Goal: Task Accomplishment & Management: Complete application form

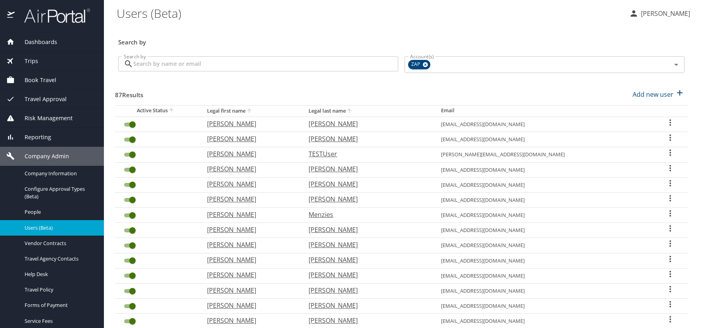
click at [282, 19] on \(Beta\) "Users (Beta)" at bounding box center [370, 13] width 506 height 25
drag, startPoint x: 501, startPoint y: 31, endPoint x: 472, endPoint y: 29, distance: 28.6
click at [500, 30] on div "Search by" at bounding box center [401, 37] width 573 height 26
click at [127, 29] on div "Search by" at bounding box center [401, 37] width 573 height 26
click at [650, 94] on p "Add new user" at bounding box center [653, 95] width 41 height 10
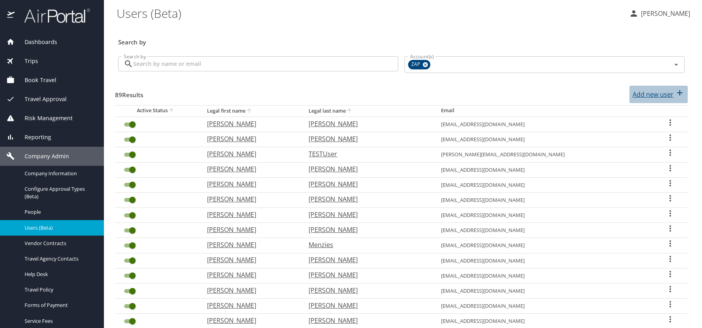
select select "US"
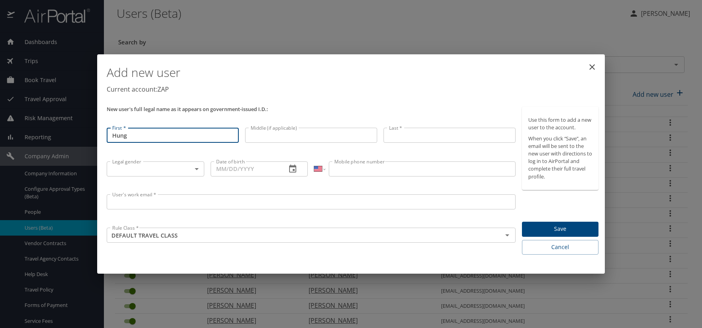
type input "Hung"
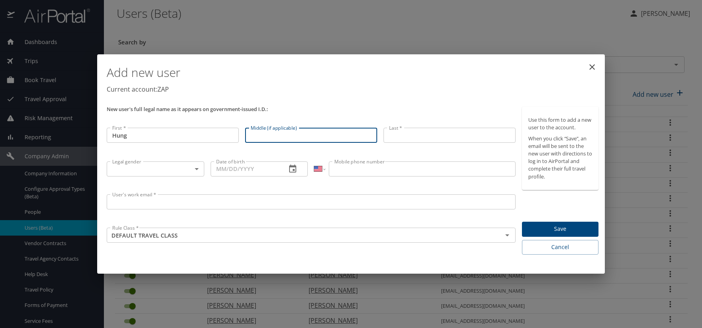
type input "t"
type input "Thanh"
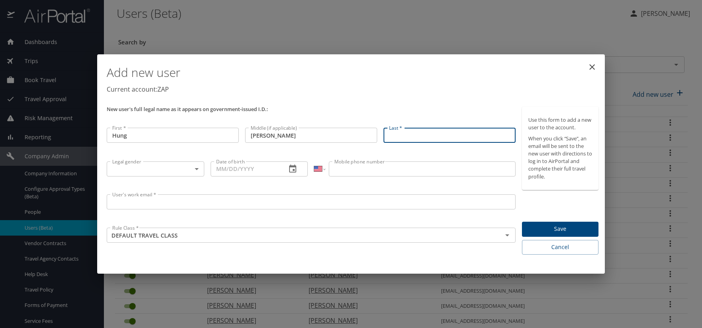
type input "M"
type input "[PERSON_NAME]"
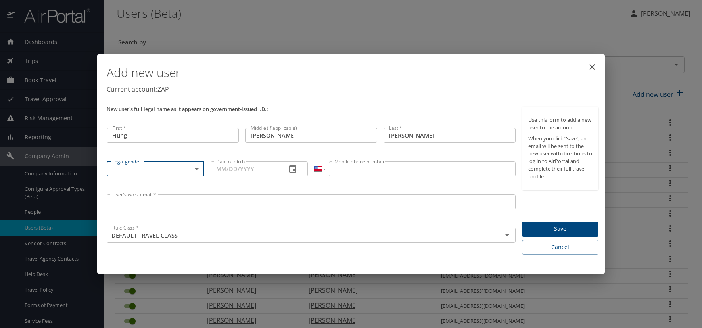
click at [195, 167] on body "Dashboards AirPortal 360™ Manager AirPortal 360™ Agent My Travel Dashboard Trip…" at bounding box center [351, 164] width 702 height 328
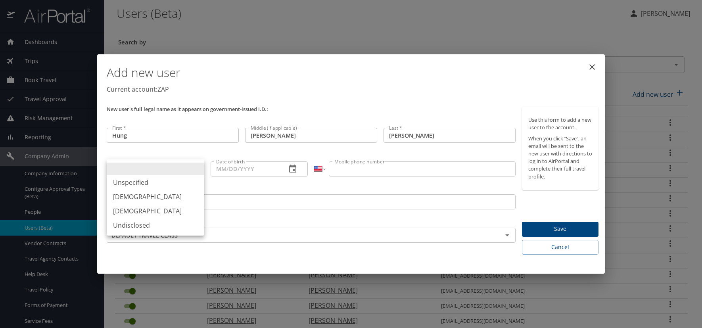
click at [141, 199] on li "[DEMOGRAPHIC_DATA]" at bounding box center [156, 197] width 98 height 14
type input "[DEMOGRAPHIC_DATA]"
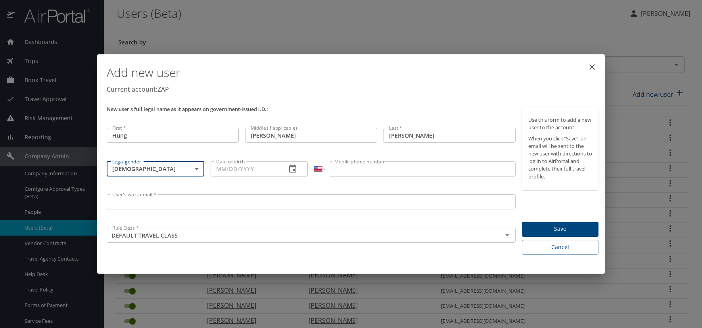
click at [291, 170] on icon "button" at bounding box center [293, 169] width 10 height 10
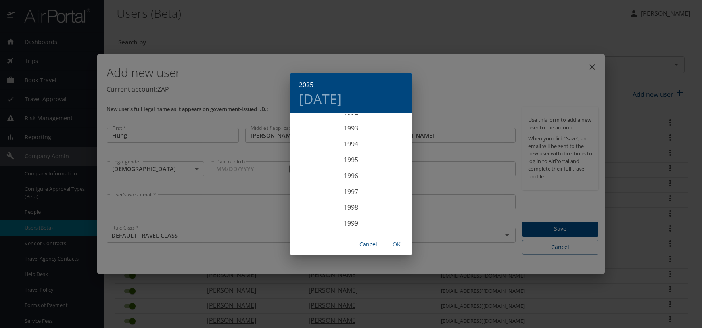
scroll to position [1475, 0]
click at [349, 135] on div "1993" at bounding box center [351, 138] width 123 height 16
click at [353, 160] on div "May" at bounding box center [350, 159] width 41 height 30
click at [398, 155] on p "1" at bounding box center [398, 155] width 3 height 5
click at [398, 245] on span "OK" at bounding box center [396, 245] width 19 height 10
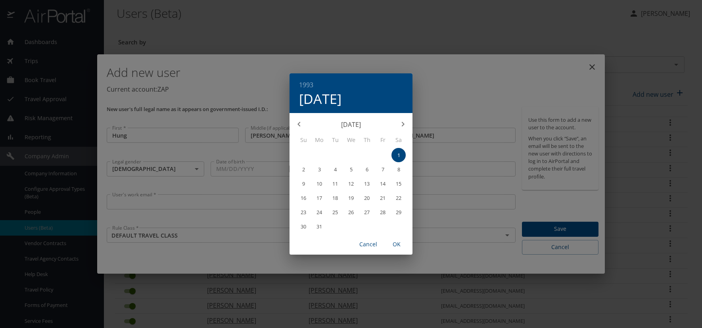
type input "05/01/1993"
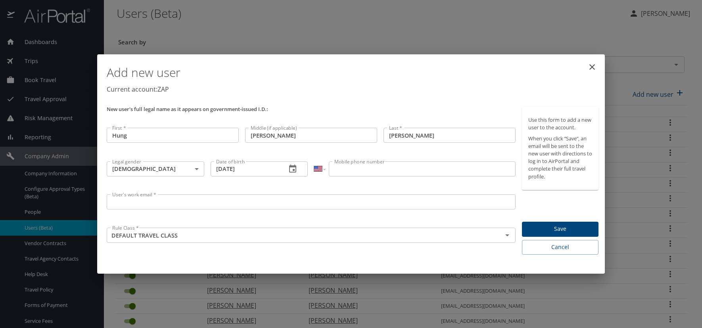
click at [344, 170] on input "Mobile phone number" at bounding box center [422, 168] width 186 height 15
type input "(720) 416-8022"
click at [116, 196] on input "User's work email *" at bounding box center [311, 201] width 409 height 15
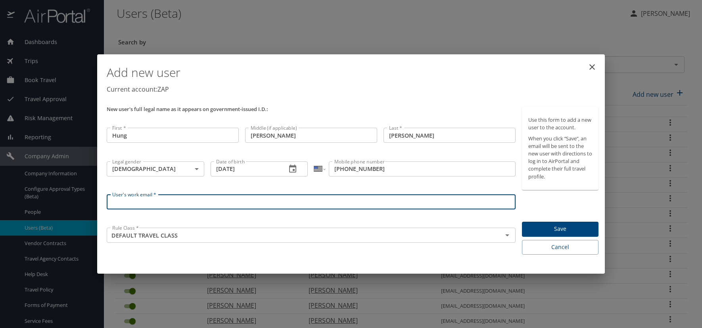
paste input "NGUYENH.AT.ZAPECS.CO"
type input "NGUYENH@ZAPECS.CO"
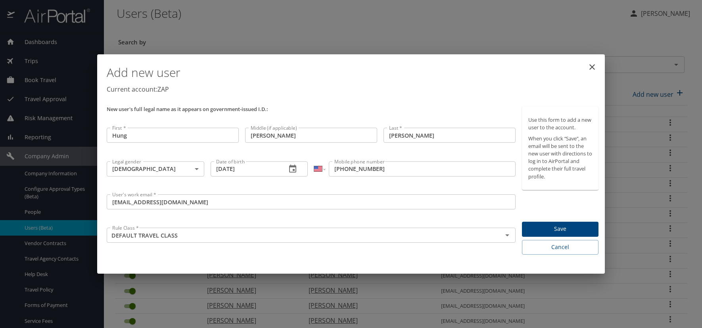
click at [333, 85] on p "Current account: ZAP" at bounding box center [353, 89] width 492 height 10
click at [560, 228] on span "Save" at bounding box center [560, 229] width 64 height 10
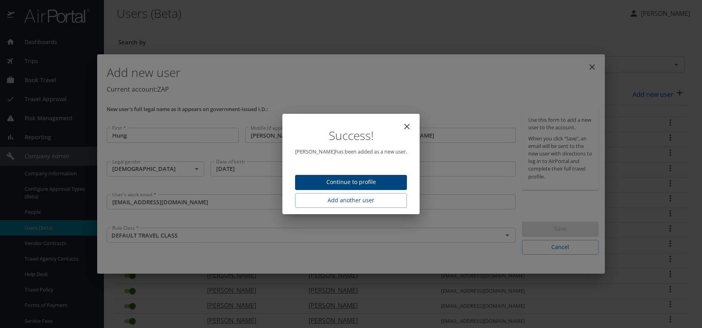
click at [388, 180] on span "Continue to profile" at bounding box center [350, 182] width 99 height 10
select select "US"
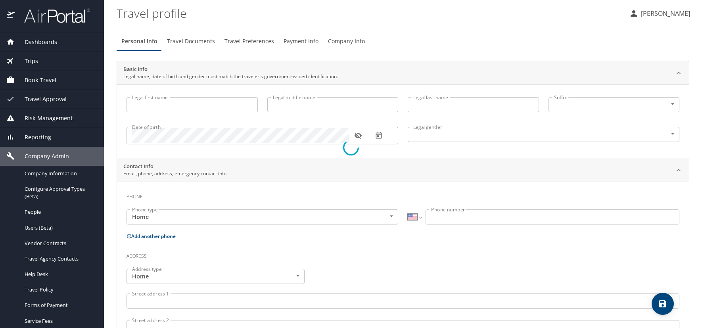
type input "Hung"
type input "Thanh"
type input "[PERSON_NAME]"
type input "Male"
select select "US"
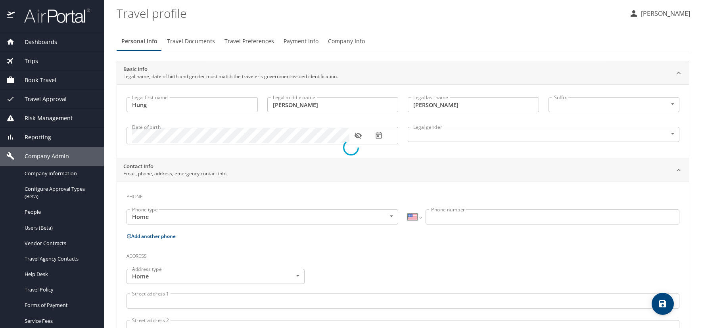
select select "US"
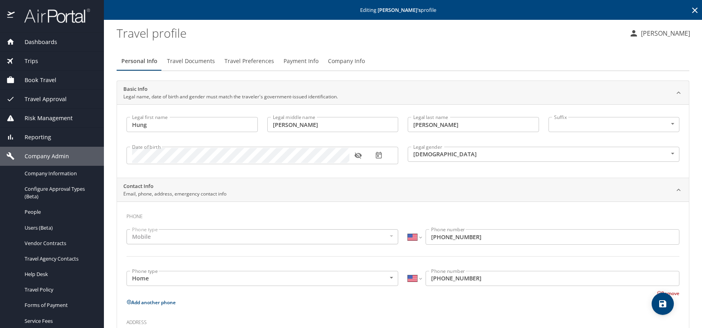
click at [690, 12] on icon at bounding box center [695, 11] width 10 height 10
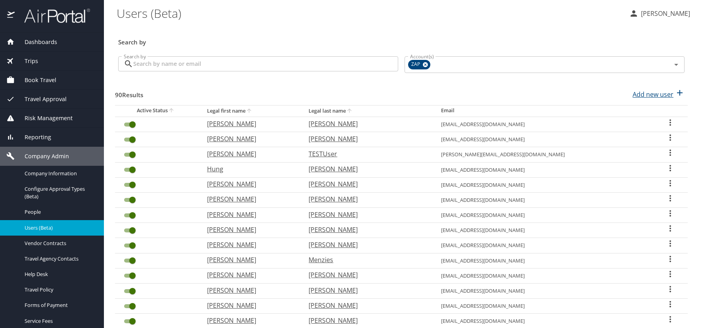
click at [638, 95] on p "Add new user" at bounding box center [653, 95] width 41 height 10
select select "US"
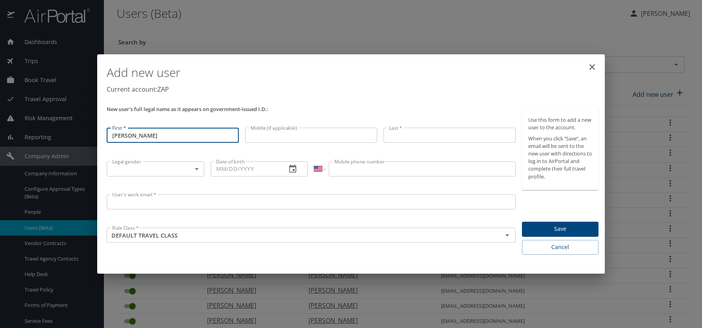
type input "Maxwell"
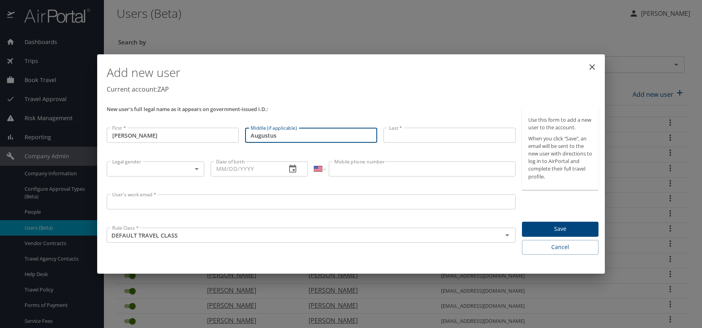
type input "Augustus"
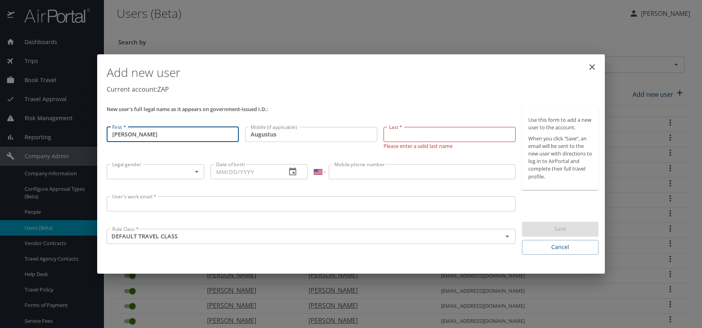
click at [136, 135] on input "Maxwell" at bounding box center [173, 134] width 132 height 15
type input "Maxwel"
click at [411, 134] on input "Last *" at bounding box center [450, 134] width 132 height 15
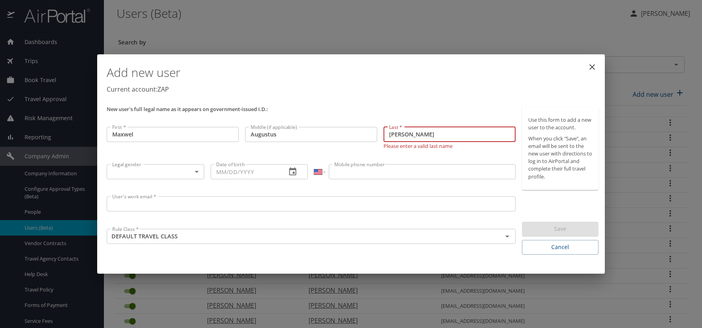
type input "Obrien"
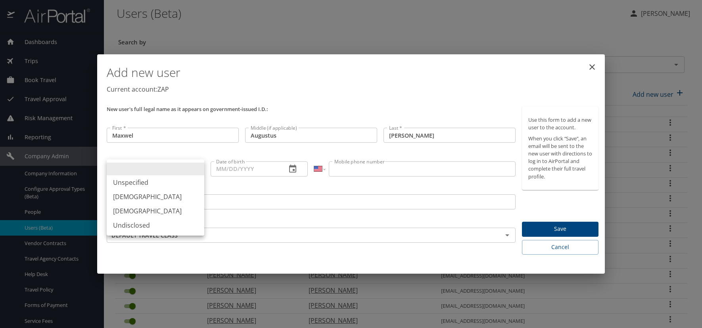
click at [198, 170] on body "Dashboards AirPortal 360™ Manager AirPortal 360™ Agent My Travel Dashboard Trip…" at bounding box center [351, 164] width 702 height 328
click at [150, 200] on li "Male" at bounding box center [156, 197] width 98 height 14
type input "Male"
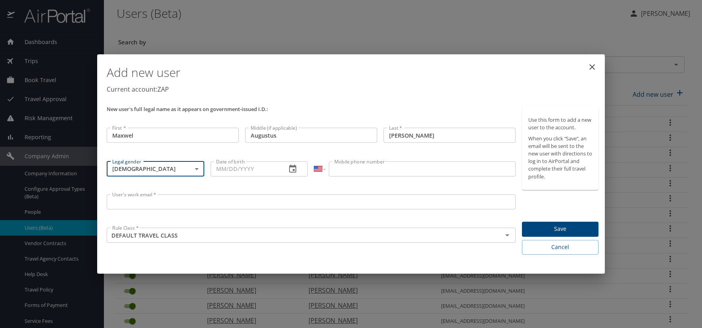
click at [291, 168] on icon "button" at bounding box center [293, 169] width 10 height 10
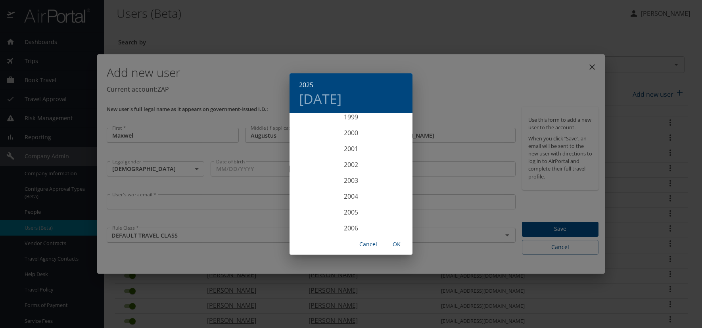
scroll to position [1555, 0]
click at [350, 123] on div "1997" at bounding box center [351, 122] width 123 height 16
click at [394, 189] on div "Sep" at bounding box center [392, 188] width 41 height 30
click at [368, 155] on p "4" at bounding box center [367, 155] width 3 height 5
click at [395, 244] on span "OK" at bounding box center [396, 245] width 19 height 10
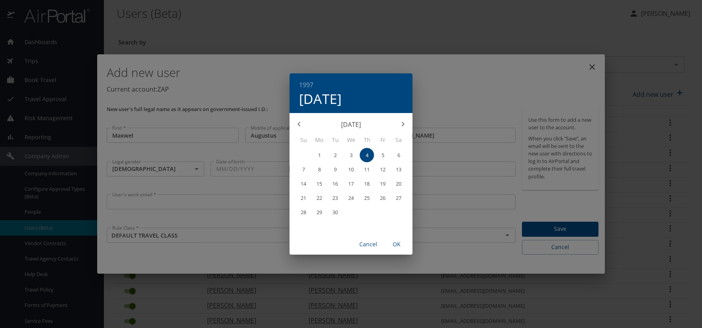
type input "09/04/1997"
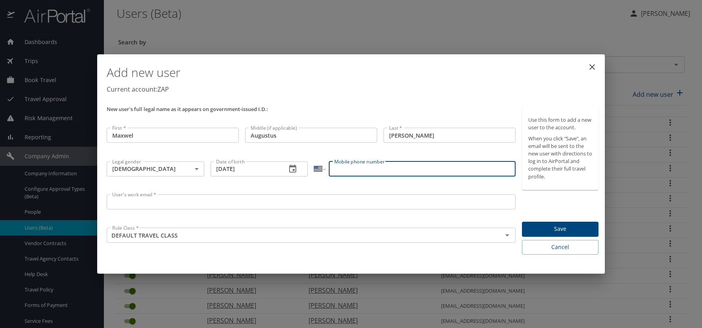
click at [378, 168] on input "Mobile phone number" at bounding box center [422, 168] width 186 height 15
type input "(303) 931-8511"
click at [108, 203] on input "User's work email *" at bounding box center [311, 201] width 409 height 15
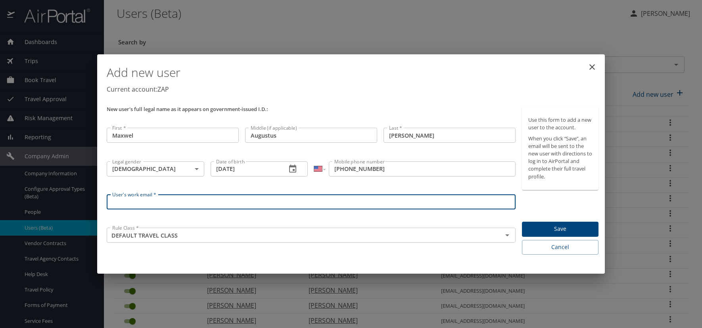
paste input "OBRIENM.AT.ZAPECS.COM"
type input "[EMAIL_ADDRESS][DOMAIN_NAME]"
click at [545, 227] on span "Save" at bounding box center [560, 229] width 64 height 10
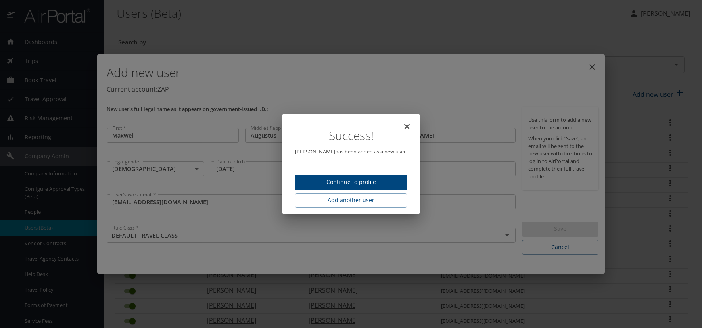
click at [344, 184] on span "Continue to profile" at bounding box center [350, 182] width 99 height 10
select select "US"
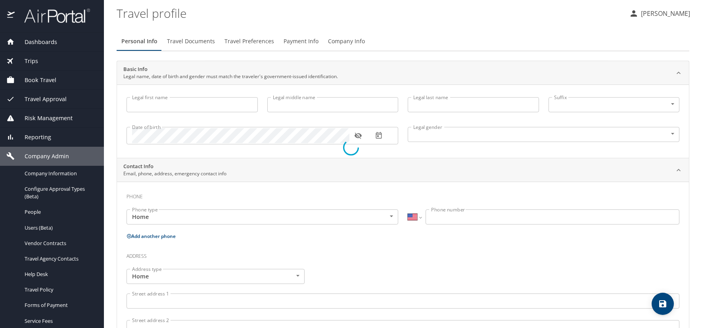
type input "Maxwel"
type input "Augustus"
type input "[PERSON_NAME]"
type input "[DEMOGRAPHIC_DATA]"
select select "US"
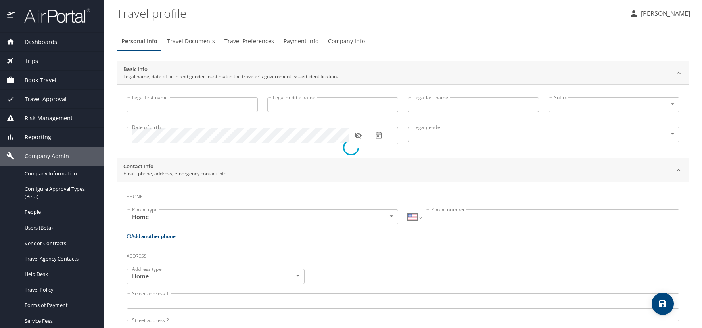
select select "US"
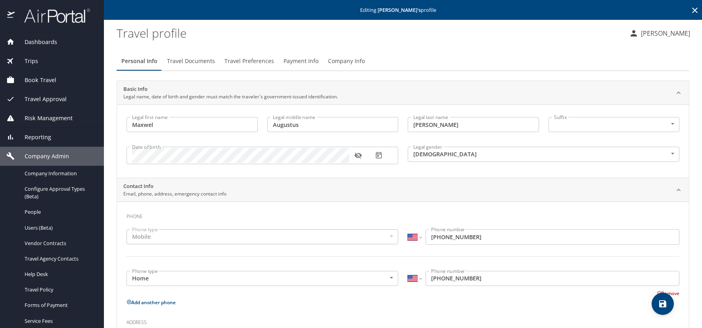
click at [359, 156] on icon "button" at bounding box center [358, 156] width 8 height 8
click at [263, 60] on span "Travel Preferences" at bounding box center [249, 61] width 50 height 10
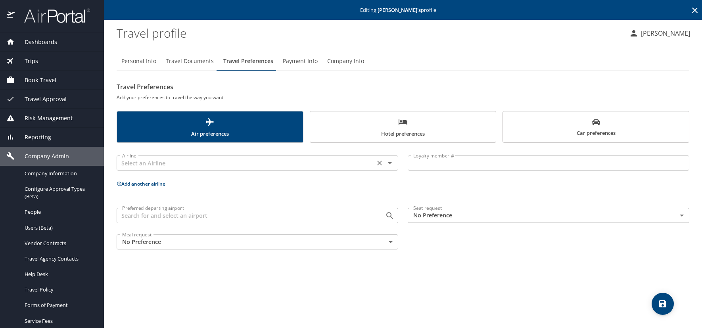
click at [175, 169] on div "Airline" at bounding box center [258, 162] width 282 height 15
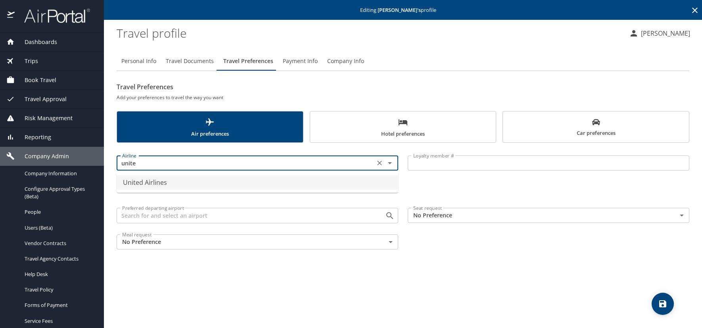
click at [171, 186] on li "United Airlines" at bounding box center [258, 182] width 282 height 14
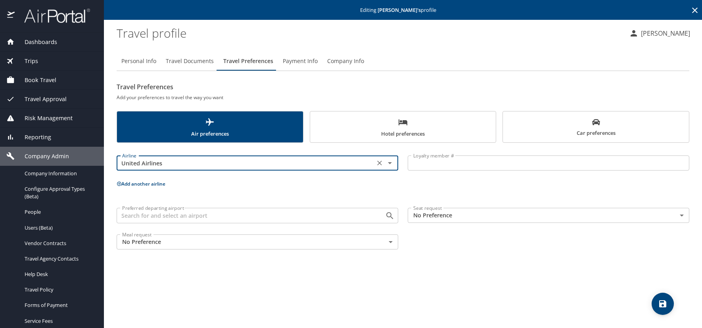
type input "United Airlines"
click at [416, 161] on input "Loyalty member #" at bounding box center [549, 162] width 282 height 15
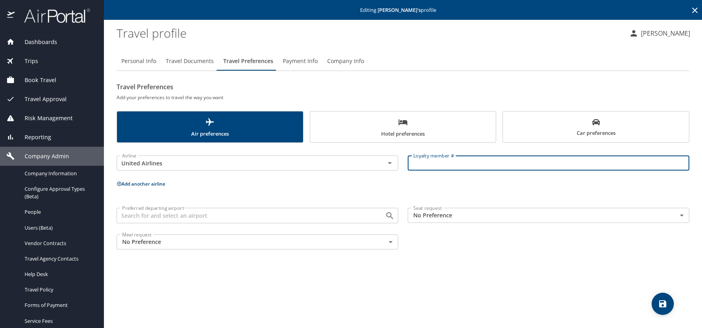
click at [454, 163] on input "Loyalty member #" at bounding box center [549, 162] width 282 height 15
paste input "ICP48887"
type input "ICP48887"
click at [119, 183] on icon at bounding box center [119, 184] width 4 height 4
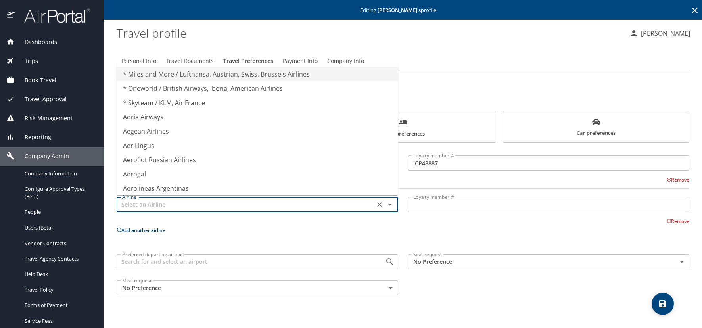
click at [162, 203] on input "text" at bounding box center [245, 204] width 253 height 10
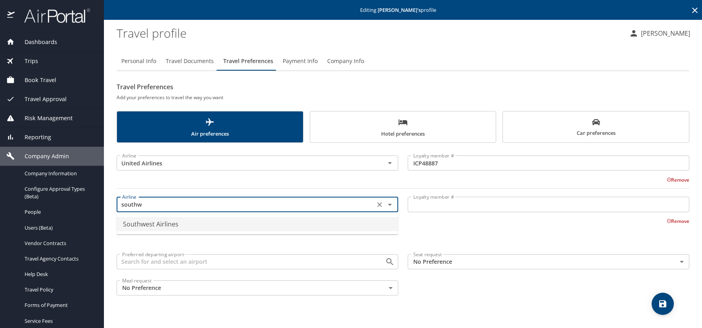
click at [165, 228] on li "Southwest Airlines" at bounding box center [258, 224] width 282 height 14
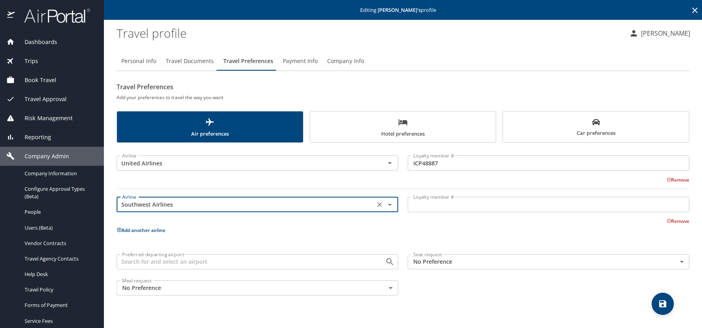
type input "Southwest Airlines"
click at [423, 205] on input "Loyalty member #" at bounding box center [549, 204] width 282 height 15
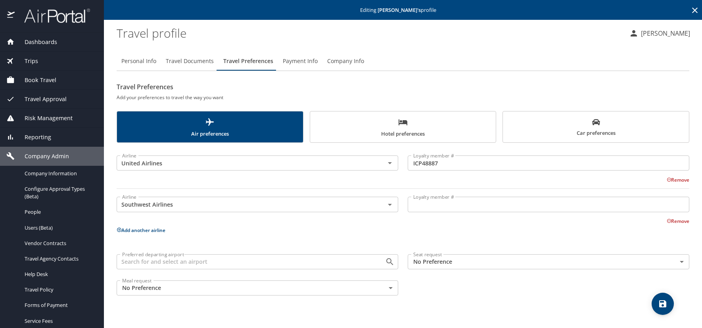
click at [413, 204] on input "Loyalty member #" at bounding box center [549, 204] width 282 height 15
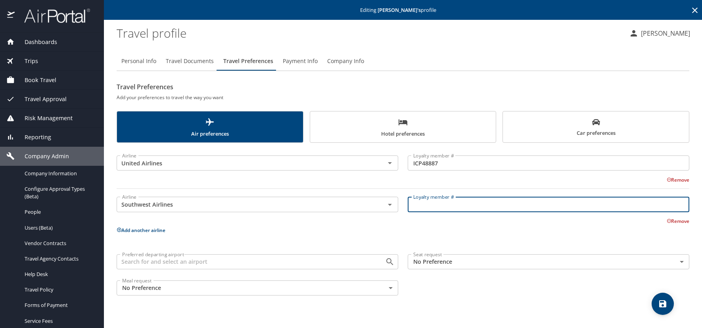
paste input "22704120666"
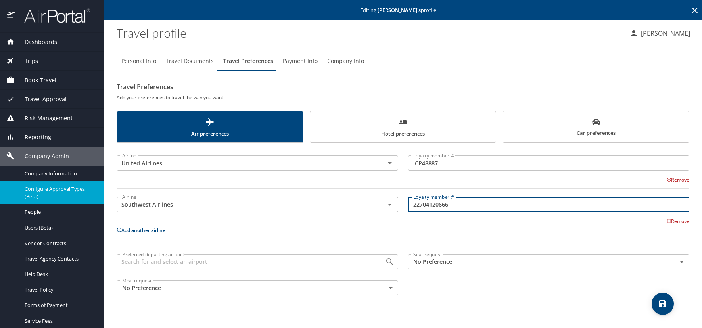
type input "22704120666"
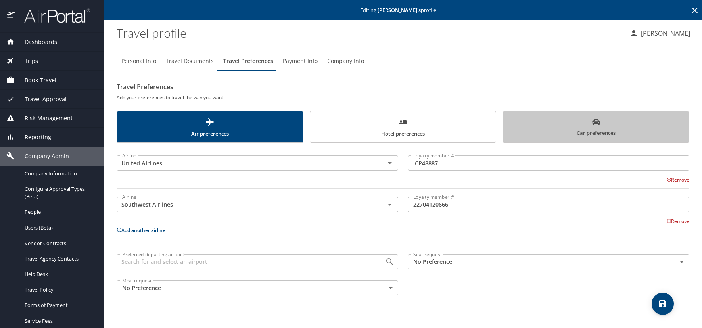
click at [529, 136] on span "Car preferences" at bounding box center [596, 127] width 176 height 19
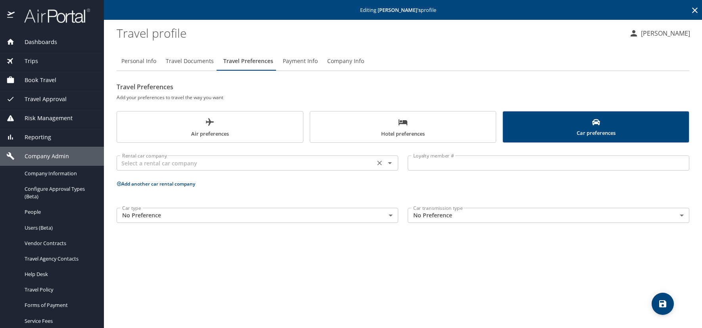
click at [245, 170] on div "Rental car company" at bounding box center [258, 162] width 282 height 15
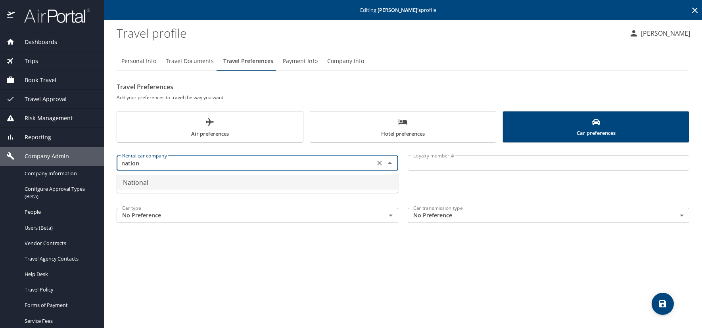
click at [188, 181] on li "National" at bounding box center [258, 182] width 282 height 14
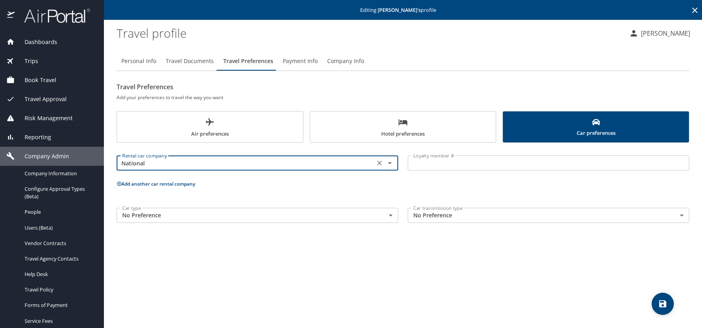
type input "National"
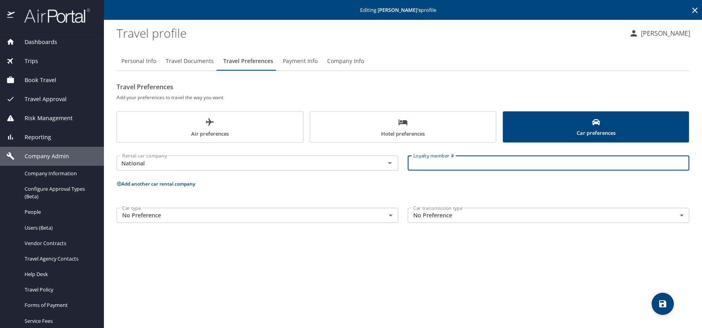
click at [456, 165] on input "Loyalty member #" at bounding box center [549, 162] width 282 height 15
click at [414, 165] on input "Loyalty member #" at bounding box center [549, 162] width 282 height 15
paste input "330270636"
type input "330270636"
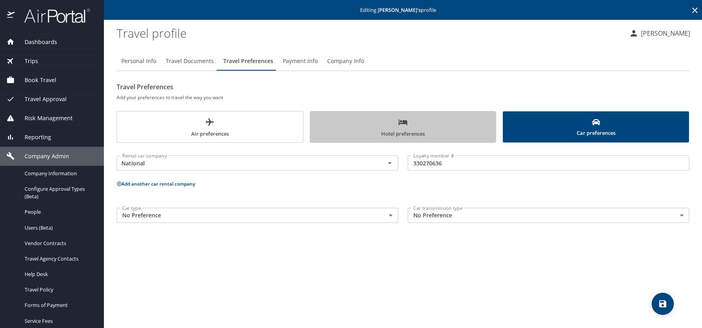
click at [370, 127] on span "Hotel preferences" at bounding box center [403, 127] width 176 height 21
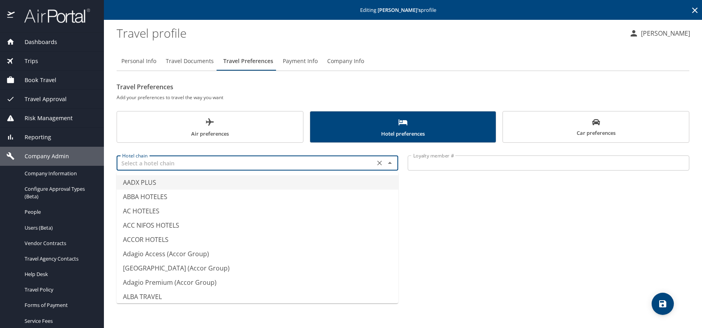
click at [202, 167] on input "text" at bounding box center [245, 163] width 253 height 10
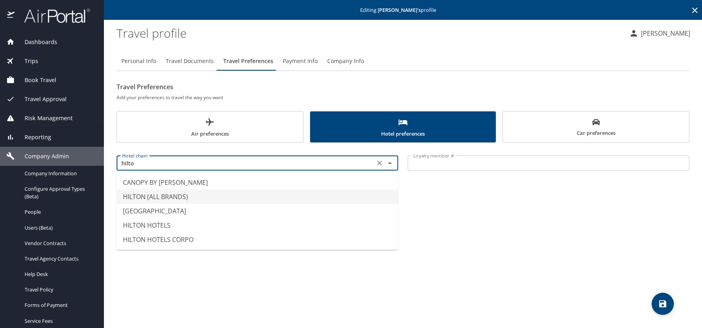
click at [182, 196] on li "HILTON (ALL BRANDS)" at bounding box center [258, 197] width 282 height 14
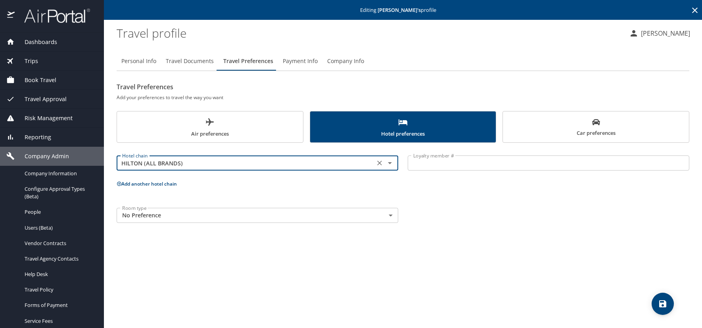
type input "HILTON (ALL BRANDS)"
click at [416, 156] on input "Loyalty member #" at bounding box center [549, 162] width 282 height 15
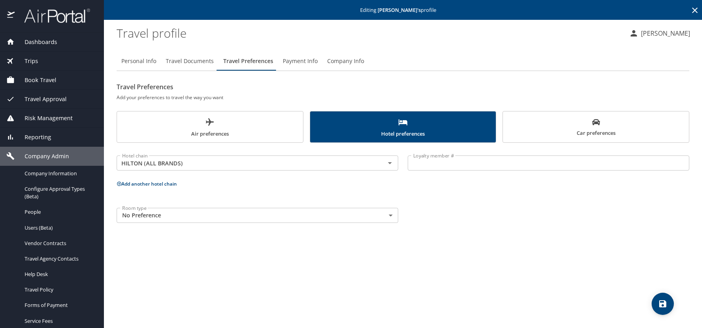
click at [440, 167] on input "Loyalty member #" at bounding box center [549, 162] width 282 height 15
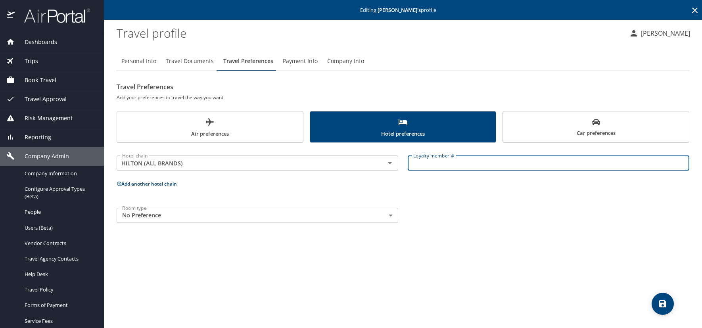
paste input "1966890053"
type input "1966890053"
click at [661, 301] on icon "save" at bounding box center [663, 304] width 10 height 10
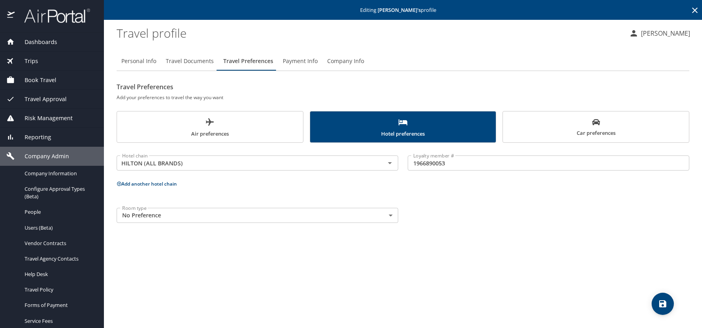
click at [663, 299] on icon "save" at bounding box center [663, 304] width 10 height 10
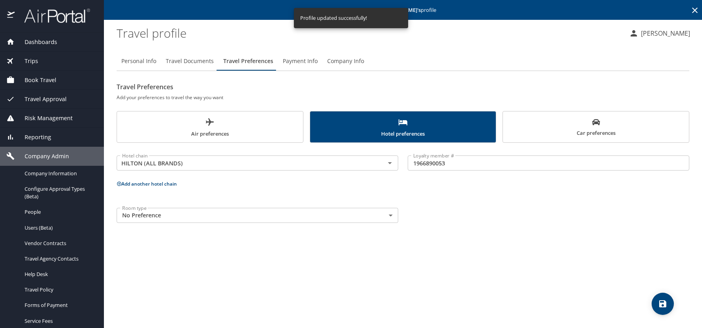
click at [576, 125] on span "Car preferences" at bounding box center [596, 127] width 176 height 19
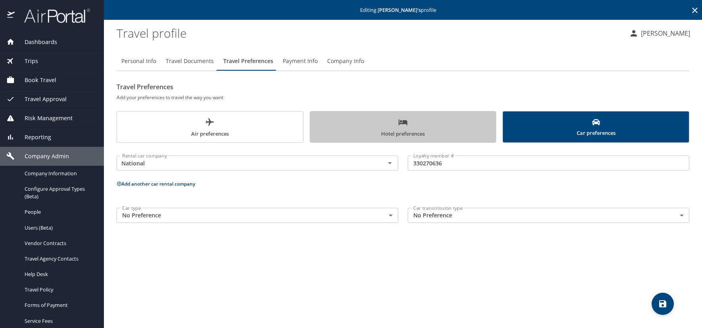
click at [367, 124] on span "Hotel preferences" at bounding box center [403, 127] width 176 height 21
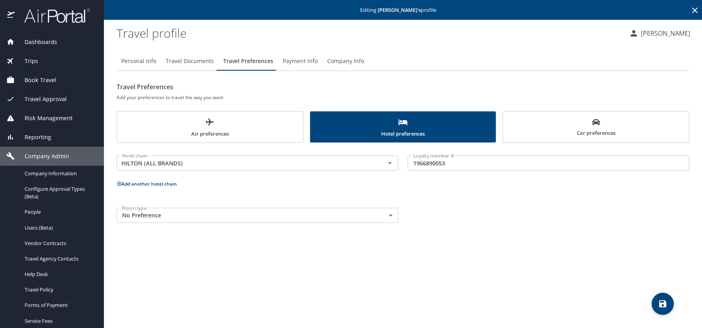
click at [196, 136] on span "Air preferences" at bounding box center [210, 127] width 176 height 21
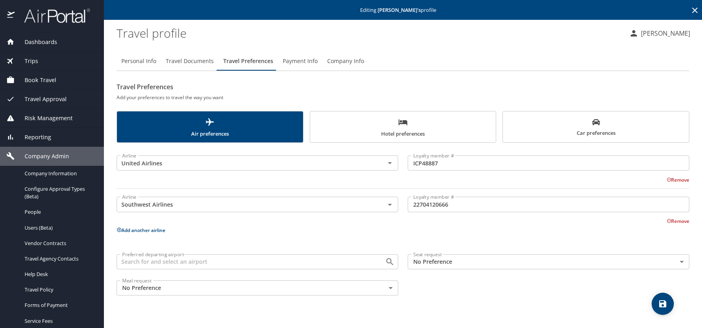
click at [695, 10] on icon at bounding box center [695, 11] width 6 height 6
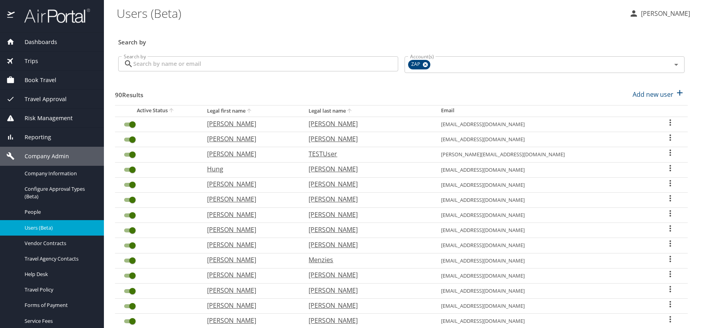
click at [245, 39] on h3 "Search by" at bounding box center [401, 40] width 566 height 14
click at [652, 94] on p "Add new user" at bounding box center [653, 95] width 41 height 10
select select "US"
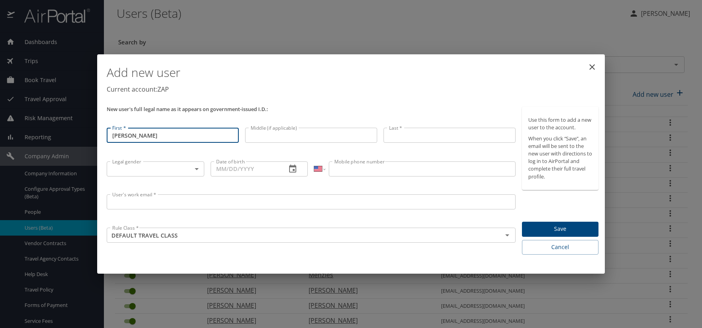
type input "[PERSON_NAME]"
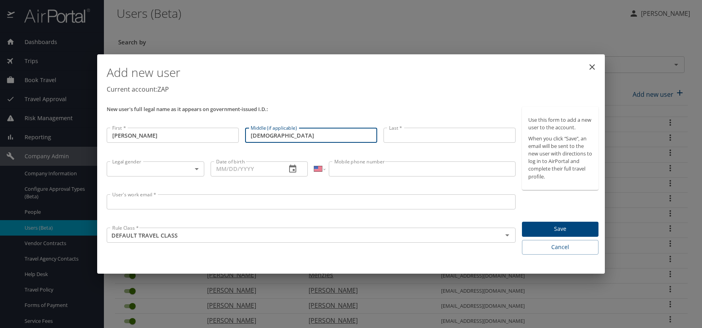
type input "[DEMOGRAPHIC_DATA]"
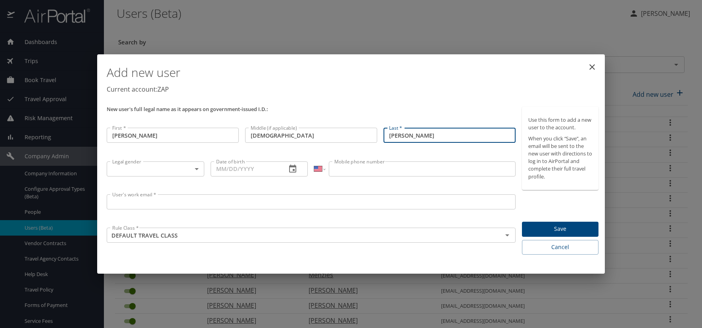
type input "[PERSON_NAME]"
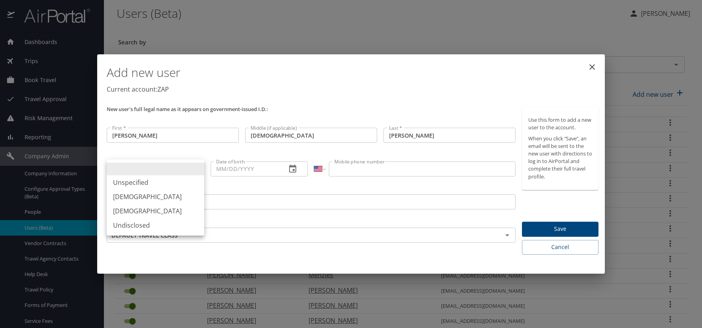
click at [199, 169] on body "Dashboards AirPortal 360™ Manager AirPortal 360™ Agent My Travel Dashboard Trip…" at bounding box center [351, 164] width 702 height 328
click at [142, 198] on li "[DEMOGRAPHIC_DATA]" at bounding box center [156, 197] width 98 height 14
type input "[DEMOGRAPHIC_DATA]"
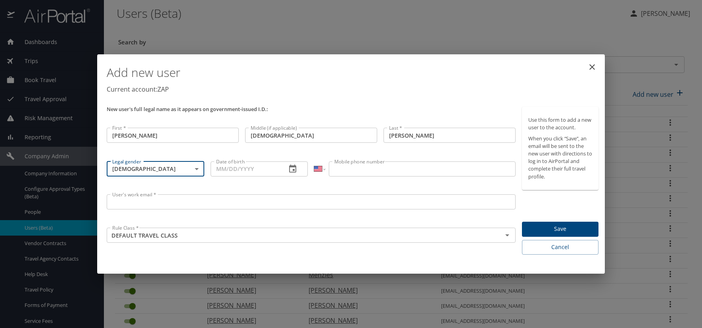
click at [293, 167] on icon "button" at bounding box center [292, 169] width 7 height 8
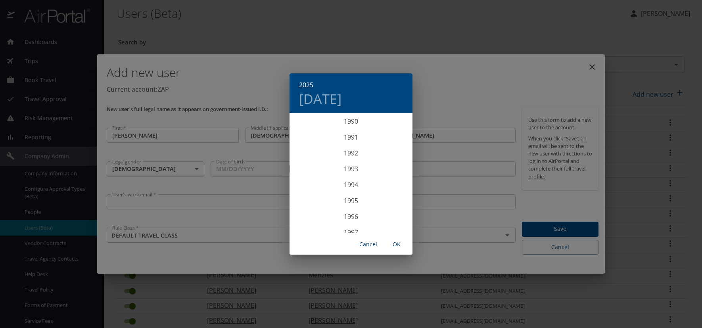
scroll to position [1436, 0]
click at [349, 144] on div "1991" at bounding box center [351, 146] width 123 height 16
click at [311, 186] on div "[DATE]" at bounding box center [310, 188] width 41 height 30
click at [398, 167] on p "13" at bounding box center [399, 169] width 6 height 5
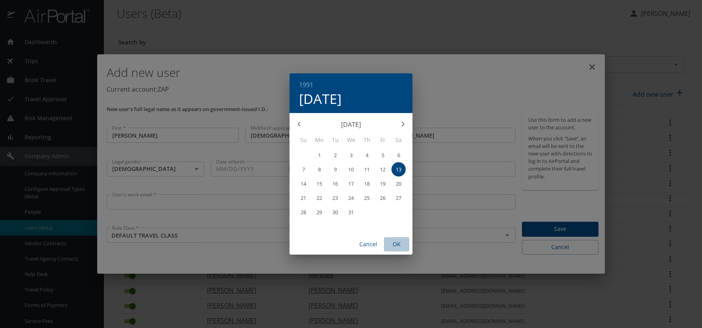
click at [398, 245] on span "OK" at bounding box center [396, 245] width 19 height 10
type input "07/13/1991"
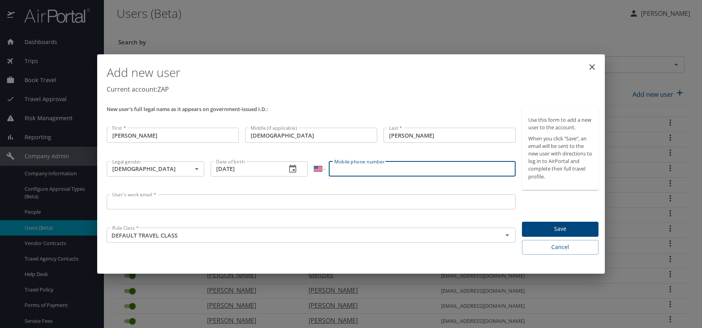
click at [372, 168] on input "Mobile phone number" at bounding box center [422, 168] width 186 height 15
type input "(567) 200-4562"
click at [142, 202] on input "User's work email *" at bounding box center [311, 201] width 409 height 15
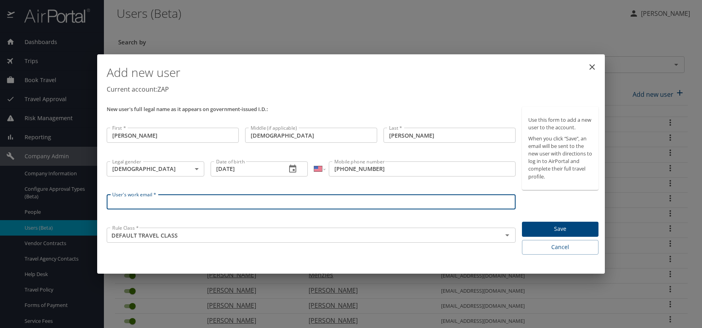
paste input "OPPERMANJ.AT.ZAPECS.COM"
type input "[EMAIL_ADDRESS][DOMAIN_NAME]"
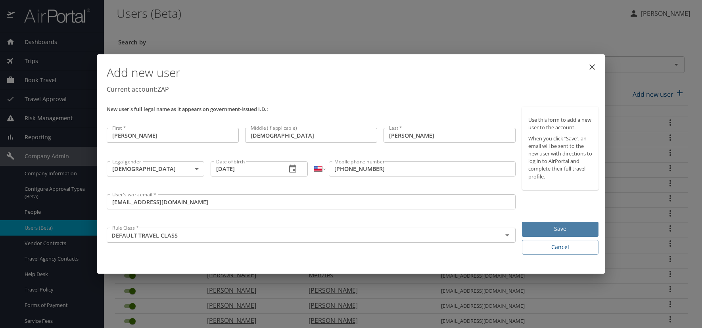
click at [547, 229] on span "Save" at bounding box center [560, 229] width 64 height 10
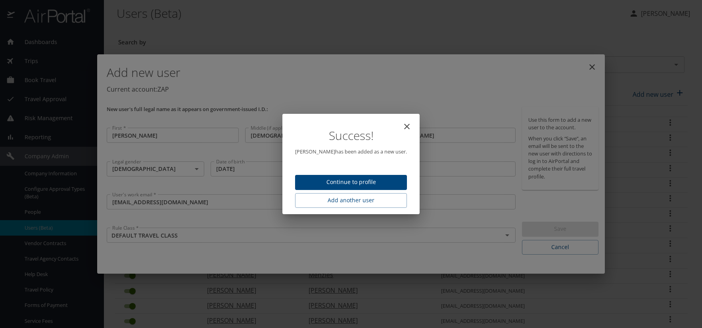
click at [347, 181] on span "Continue to profile" at bounding box center [350, 182] width 99 height 10
select select "US"
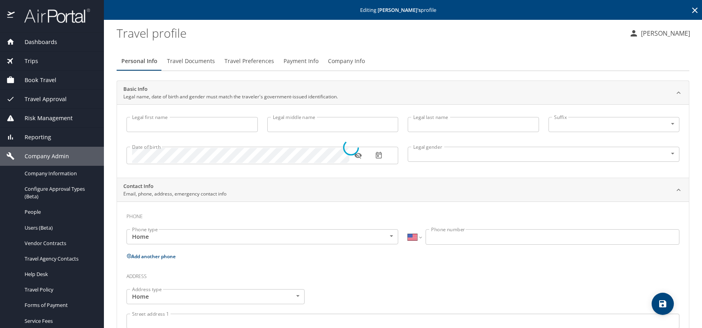
type input "[PERSON_NAME]"
type input "Zephaniah"
type input "[PERSON_NAME]"
type input "[DEMOGRAPHIC_DATA]"
select select "US"
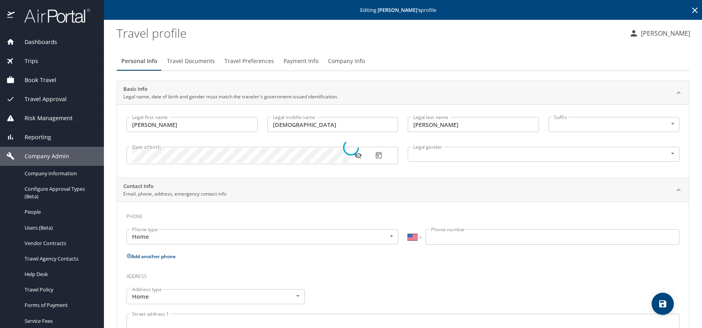
select select "US"
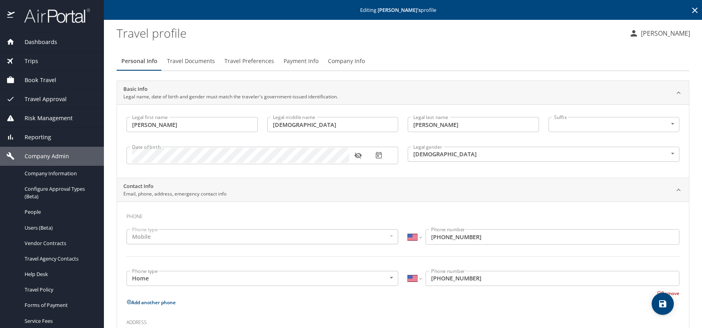
click at [358, 158] on icon "button" at bounding box center [357, 156] width 7 height 6
click at [690, 9] on icon at bounding box center [695, 11] width 10 height 10
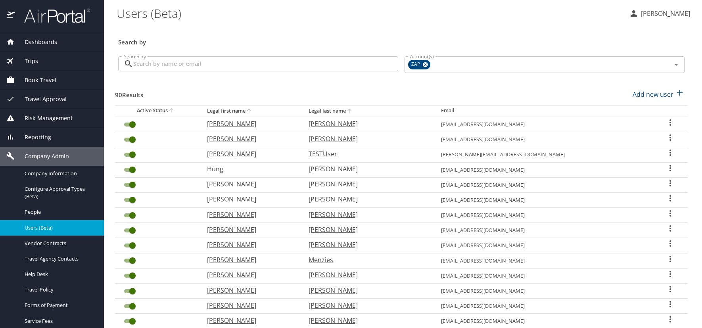
click at [279, 30] on div "Search by" at bounding box center [401, 37] width 573 height 26
click at [276, 31] on div "Search by" at bounding box center [401, 37] width 573 height 26
click at [261, 28] on div "Search by" at bounding box center [401, 37] width 573 height 26
click at [662, 95] on p "Add new user" at bounding box center [653, 95] width 41 height 10
select select "US"
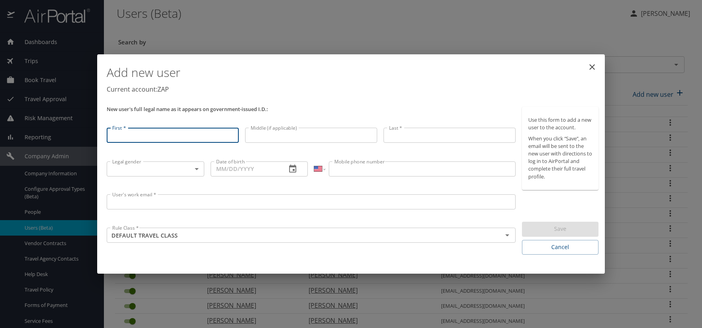
click at [155, 139] on input "First *" at bounding box center [173, 135] width 132 height 15
type input "Cristian"
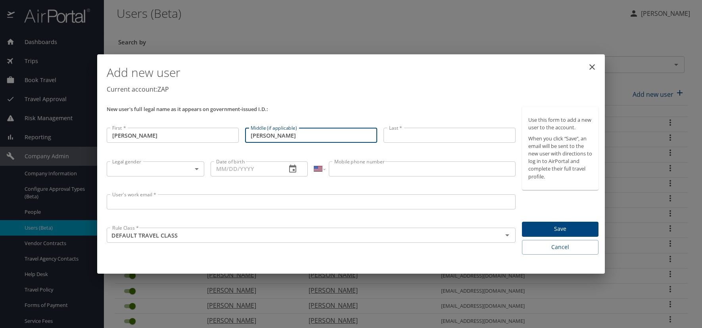
type input "Omar"
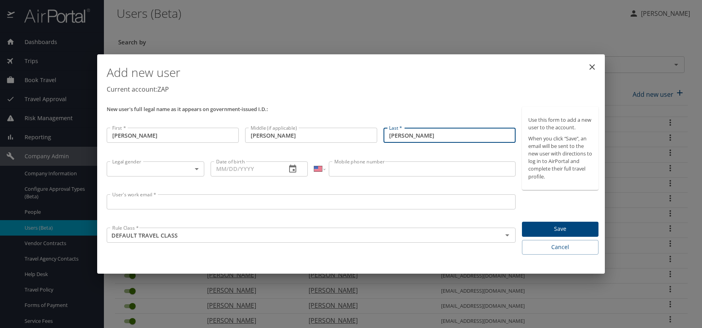
type input "Ortega"
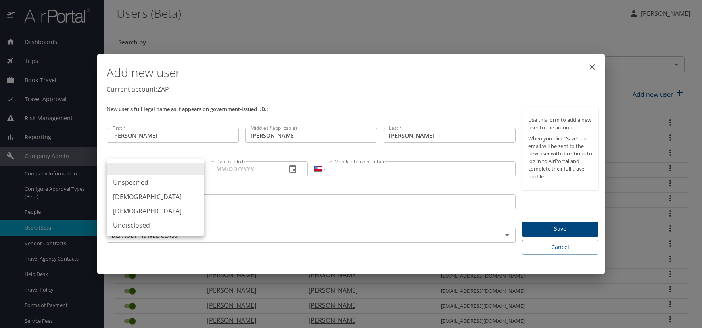
click at [198, 167] on body "Dashboards AirPortal 360™ Manager AirPortal 360™ Agent My Travel Dashboard Trip…" at bounding box center [351, 164] width 702 height 328
click at [143, 196] on li "[DEMOGRAPHIC_DATA]" at bounding box center [156, 197] width 98 height 14
type input "[DEMOGRAPHIC_DATA]"
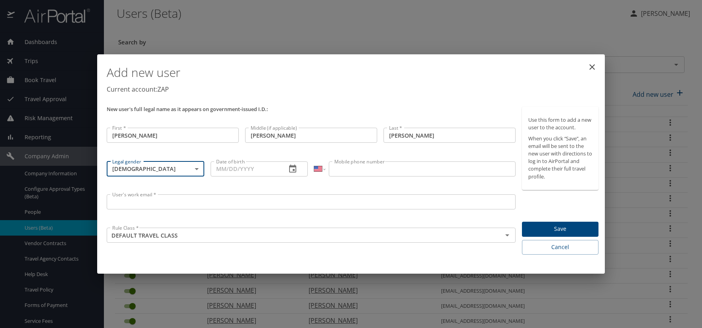
click at [291, 171] on icon "button" at bounding box center [293, 169] width 10 height 10
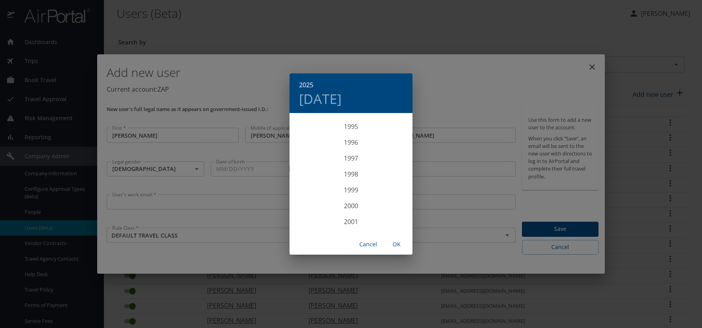
scroll to position [1515, 0]
click at [349, 146] on div "1996" at bounding box center [351, 146] width 123 height 16
click at [348, 130] on div "Feb" at bounding box center [350, 129] width 41 height 30
click at [382, 183] on p "16" at bounding box center [383, 183] width 6 height 5
click at [395, 245] on span "OK" at bounding box center [396, 245] width 19 height 10
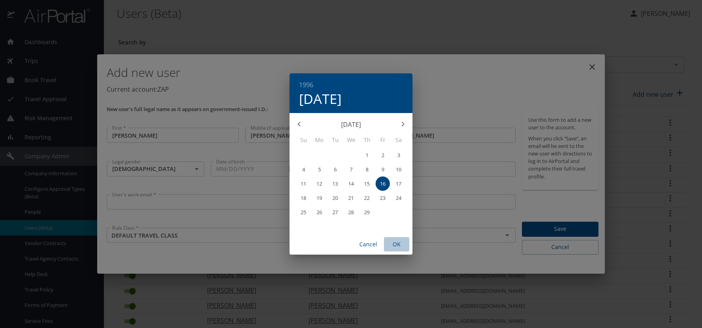
type input "02/16/1996"
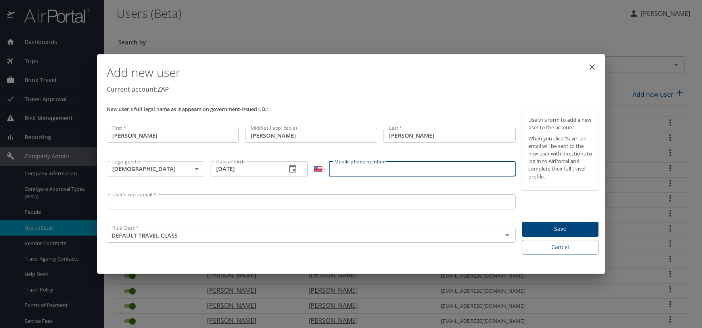
click at [349, 167] on input "Mobile phone number" at bounding box center [422, 168] width 186 height 15
type input "(505) 801-8027"
click at [128, 203] on input "User's work email *" at bounding box center [311, 201] width 409 height 15
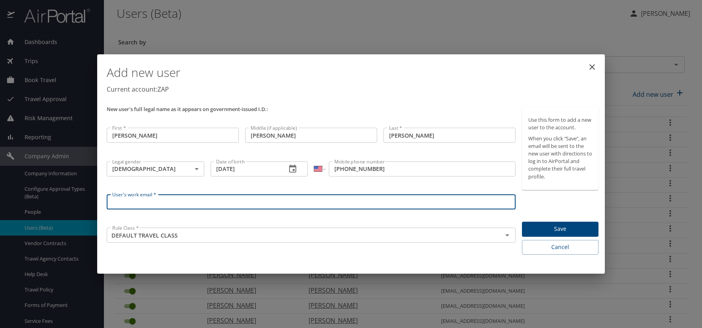
paste input "ORTEGAC.AT.ZAPECS.COM"
type input "[EMAIL_ADDRESS][DOMAIN_NAME]"
click at [365, 84] on h1 "Add new user" at bounding box center [353, 73] width 492 height 24
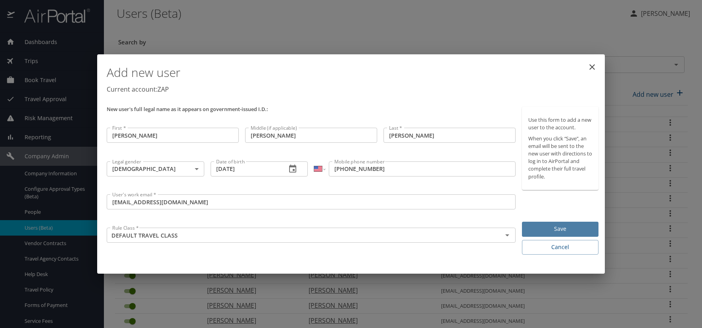
click at [543, 224] on span "Save" at bounding box center [560, 229] width 64 height 10
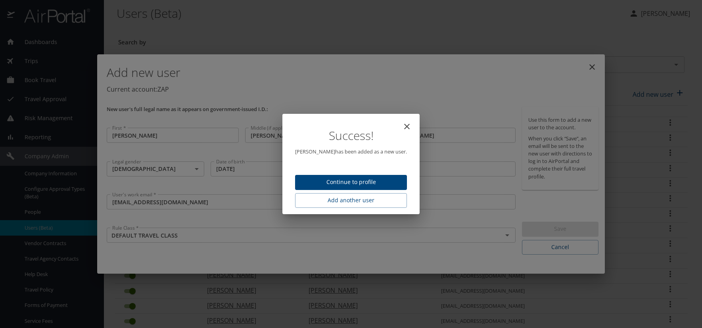
click at [376, 181] on span "Continue to profile" at bounding box center [350, 182] width 99 height 10
select select "US"
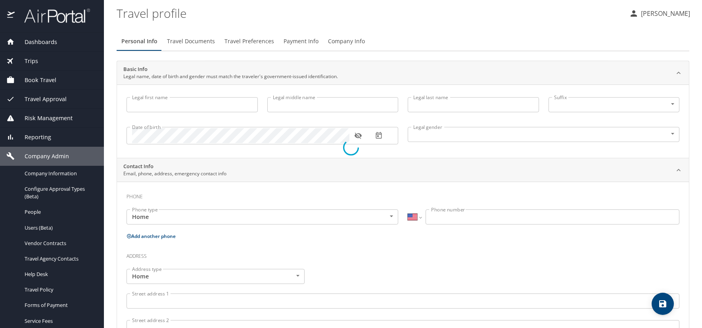
type input "[PERSON_NAME]"
type input "Omar"
type input "[PERSON_NAME]"
type input "[DEMOGRAPHIC_DATA]"
select select "US"
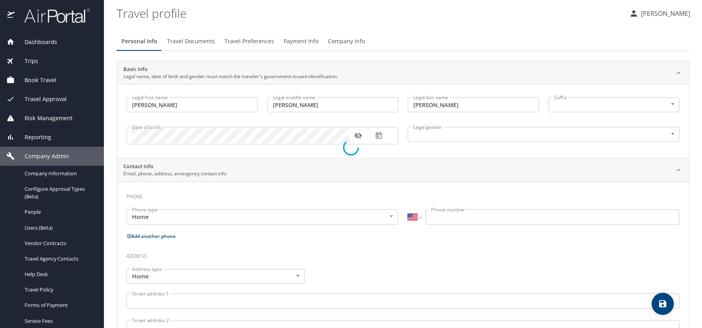
select select "US"
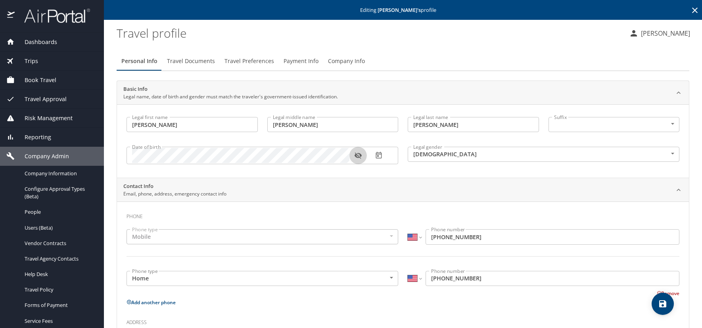
click at [359, 157] on icon "button" at bounding box center [357, 156] width 7 height 6
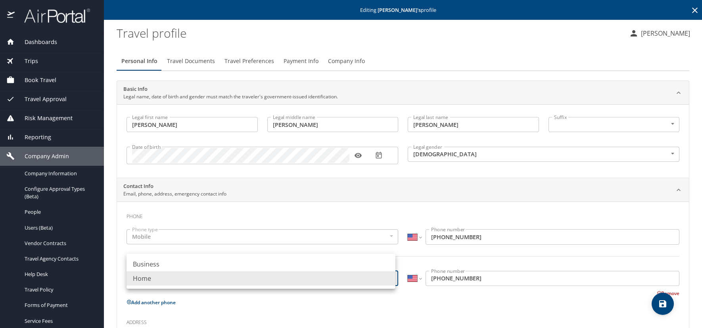
drag, startPoint x: 390, startPoint y: 277, endPoint x: 382, endPoint y: 274, distance: 8.7
click at [390, 277] on body "Dashboards AirPortal 360™ Manager AirPortal 360™ Agent My Travel Dashboard Trip…" at bounding box center [351, 164] width 702 height 328
click at [221, 261] on li "Business" at bounding box center [261, 264] width 269 height 14
type input "Business"
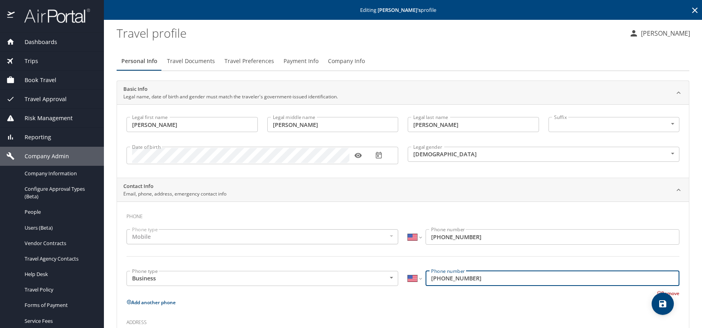
click at [479, 277] on input "(505) 801-8027" at bounding box center [553, 278] width 254 height 15
type input "5"
type input "(720) 973-7096"
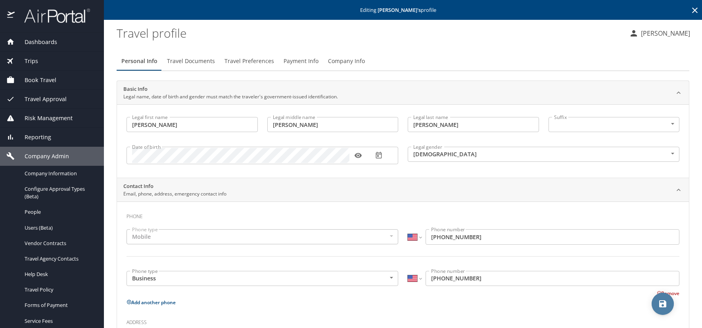
click at [670, 303] on span "save" at bounding box center [663, 304] width 22 height 10
select select "US"
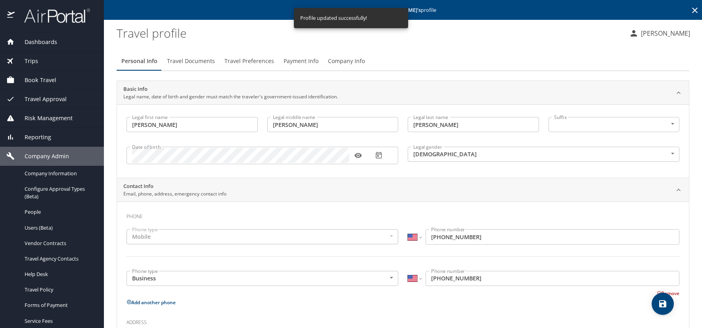
select select "US"
click at [191, 62] on span "Travel Documents" at bounding box center [191, 61] width 48 height 10
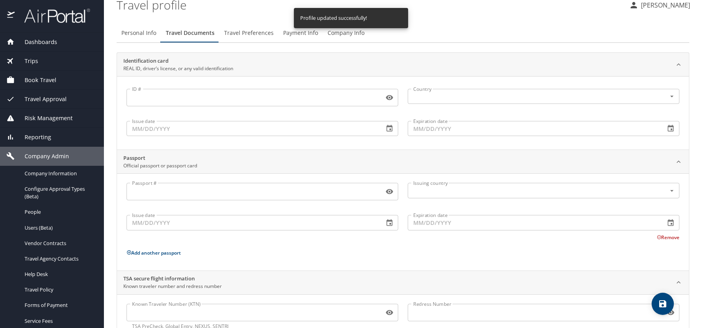
scroll to position [54, 0]
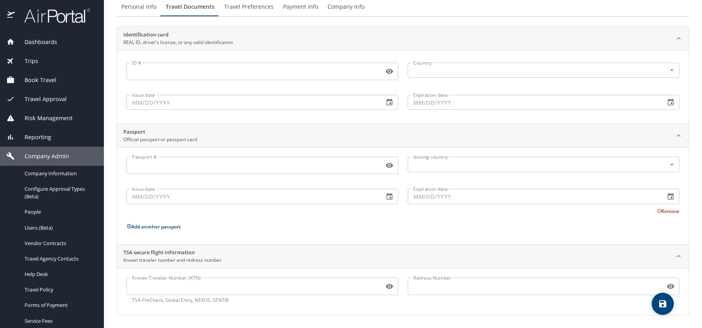
drag, startPoint x: 154, startPoint y: 289, endPoint x: 155, endPoint y: 284, distance: 4.8
click at [154, 288] on input "Known Traveler Number (KTN)" at bounding box center [254, 286] width 254 height 15
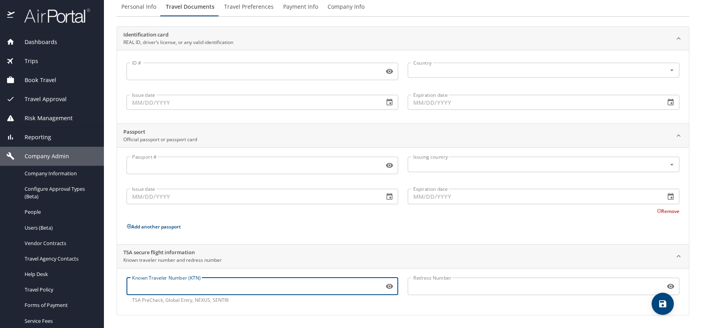
paste input "20083980"
type input "20083980"
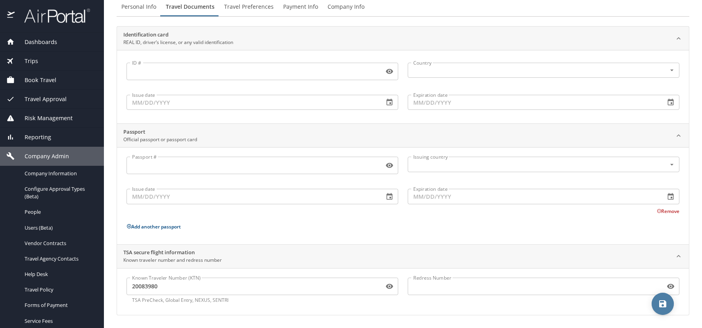
click at [660, 301] on icon "save" at bounding box center [663, 304] width 10 height 10
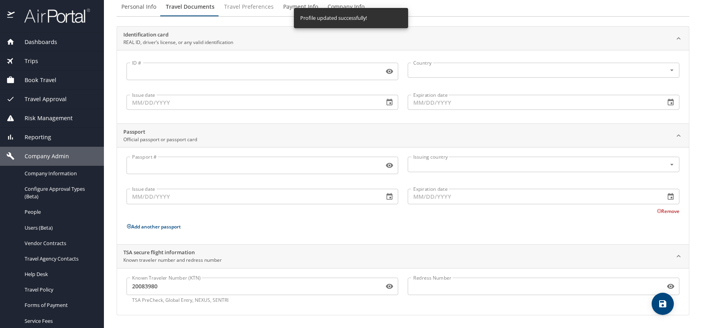
click at [240, 8] on span "Travel Preferences" at bounding box center [249, 7] width 50 height 10
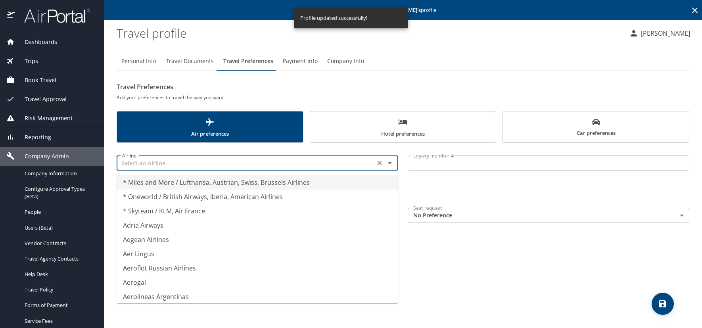
click at [132, 164] on input "text" at bounding box center [245, 163] width 253 height 10
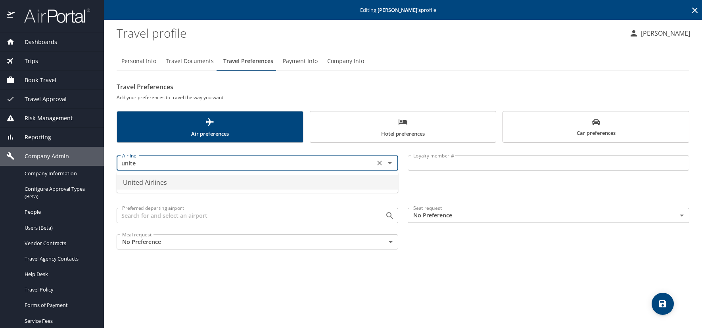
click at [228, 176] on li "United Airlines" at bounding box center [258, 182] width 282 height 14
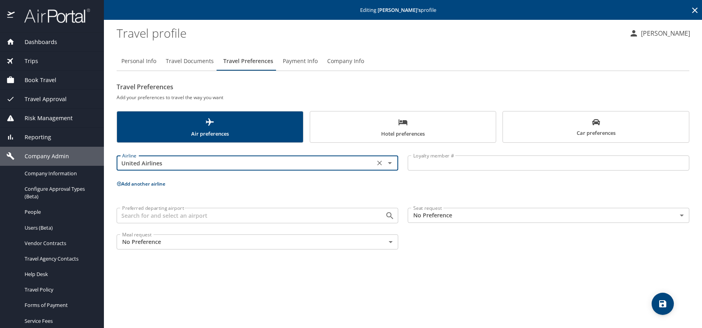
type input "United Airlines"
click at [432, 159] on input "Loyalty member #" at bounding box center [549, 162] width 282 height 15
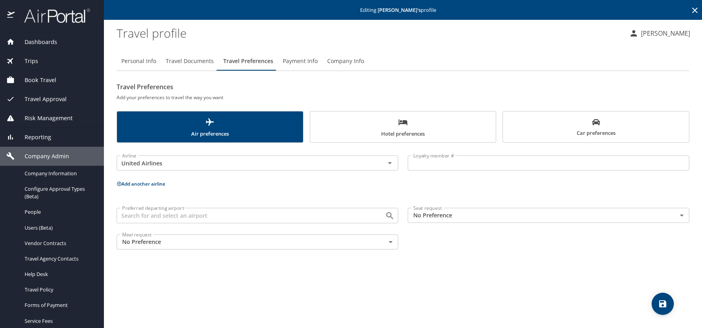
click at [427, 165] on input "Loyalty member #" at bounding box center [549, 162] width 282 height 15
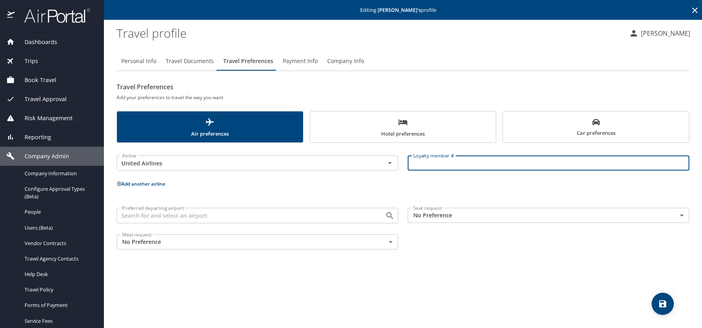
type input "v"
paste input "MSG01888"
type input "MSG01888"
click at [119, 184] on icon at bounding box center [119, 184] width 4 height 4
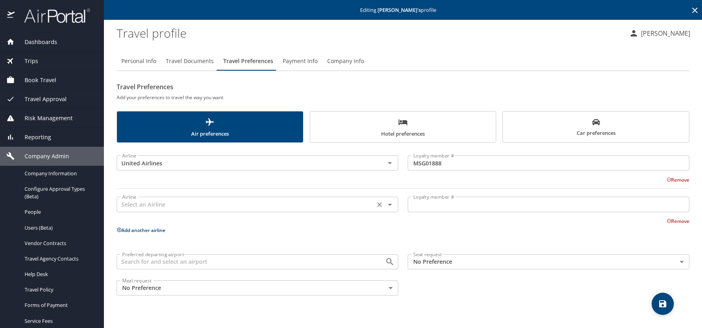
click at [144, 211] on div "Airline" at bounding box center [258, 204] width 282 height 15
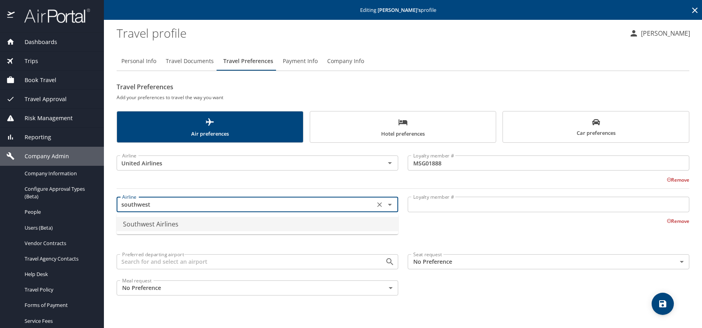
click at [147, 222] on li "Southwest Airlines" at bounding box center [258, 224] width 282 height 14
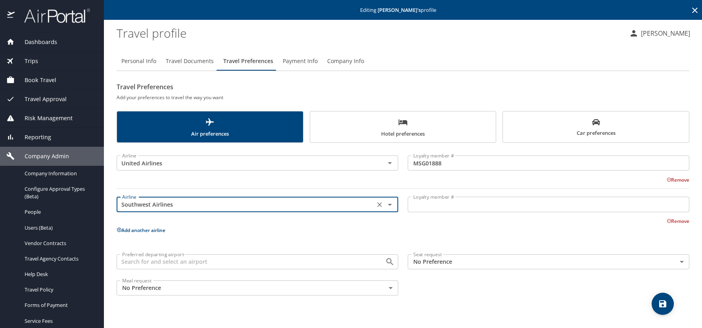
type input "Southwest Airlines"
click at [452, 206] on input "Loyalty member #" at bounding box center [549, 204] width 282 height 15
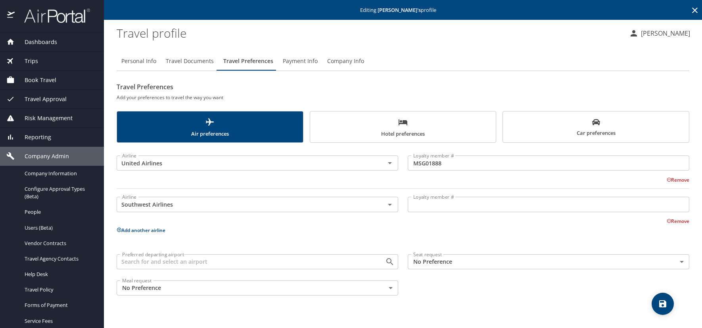
click at [435, 207] on input "Loyalty member #" at bounding box center [549, 204] width 282 height 15
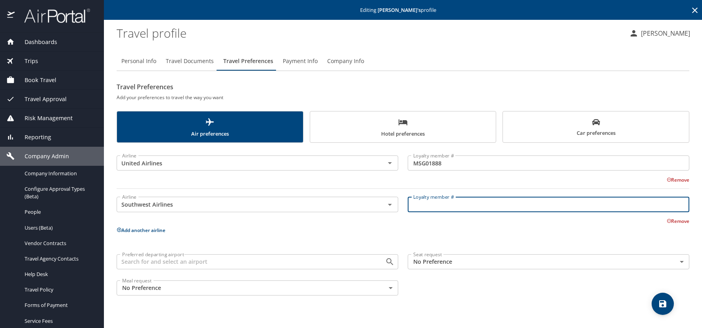
paste input "20813166511"
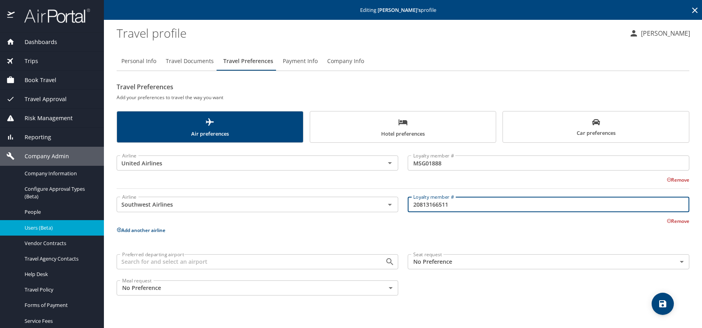
type input "20813166511"
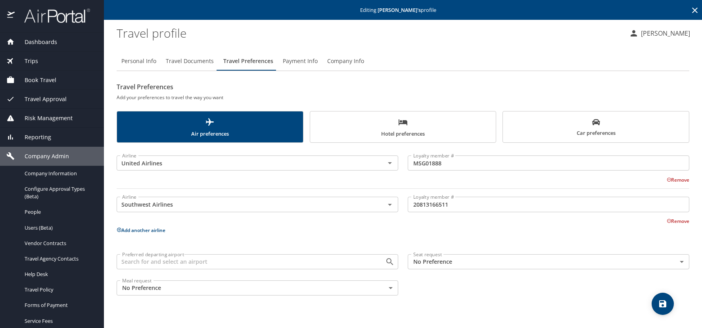
click at [666, 305] on icon "save" at bounding box center [662, 303] width 7 height 7
click at [193, 62] on span "Travel Documents" at bounding box center [190, 61] width 48 height 10
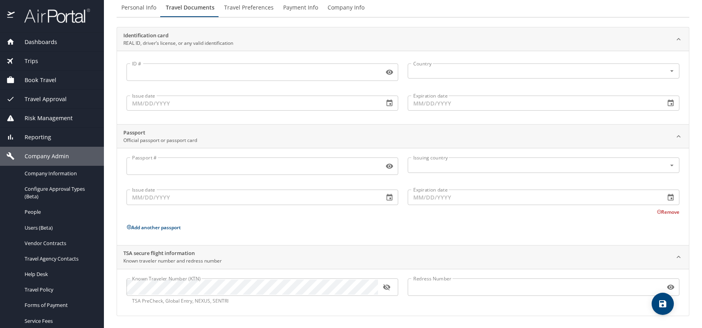
scroll to position [54, 0]
click at [386, 287] on icon "button" at bounding box center [386, 286] width 7 height 6
click at [659, 306] on icon "save" at bounding box center [663, 304] width 10 height 10
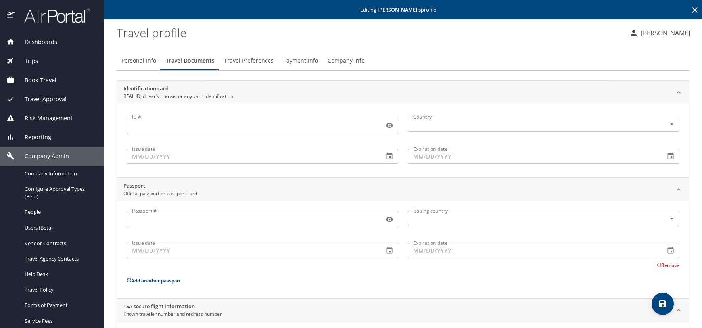
scroll to position [0, 0]
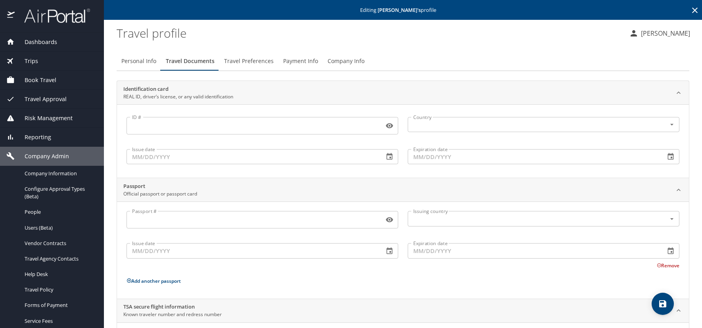
click at [690, 10] on icon at bounding box center [695, 11] width 10 height 10
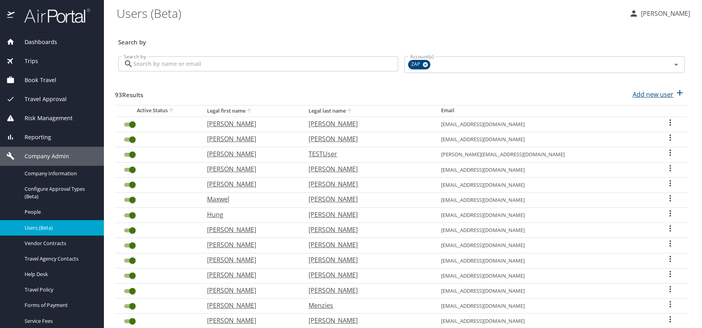
click at [646, 98] on p "Add new user" at bounding box center [653, 95] width 41 height 10
select select "US"
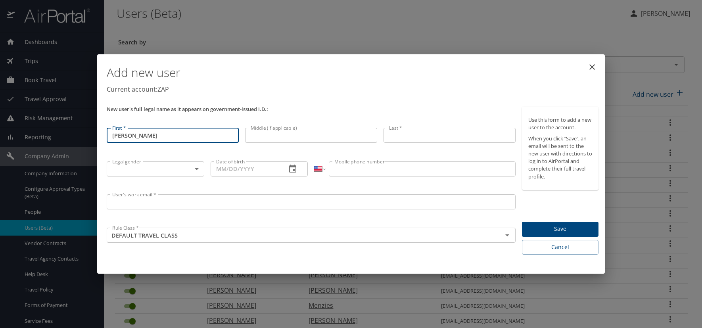
type input "Cesar"
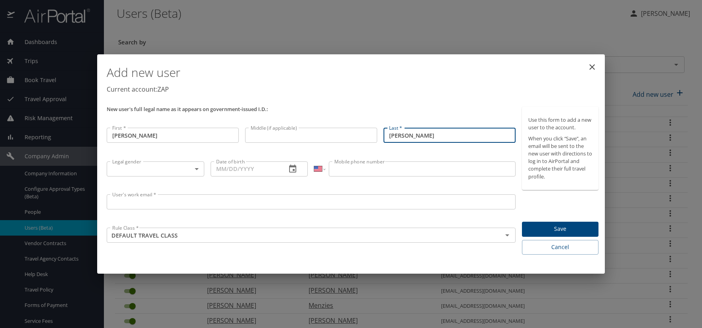
type input "Ortiz"
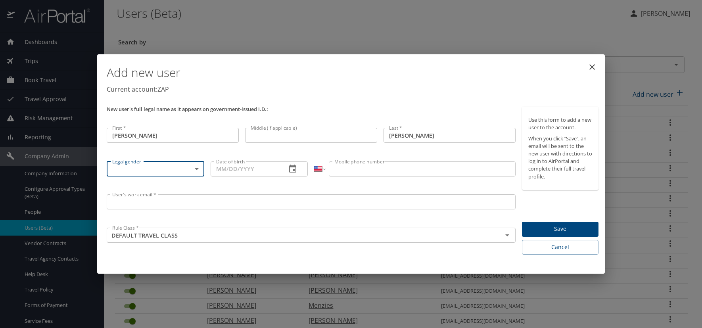
click at [197, 169] on body "Dashboards AirPortal 360™ Manager AirPortal 360™ Agent My Travel Dashboard Trip…" at bounding box center [351, 164] width 702 height 328
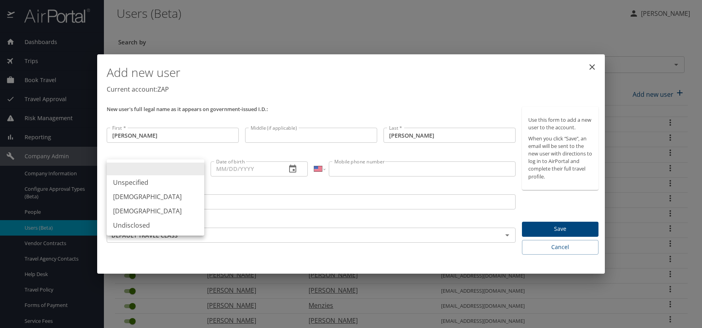
click at [153, 198] on li "[DEMOGRAPHIC_DATA]" at bounding box center [156, 197] width 98 height 14
type input "[DEMOGRAPHIC_DATA]"
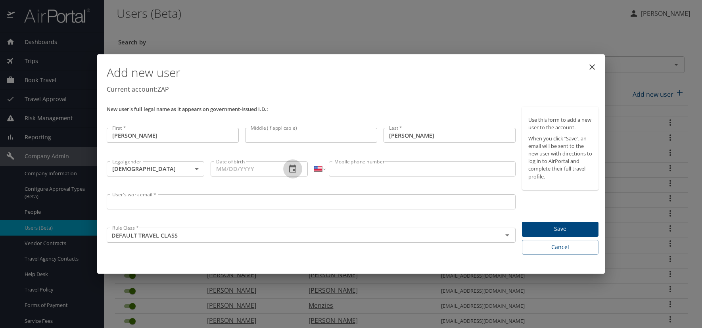
click at [293, 169] on icon "button" at bounding box center [292, 169] width 7 height 8
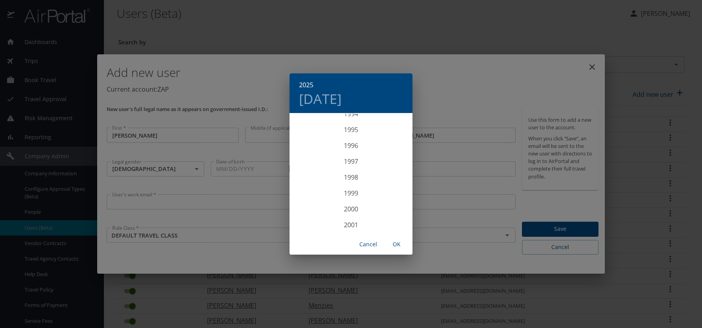
scroll to position [1475, 0]
click at [346, 137] on div "1993" at bounding box center [351, 138] width 123 height 16
click at [393, 129] on div "Mar" at bounding box center [392, 129] width 41 height 30
click at [335, 211] on p "30" at bounding box center [335, 212] width 6 height 5
click at [398, 244] on span "OK" at bounding box center [396, 245] width 19 height 10
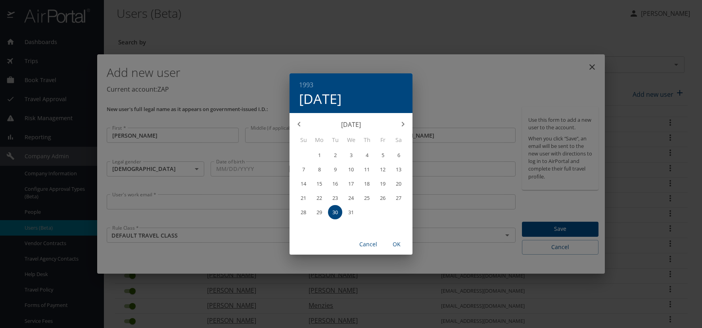
type input "03/30/1993"
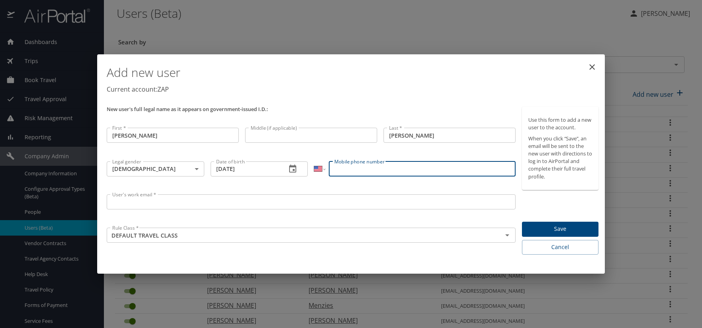
click at [340, 169] on input "Mobile phone number" at bounding box center [422, 168] width 186 height 15
type input "(970) 370-4554"
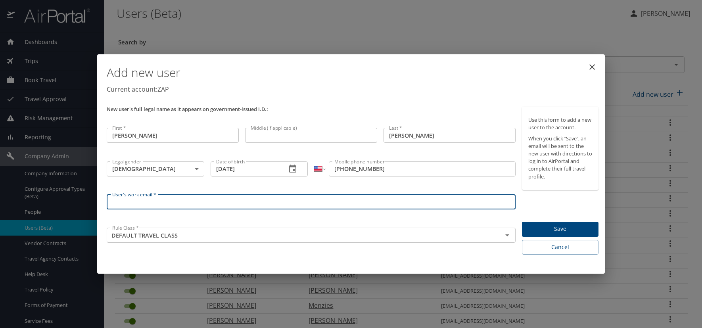
click at [129, 206] on input "User's work email *" at bounding box center [311, 201] width 409 height 15
paste input "ORTIZC.AT.ZAPECS.COM"
type input "ORTIZC@ZAPECS.COM"
click at [370, 98] on div "Add new user Current account: ZAP" at bounding box center [353, 81] width 498 height 46
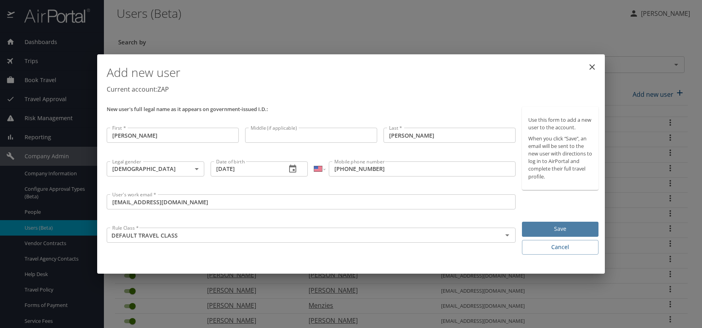
click at [575, 228] on span "Save" at bounding box center [560, 229] width 64 height 10
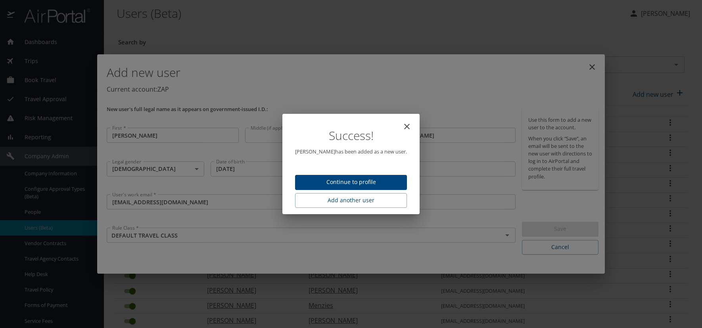
click at [337, 183] on span "Continue to profile" at bounding box center [350, 182] width 99 height 10
select select "US"
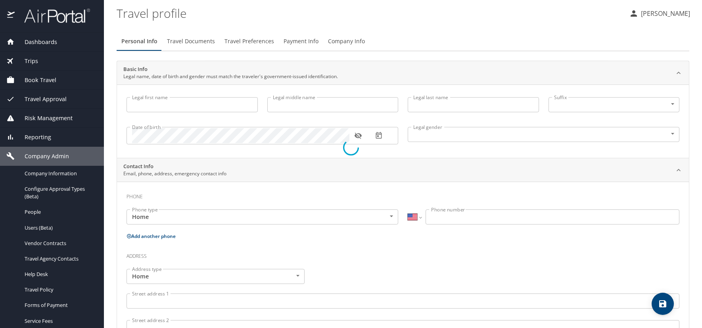
type input "Cesar"
type input "Ortiz"
type input "[DEMOGRAPHIC_DATA]"
select select "US"
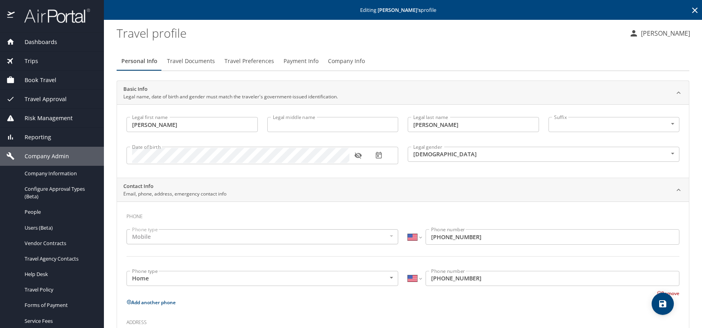
click at [359, 155] on icon "button" at bounding box center [358, 156] width 8 height 8
click at [690, 9] on icon at bounding box center [695, 11] width 10 height 10
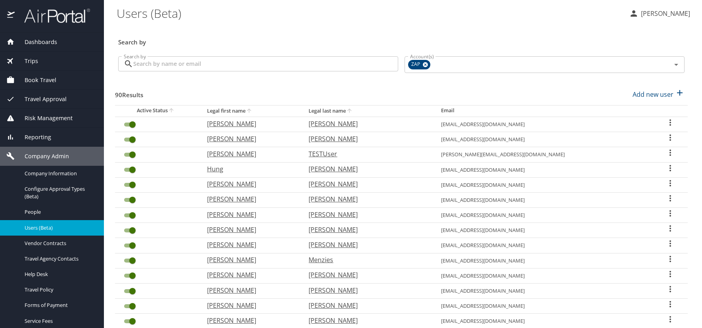
click at [276, 36] on h3 "Search by" at bounding box center [401, 40] width 566 height 14
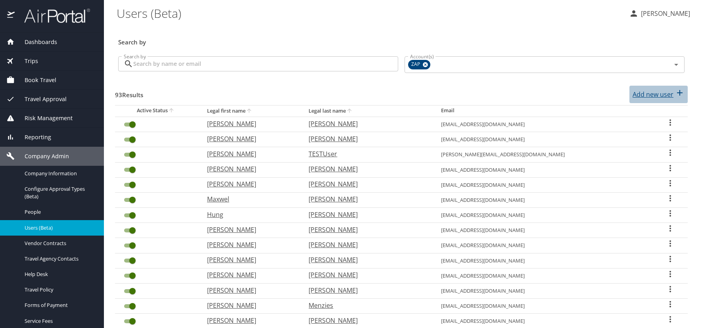
click at [644, 93] on p "Add new user" at bounding box center [653, 95] width 41 height 10
select select "US"
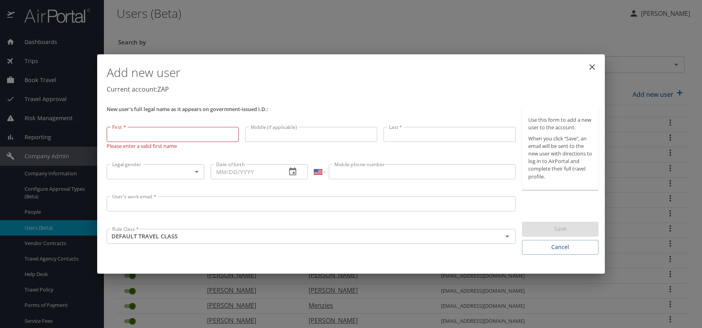
click at [163, 138] on input "First *" at bounding box center [173, 134] width 132 height 15
type input "[PERSON_NAME]"
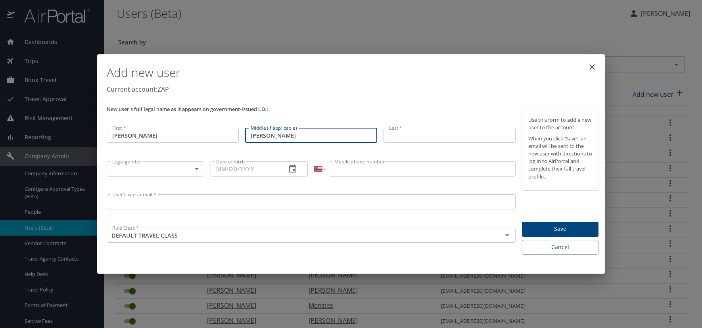
type input "[PERSON_NAME]"
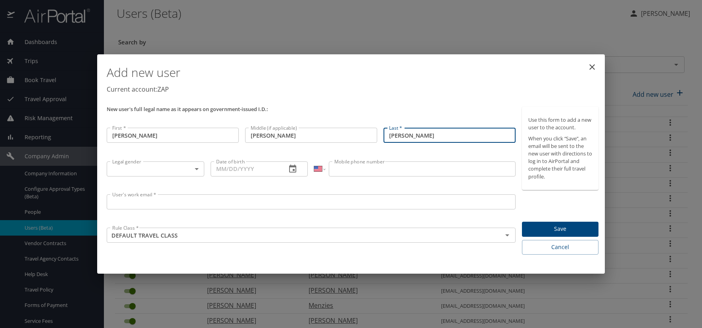
type input "[PERSON_NAME]"
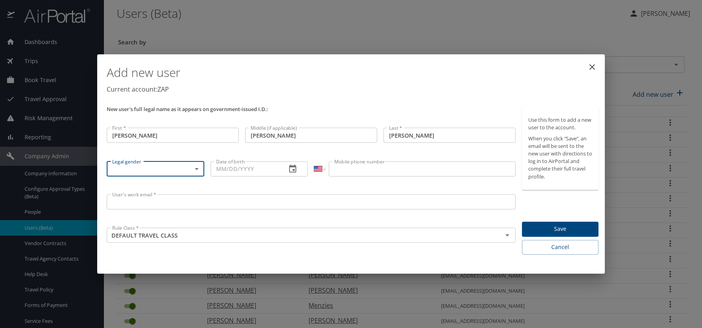
click at [196, 170] on body "Dashboards AirPortal 360™ Manager AirPortal 360™ Agent My Travel Dashboard Trip…" at bounding box center [351, 164] width 702 height 328
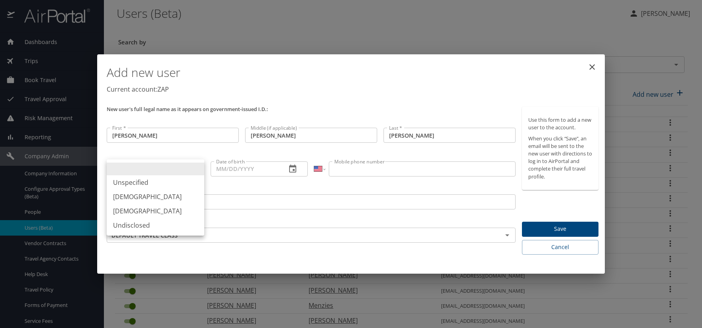
click at [126, 193] on li "[DEMOGRAPHIC_DATA]" at bounding box center [156, 197] width 98 height 14
type input "[DEMOGRAPHIC_DATA]"
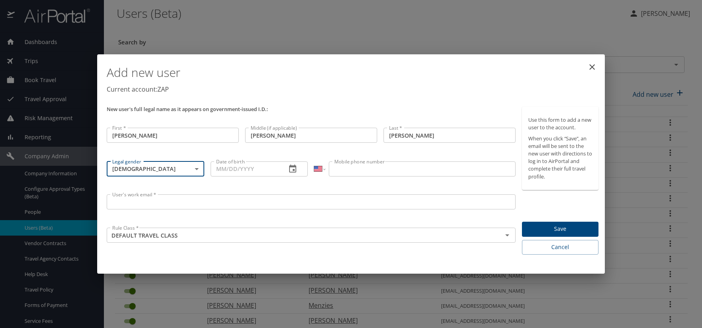
click at [293, 167] on icon "button" at bounding box center [293, 169] width 10 height 10
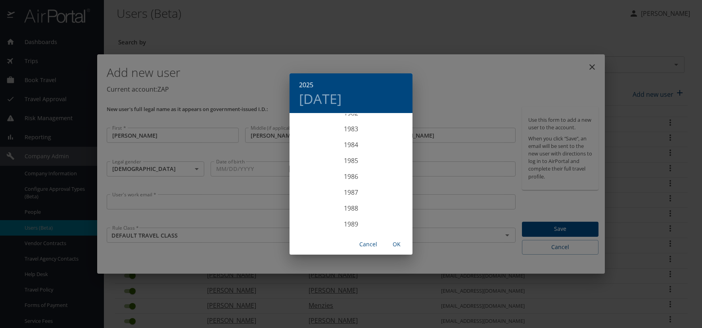
scroll to position [1317, 0]
click at [347, 166] on div "1985" at bounding box center [351, 169] width 123 height 16
click at [390, 158] on div "Jun" at bounding box center [392, 159] width 41 height 30
click at [350, 169] on p "5" at bounding box center [351, 169] width 3 height 5
click at [398, 243] on span "OK" at bounding box center [396, 245] width 19 height 10
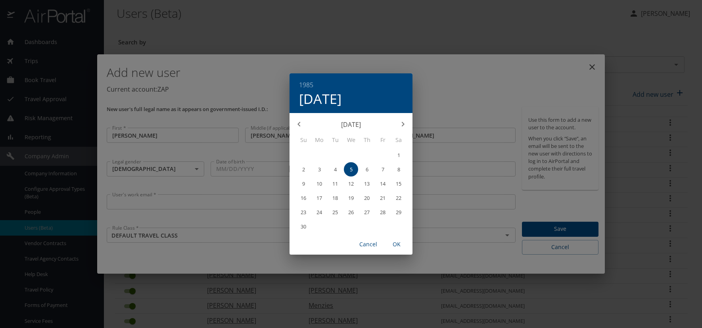
type input "06/05/1985"
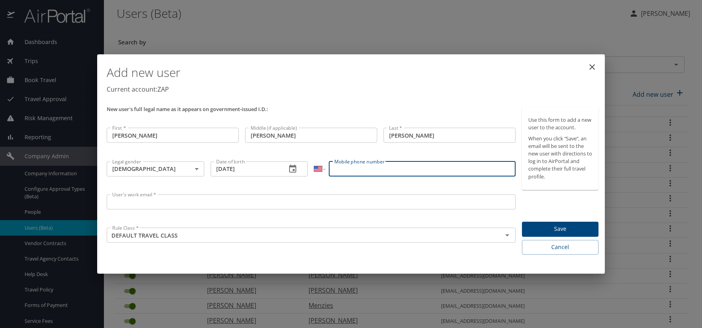
click at [353, 169] on input "Mobile phone number" at bounding box center [422, 168] width 186 height 15
type input "(720) 233-8680"
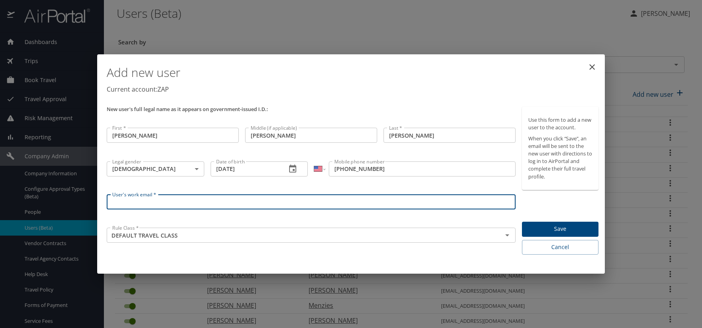
click at [131, 203] on input "User's work email *" at bounding box center [311, 201] width 409 height 15
paste input "OWUSUB.AT.ZAPECS.COM"
type input "OWUSUB@ZAPECS.COM"
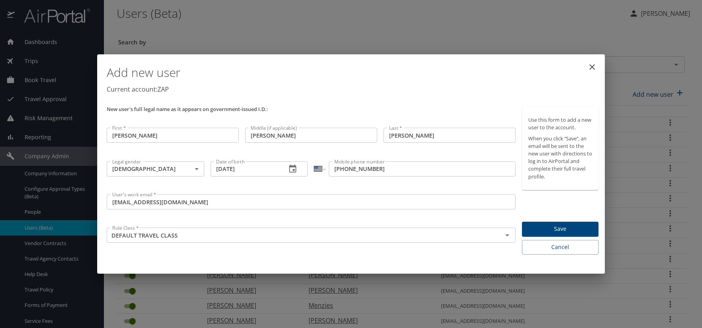
click at [377, 90] on p "Current account: ZAP" at bounding box center [353, 89] width 492 height 10
click at [570, 229] on span "Save" at bounding box center [560, 229] width 64 height 10
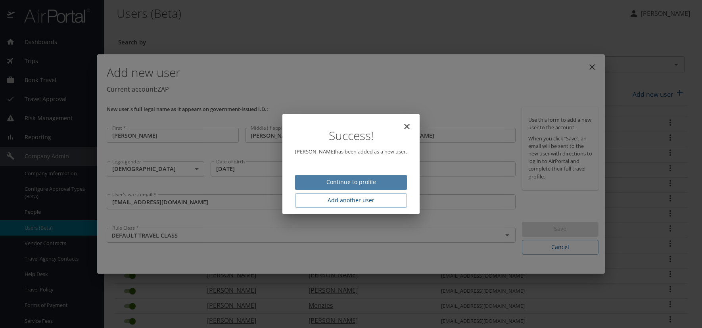
click at [401, 188] on button "Continue to profile" at bounding box center [351, 182] width 112 height 15
select select "US"
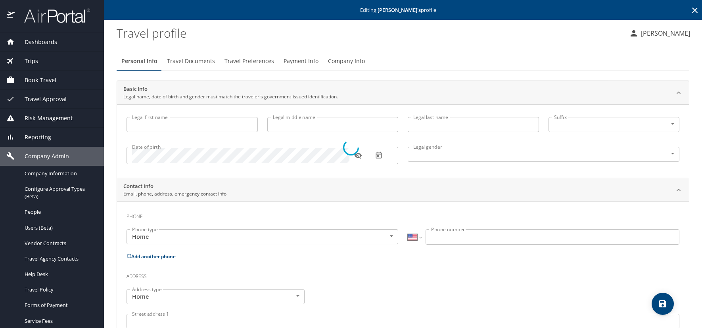
type input "Bernard"
type input "Frimpong"
type input "Owusu"
type input "Male"
select select "US"
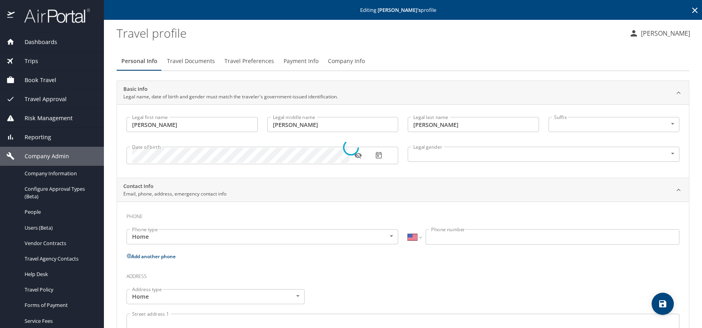
select select "US"
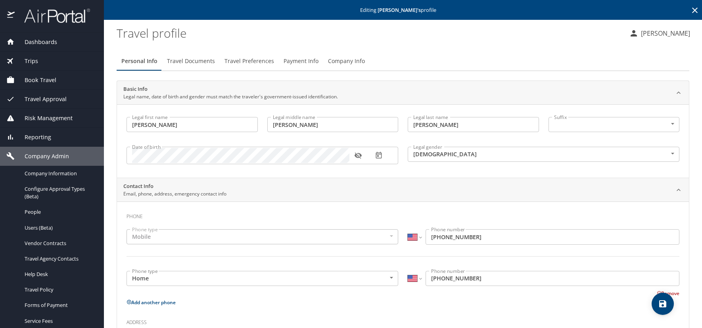
click at [355, 156] on icon "button" at bounding box center [357, 156] width 7 height 6
click at [202, 61] on span "Travel Documents" at bounding box center [191, 61] width 48 height 10
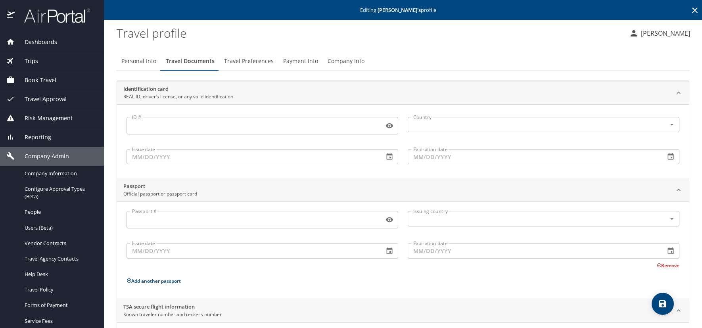
scroll to position [54, 0]
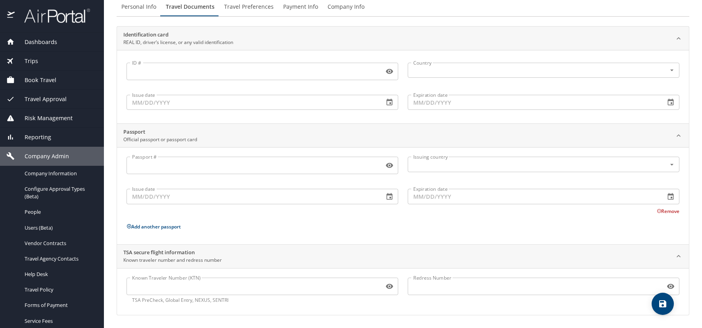
click at [191, 289] on input "Known Traveler Number (KTN)" at bounding box center [254, 286] width 254 height 15
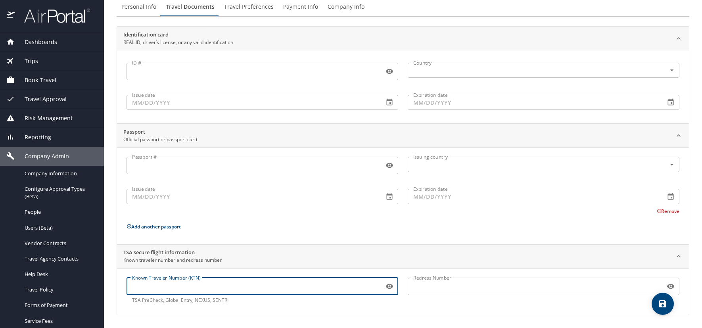
paste input "TT11K3JRS"
type input "TT11K3JRS"
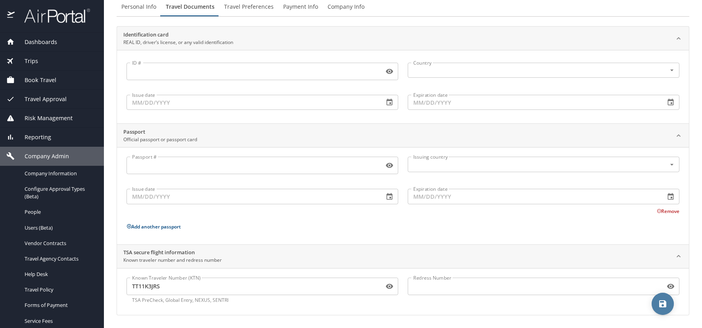
click at [658, 299] on icon "save" at bounding box center [663, 304] width 10 height 10
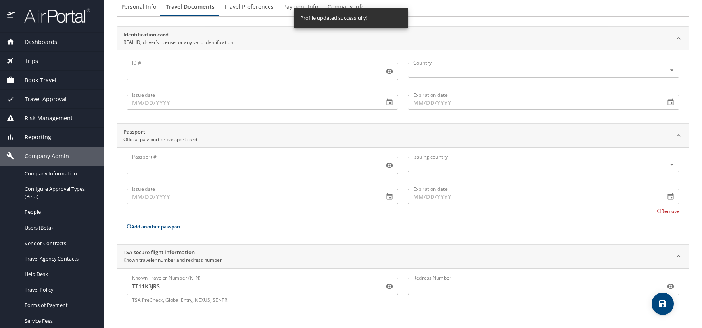
click at [248, 8] on span "Travel Preferences" at bounding box center [249, 7] width 50 height 10
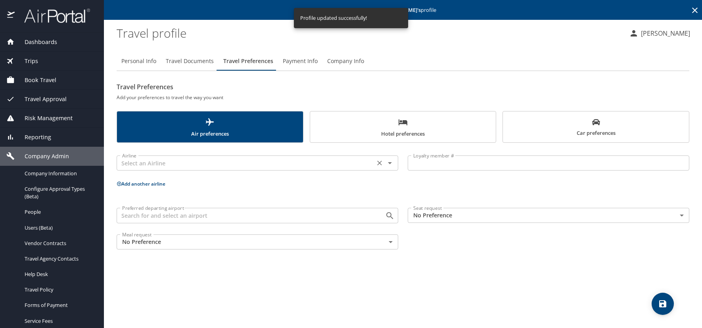
click at [137, 166] on input "text" at bounding box center [245, 163] width 253 height 10
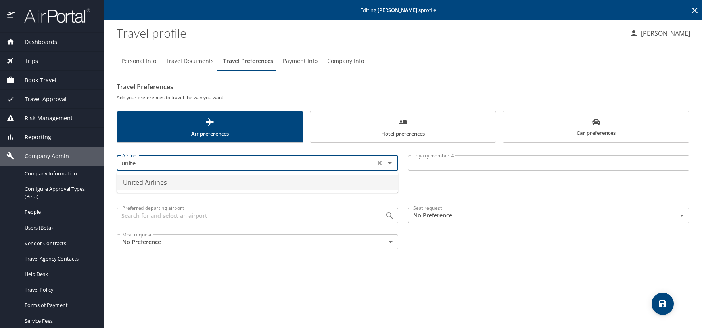
click at [203, 186] on li "United Airlines" at bounding box center [258, 182] width 282 height 14
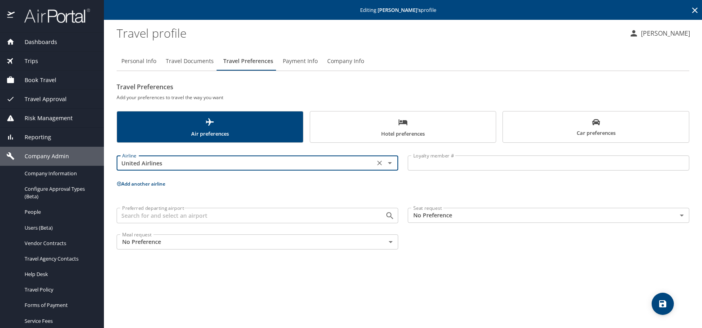
type input "United Airlines"
click at [433, 164] on input "Loyalty member #" at bounding box center [549, 162] width 282 height 15
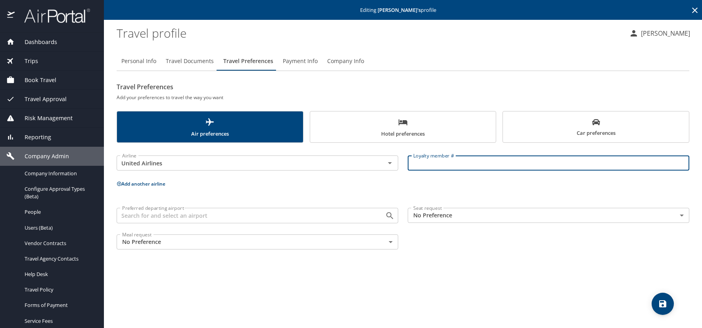
click at [424, 163] on input "Loyalty member #" at bounding box center [549, 162] width 282 height 15
paste input "APL40209"
type input "APL40209"
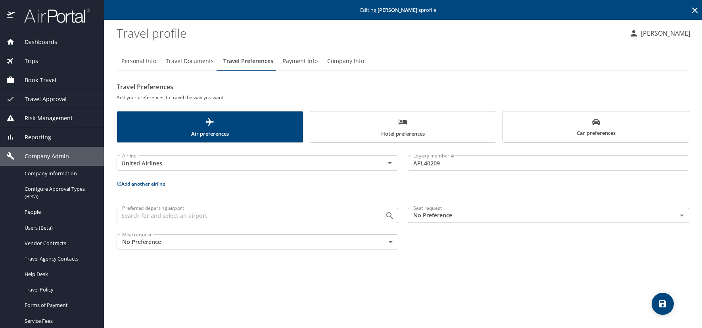
click at [659, 302] on icon "save" at bounding box center [663, 304] width 10 height 10
click at [664, 301] on icon "save" at bounding box center [663, 304] width 10 height 10
click at [696, 10] on icon at bounding box center [695, 11] width 6 height 6
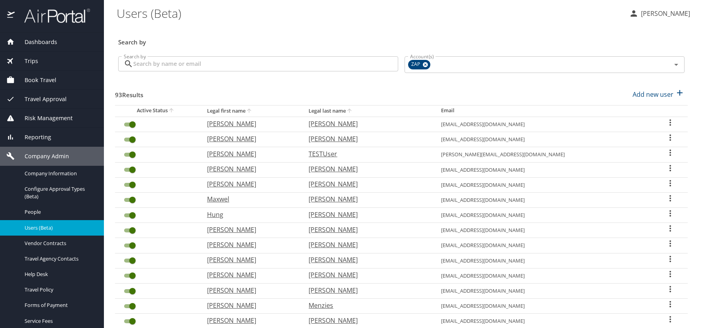
click at [293, 43] on h3 "Search by" at bounding box center [401, 40] width 566 height 14
click at [641, 94] on p "Add new user" at bounding box center [653, 95] width 41 height 10
select select "US"
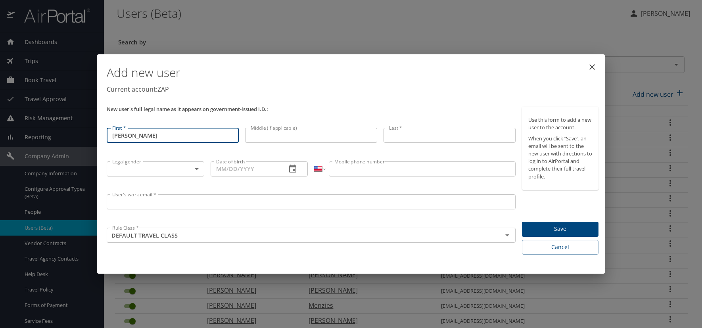
type input "[PERSON_NAME]"
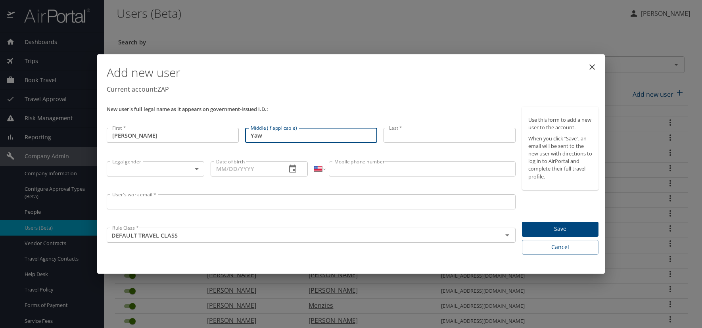
type input "Yaw"
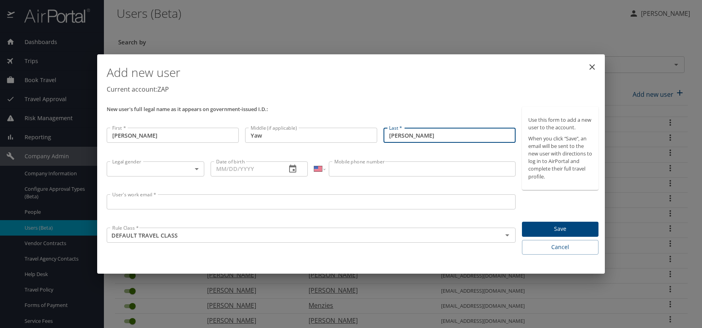
type input "[PERSON_NAME]"
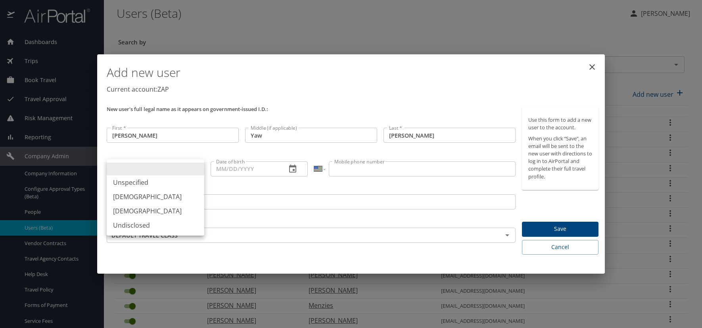
click at [196, 169] on body "Dashboards AirPortal 360™ Manager AirPortal 360™ Agent My Travel Dashboard Trip…" at bounding box center [351, 164] width 702 height 328
click at [144, 194] on li "[DEMOGRAPHIC_DATA]" at bounding box center [156, 197] width 98 height 14
type input "[DEMOGRAPHIC_DATA]"
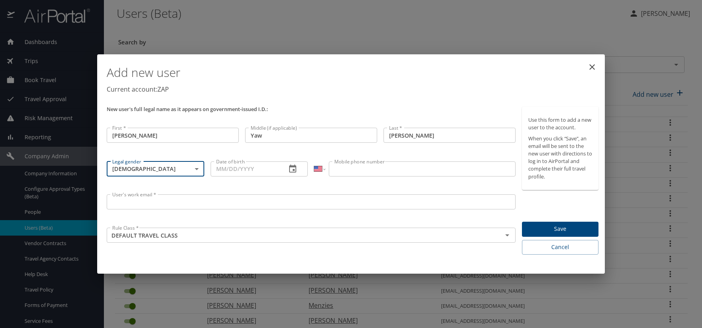
click at [292, 169] on icon "button" at bounding box center [293, 169] width 10 height 10
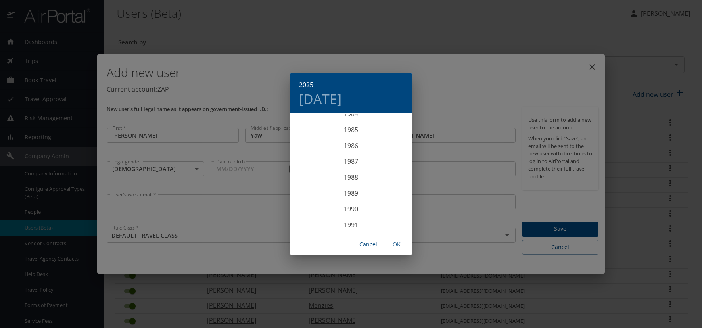
scroll to position [1317, 0]
click at [350, 151] on div "1984" at bounding box center [351, 154] width 123 height 16
click at [351, 154] on div "May" at bounding box center [350, 159] width 41 height 30
click at [368, 170] on p "10" at bounding box center [367, 169] width 6 height 5
click at [397, 246] on span "OK" at bounding box center [396, 245] width 19 height 10
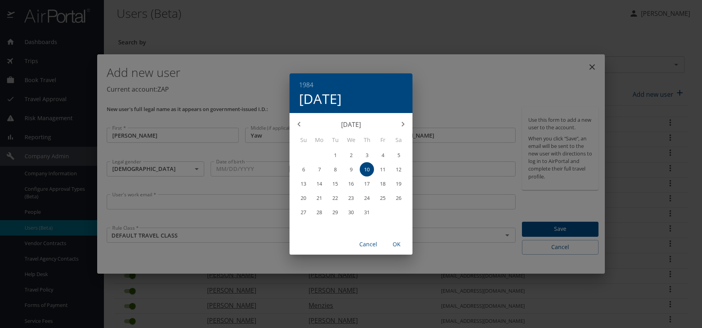
type input "05/10/1984"
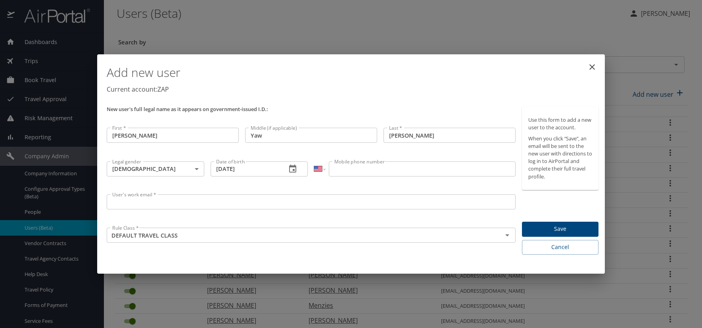
click at [364, 167] on input "Mobile phone number" at bounding box center [422, 168] width 186 height 15
type input "(970) 573-9525"
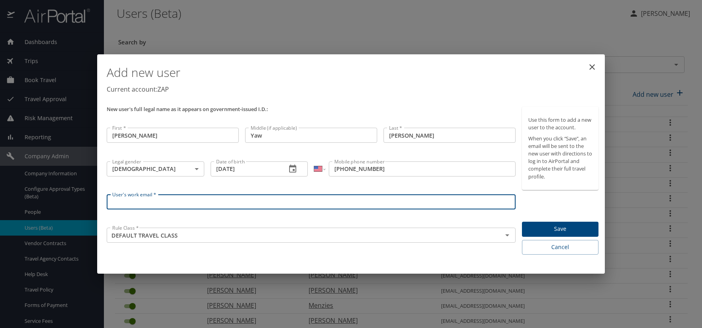
click at [113, 198] on input "User's work email *" at bounding box center [311, 201] width 409 height 15
paste input "OWUSUT.AT.ZAPECS.COM"
type input "OWUSUT@ZAPECS.COM"
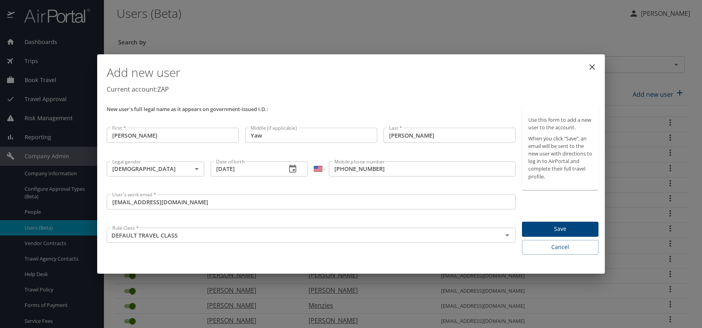
click at [320, 94] on p "Current account: ZAP" at bounding box center [353, 89] width 492 height 10
click at [558, 229] on span "Save" at bounding box center [560, 229] width 64 height 10
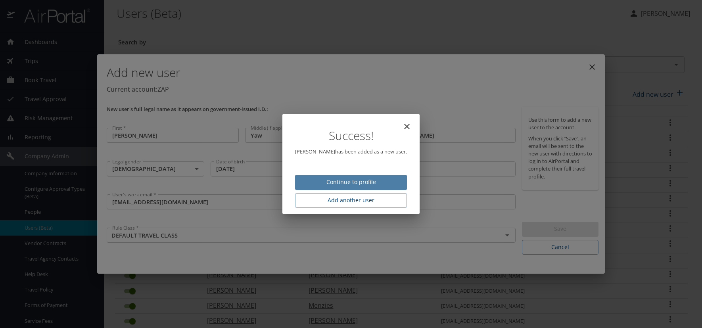
click at [354, 184] on span "Continue to profile" at bounding box center [350, 182] width 99 height 10
select select "US"
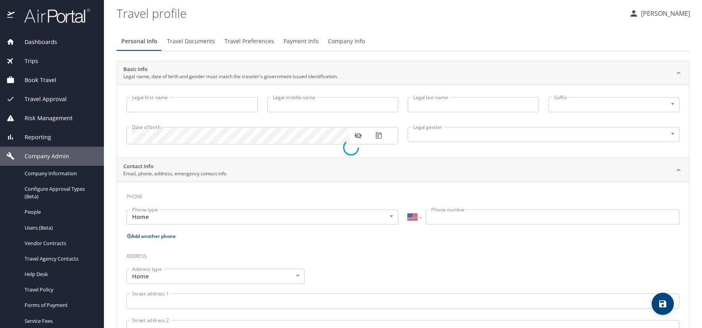
type input "Theophilus"
type input "Yaw"
type input "Owusu"
type input "Male"
select select "US"
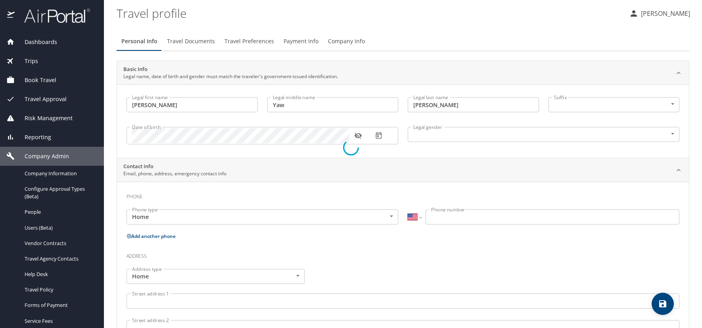
select select "US"
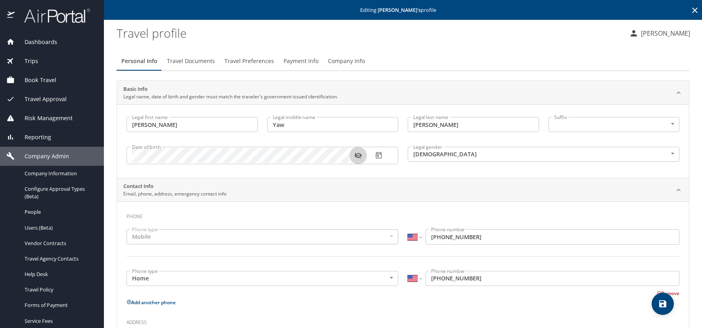
click at [356, 157] on icon "button" at bounding box center [357, 156] width 7 height 6
click at [239, 58] on span "Travel Preferences" at bounding box center [249, 61] width 50 height 10
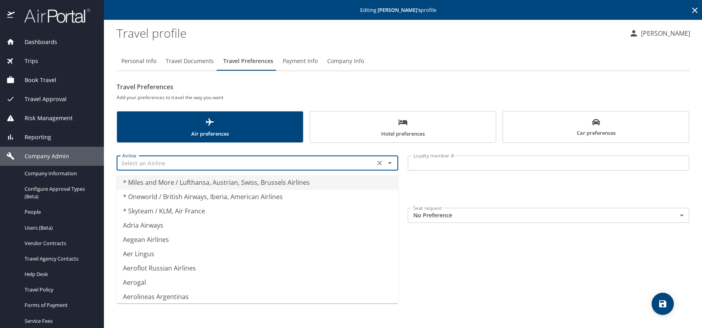
click at [167, 159] on input "text" at bounding box center [245, 163] width 253 height 10
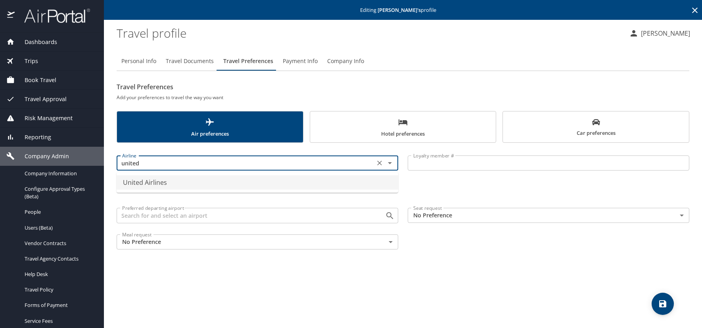
click at [188, 179] on li "United Airlines" at bounding box center [258, 182] width 282 height 14
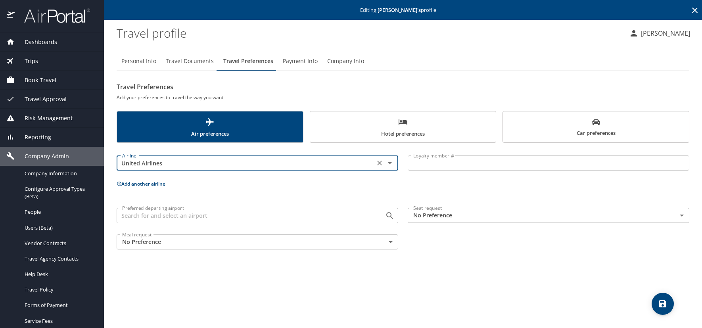
type input "United Airlines"
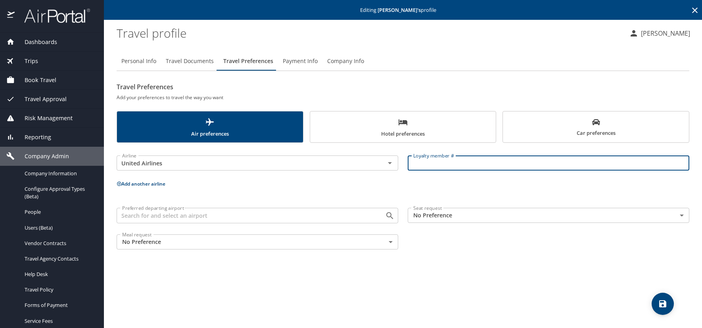
click at [420, 165] on input "Loyalty member #" at bounding box center [549, 162] width 282 height 15
drag, startPoint x: 434, startPoint y: 163, endPoint x: 439, endPoint y: 168, distance: 6.7
click at [435, 165] on input "Loyalty member #" at bounding box center [549, 162] width 282 height 15
paste input "VDA56765"
type input "VDA56765"
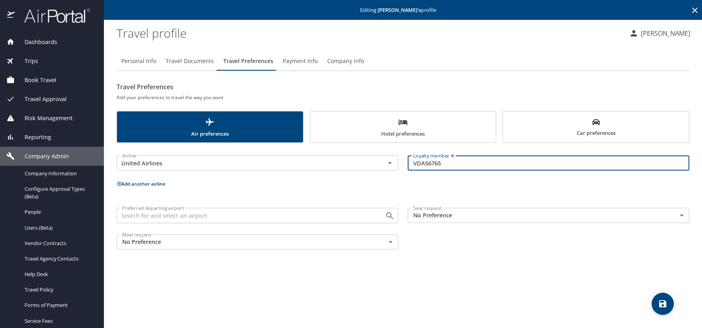
click at [665, 303] on icon "save" at bounding box center [662, 303] width 7 height 7
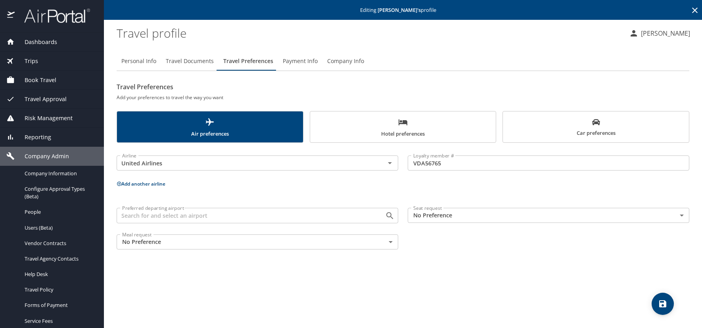
click at [696, 10] on icon at bounding box center [695, 11] width 6 height 6
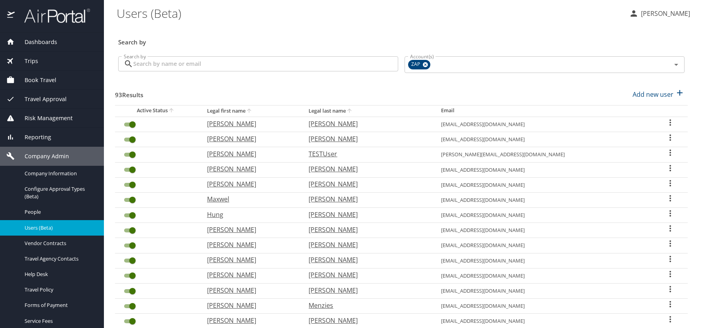
click at [280, 29] on div "Search by" at bounding box center [401, 37] width 573 height 26
click at [43, 40] on span "Dashboards" at bounding box center [36, 42] width 42 height 9
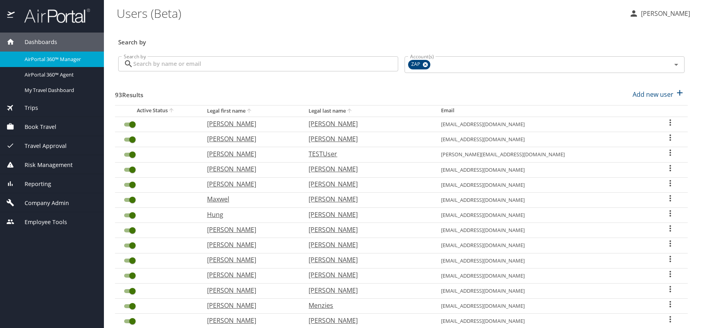
click at [44, 58] on span "AirPortal 360™ Manager" at bounding box center [60, 60] width 70 height 8
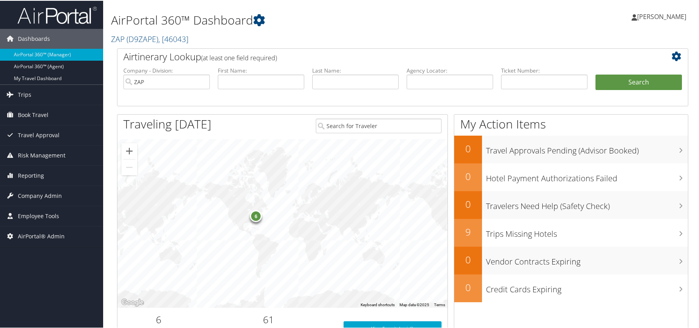
click at [513, 18] on div "[PERSON_NAME] [PERSON_NAME] My Settings Travel Agency Contacts Log Consulting T…" at bounding box center [585, 19] width 234 height 31
click at [70, 282] on div "Dashboards AirPortal 360™ (Manager) AirPortal 360™ (Agent) My Travel Dashboard …" at bounding box center [351, 258] width 702 height 517
click at [143, 37] on span "( D9ZAPE )" at bounding box center [143, 38] width 32 height 11
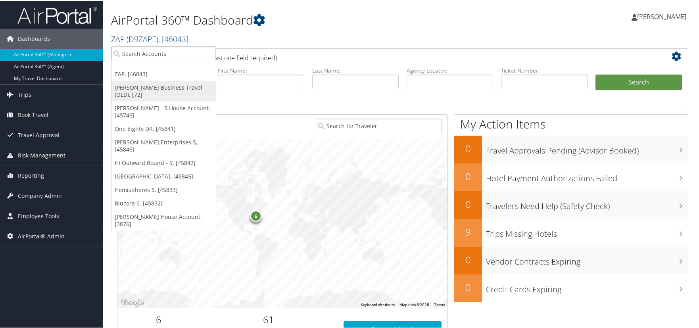
click at [139, 88] on link "[PERSON_NAME] Business Travel (OLD), [72]" at bounding box center [163, 90] width 104 height 21
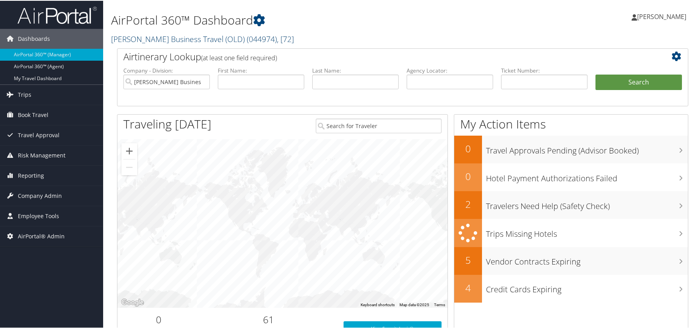
click at [141, 37] on link "[PERSON_NAME] Business Travel (OLD) ( 044974 ) , [ 72 ]" at bounding box center [202, 38] width 183 height 11
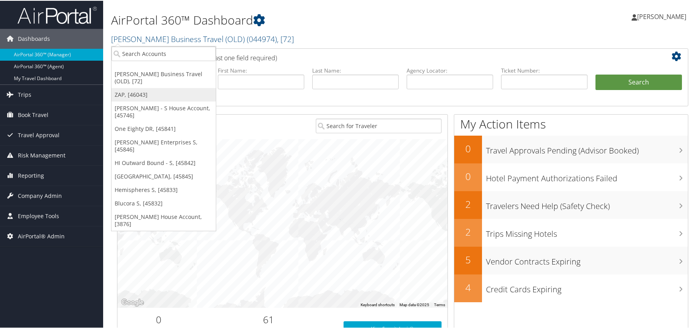
click at [138, 93] on link "ZAP, [46043]" at bounding box center [163, 93] width 104 height 13
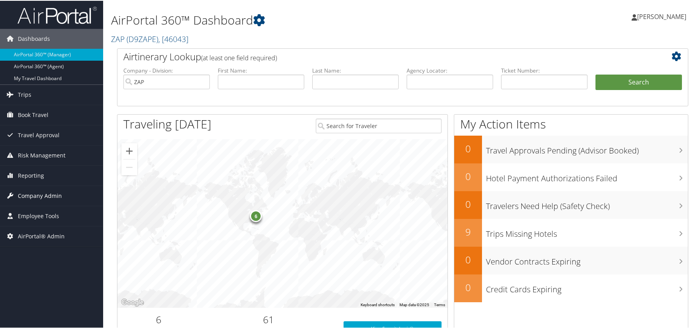
click at [35, 196] on span "Company Admin" at bounding box center [40, 195] width 44 height 20
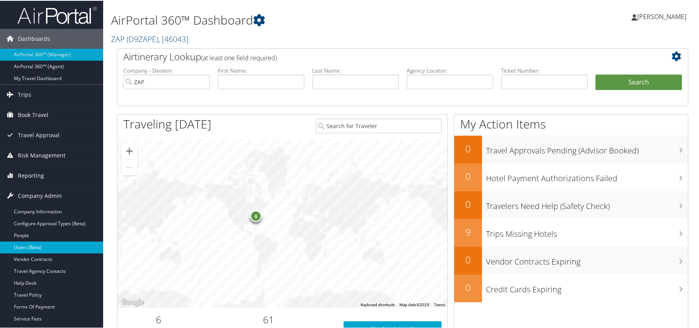
click at [40, 247] on link "Users (Beta)" at bounding box center [51, 247] width 103 height 12
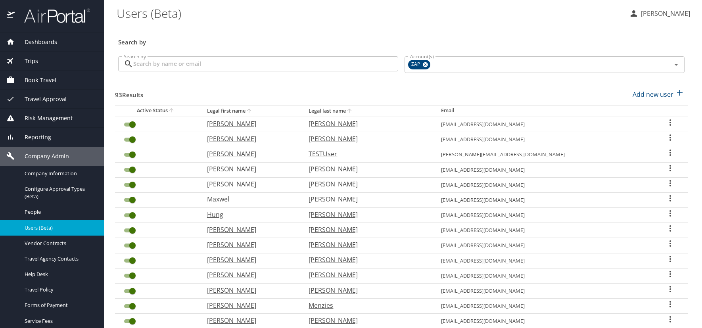
click at [316, 22] on \(Beta\) "Users (Beta)" at bounding box center [370, 13] width 506 height 25
click at [670, 11] on p "[PERSON_NAME]" at bounding box center [665, 14] width 52 height 10
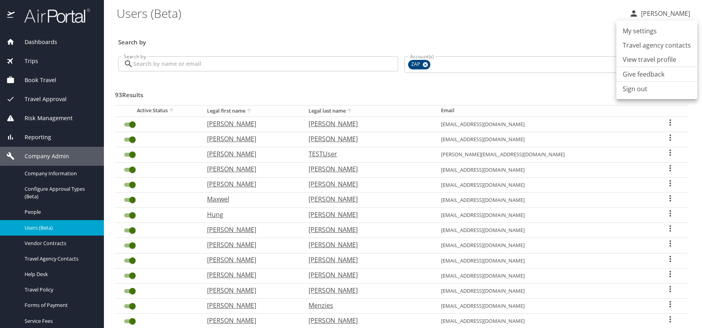
click at [633, 88] on li "Sign out" at bounding box center [656, 89] width 81 height 14
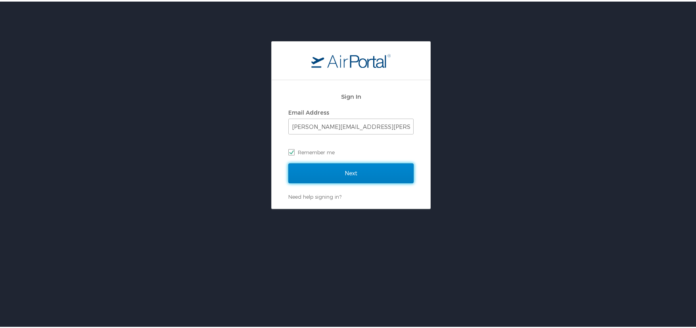
click at [334, 172] on input "Next" at bounding box center [350, 172] width 125 height 20
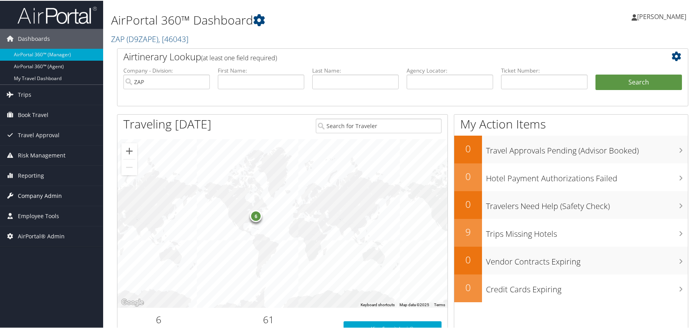
click at [54, 190] on span "Company Admin" at bounding box center [40, 195] width 44 height 20
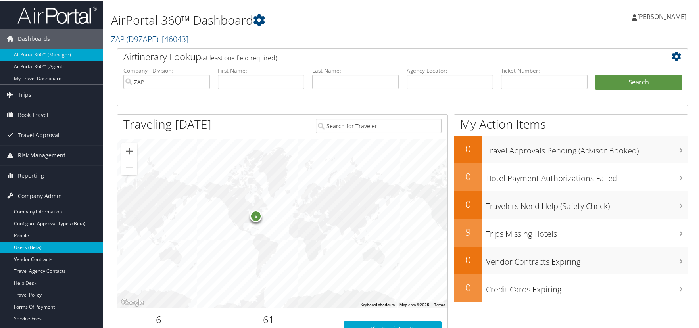
click at [40, 246] on link "Users (Beta)" at bounding box center [51, 247] width 103 height 12
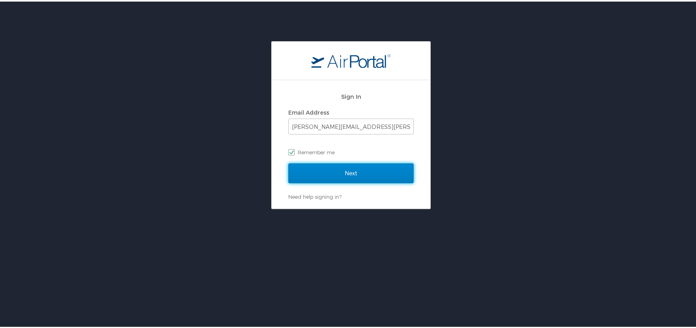
click at [311, 179] on input "Next" at bounding box center [350, 172] width 125 height 20
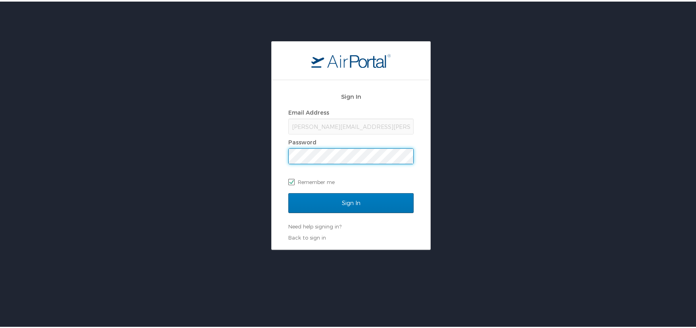
click at [288, 192] on input "Sign In" at bounding box center [350, 202] width 125 height 20
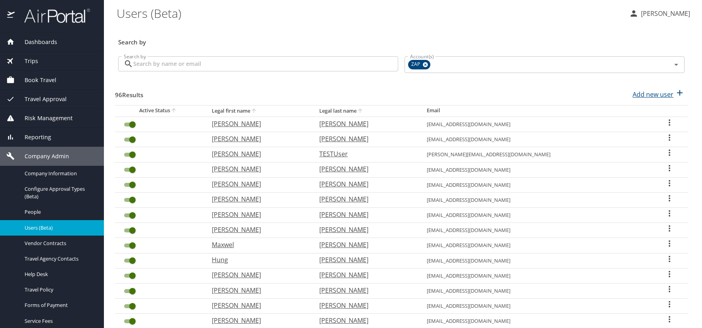
click at [645, 93] on p "Add new user" at bounding box center [653, 95] width 41 height 10
select select "US"
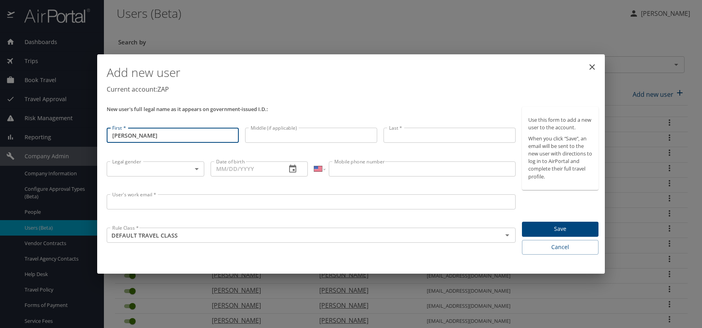
type input "[PERSON_NAME]"
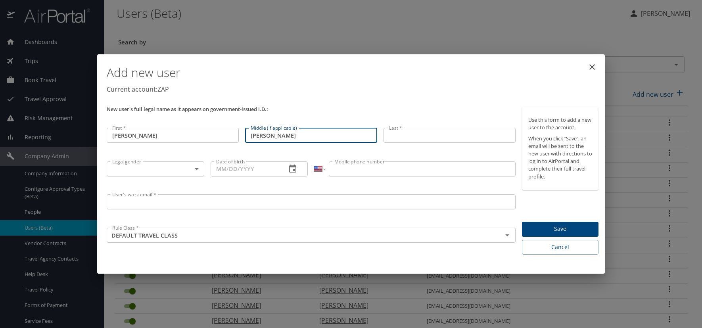
type input "[PERSON_NAME]"
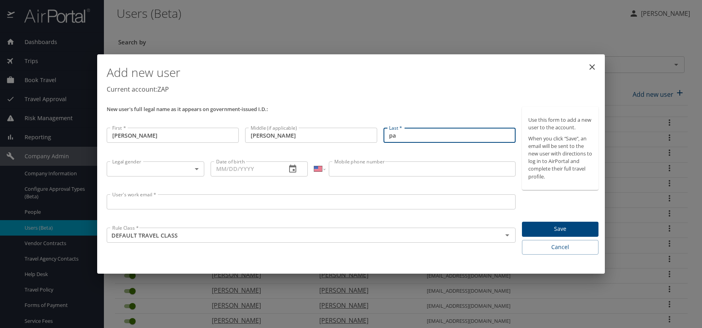
type input "p"
type input "[PERSON_NAME]"
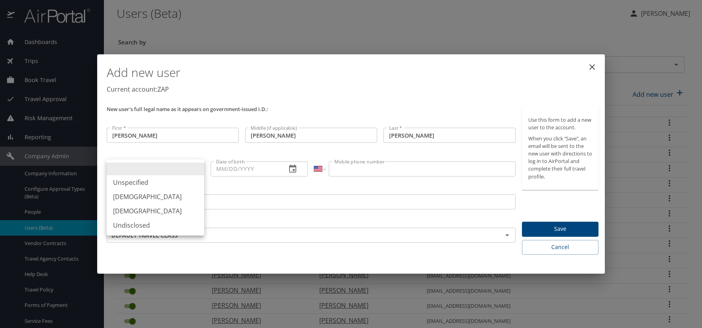
click at [196, 169] on body "Dashboards AirPortal 360™ Manager AirPortal 360™ Agent My Travel Dashboard Trip…" at bounding box center [351, 164] width 702 height 328
click at [135, 199] on li "[DEMOGRAPHIC_DATA]" at bounding box center [156, 197] width 98 height 14
type input "[DEMOGRAPHIC_DATA]"
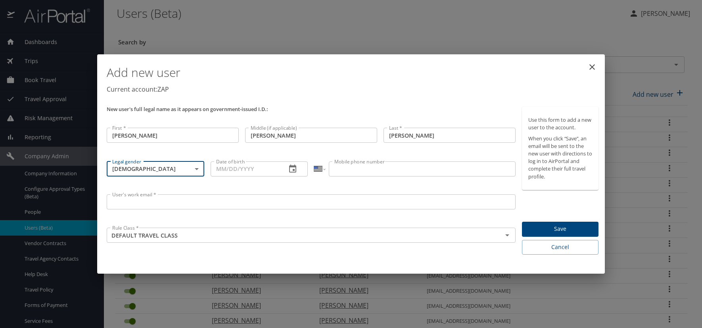
click at [291, 168] on icon "button" at bounding box center [293, 169] width 10 height 10
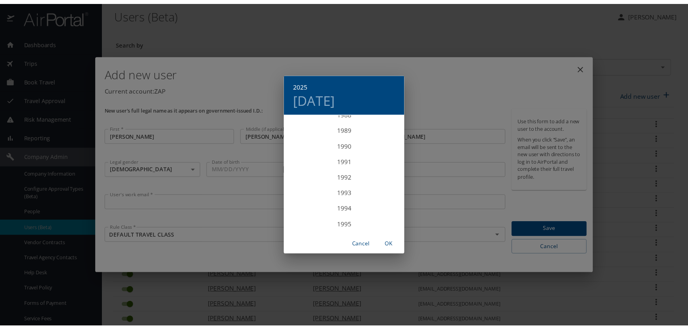
scroll to position [1396, 0]
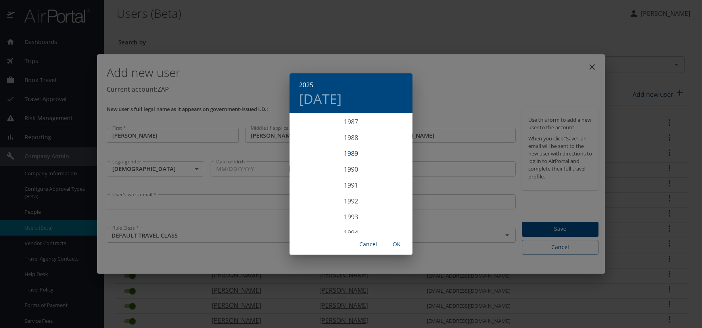
click at [350, 150] on div "1989" at bounding box center [351, 154] width 123 height 16
click at [307, 218] on div "Oct" at bounding box center [310, 218] width 41 height 30
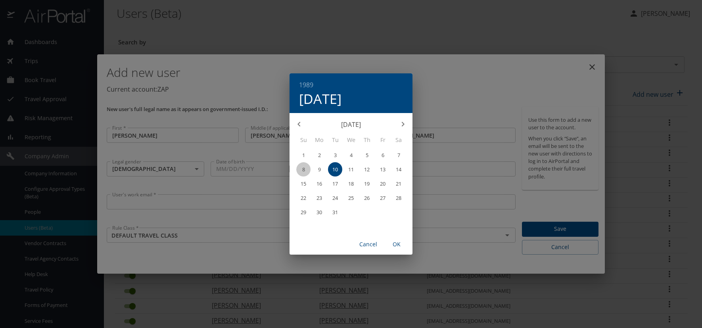
click at [304, 171] on p "8" at bounding box center [303, 169] width 3 height 5
click at [397, 244] on span "OK" at bounding box center [396, 245] width 19 height 10
type input "10/08/1989"
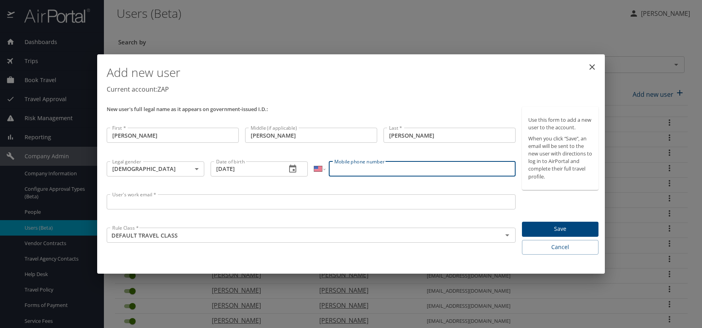
click at [359, 167] on input "Mobile phone number" at bounding box center [422, 168] width 186 height 15
type input "(720) 205-2249"
click at [125, 202] on input "User's work email *" at bounding box center [311, 201] width 409 height 15
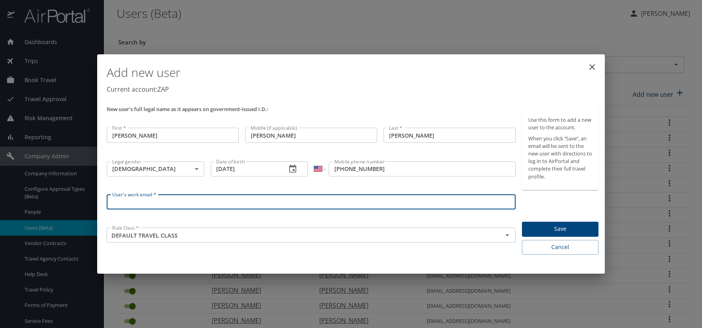
paste input "PACHEA.AT.ZAPECS.COM"
type input "[EMAIL_ADDRESS][DOMAIN_NAME]"
click at [307, 99] on div "Add new user Current account: ZAP" at bounding box center [353, 81] width 498 height 46
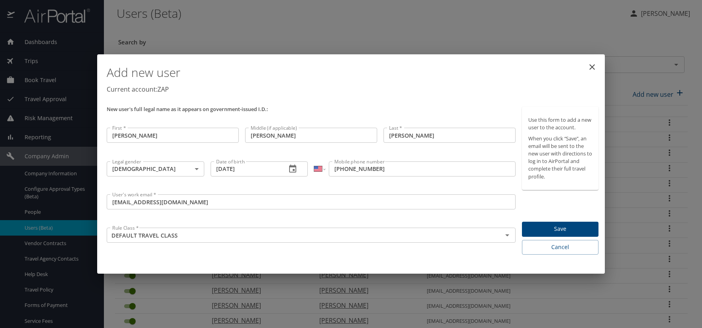
click at [547, 227] on span "Save" at bounding box center [560, 229] width 64 height 10
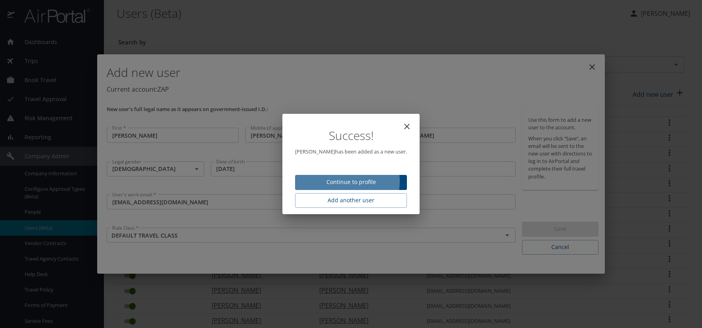
click at [345, 181] on span "Continue to profile" at bounding box center [350, 182] width 99 height 10
select select "US"
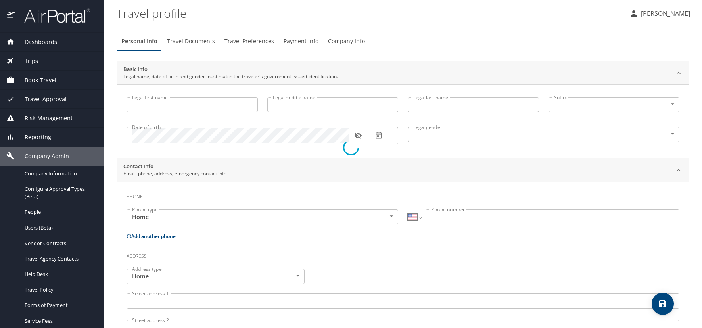
type input "[PERSON_NAME]"
type input "Charles"
type input "[PERSON_NAME]"
type input "[DEMOGRAPHIC_DATA]"
select select "US"
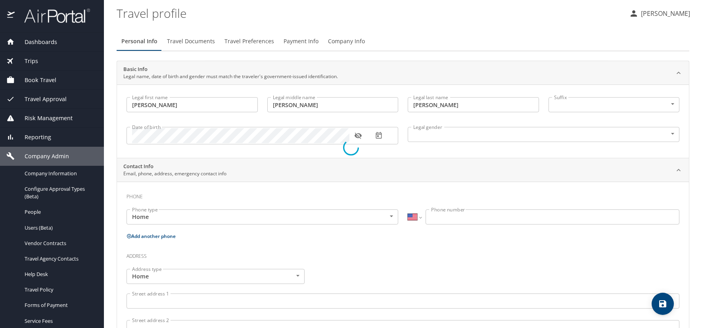
select select "US"
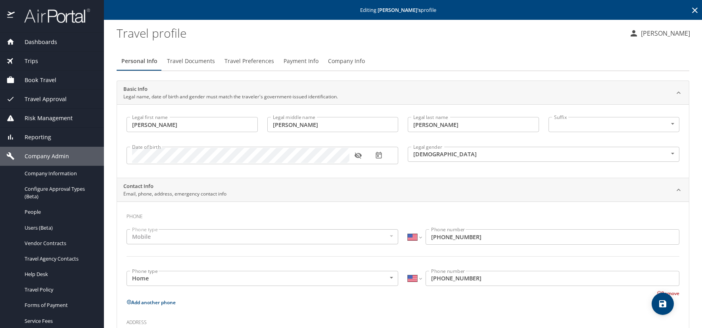
click at [360, 154] on icon "button" at bounding box center [357, 156] width 7 height 6
click at [252, 60] on span "Travel Preferences" at bounding box center [249, 61] width 50 height 10
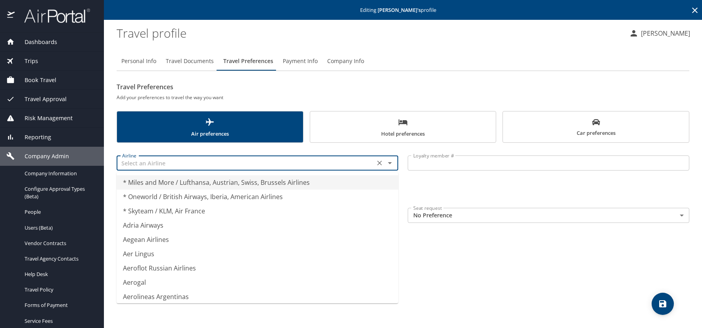
click at [183, 165] on input "text" at bounding box center [245, 163] width 253 height 10
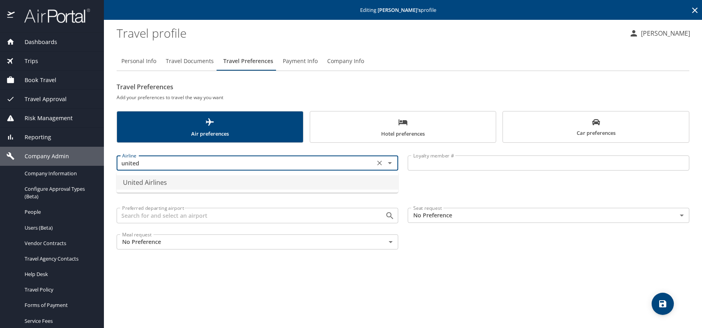
click at [194, 186] on li "United Airlines" at bounding box center [258, 182] width 282 height 14
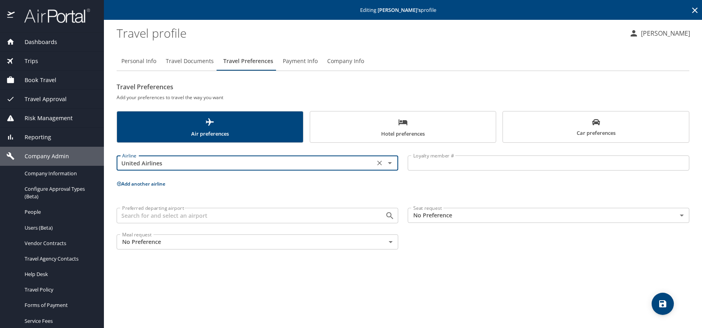
type input "United Airlines"
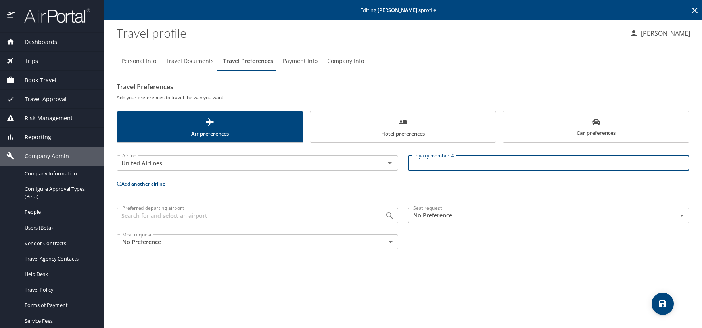
click at [448, 162] on input "Loyalty member #" at bounding box center [549, 162] width 282 height 15
click at [425, 164] on input "Loyalty member #" at bounding box center [549, 162] width 282 height 15
paste input "NW082366"
type input "NW082366"
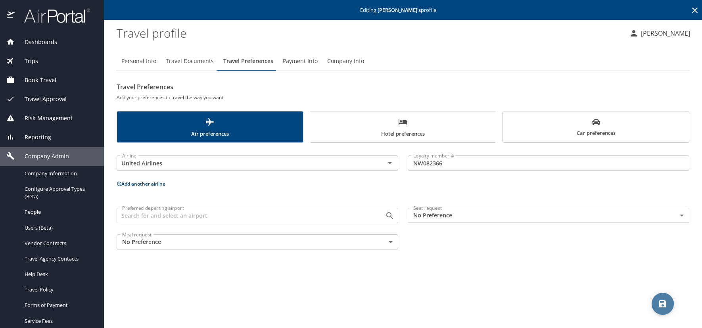
click at [659, 300] on icon "save" at bounding box center [663, 304] width 10 height 10
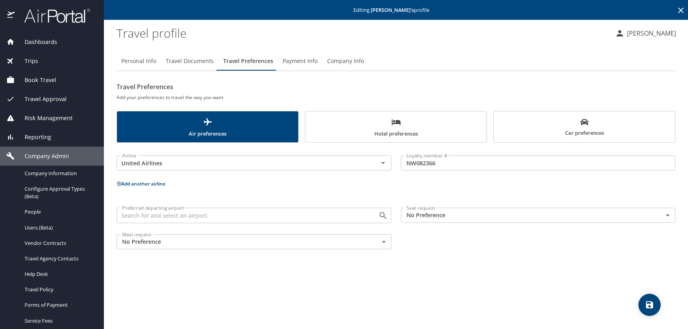
click at [680, 10] on icon at bounding box center [681, 11] width 10 height 10
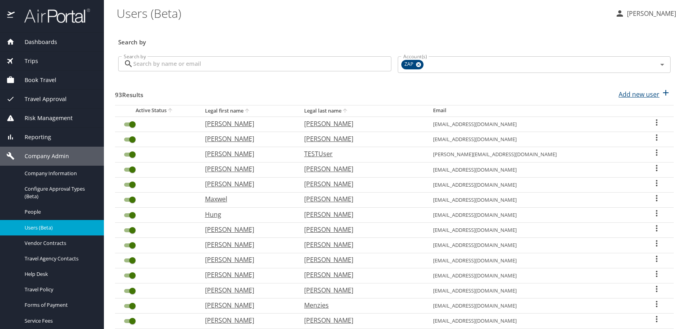
click at [638, 93] on p "Add new user" at bounding box center [639, 95] width 41 height 10
select select "US"
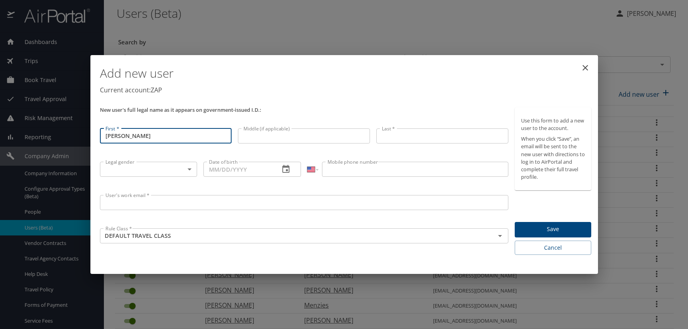
type input "[PERSON_NAME]"
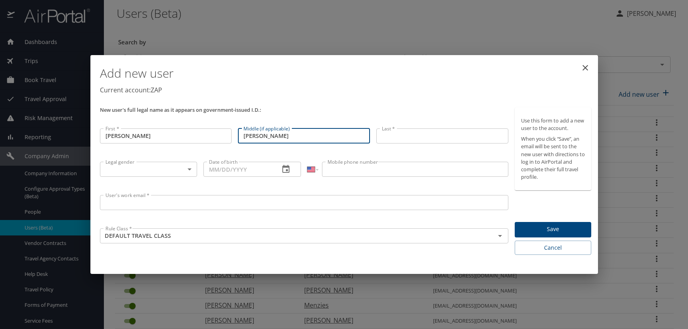
type input "Ibarra"
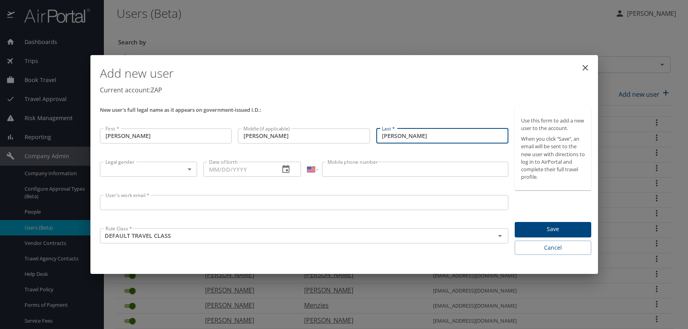
type input "[PERSON_NAME]"
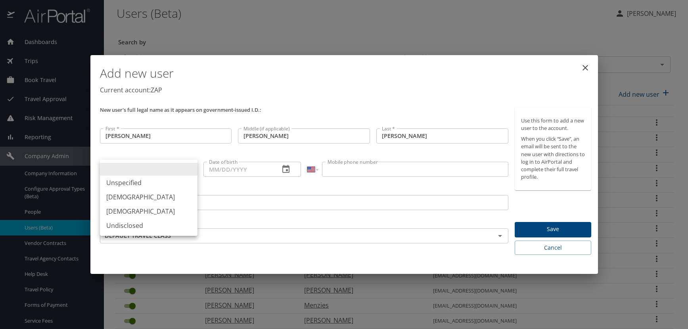
click at [190, 170] on body "Dashboards AirPortal 360™ Manager AirPortal 360™ Agent My Travel Dashboard Trip…" at bounding box center [344, 164] width 688 height 329
click at [137, 200] on li "[DEMOGRAPHIC_DATA]" at bounding box center [149, 197] width 98 height 14
type input "[DEMOGRAPHIC_DATA]"
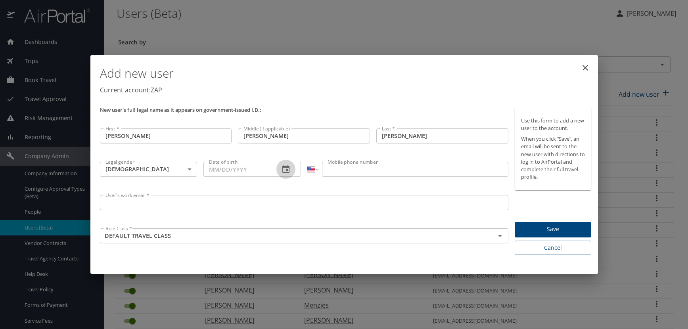
click at [283, 167] on icon "button" at bounding box center [285, 169] width 7 height 8
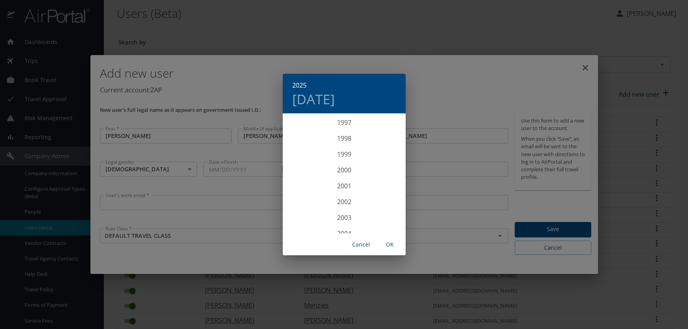
scroll to position [1594, 0]
click at [339, 192] on div "2004" at bounding box center [344, 194] width 123 height 16
click at [386, 160] on div "Jun" at bounding box center [384, 159] width 41 height 30
click at [313, 171] on p "7" at bounding box center [312, 169] width 3 height 5
click at [389, 244] on span "OK" at bounding box center [389, 245] width 19 height 10
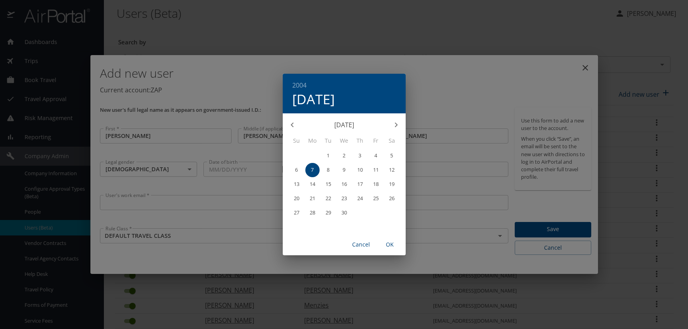
type input "06/07/2004"
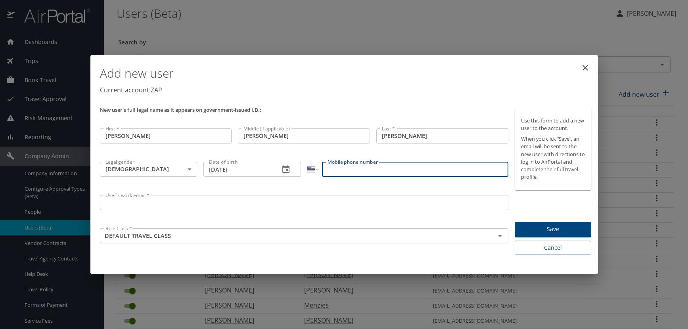
click at [336, 169] on input "Mobile phone number" at bounding box center [415, 169] width 186 height 15
type input "(720) 369-3398"
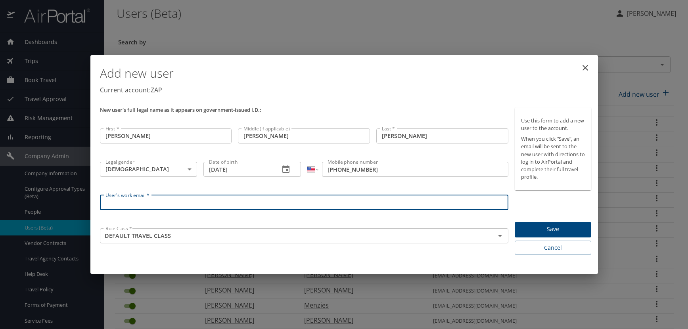
click at [118, 201] on input "User's work email *" at bounding box center [304, 202] width 409 height 15
paste input "PADILLAD.AT.ZAPECS.COM"
type input "[EMAIL_ADDRESS][DOMAIN_NAME]"
click at [346, 75] on h1 "Add new user" at bounding box center [346, 73] width 492 height 24
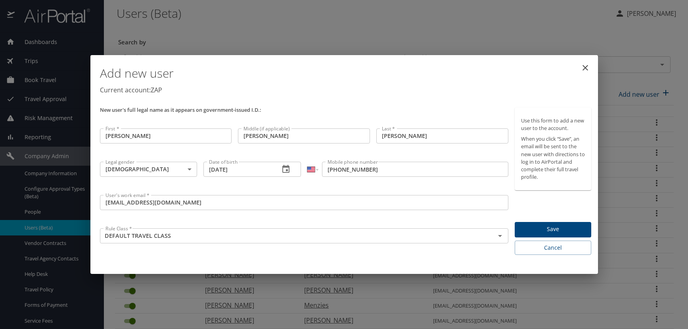
click at [553, 231] on span "Save" at bounding box center [553, 229] width 64 height 10
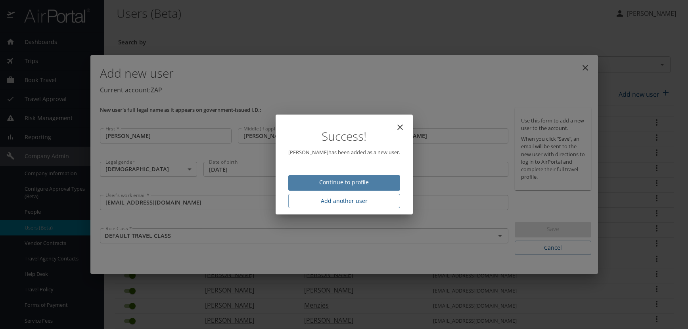
click at [364, 180] on span "Continue to profile" at bounding box center [344, 183] width 99 height 10
select select "US"
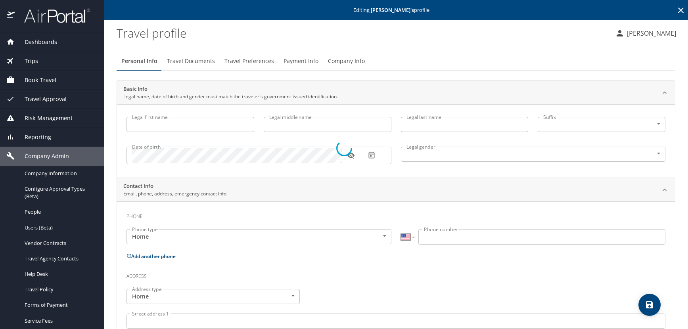
type input "[PERSON_NAME]"
type input "Ibarra"
type input "[PERSON_NAME]"
type input "[DEMOGRAPHIC_DATA]"
select select "US"
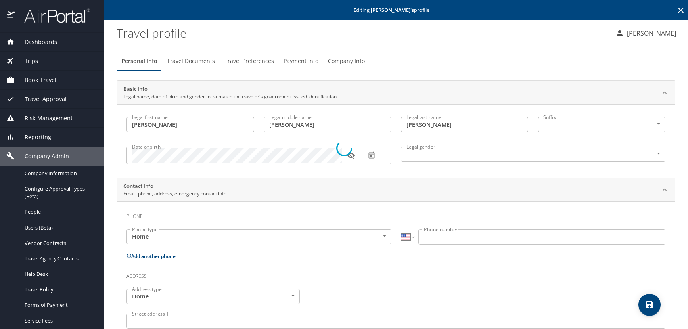
select select "US"
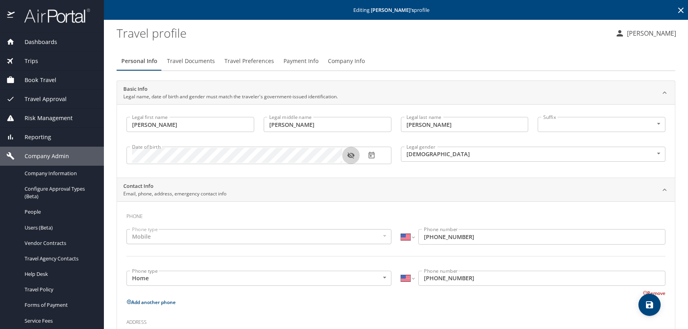
click at [352, 155] on icon "button" at bounding box center [351, 156] width 8 height 8
click at [238, 59] on span "Travel Preferences" at bounding box center [249, 61] width 50 height 10
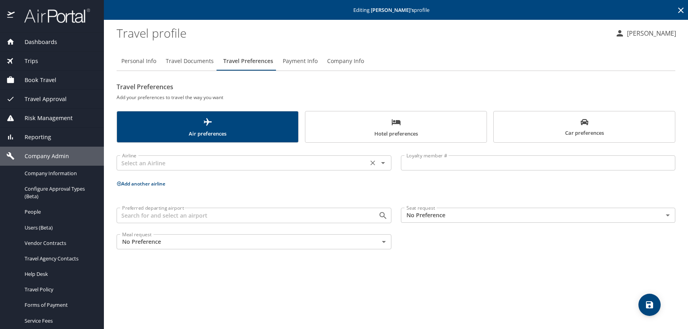
click at [168, 165] on input "text" at bounding box center [242, 163] width 247 height 10
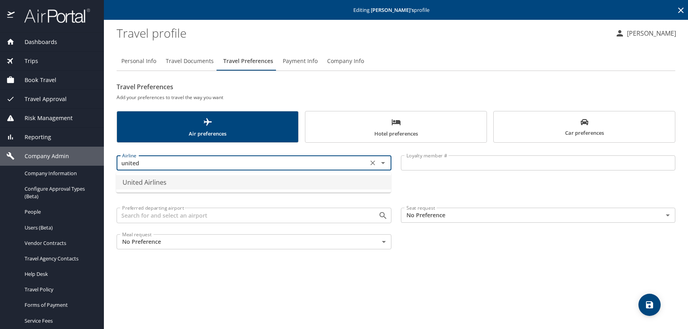
click at [171, 189] on li "United Airlines" at bounding box center [253, 182] width 275 height 14
type input "United Airlines"
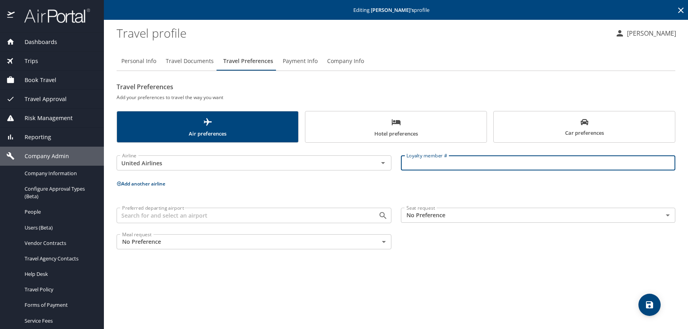
click at [415, 169] on input "Loyalty member #" at bounding box center [538, 162] width 275 height 15
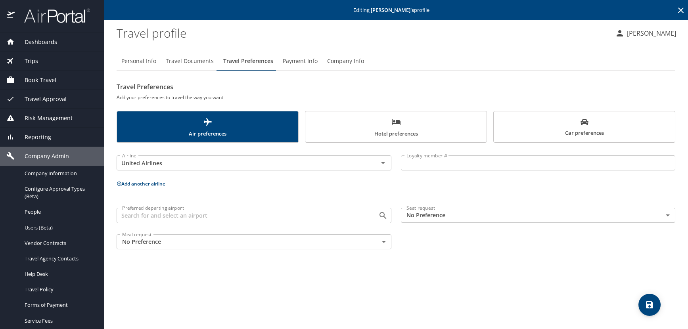
click at [412, 160] on input "Loyalty member #" at bounding box center [538, 162] width 275 height 15
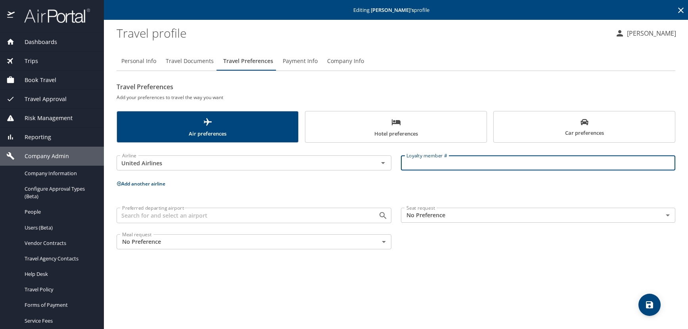
paste input "AQY97900"
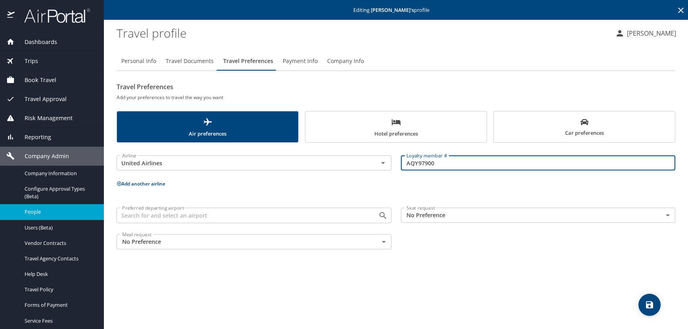
type input "AQY97900"
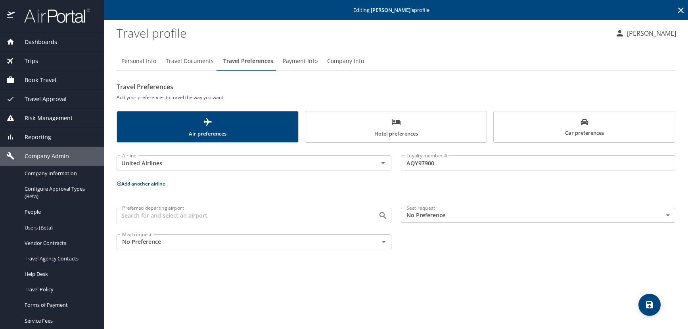
click at [650, 300] on icon "save" at bounding box center [650, 305] width 10 height 10
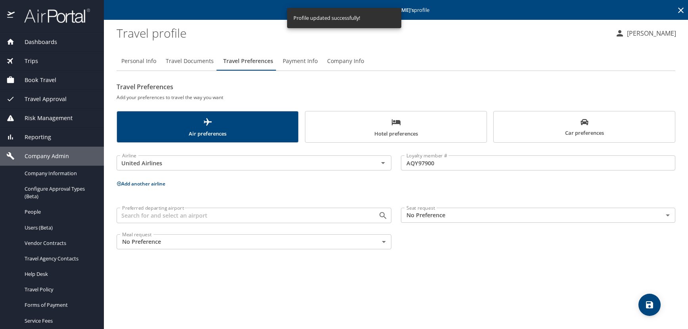
click at [681, 12] on icon at bounding box center [681, 11] width 10 height 10
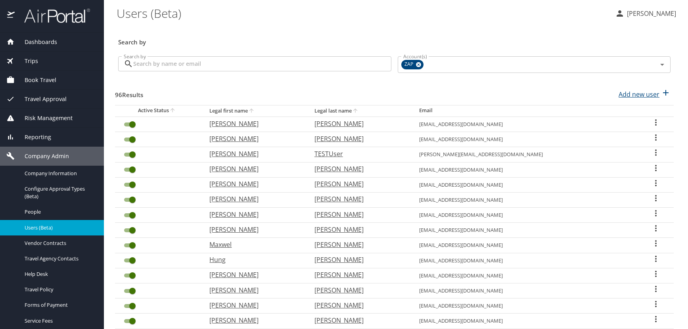
click at [628, 95] on p "Add new user" at bounding box center [639, 95] width 41 height 10
select select "US"
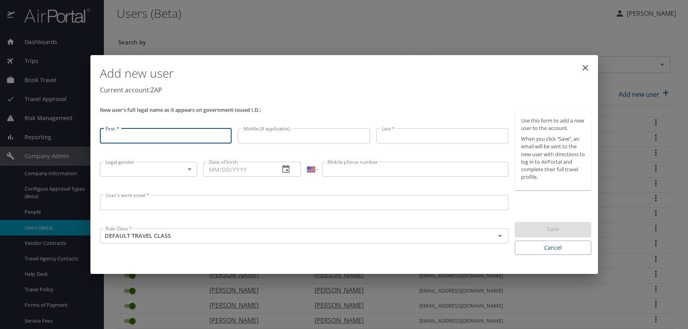
click at [130, 136] on input "First *" at bounding box center [166, 135] width 132 height 15
type input "[PERSON_NAME]"
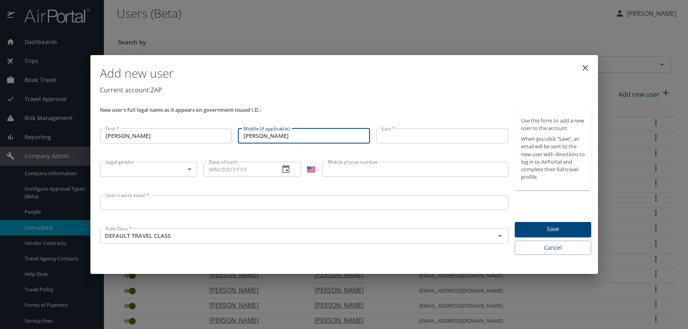
type input "Thomas"
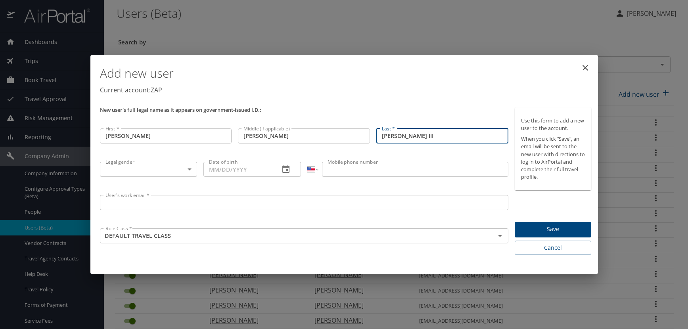
type input "[PERSON_NAME] III"
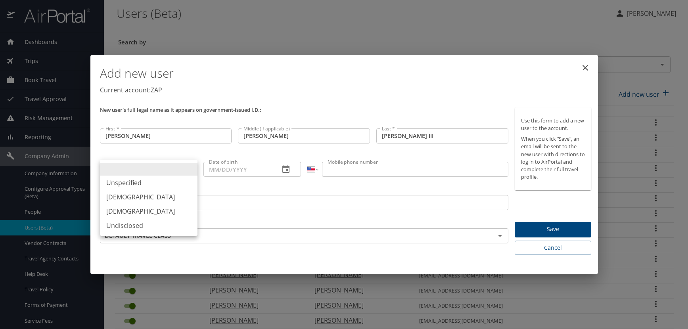
click at [190, 170] on body "Dashboards AirPortal 360™ Manager AirPortal 360™ Agent My Travel Dashboard Trip…" at bounding box center [344, 164] width 688 height 329
click at [124, 195] on li "[DEMOGRAPHIC_DATA]" at bounding box center [149, 197] width 98 height 14
type input "[DEMOGRAPHIC_DATA]"
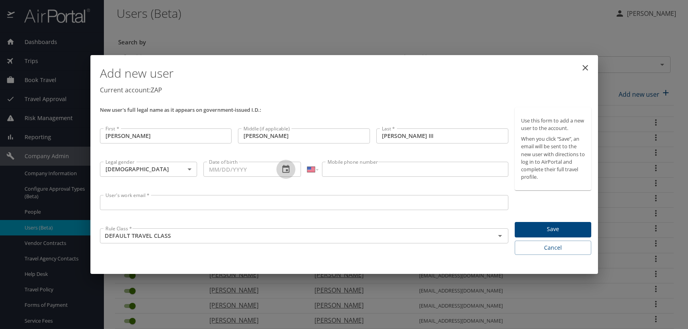
click at [284, 169] on icon "button" at bounding box center [286, 170] width 10 height 10
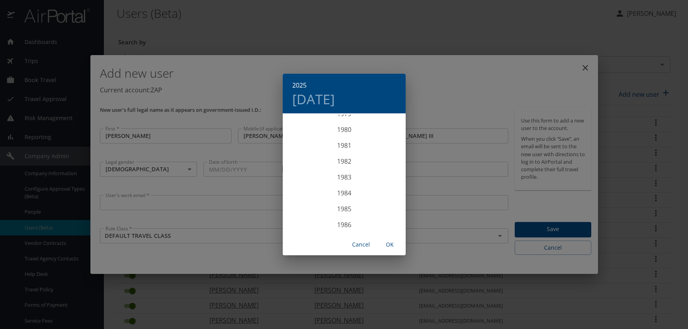
scroll to position [1277, 0]
click at [345, 131] on div "1980" at bounding box center [344, 131] width 123 height 16
click at [384, 157] on div "Jun" at bounding box center [384, 159] width 41 height 30
click at [359, 199] on p "26" at bounding box center [360, 198] width 6 height 5
click at [388, 244] on span "OK" at bounding box center [389, 245] width 19 height 10
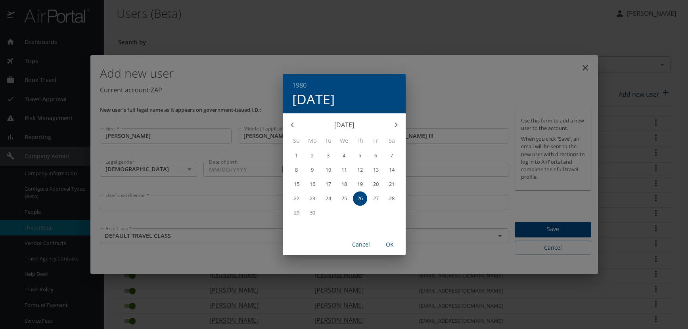
type input "06/26/1980"
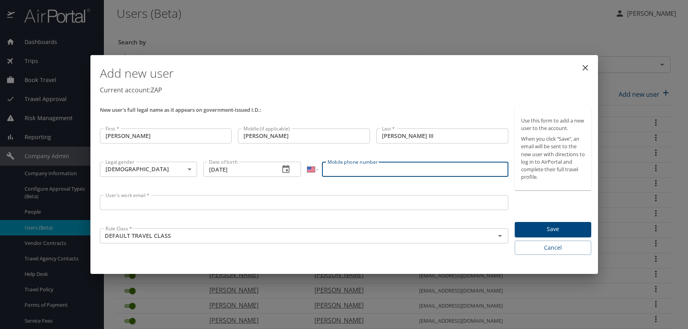
click at [339, 171] on input "Mobile phone number" at bounding box center [415, 169] width 186 height 15
type input "(484) 695-2646"
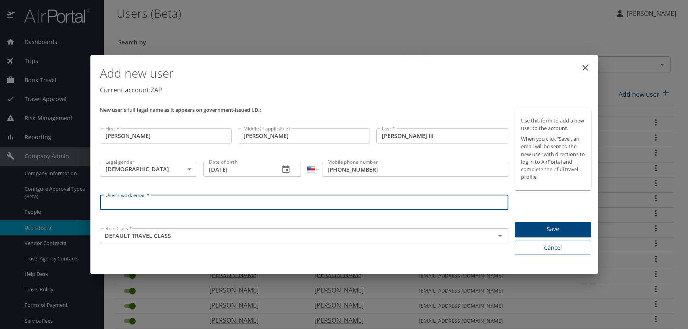
click at [119, 202] on input "User's work email *" at bounding box center [304, 202] width 409 height 15
paste input "PAONEP.AT.ZAPECS.COM"
type input "[EMAIL_ADDRESS][DOMAIN_NAME]"
click at [340, 86] on p "Current account: ZAP" at bounding box center [346, 90] width 492 height 10
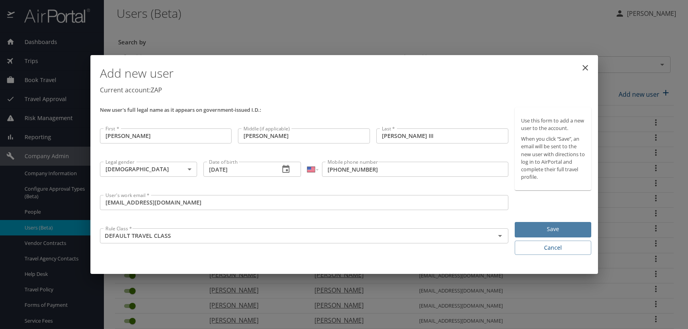
click at [530, 225] on span "Save" at bounding box center [553, 229] width 64 height 10
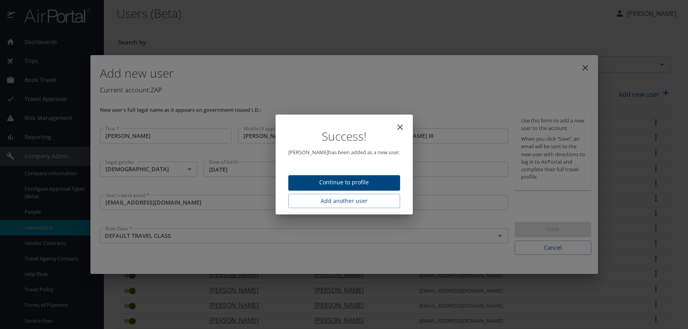
click at [306, 178] on span "Continue to profile" at bounding box center [344, 183] width 99 height 10
select select "US"
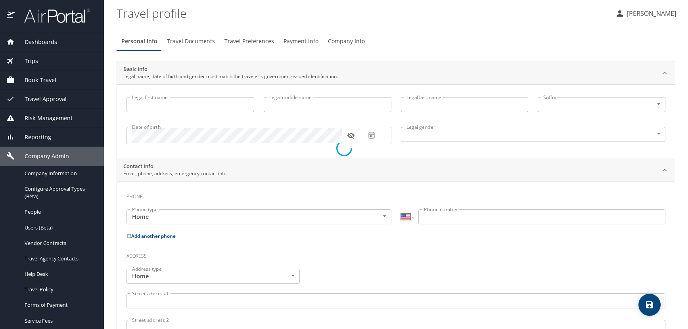
type input "[PERSON_NAME]"
type input "Thomas"
type input "[PERSON_NAME] III"
type input "[DEMOGRAPHIC_DATA]"
select select "US"
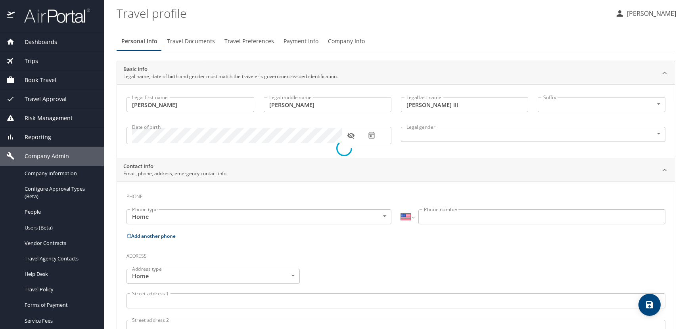
select select "US"
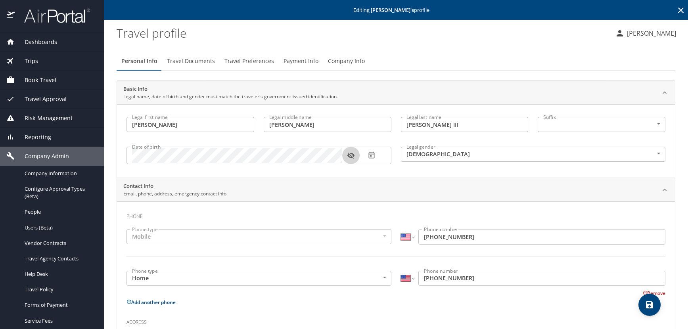
click at [350, 155] on icon "button" at bounding box center [350, 156] width 7 height 6
click at [186, 60] on span "Travel Documents" at bounding box center [191, 61] width 48 height 10
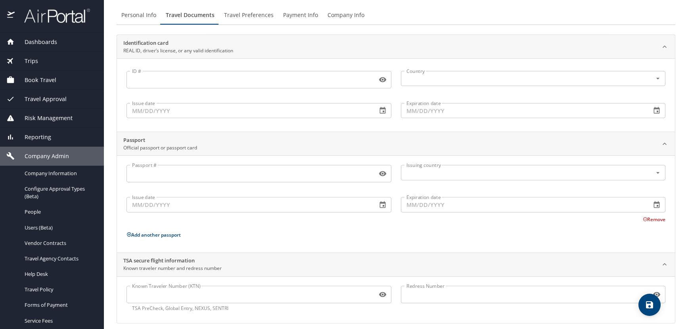
scroll to position [53, 0]
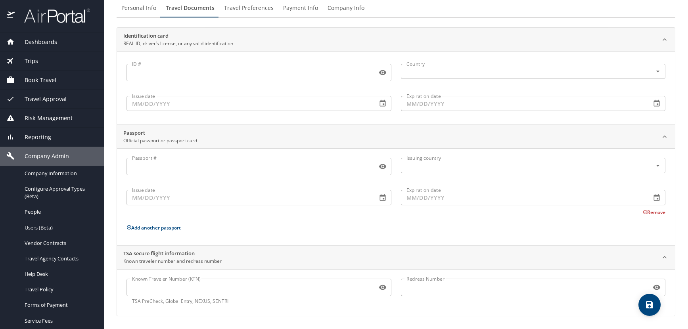
click at [153, 282] on input "Known Traveler Number (KTN)" at bounding box center [250, 287] width 247 height 15
click at [191, 290] on input "Known Traveler Number (KTN)" at bounding box center [250, 287] width 247 height 15
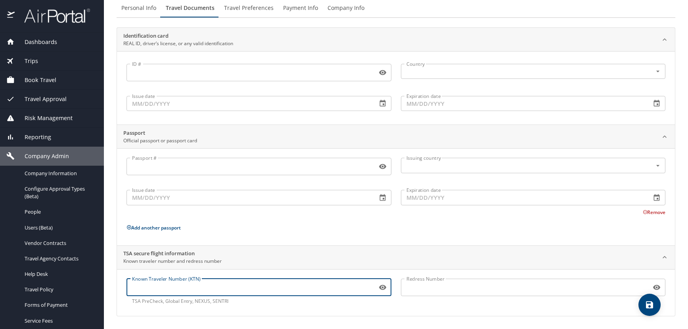
paste input "TT11QR8N6"
type input "TT11QR8N6"
click at [650, 305] on icon "save" at bounding box center [649, 304] width 7 height 7
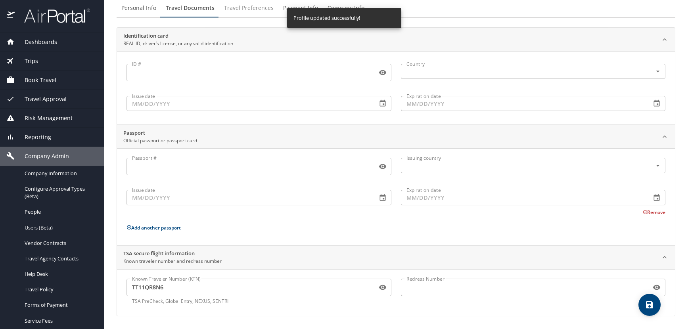
click at [242, 6] on span "Travel Preferences" at bounding box center [249, 8] width 50 height 10
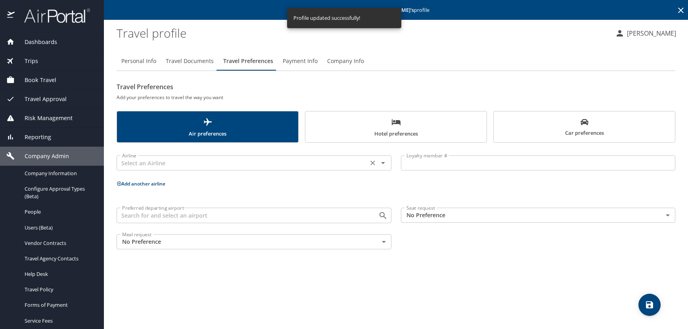
click at [168, 166] on input "text" at bounding box center [242, 163] width 247 height 10
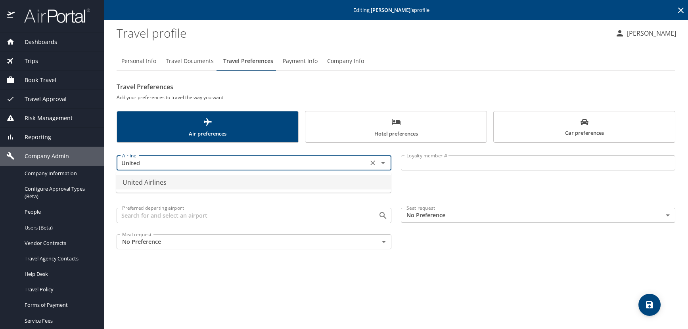
drag, startPoint x: 164, startPoint y: 183, endPoint x: 315, endPoint y: 181, distance: 150.7
click at [165, 183] on li "United Airlines" at bounding box center [253, 182] width 275 height 14
type input "United Airlines"
drag, startPoint x: 434, startPoint y: 167, endPoint x: 385, endPoint y: 161, distance: 49.6
click at [433, 167] on input "Loyalty member #" at bounding box center [538, 162] width 275 height 15
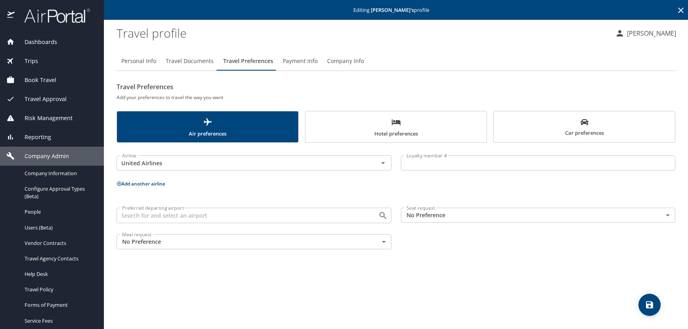
click at [451, 160] on input "Loyalty member #" at bounding box center [538, 162] width 275 height 15
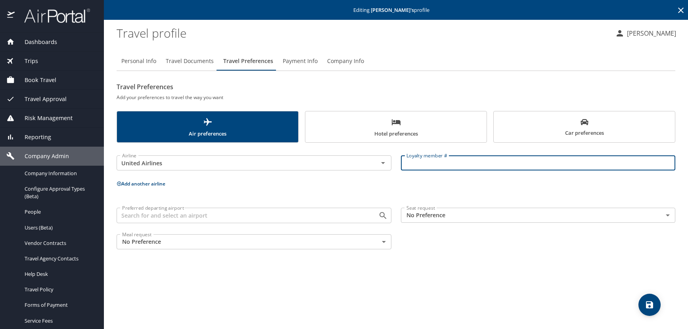
paste input "LT331687"
type input "LT331687"
click at [119, 182] on icon at bounding box center [119, 184] width 4 height 4
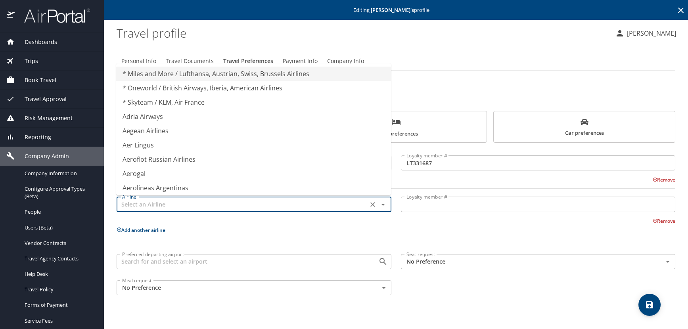
click at [132, 206] on input "text" at bounding box center [242, 204] width 247 height 10
type input "s"
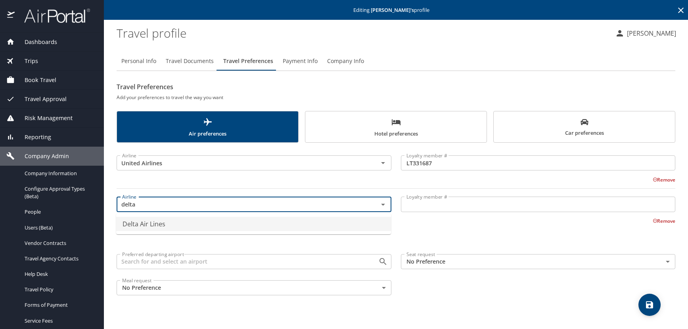
drag, startPoint x: 138, startPoint y: 219, endPoint x: 171, endPoint y: 224, distance: 33.3
click at [138, 219] on li "Delta Air Lines" at bounding box center [253, 224] width 275 height 14
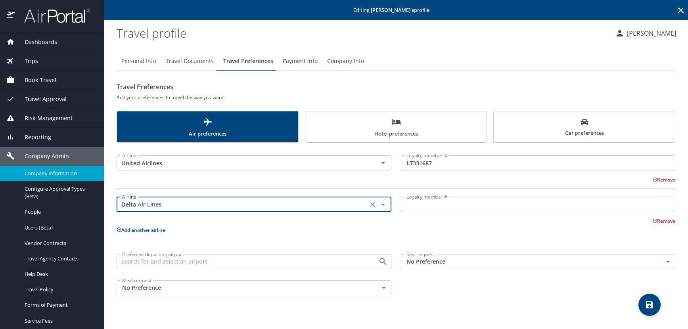
type input "Delta Air Lines"
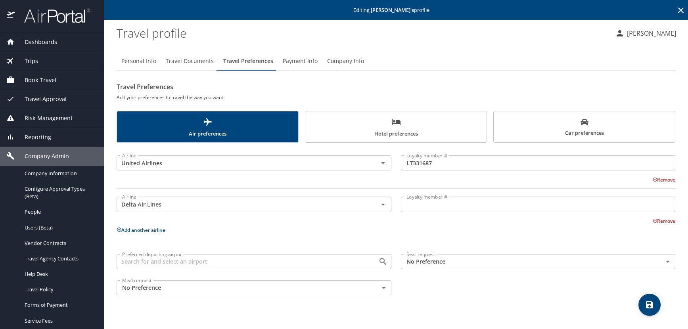
click at [461, 201] on input "Loyalty member #" at bounding box center [538, 204] width 275 height 15
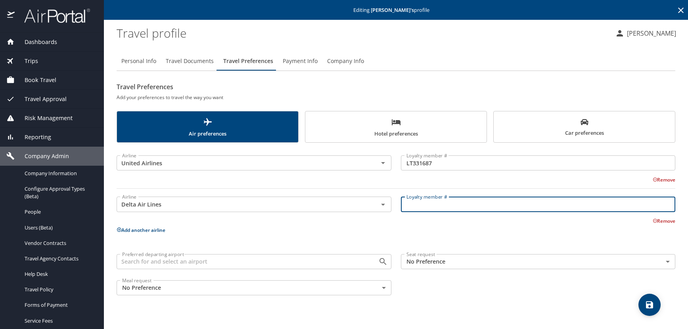
paste input "2391593486"
type input "2391593486"
click at [666, 260] on body "Dashboards AirPortal 360™ Manager AirPortal 360™ Agent My Travel Dashboard Trip…" at bounding box center [344, 164] width 688 height 329
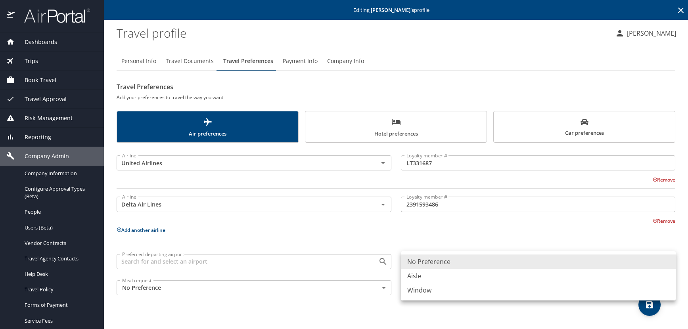
click at [424, 277] on li "Aisle" at bounding box center [538, 276] width 275 height 14
type input "Aisle"
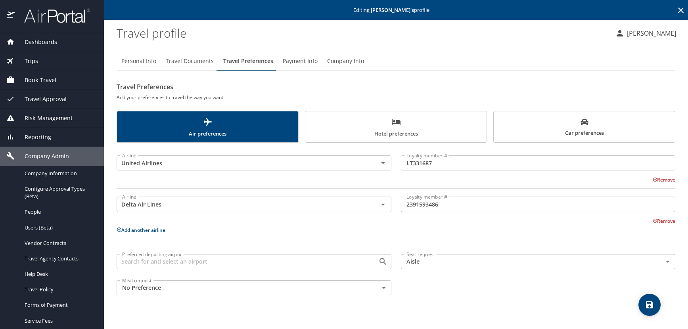
click at [119, 228] on icon at bounding box center [119, 229] width 5 height 5
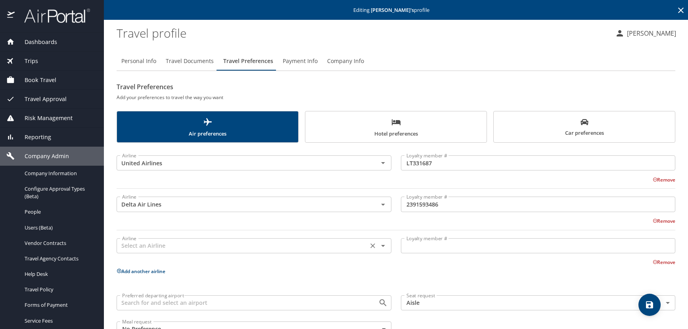
click at [145, 241] on input "text" at bounding box center [242, 246] width 247 height 10
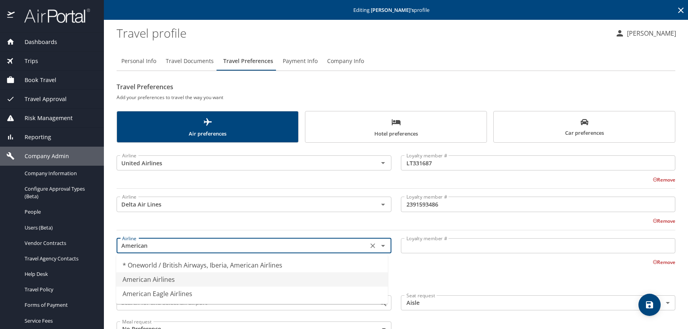
click at [173, 281] on li "American Airlines" at bounding box center [252, 279] width 272 height 14
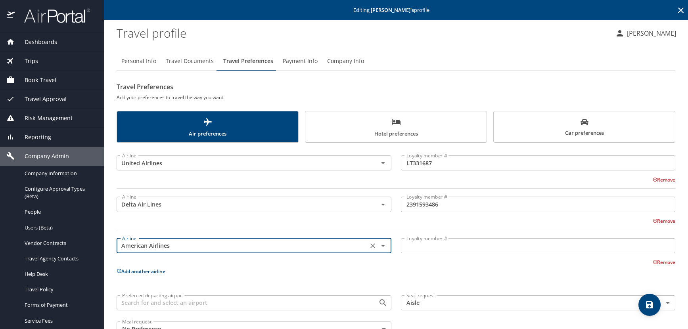
type input "American Airlines"
click at [407, 247] on input "Loyalty member #" at bounding box center [538, 245] width 275 height 15
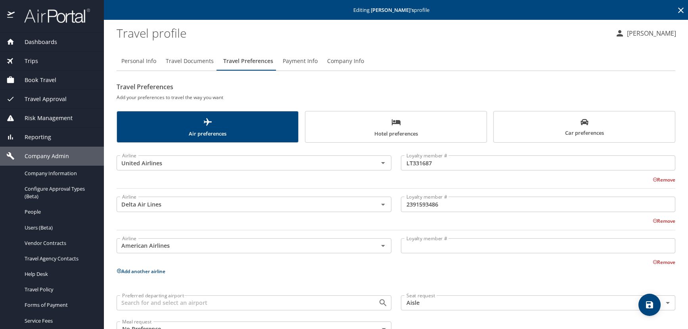
click at [405, 248] on input "Loyalty member #" at bounding box center [538, 245] width 275 height 15
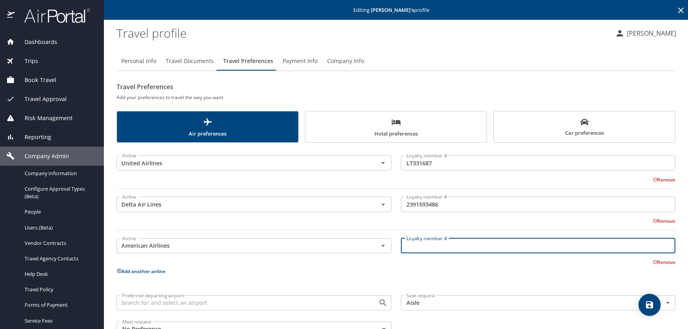
paste input "02VVC42"
type input "02VVC42"
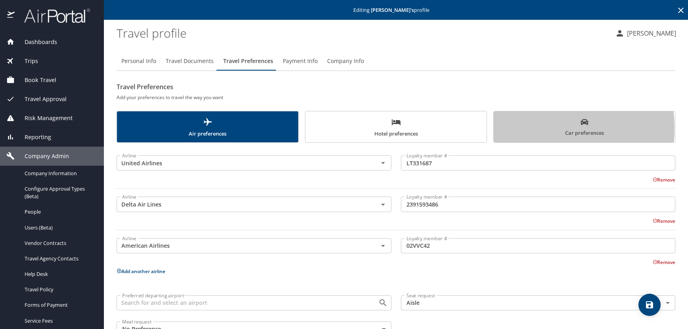
click at [528, 128] on span "Car preferences" at bounding box center [585, 127] width 172 height 19
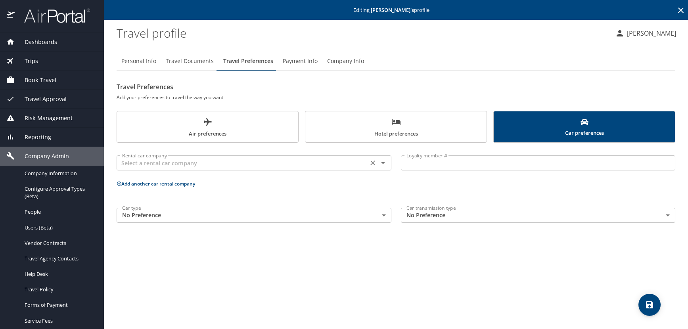
click at [142, 164] on input "text" at bounding box center [242, 163] width 247 height 10
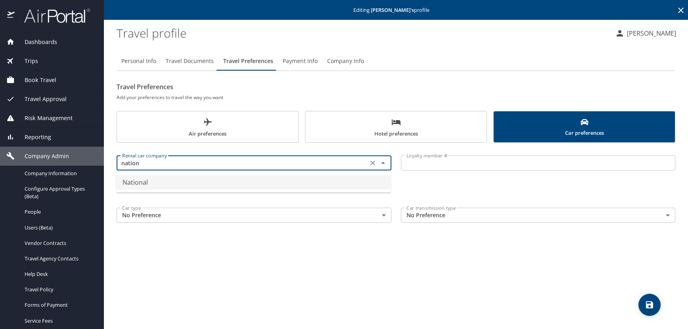
click at [134, 180] on li "National" at bounding box center [253, 182] width 275 height 14
type input "National"
click at [410, 160] on input "Loyalty member #" at bounding box center [538, 162] width 275 height 15
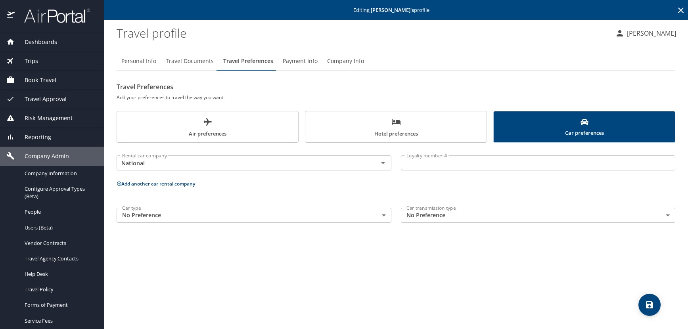
click at [417, 165] on input "Loyalty member #" at bounding box center [538, 162] width 275 height 15
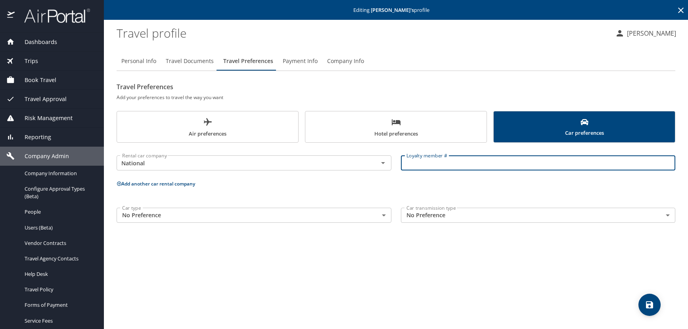
paste input "818833890."
type input "818833890"
click at [119, 183] on icon at bounding box center [119, 183] width 5 height 5
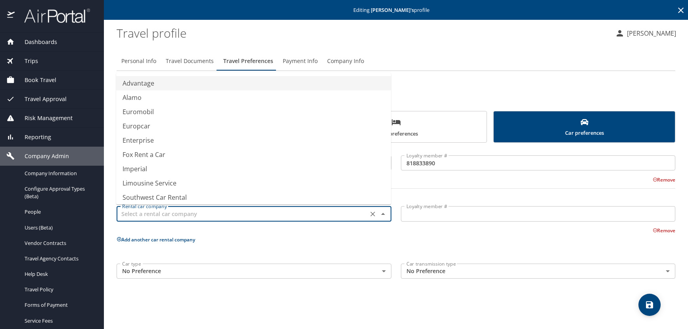
click at [142, 215] on input "text" at bounding box center [242, 214] width 247 height 10
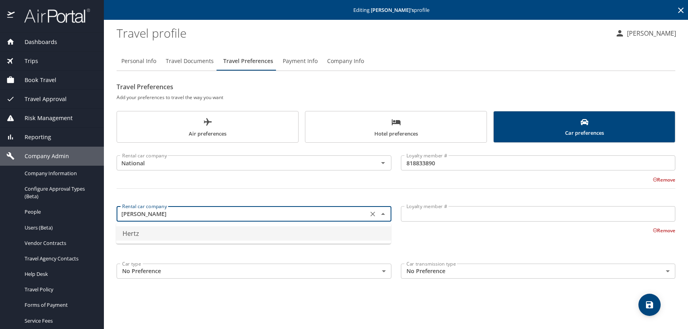
click at [149, 236] on li "Hertz" at bounding box center [253, 233] width 275 height 14
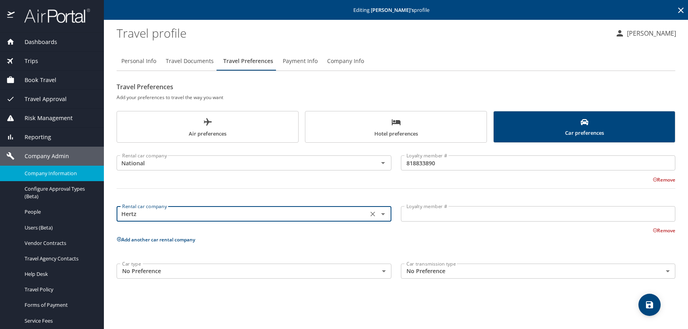
type input "Hertz"
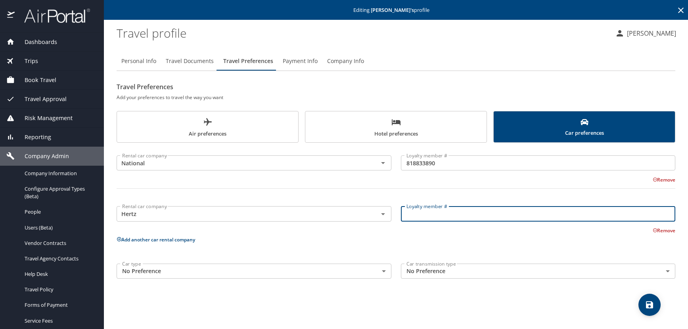
click at [432, 216] on input "Loyalty member #" at bounding box center [538, 213] width 275 height 15
paste input "58701191"
type input "58701191"
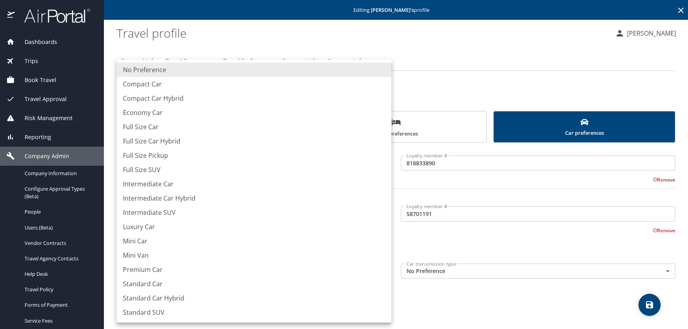
click at [165, 271] on body "Dashboards AirPortal 360™ Manager AirPortal 360™ Agent My Travel Dashboard Trip…" at bounding box center [344, 164] width 688 height 329
click at [441, 93] on div at bounding box center [344, 164] width 688 height 329
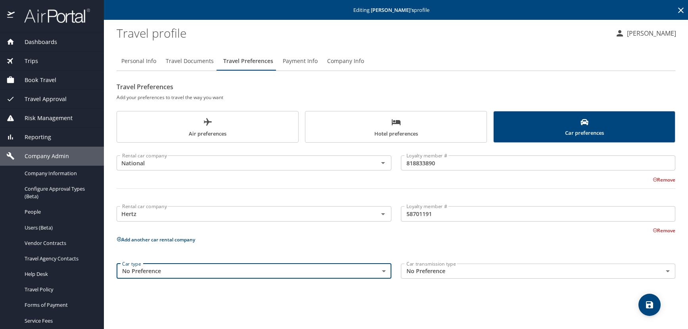
click at [119, 239] on icon at bounding box center [119, 239] width 5 height 5
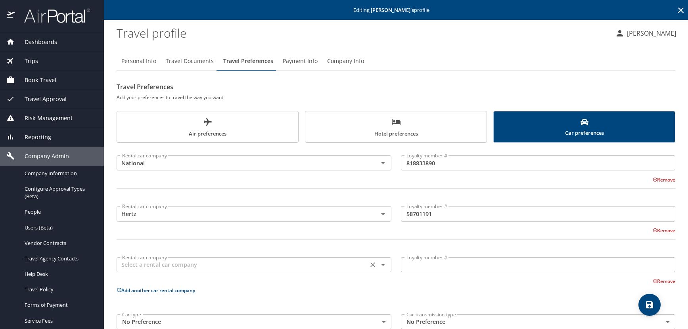
click at [124, 265] on input "text" at bounding box center [242, 265] width 247 height 10
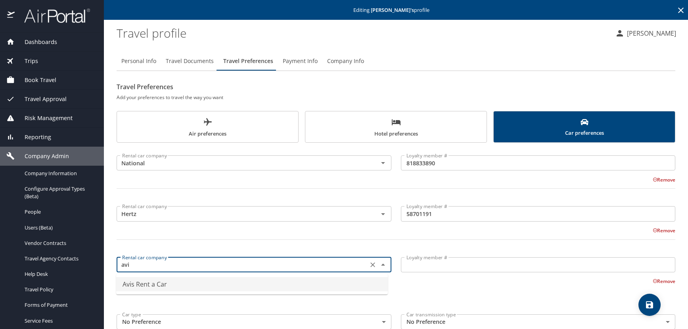
click at [140, 283] on li "Avis Rent a Car" at bounding box center [252, 284] width 272 height 14
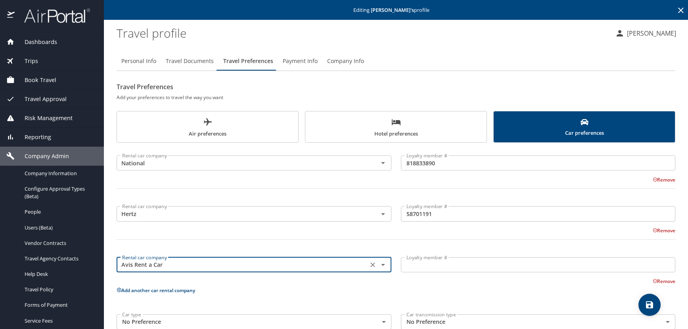
type input "Avis Rent a Car"
click at [410, 268] on input "Loyalty member #" at bounding box center [538, 264] width 275 height 15
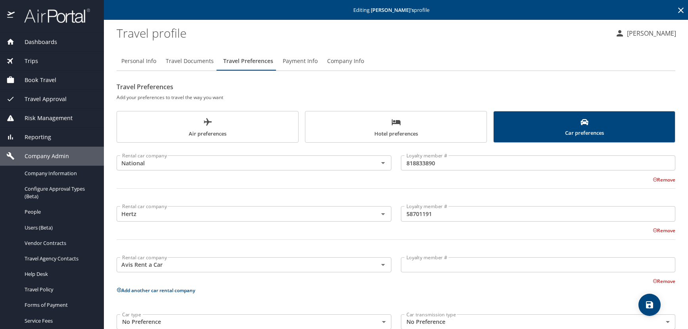
click at [410, 265] on input "Loyalty member #" at bounding box center [538, 264] width 275 height 15
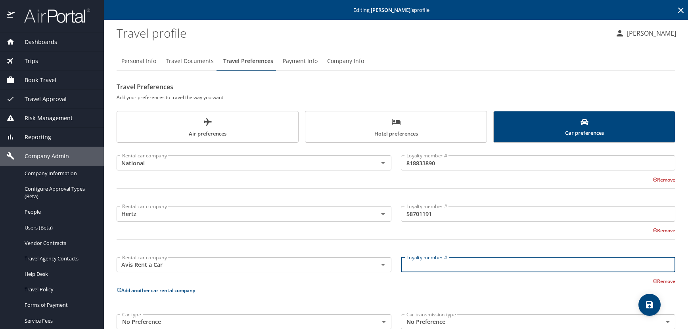
paste input "V605J"
type input "V605J"
click at [118, 291] on icon at bounding box center [119, 290] width 5 height 5
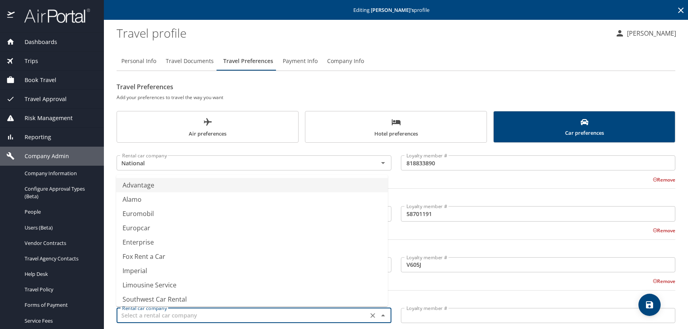
click at [138, 314] on input "text" at bounding box center [242, 316] width 247 height 10
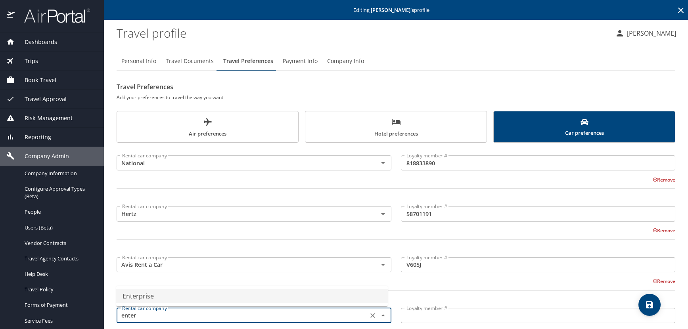
click at [152, 297] on li "Enterprise" at bounding box center [252, 296] width 272 height 14
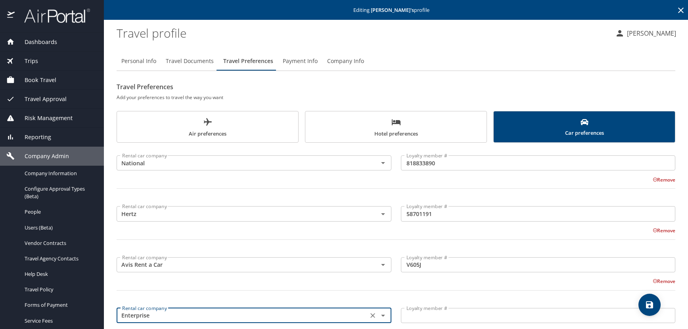
type input "Enterprise"
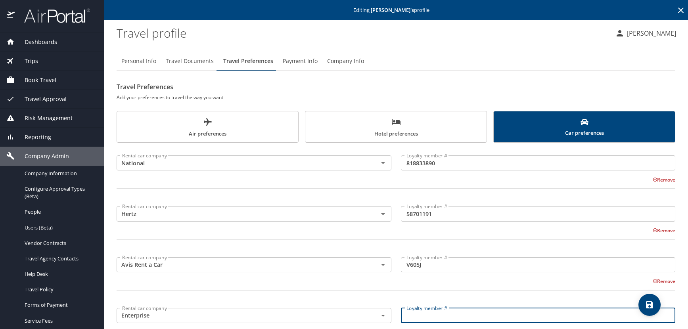
click at [416, 318] on input "Loyalty member #" at bounding box center [538, 315] width 275 height 15
click at [403, 317] on input "Loyalty member #" at bounding box center [538, 315] width 275 height 15
paste input "YG9RN4J"
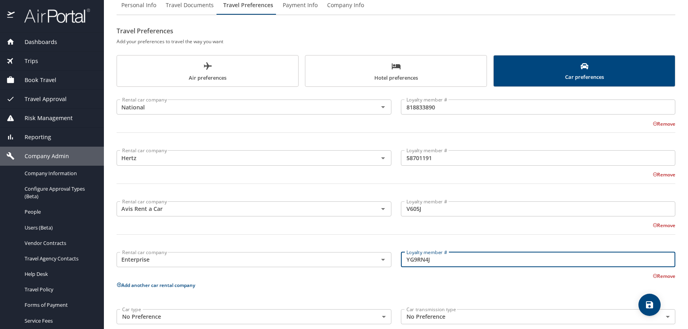
scroll to position [69, 0]
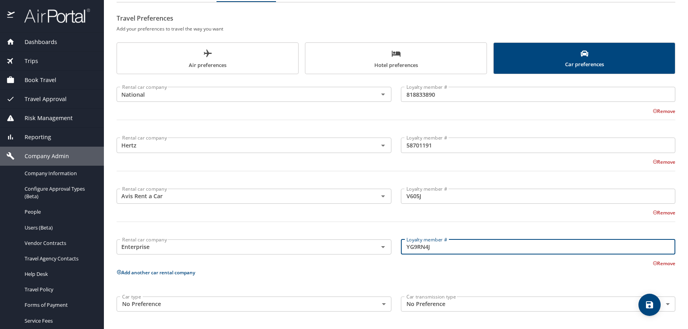
type input "YG9RN4J"
click at [652, 299] on button "save" at bounding box center [650, 305] width 22 height 22
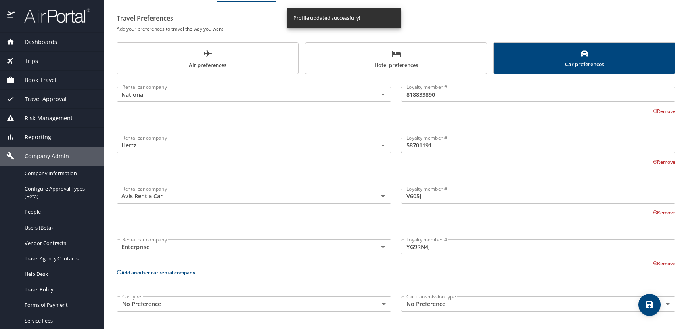
click at [314, 63] on span "Hotel preferences" at bounding box center [396, 59] width 172 height 21
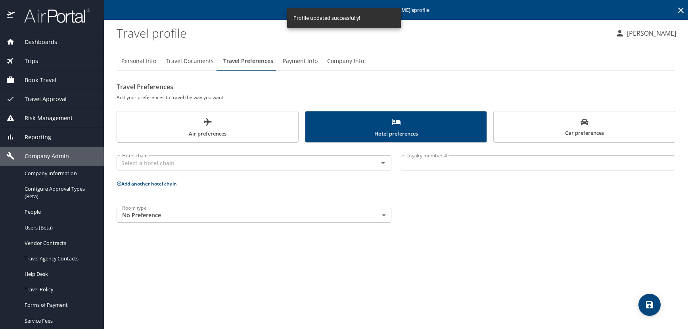
scroll to position [0, 0]
click at [149, 167] on input "text" at bounding box center [242, 163] width 247 height 10
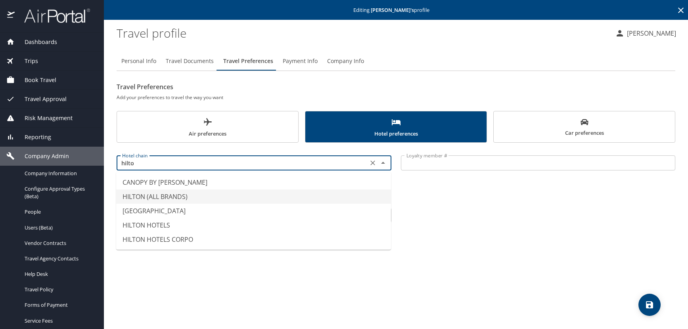
click at [181, 194] on li "HILTON (ALL BRANDS)" at bounding box center [253, 197] width 275 height 14
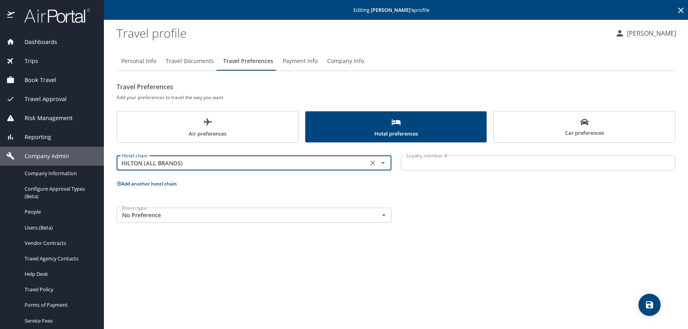
type input "HILTON (ALL BRANDS)"
click at [433, 161] on input "Loyalty member #" at bounding box center [538, 162] width 275 height 15
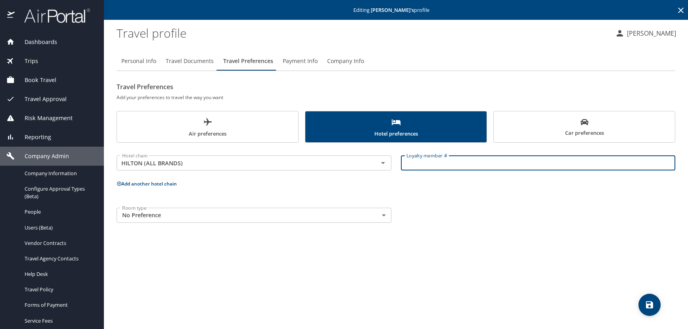
click at [433, 166] on input "Loyalty member #" at bounding box center [538, 162] width 275 height 15
paste input "444184065"
type input "444184065"
click at [118, 185] on icon at bounding box center [119, 183] width 5 height 5
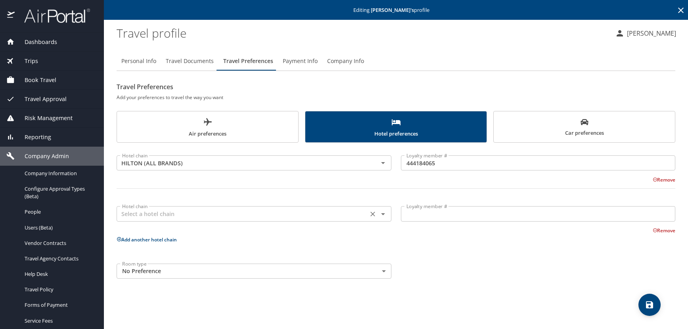
click at [131, 213] on input "text" at bounding box center [242, 214] width 247 height 10
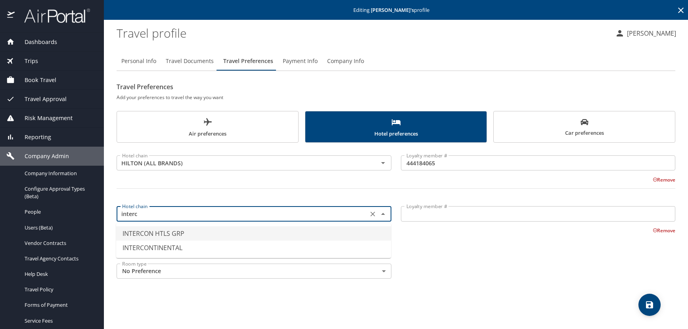
click at [188, 231] on li "INTERCON HTLS GRP" at bounding box center [253, 233] width 275 height 14
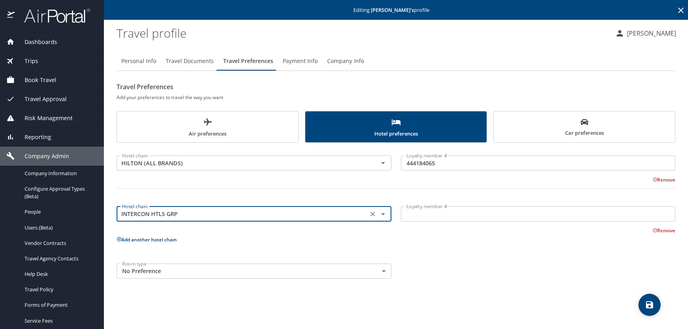
type input "INTERCON HTLS GRP"
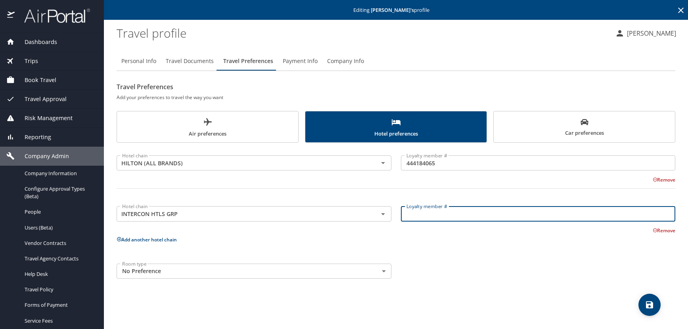
click at [420, 215] on input "Loyalty member #" at bounding box center [538, 213] width 275 height 15
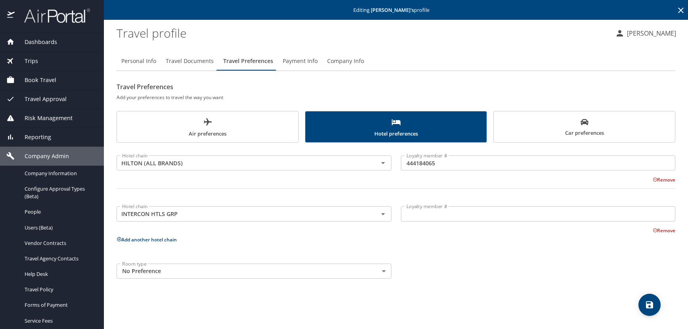
click at [413, 220] on input "Loyalty member #" at bounding box center [538, 213] width 275 height 15
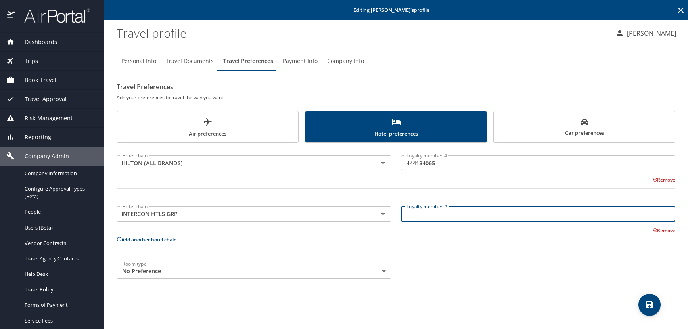
paste input "PXP23812"
type input "PXP23812"
click at [119, 241] on icon at bounding box center [119, 239] width 5 height 5
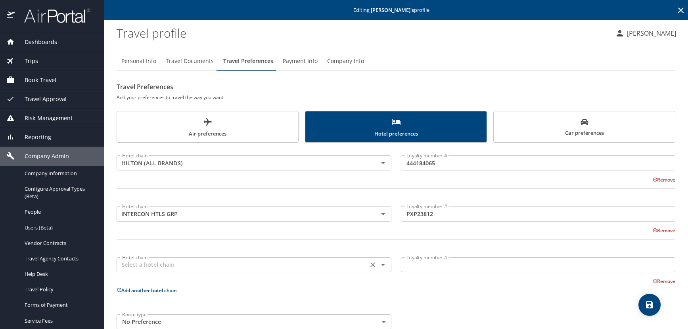
click at [128, 261] on input "text" at bounding box center [242, 265] width 247 height 10
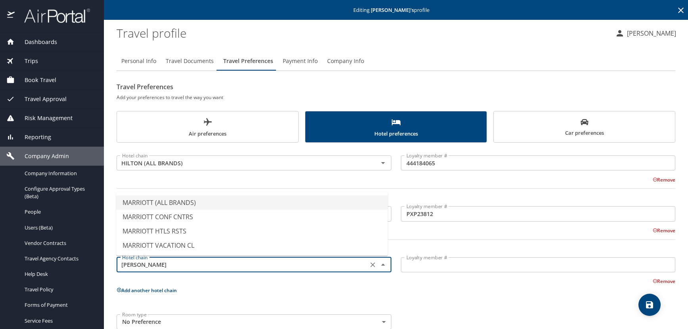
click at [176, 204] on li "MARRIOTT (ALL BRANDS)" at bounding box center [252, 203] width 272 height 14
type input "MARRIOTT (ALL BRANDS)"
click at [407, 267] on input "Loyalty member #" at bounding box center [538, 264] width 275 height 15
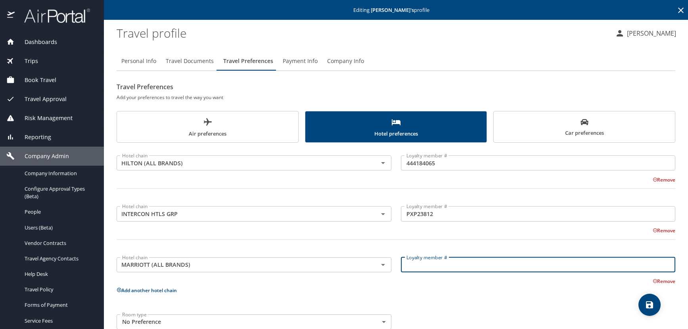
click at [426, 266] on input "Loyalty member #" at bounding box center [538, 264] width 275 height 15
paste input "973256324"
type input "973256324"
click at [652, 302] on icon "save" at bounding box center [649, 304] width 7 height 7
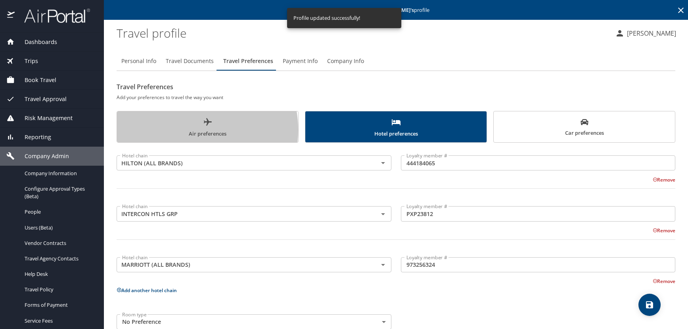
click at [184, 130] on span "Air preferences" at bounding box center [208, 127] width 172 height 21
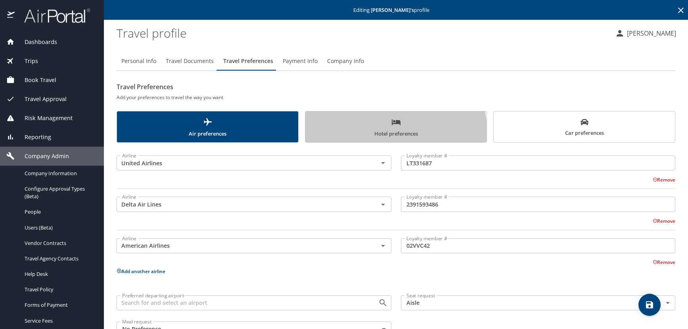
click at [353, 135] on span "Hotel preferences" at bounding box center [396, 127] width 172 height 21
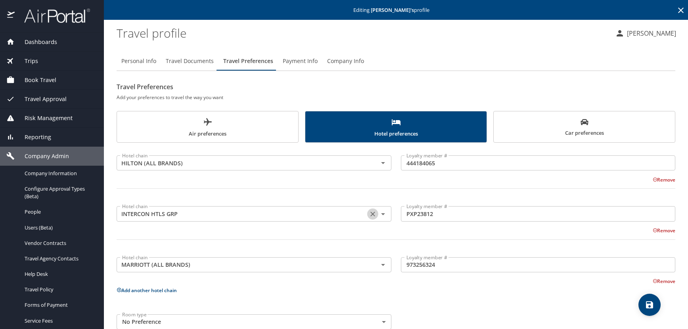
click at [369, 213] on icon "Clear" at bounding box center [373, 214] width 8 height 8
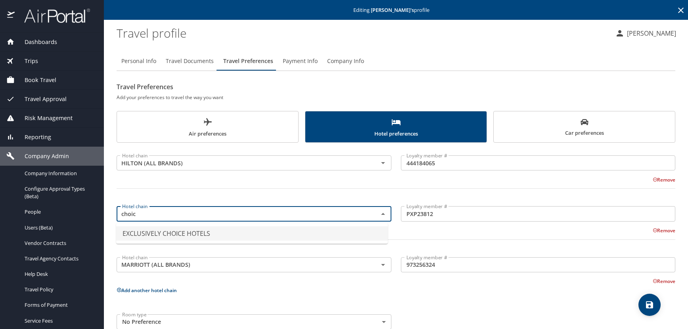
click at [150, 233] on li "EXCLUSIVELY CHOICE HOTELS" at bounding box center [252, 233] width 272 height 14
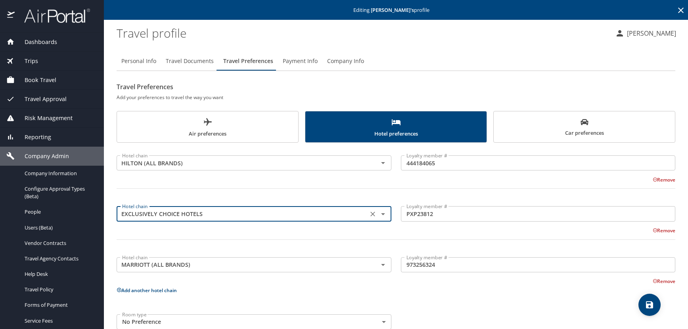
type input "EXCLUSIVELY CHOICE HOTELS"
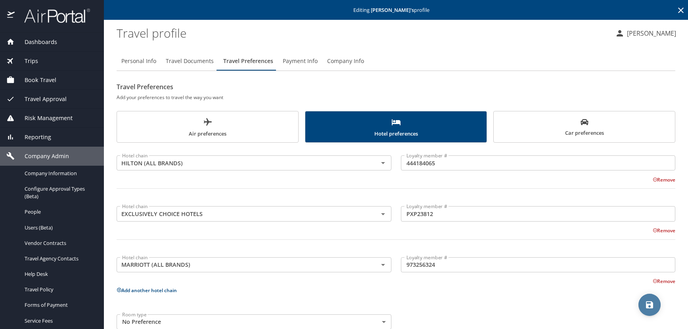
click at [645, 301] on icon "save" at bounding box center [650, 305] width 10 height 10
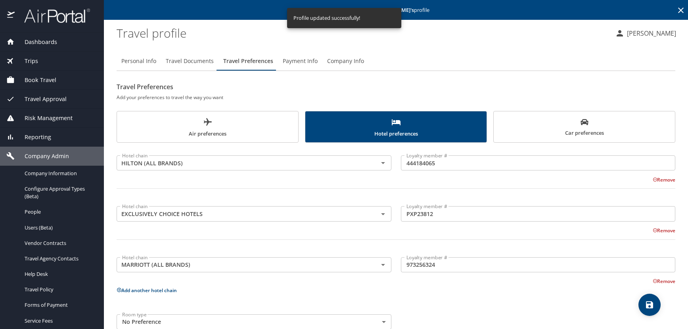
click at [535, 134] on span "Car preferences" at bounding box center [585, 127] width 172 height 19
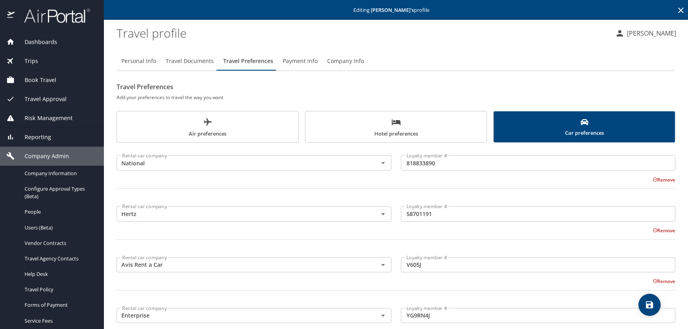
click at [201, 59] on span "Travel Documents" at bounding box center [190, 61] width 48 height 10
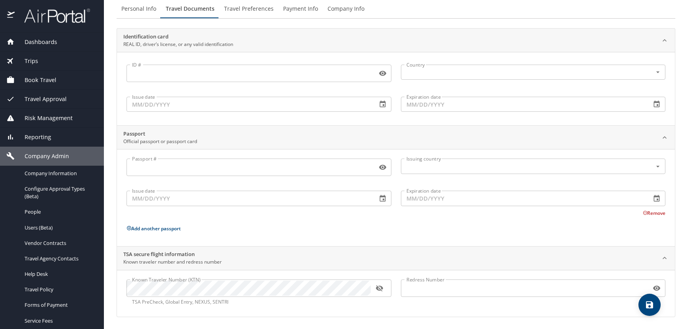
scroll to position [53, 0]
click at [378, 288] on icon "button" at bounding box center [380, 288] width 8 height 8
click at [157, 164] on input "Passport #" at bounding box center [250, 166] width 247 height 15
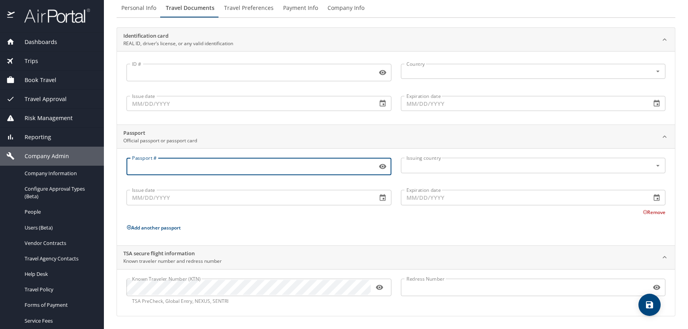
click at [135, 165] on input "Passport #" at bounding box center [250, 166] width 247 height 15
paste input "674680846"
type input "674680846"
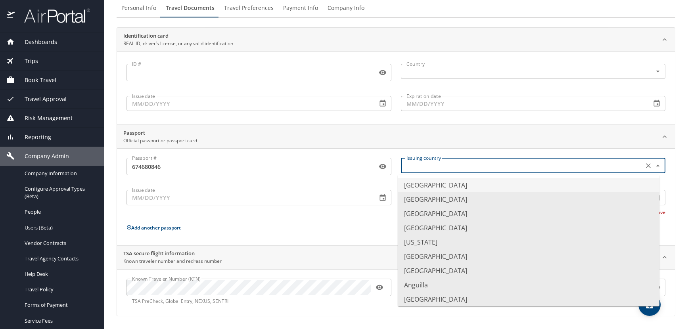
click at [427, 168] on input "text" at bounding box center [521, 165] width 237 height 10
click at [429, 185] on li "United States of America" at bounding box center [529, 185] width 262 height 14
type input "United States of America"
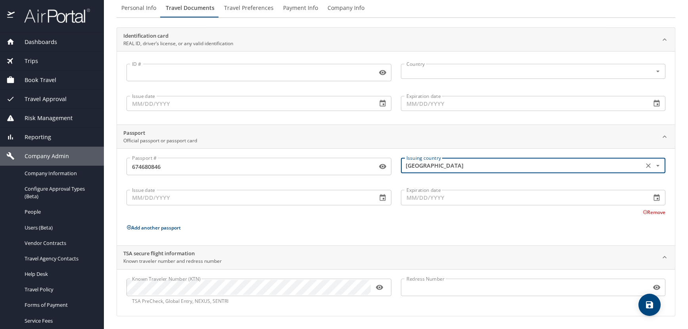
click at [198, 198] on input "Issue date" at bounding box center [249, 197] width 244 height 15
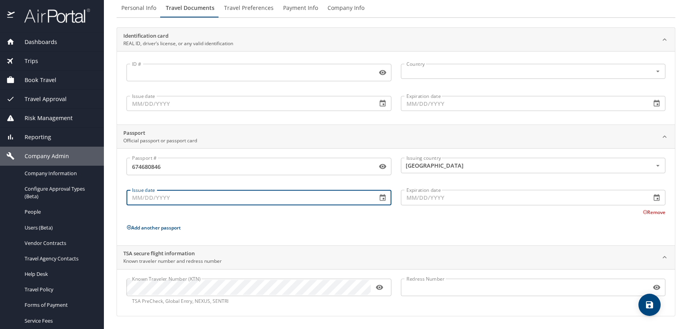
click at [654, 198] on icon "button" at bounding box center [657, 197] width 6 height 7
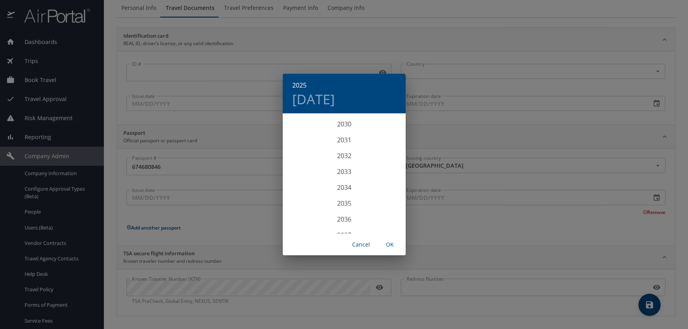
scroll to position [2110, 0]
click at [340, 127] on div "2032" at bounding box center [344, 131] width 123 height 16
click at [343, 130] on div "Feb" at bounding box center [344, 130] width 41 height 30
click at [310, 199] on p "23" at bounding box center [313, 198] width 6 height 5
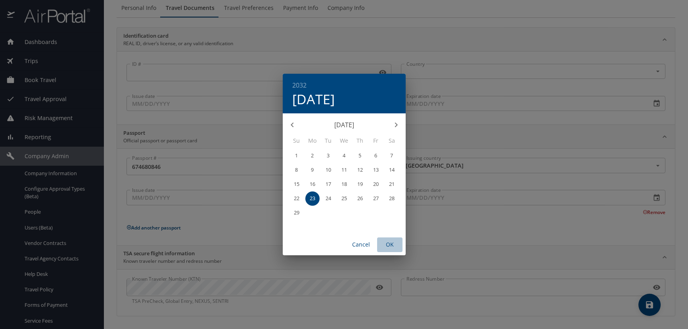
click at [389, 242] on span "OK" at bounding box center [389, 245] width 19 height 10
type input "02/23/2032"
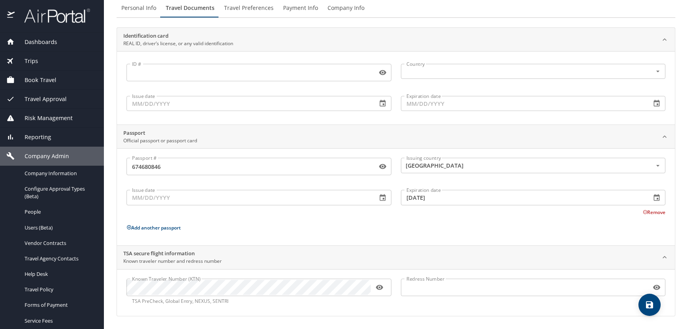
click at [167, 196] on input "Issue date" at bounding box center [249, 197] width 244 height 15
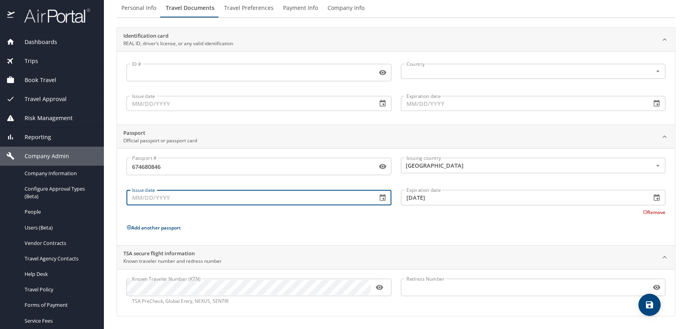
click at [380, 196] on icon "button" at bounding box center [383, 197] width 6 height 7
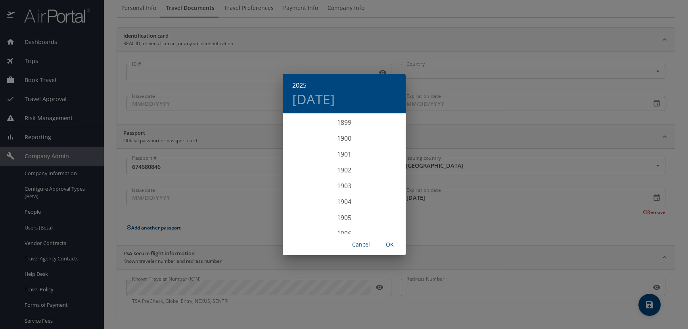
scroll to position [1951, 0]
click at [344, 125] on div "2022" at bounding box center [344, 123] width 123 height 16
click at [344, 127] on div "Feb" at bounding box center [344, 130] width 41 height 30
click at [344, 198] on p "23" at bounding box center [344, 198] width 6 height 5
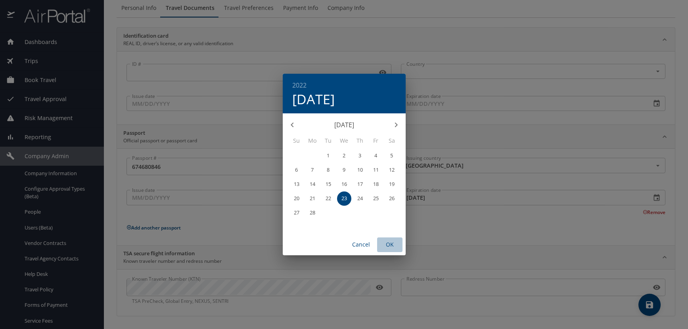
click at [389, 246] on span "OK" at bounding box center [389, 245] width 19 height 10
type input "02/23/2022"
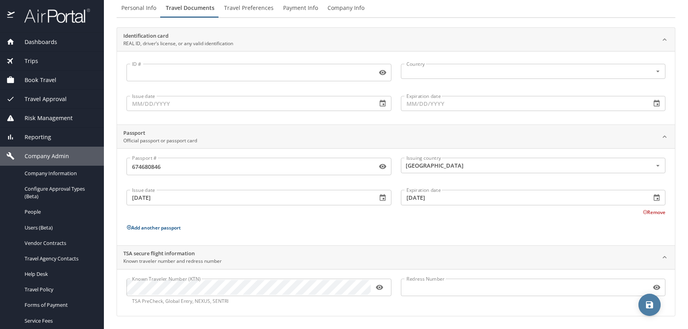
click at [654, 308] on icon "save" at bounding box center [650, 305] width 10 height 10
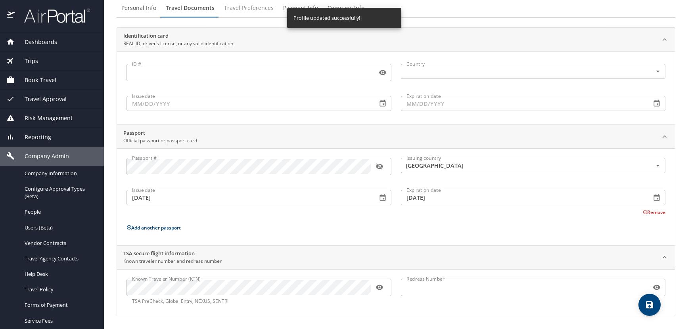
click at [255, 4] on span "Travel Preferences" at bounding box center [249, 8] width 50 height 10
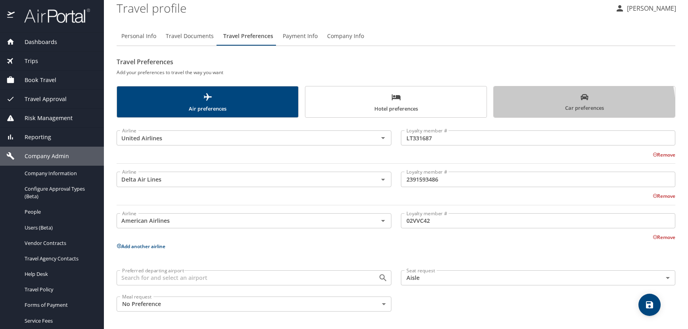
click at [545, 108] on span "Car preferences" at bounding box center [585, 102] width 172 height 19
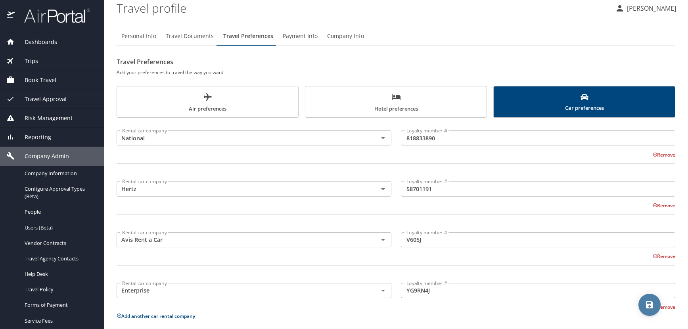
click at [653, 305] on icon "save" at bounding box center [650, 305] width 10 height 10
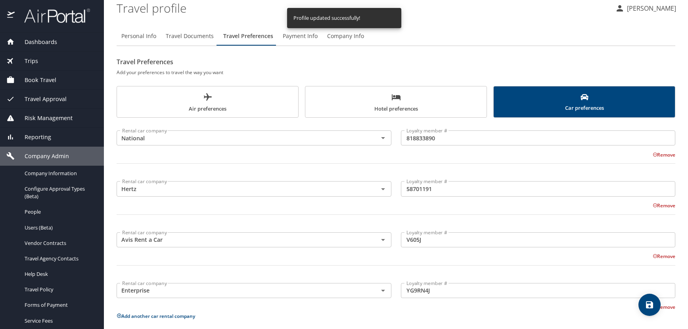
click at [140, 35] on span "Personal Info" at bounding box center [138, 36] width 35 height 10
select select "US"
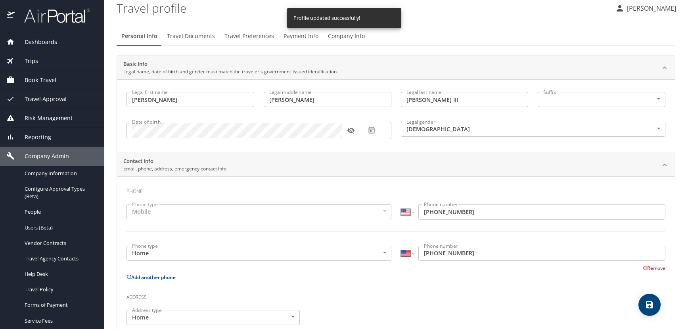
click at [350, 129] on icon "button" at bounding box center [350, 131] width 7 height 6
click at [237, 37] on span "Travel Preferences" at bounding box center [249, 36] width 50 height 10
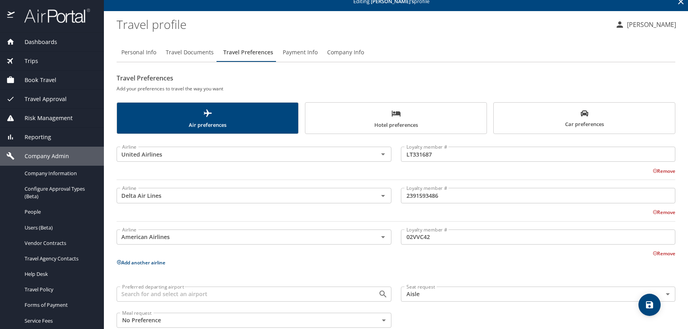
scroll to position [0, 0]
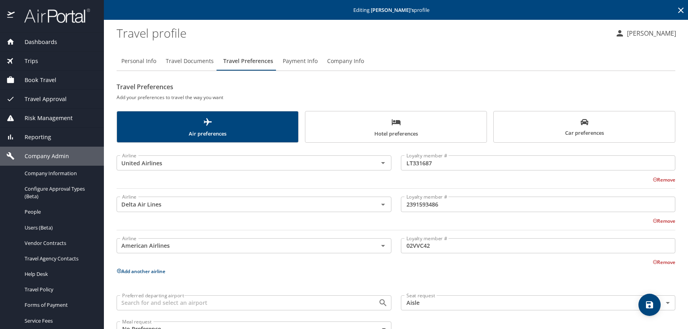
click at [678, 10] on icon at bounding box center [681, 11] width 6 height 6
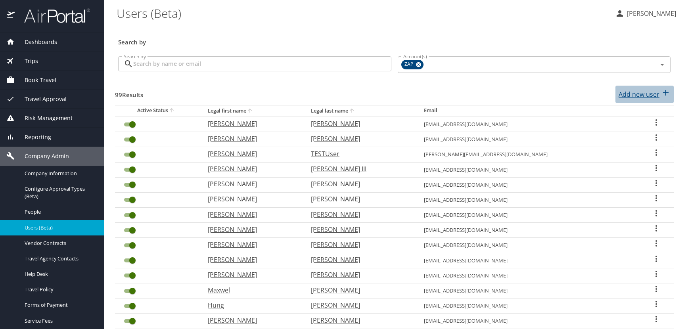
click at [634, 94] on p "Add new user" at bounding box center [639, 95] width 41 height 10
select select "US"
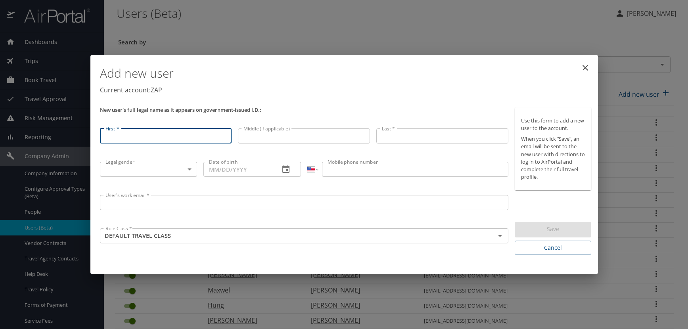
click at [123, 138] on input "First *" at bounding box center [166, 135] width 132 height 15
type input "Jeffrey"
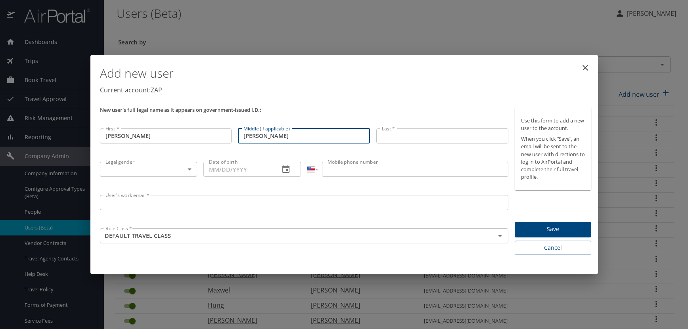
type input "Shane"
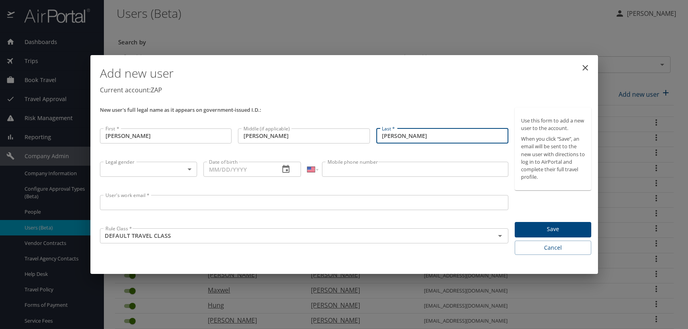
type input "Peters"
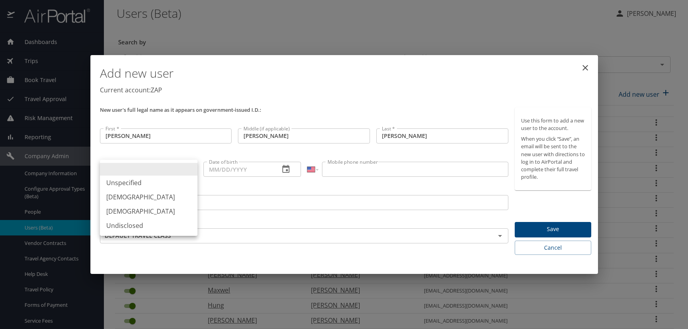
click at [189, 170] on body "Dashboards AirPortal 360™ Manager AirPortal 360™ Agent My Travel Dashboard Trip…" at bounding box center [344, 164] width 688 height 329
click at [139, 195] on li "Male" at bounding box center [149, 197] width 98 height 14
type input "Male"
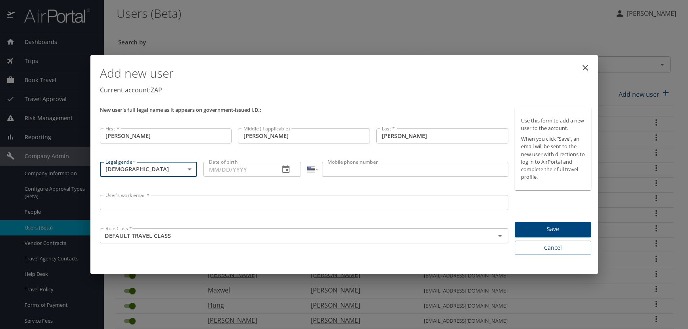
click at [288, 171] on icon "button" at bounding box center [286, 170] width 10 height 10
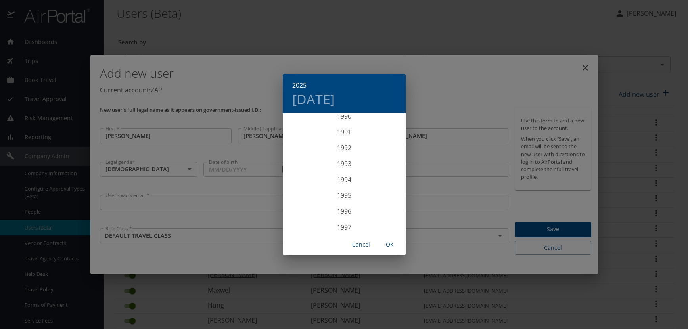
scroll to position [1436, 0]
click at [342, 191] on div "1994" at bounding box center [344, 194] width 123 height 16
click at [346, 219] on div "Nov" at bounding box center [344, 219] width 41 height 30
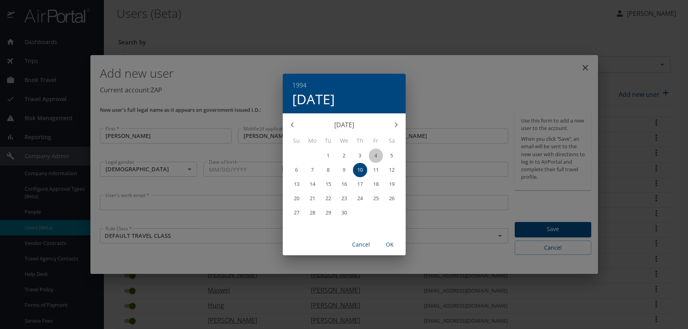
click at [376, 156] on p "4" at bounding box center [375, 155] width 3 height 5
click at [390, 244] on span "OK" at bounding box center [389, 245] width 19 height 10
type input "11/04/1994"
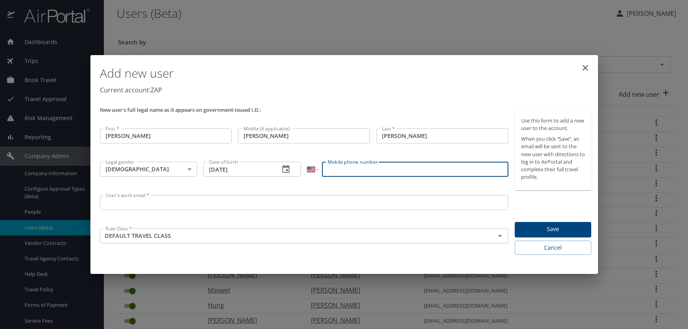
click at [343, 173] on input "Mobile phone number" at bounding box center [415, 169] width 186 height 15
type input "(720) 644-3394"
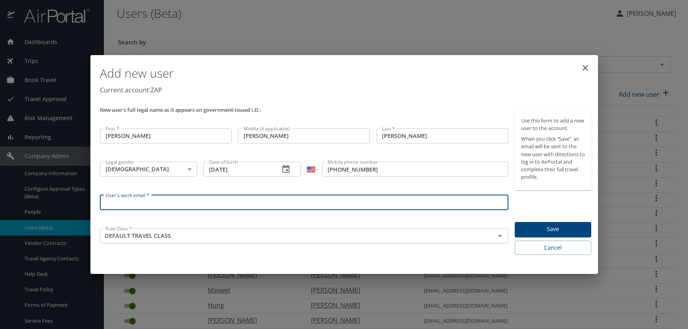
click at [110, 206] on input "User's work email *" at bounding box center [304, 202] width 409 height 15
paste input "PETERSJ.AT.ZAPECS.COM"
type input "PETERSJ@ZAPECS.COM"
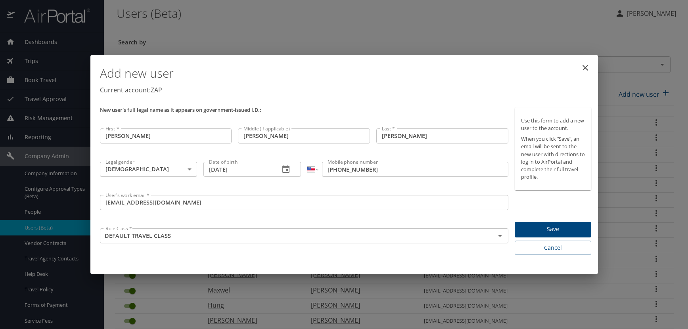
click at [414, 109] on p "New user's full legal name as it appears on government-issued I.D.:" at bounding box center [304, 109] width 409 height 5
click at [556, 230] on span "Save" at bounding box center [553, 229] width 64 height 10
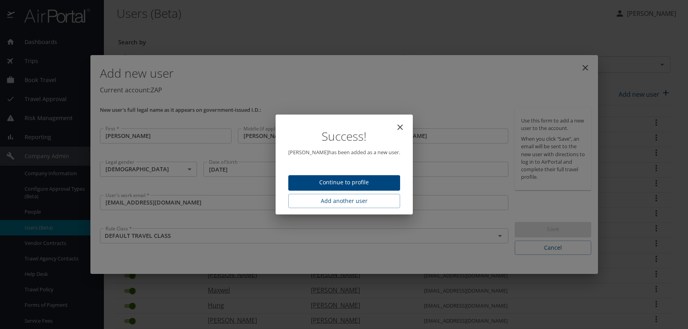
click at [328, 184] on span "Continue to profile" at bounding box center [344, 183] width 99 height 10
select select "US"
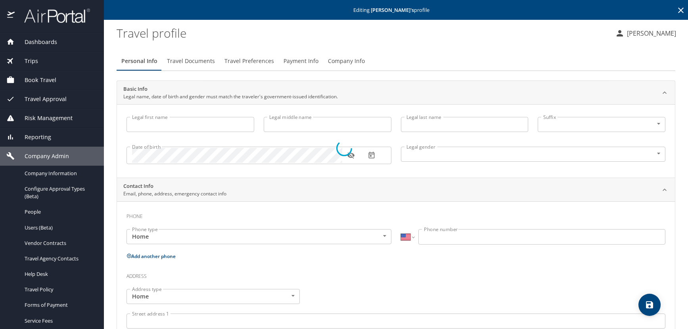
type input "Jeffrey"
type input "Shane"
type input "Peters"
type input "Male"
select select "US"
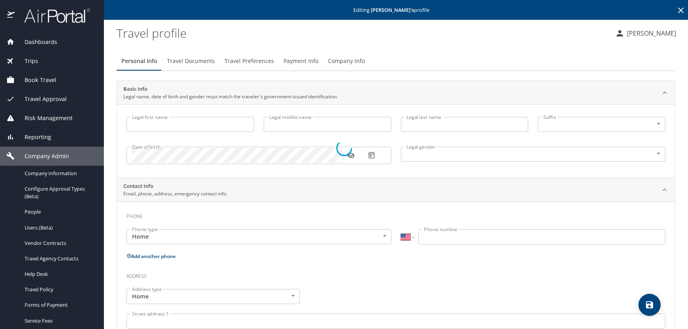
select select "US"
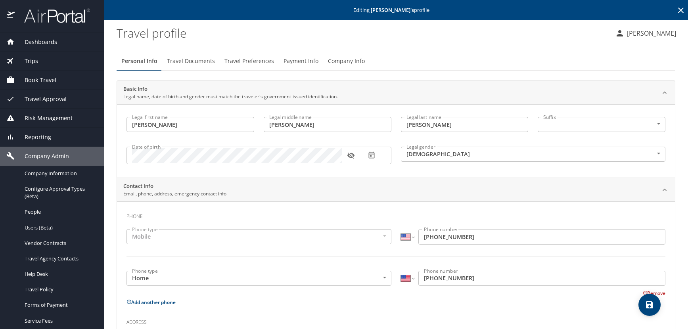
click at [349, 155] on icon "button" at bounding box center [351, 156] width 8 height 8
click at [652, 303] on icon "save" at bounding box center [649, 304] width 7 height 7
select select "US"
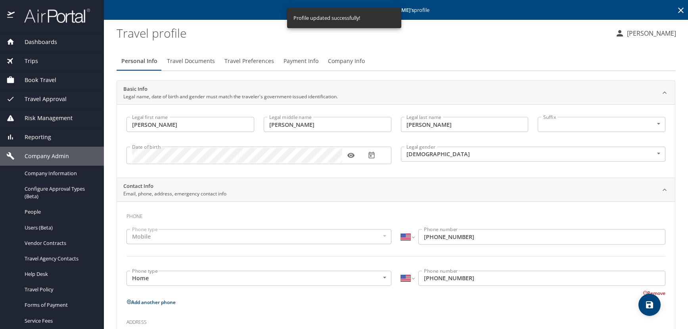
select select "US"
click at [678, 9] on icon at bounding box center [681, 11] width 6 height 6
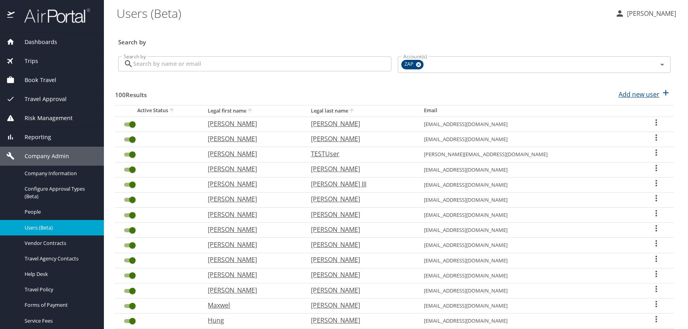
click at [641, 92] on p "Add new user" at bounding box center [639, 95] width 41 height 10
select select "US"
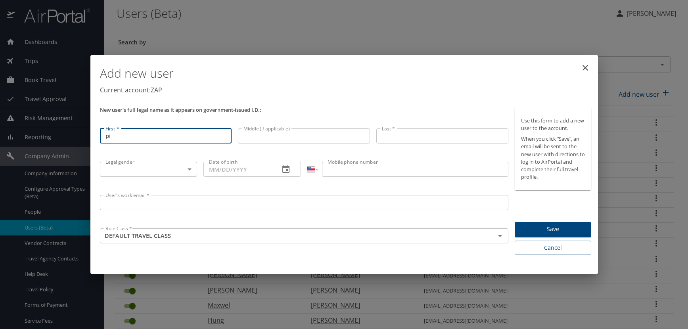
type input "p"
type input "Caroline"
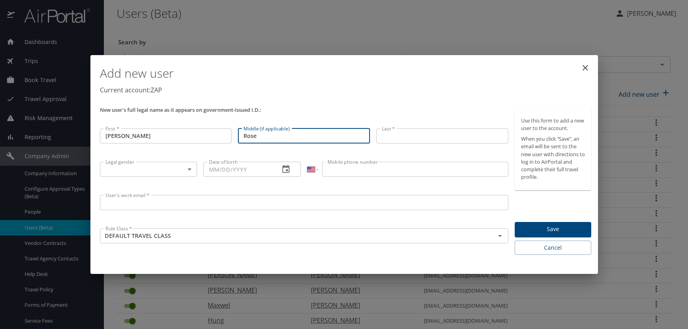
type input "Rose"
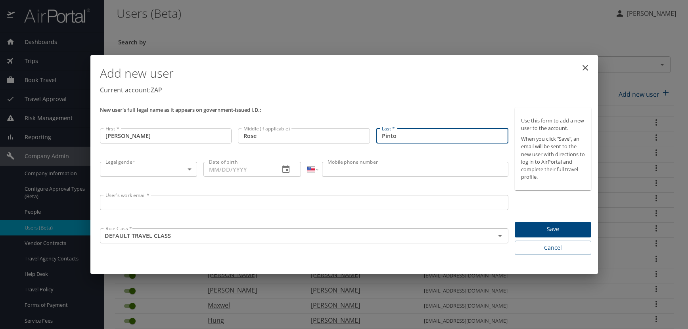
type input "Pinto"
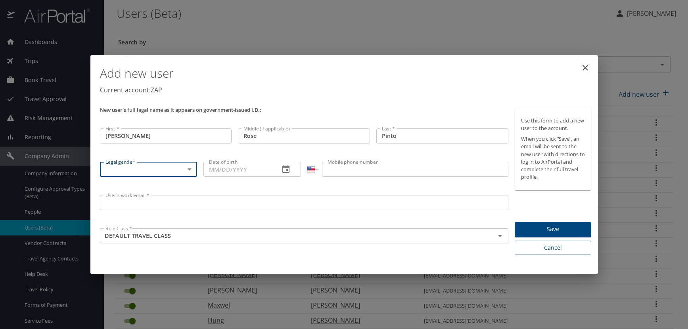
click at [189, 170] on body "Dashboards AirPortal 360™ Manager AirPortal 360™ Agent My Travel Dashboard Trip…" at bounding box center [344, 164] width 688 height 329
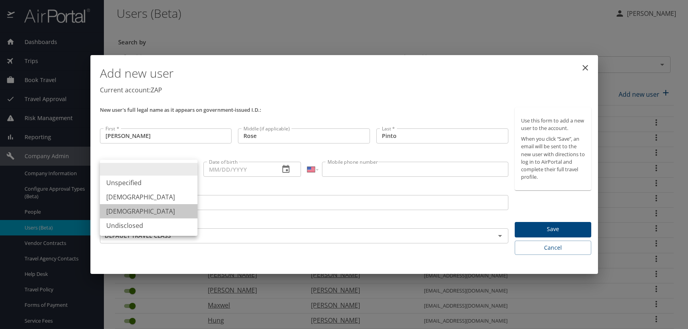
click at [128, 213] on li "Female" at bounding box center [149, 211] width 98 height 14
type input "Female"
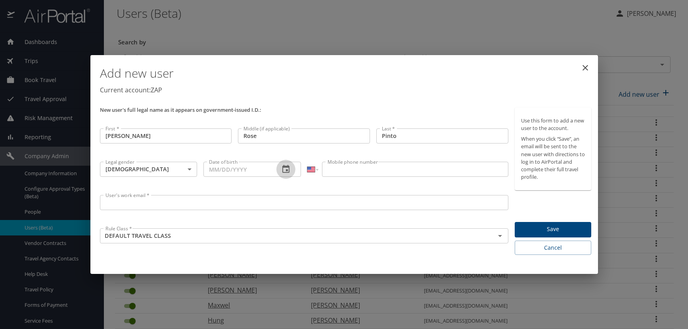
click at [286, 170] on icon "button" at bounding box center [285, 169] width 7 height 8
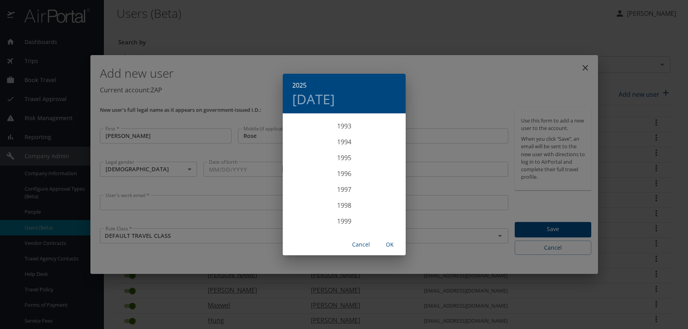
scroll to position [1475, 0]
click at [342, 140] on div "1993" at bounding box center [344, 138] width 123 height 16
click at [385, 190] on div "Sep" at bounding box center [384, 189] width 41 height 30
click at [361, 184] on p "16" at bounding box center [360, 184] width 6 height 5
click at [392, 244] on span "OK" at bounding box center [389, 245] width 19 height 10
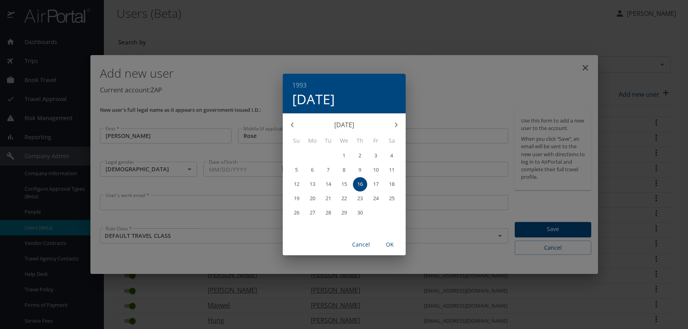
type input "09/16/1993"
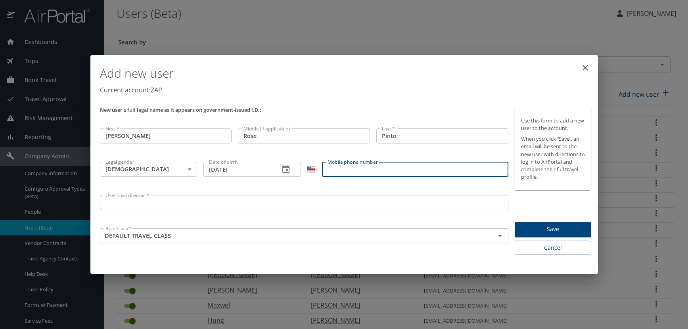
click at [330, 169] on input "Mobile phone number" at bounding box center [415, 169] width 186 height 15
type input "(832) 474-4999"
click at [111, 203] on input "User's work email *" at bounding box center [304, 202] width 409 height 15
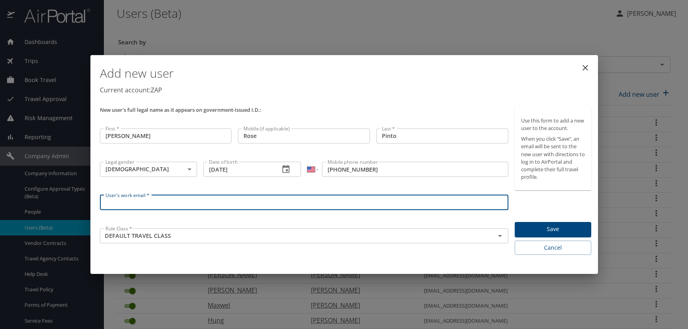
paste input "PINTOC.AT.ZAPECS.COM"
type input "PINTOC@ZAPECS.COM"
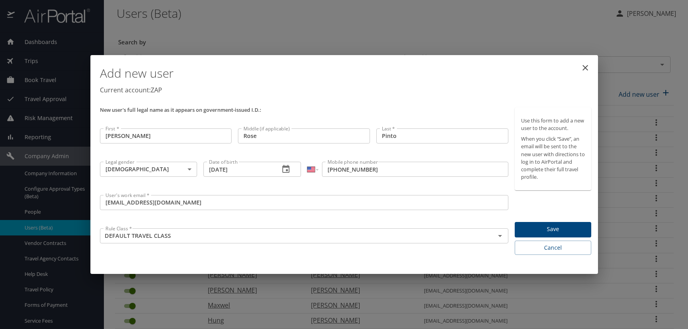
click at [333, 103] on div "Add new user Current account: ZAP" at bounding box center [346, 81] width 498 height 46
click at [577, 226] on span "Save" at bounding box center [553, 229] width 64 height 10
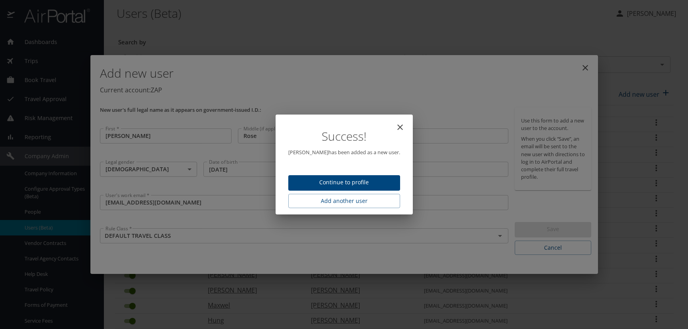
click at [391, 187] on span "Continue to profile" at bounding box center [344, 183] width 99 height 10
select select "US"
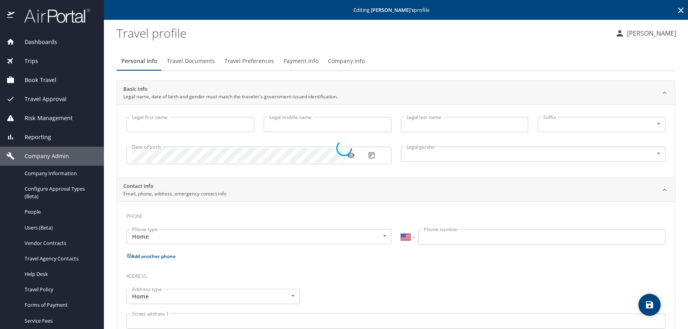
type input "Caroline"
type input "Rose"
type input "Pinto"
type input "Female"
select select "US"
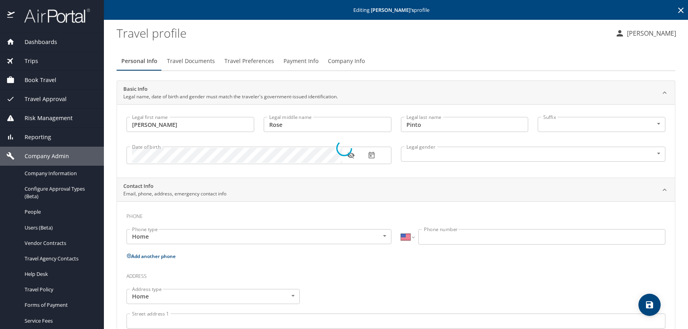
select select "US"
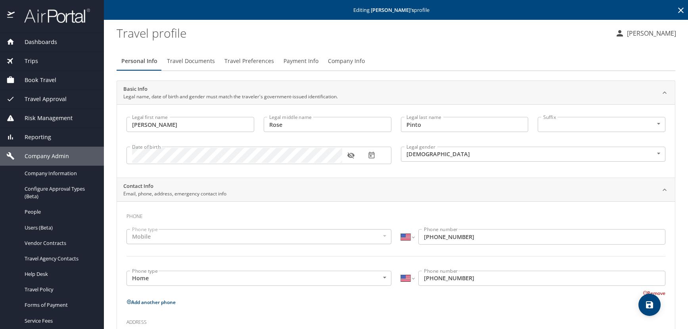
click at [352, 157] on icon "button" at bounding box center [350, 156] width 7 height 6
click at [238, 63] on span "Travel Preferences" at bounding box center [249, 61] width 50 height 10
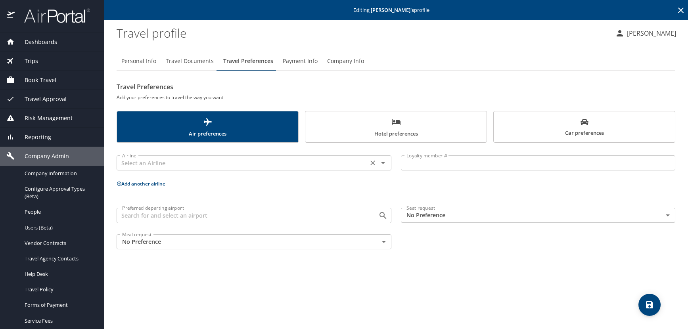
click at [146, 163] on input "text" at bounding box center [242, 163] width 247 height 10
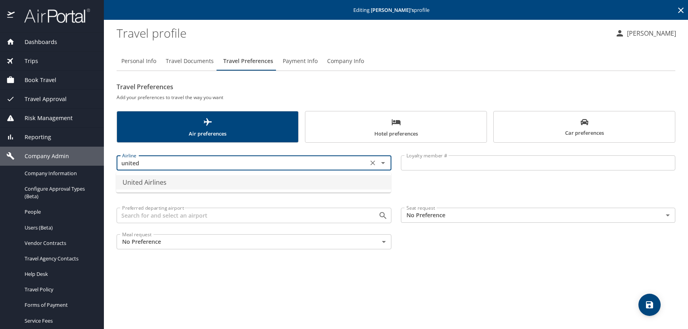
click at [148, 179] on li "United Airlines" at bounding box center [253, 182] width 275 height 14
type input "United Airlines"
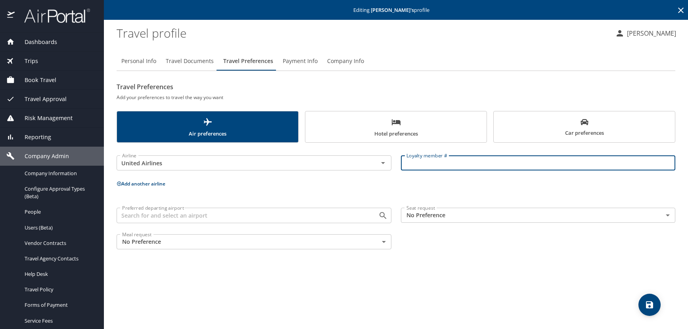
click at [429, 163] on input "Loyalty member #" at bounding box center [538, 162] width 275 height 15
click at [405, 161] on input "Loyalty member #" at bounding box center [538, 162] width 275 height 15
paste input "KXU45543"
type input "KXU45543"
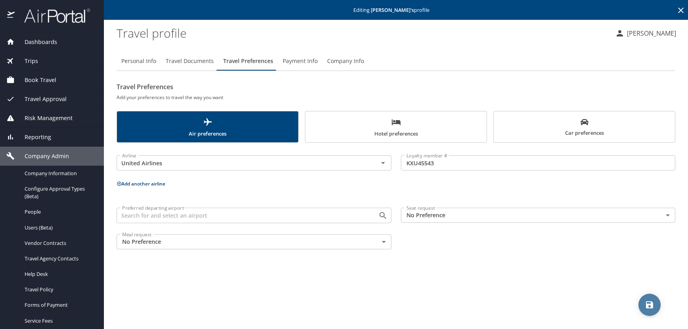
click at [652, 305] on icon "save" at bounding box center [649, 304] width 7 height 7
click at [683, 9] on icon at bounding box center [681, 11] width 10 height 10
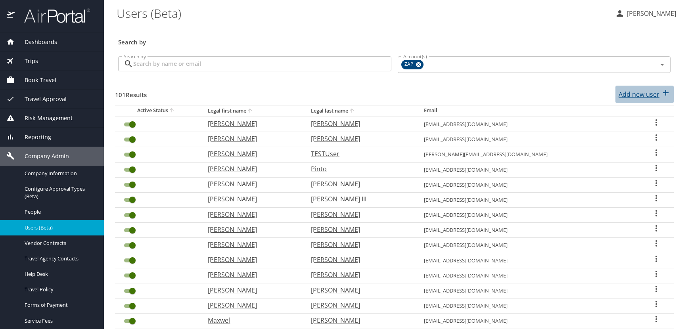
click at [648, 93] on p "Add new user" at bounding box center [639, 95] width 41 height 10
select select "US"
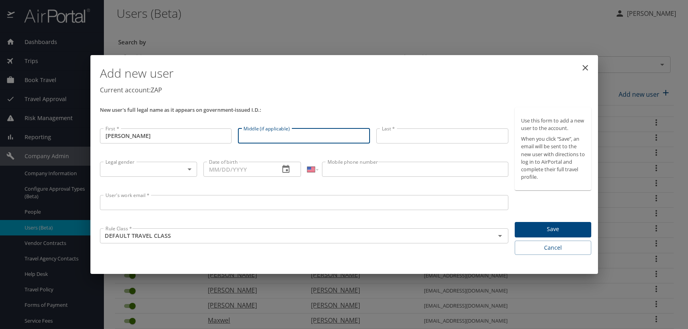
click at [124, 134] on input "julia" at bounding box center [166, 135] width 132 height 15
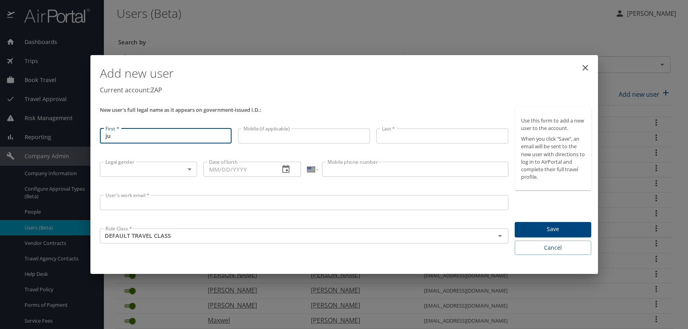
type input "j"
type input "Julia"
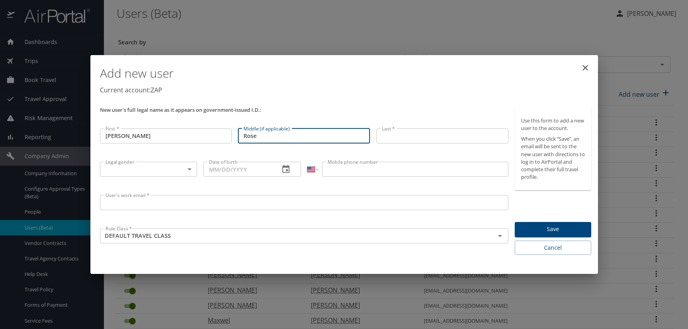
type input "Rose"
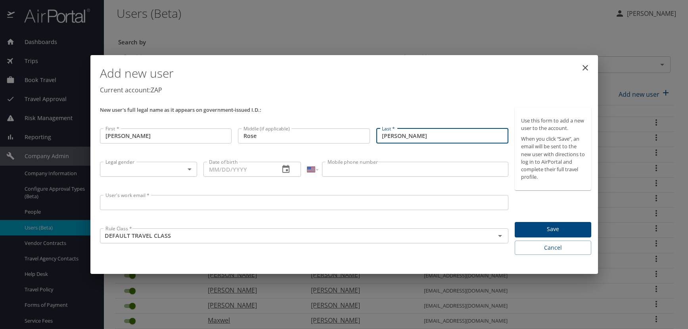
type input "Pitz"
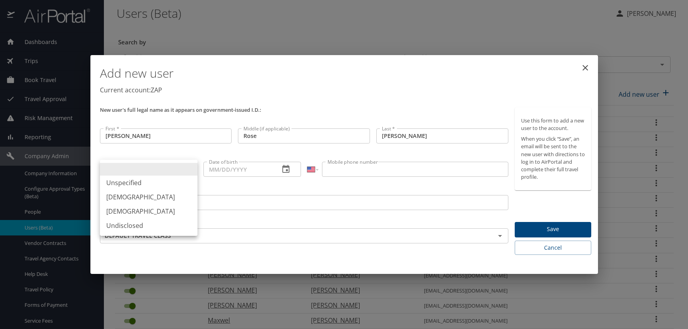
click at [190, 171] on body "Dashboards AirPortal 360™ Manager AirPortal 360™ Agent My Travel Dashboard Trip…" at bounding box center [344, 164] width 688 height 329
drag, startPoint x: 133, startPoint y: 211, endPoint x: 261, endPoint y: 160, distance: 137.2
click at [134, 211] on li "Female" at bounding box center [149, 211] width 98 height 14
type input "Female"
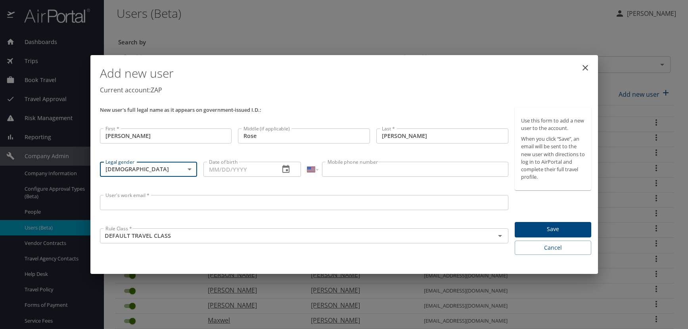
click at [286, 169] on icon "button" at bounding box center [286, 170] width 10 height 10
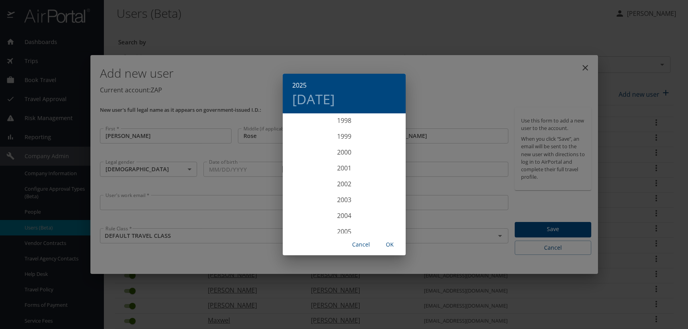
scroll to position [1555, 0]
click at [345, 137] on div "1998" at bounding box center [344, 138] width 123 height 16
click at [342, 219] on div "Nov" at bounding box center [344, 219] width 41 height 30
click at [373, 154] on span "6" at bounding box center [376, 155] width 14 height 5
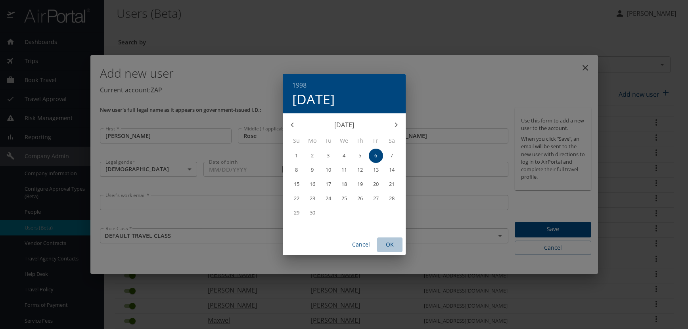
click at [393, 243] on span "OK" at bounding box center [389, 245] width 19 height 10
type input "11/06/1998"
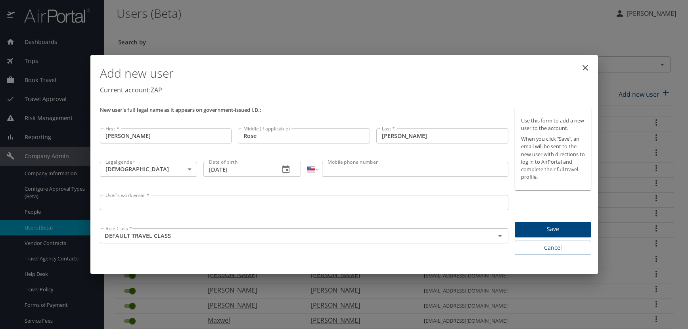
click at [339, 173] on input "Mobile phone number" at bounding box center [415, 169] width 186 height 15
click at [347, 170] on input "(919)" at bounding box center [415, 169] width 186 height 15
type input "(919) 621-6833"
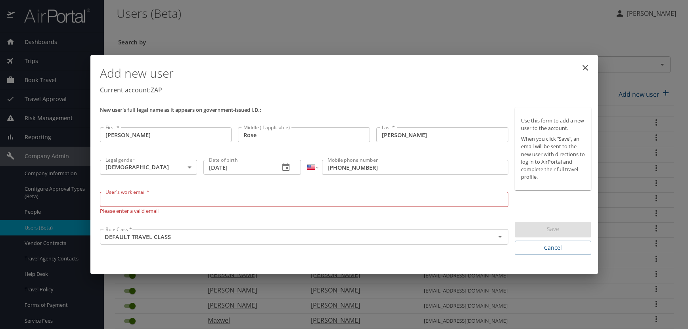
click at [161, 199] on input "User's work email *" at bounding box center [304, 199] width 409 height 15
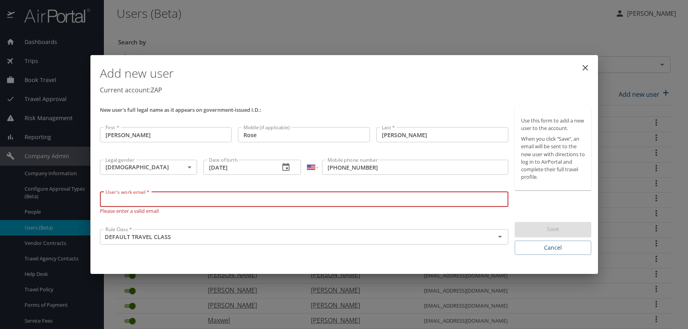
paste input "PITZJ.AT.ZAPECS.COM"
type input "PITZJ@ZAPECS.COM"
click at [394, 98] on div "Add new user Current account: ZAP" at bounding box center [346, 81] width 498 height 46
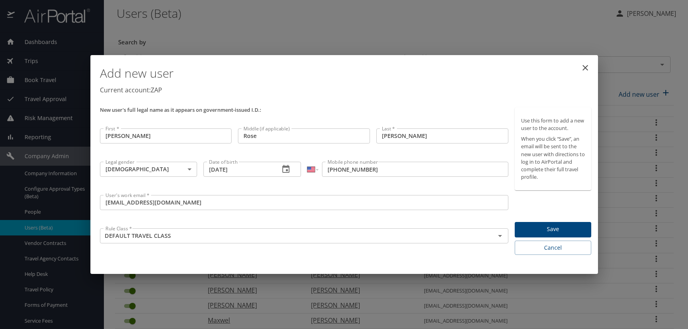
click at [541, 229] on span "Save" at bounding box center [553, 229] width 64 height 10
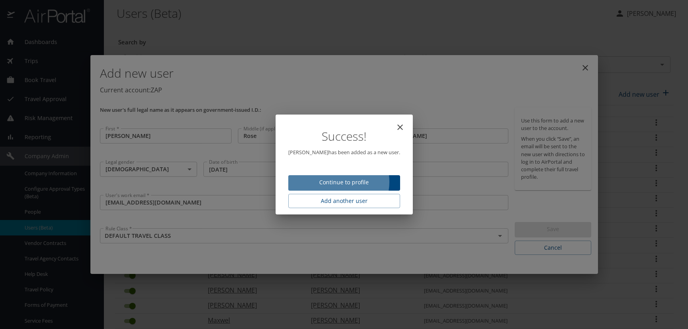
click at [347, 182] on span "Continue to profile" at bounding box center [344, 183] width 99 height 10
select select "US"
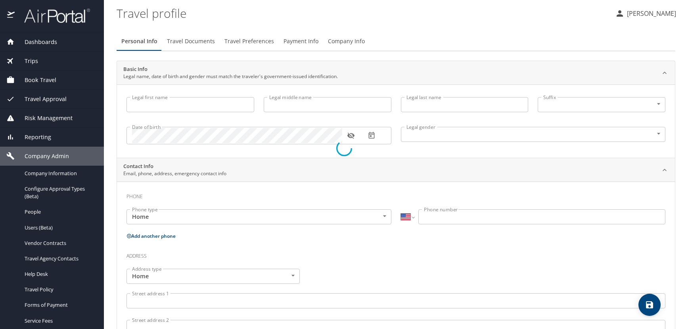
type input "Julia"
type input "Rose"
type input "Pitz"
type input "Female"
select select "US"
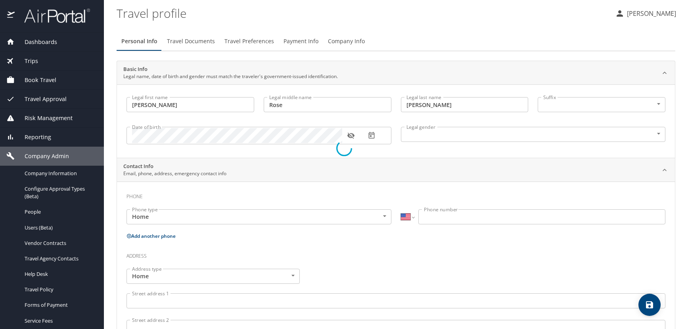
select select "US"
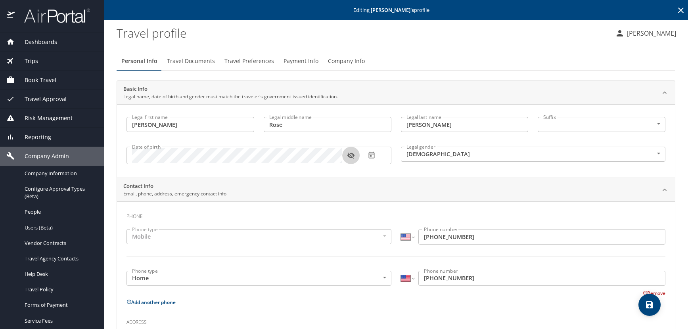
click at [351, 155] on icon "button" at bounding box center [351, 156] width 8 height 8
click at [250, 56] on span "Travel Preferences" at bounding box center [249, 61] width 50 height 10
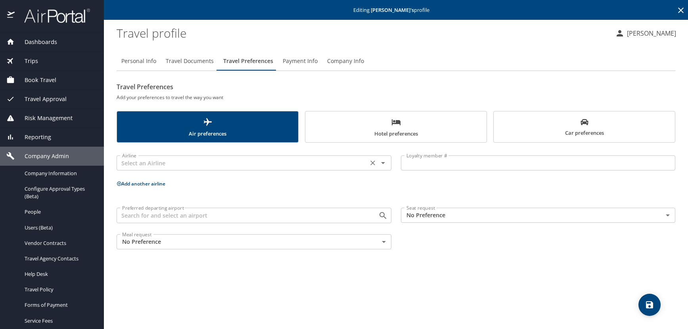
click at [175, 163] on input "text" at bounding box center [242, 163] width 247 height 10
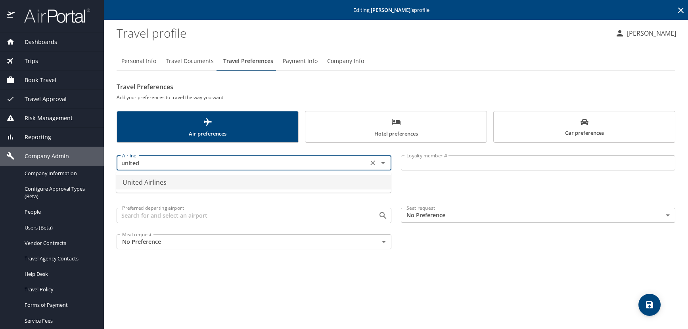
click at [178, 182] on li "United Airlines" at bounding box center [253, 182] width 275 height 14
type input "United Airlines"
click at [417, 164] on input "Loyalty member #" at bounding box center [538, 162] width 275 height 15
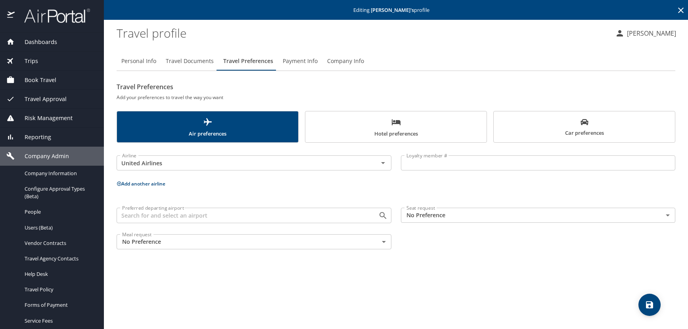
click at [415, 166] on input "Loyalty member #" at bounding box center [538, 162] width 275 height 15
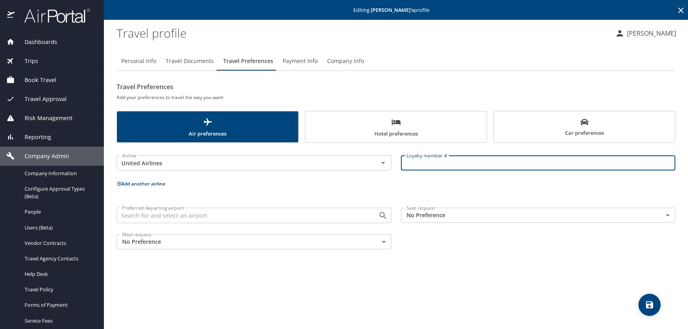
paste input "SZA43112"
type input "SZA43112"
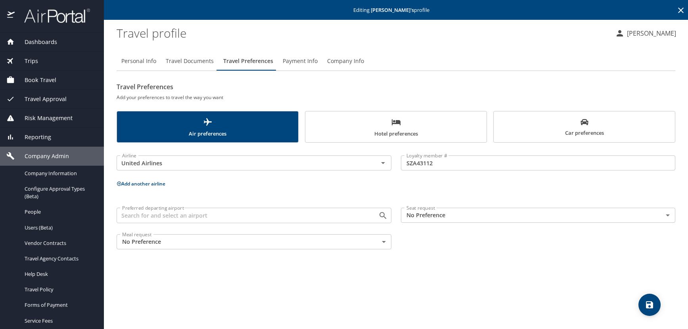
click at [117, 183] on main "Editing Julia Pitz 's profile Travel profile Kelly Heinz Personal Info Travel D…" at bounding box center [396, 164] width 584 height 329
click at [119, 185] on icon at bounding box center [119, 183] width 5 height 5
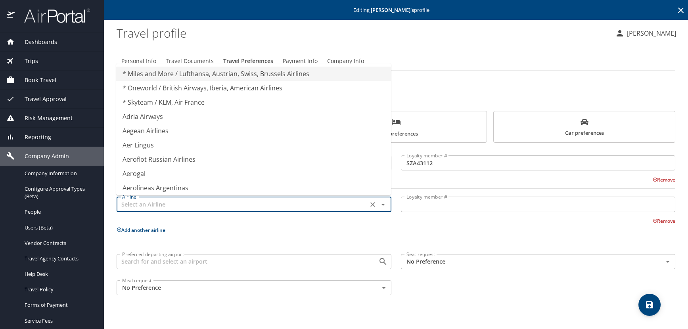
click at [130, 201] on input "text" at bounding box center [242, 204] width 247 height 10
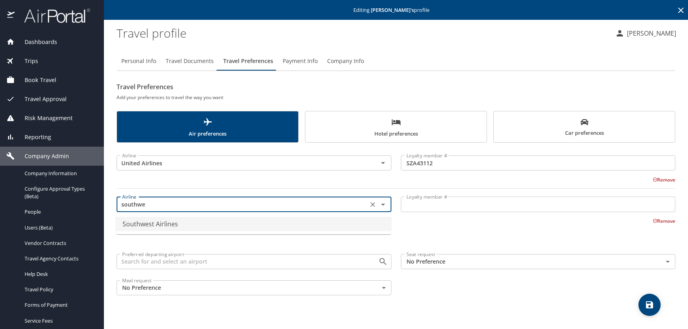
click at [142, 224] on li "Southwest Airlines" at bounding box center [253, 224] width 275 height 14
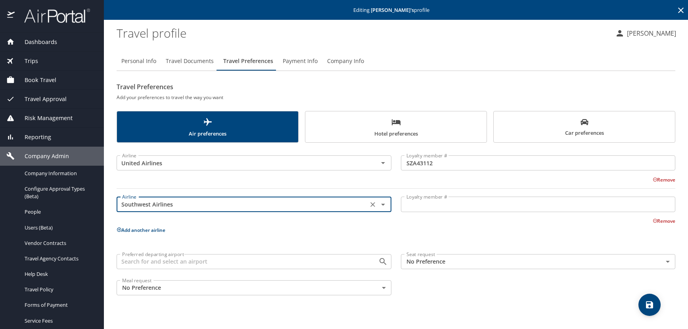
type input "Southwest Airlines"
click at [430, 207] on input "Loyalty member #" at bounding box center [538, 204] width 275 height 15
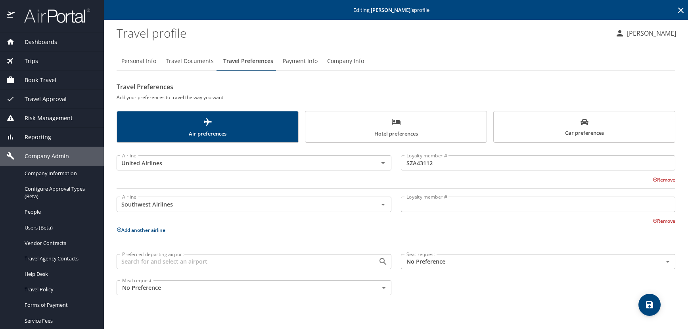
click at [455, 204] on input "Loyalty member #" at bounding box center [538, 204] width 275 height 15
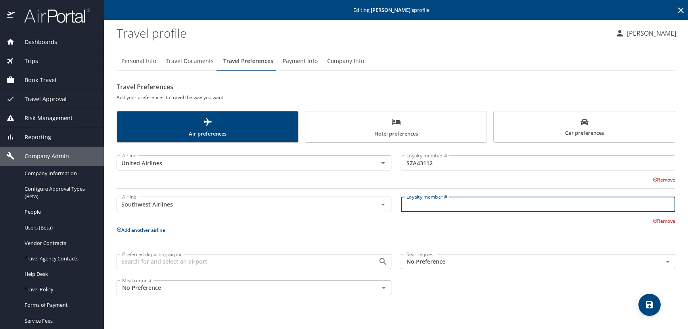
paste input "20483081080"
type input "20483081080"
click at [653, 305] on icon "save" at bounding box center [650, 305] width 10 height 10
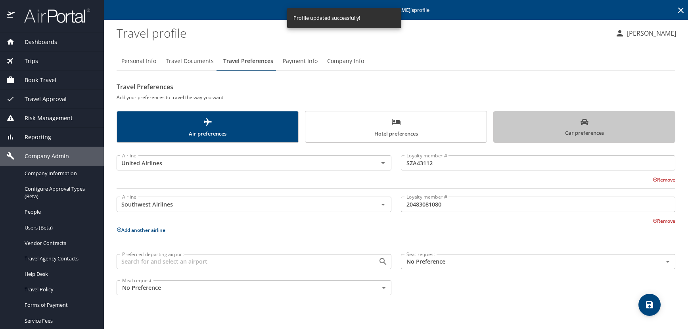
click at [607, 128] on span "Car preferences" at bounding box center [585, 127] width 172 height 19
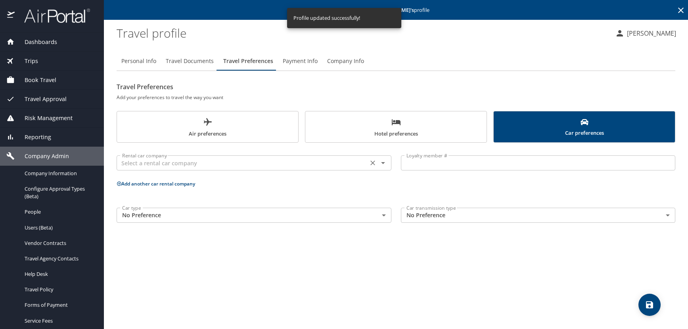
click at [158, 165] on input "text" at bounding box center [242, 163] width 247 height 10
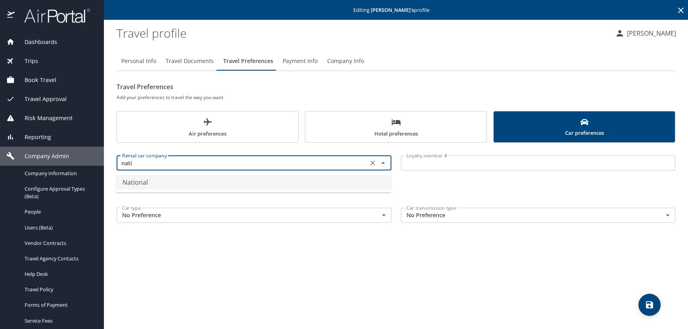
click at [149, 186] on li "National" at bounding box center [253, 182] width 275 height 14
type input "National"
click at [415, 165] on input "Loyalty member #" at bounding box center [538, 162] width 275 height 15
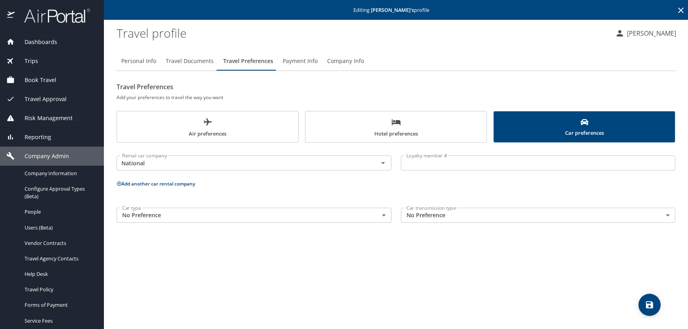
click at [433, 164] on input "Loyalty member #" at bounding box center [538, 162] width 275 height 15
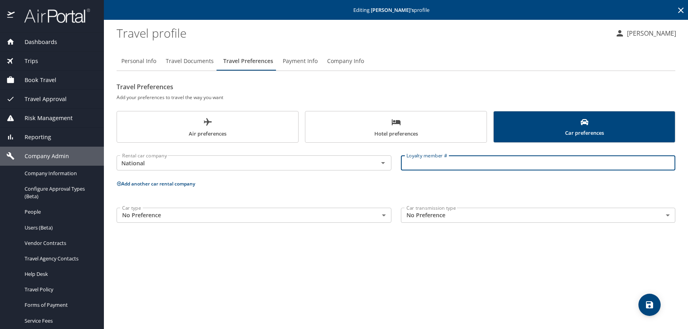
paste input "944855704"
type input "944855704"
click at [434, 132] on span "Hotel preferences" at bounding box center [396, 127] width 172 height 21
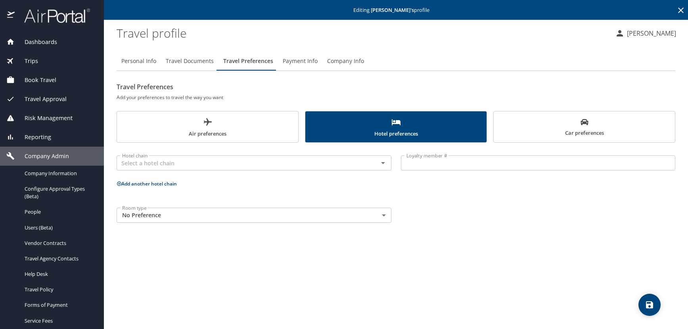
click at [657, 309] on span "save" at bounding box center [650, 305] width 22 height 10
click at [681, 9] on icon at bounding box center [681, 11] width 10 height 10
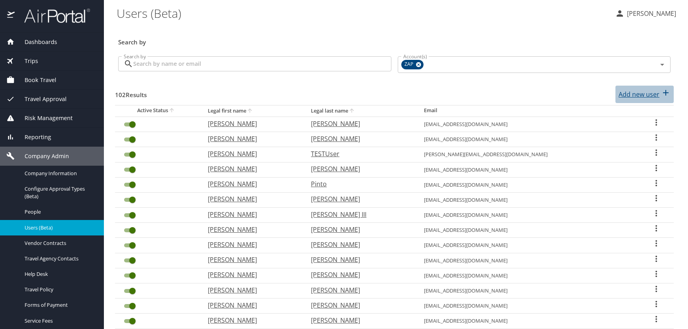
click at [633, 96] on p "Add new user" at bounding box center [639, 95] width 41 height 10
select select "US"
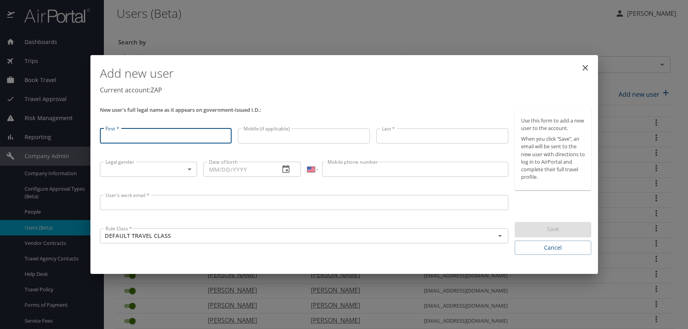
click at [145, 139] on input "First *" at bounding box center [166, 135] width 132 height 15
type input "Madison"
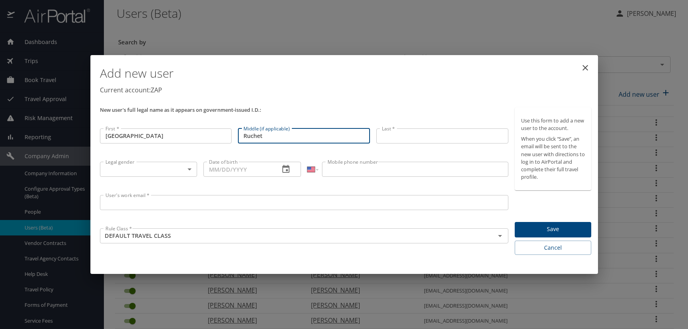
type input "Ruchet"
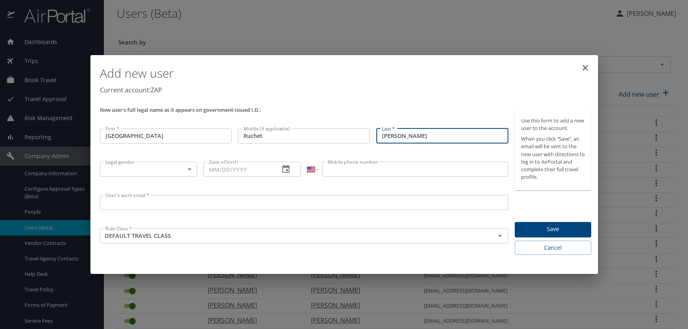
type input "Pixler"
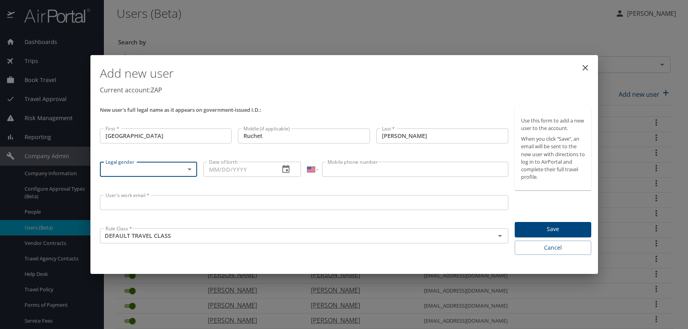
click at [189, 169] on body "Dashboards AirPortal 360™ Manager AirPortal 360™ Agent My Travel Dashboard Trip…" at bounding box center [344, 164] width 688 height 329
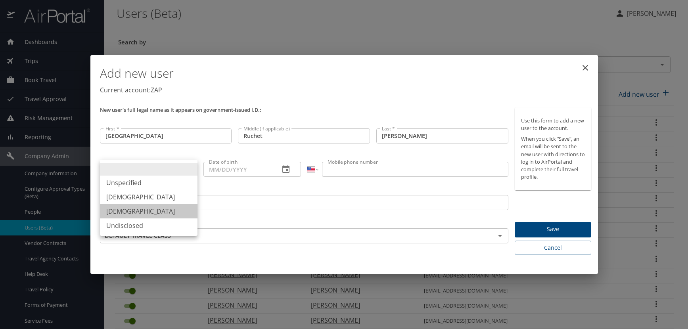
click at [129, 210] on li "Female" at bounding box center [149, 211] width 98 height 14
type input "Female"
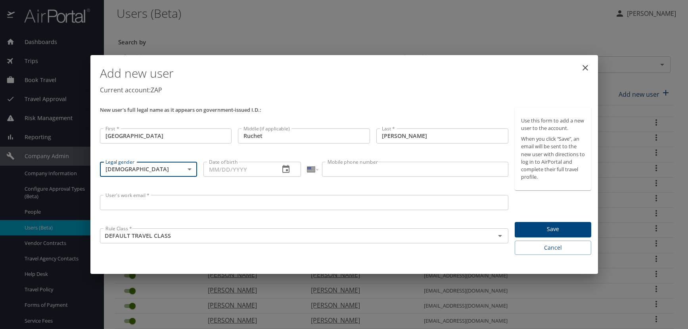
click at [286, 171] on icon "button" at bounding box center [285, 169] width 7 height 8
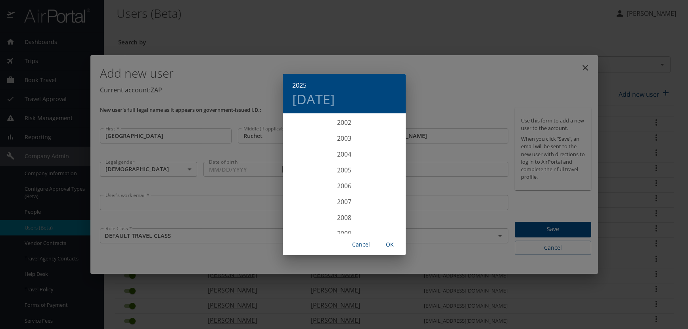
scroll to position [1555, 0]
click at [341, 183] on div "2001" at bounding box center [344, 186] width 123 height 16
click at [302, 187] on div "Jul" at bounding box center [303, 189] width 41 height 30
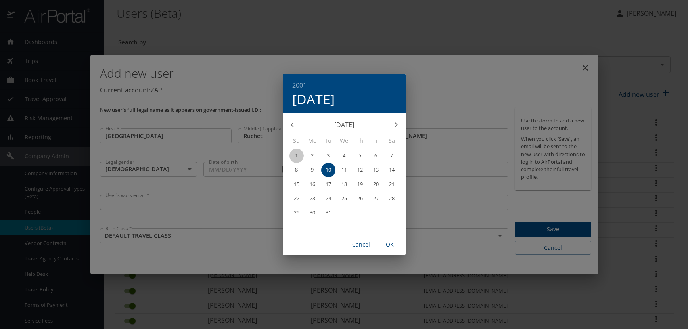
click at [296, 155] on p "1" at bounding box center [296, 155] width 3 height 5
click at [394, 242] on span "OK" at bounding box center [389, 245] width 19 height 10
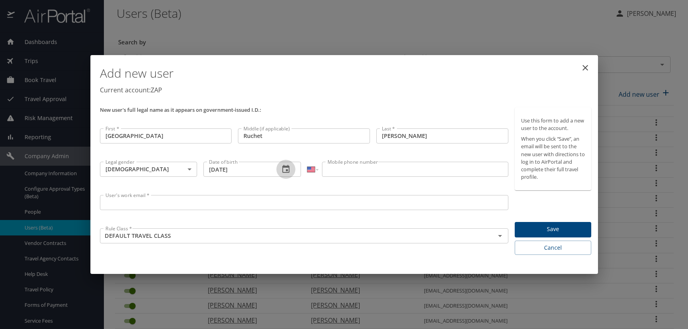
click at [282, 168] on icon "button" at bounding box center [285, 169] width 7 height 8
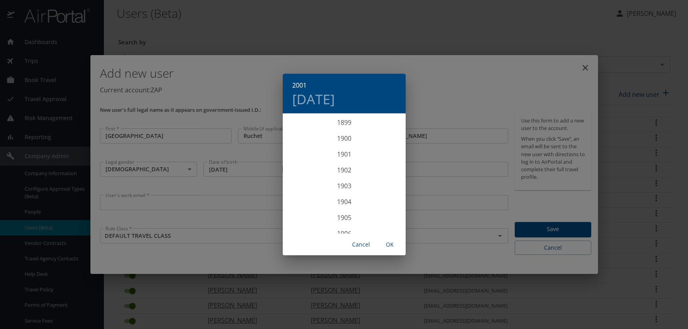
scroll to position [1571, 0]
click at [335, 96] on h4 "Sun, Jul 1" at bounding box center [313, 99] width 42 height 17
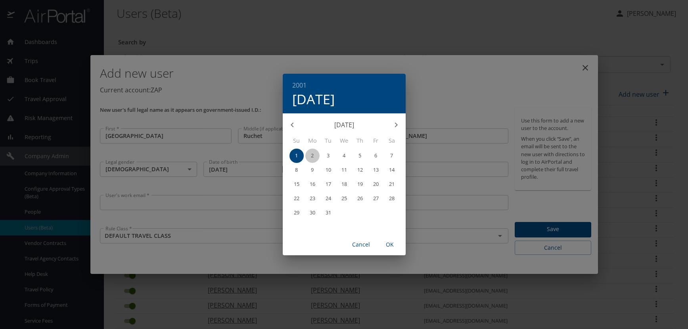
click at [312, 157] on p "2" at bounding box center [312, 155] width 3 height 5
click at [392, 247] on span "OK" at bounding box center [389, 245] width 19 height 10
type input "07/02/2001"
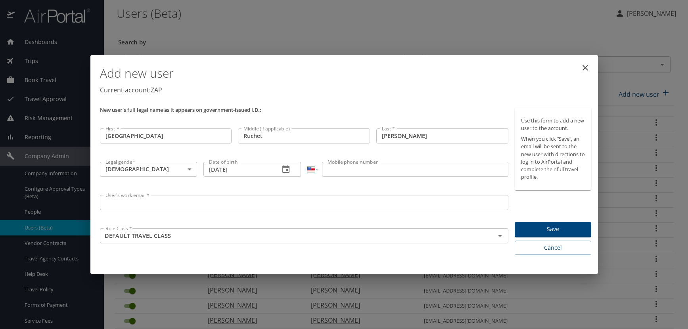
click at [373, 171] on input "Mobile phone number" at bounding box center [415, 169] width 186 height 15
type input "(720) 324-1947"
click at [124, 200] on input "User's work email *" at bounding box center [304, 202] width 409 height 15
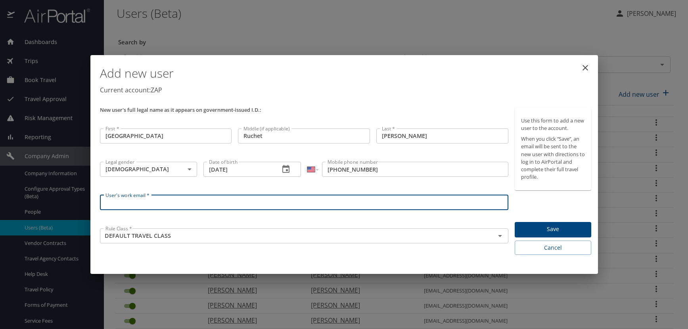
paste input "PIXLERM.AT.ZAPECS.COM"
type input "PIXLERM@ZAPECS.COM"
click at [469, 75] on h1 "Add new user" at bounding box center [346, 73] width 492 height 24
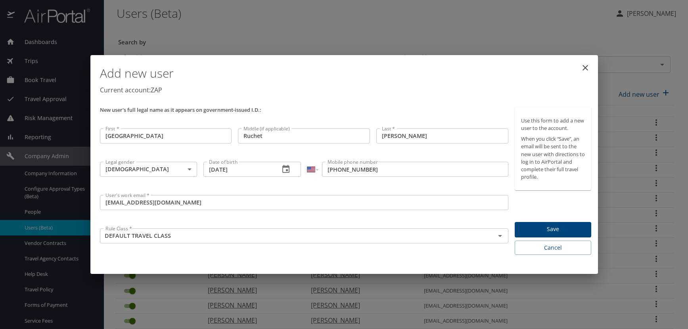
click at [559, 228] on span "Save" at bounding box center [553, 229] width 64 height 10
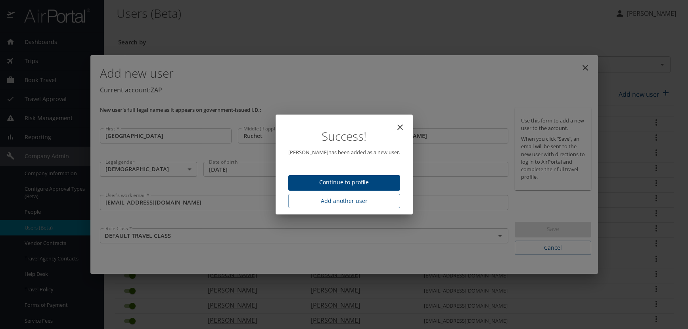
click at [312, 178] on span "Continue to profile" at bounding box center [344, 183] width 99 height 10
select select "US"
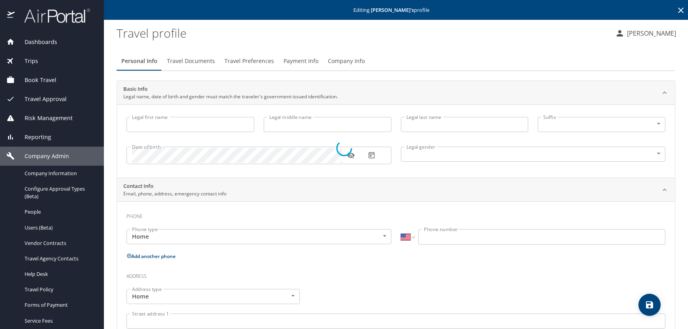
type input "Madison"
type input "Ruchet"
type input "Pixler"
type input "Female"
select select "US"
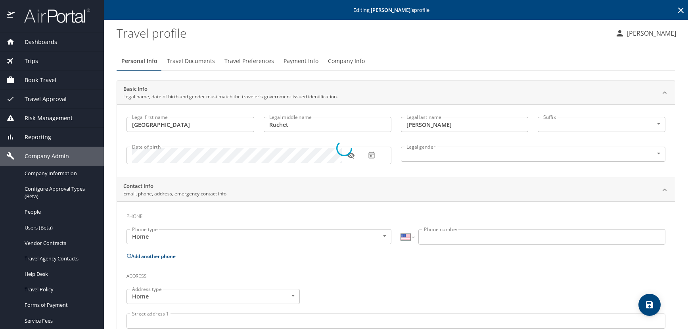
select select "US"
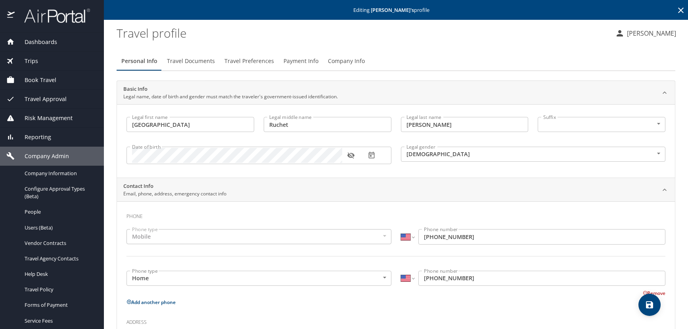
click at [352, 155] on icon "button" at bounding box center [350, 156] width 7 height 6
click at [201, 64] on span "Travel Documents" at bounding box center [191, 61] width 48 height 10
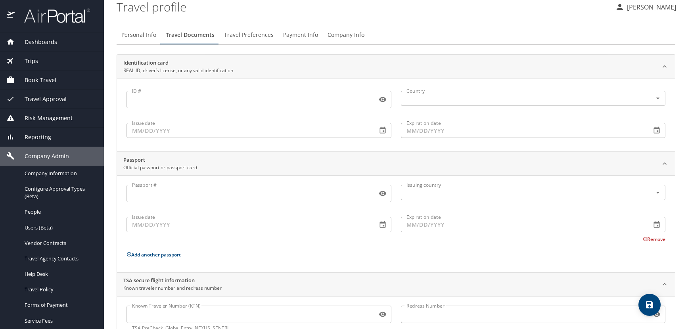
scroll to position [53, 0]
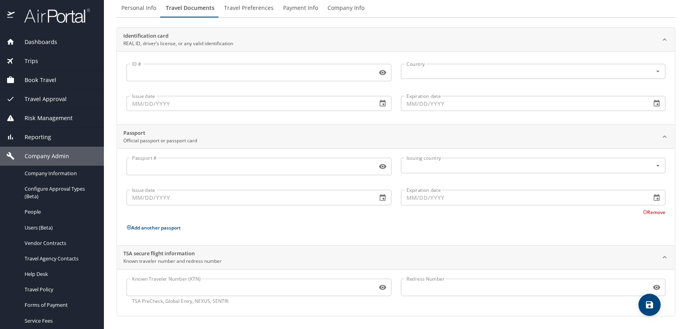
click at [209, 281] on input "Known Traveler Number (KTN)" at bounding box center [250, 287] width 247 height 15
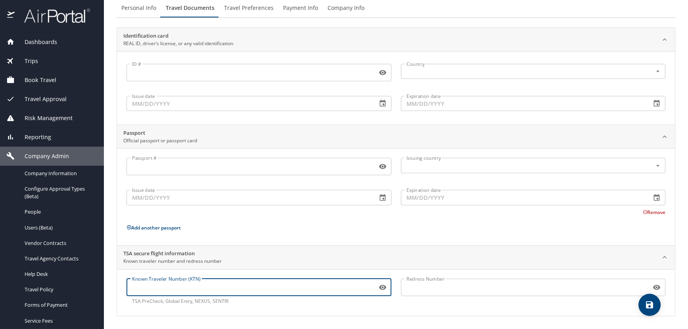
paste input "TT12SFK7G"
type input "TT12SFK7G"
click at [648, 306] on icon "save" at bounding box center [649, 304] width 7 height 7
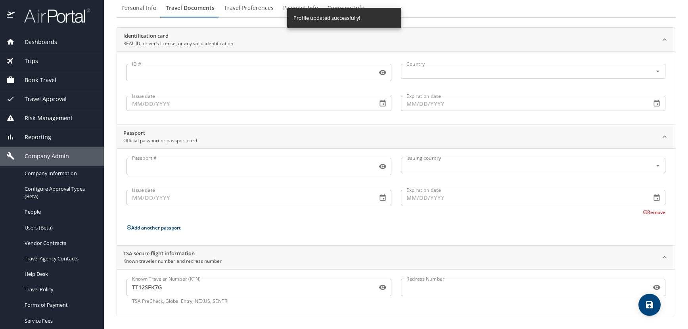
click at [260, 9] on span "Travel Preferences" at bounding box center [249, 8] width 50 height 10
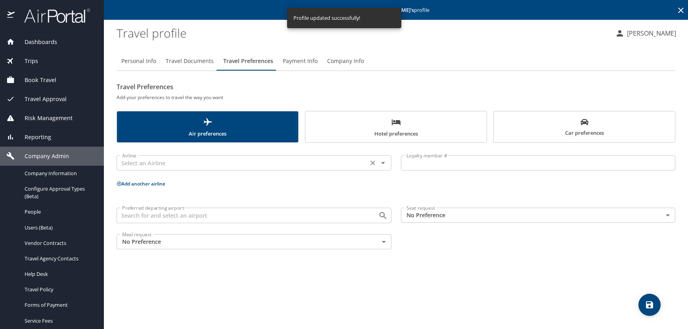
click at [144, 162] on input "text" at bounding box center [242, 163] width 247 height 10
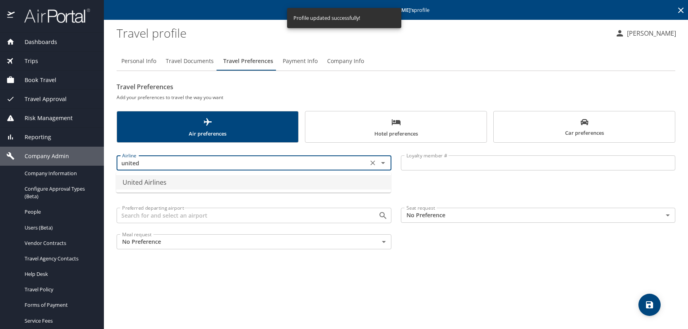
drag, startPoint x: 156, startPoint y: 186, endPoint x: 165, endPoint y: 184, distance: 9.4
click at [156, 186] on li "United Airlines" at bounding box center [253, 182] width 275 height 14
type input "United Airlines"
click at [423, 165] on input "Loyalty member #" at bounding box center [538, 162] width 275 height 15
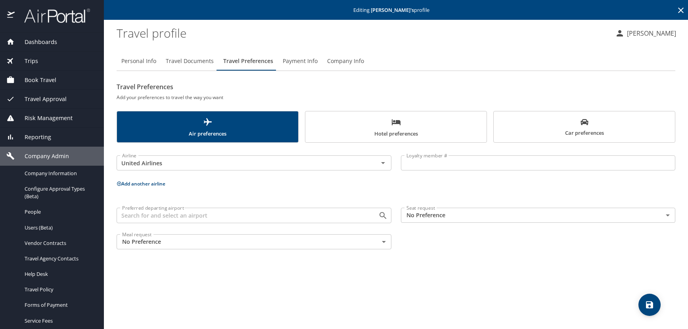
click at [413, 165] on input "Loyalty member #" at bounding box center [538, 162] width 275 height 15
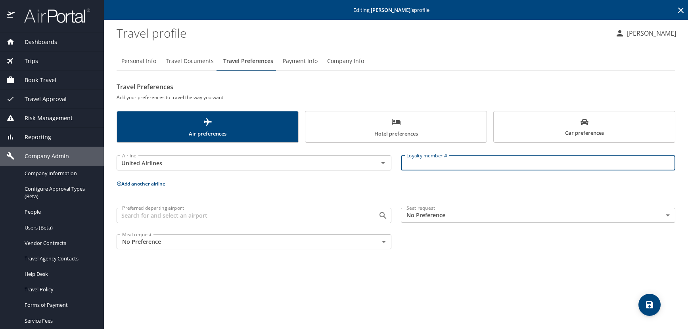
paste input "AJM22490"
type input "AJM22490"
click at [115, 185] on main "Editing Madison Pixler 's profile Travel profile Kelly Heinz Personal Info Trav…" at bounding box center [396, 164] width 584 height 329
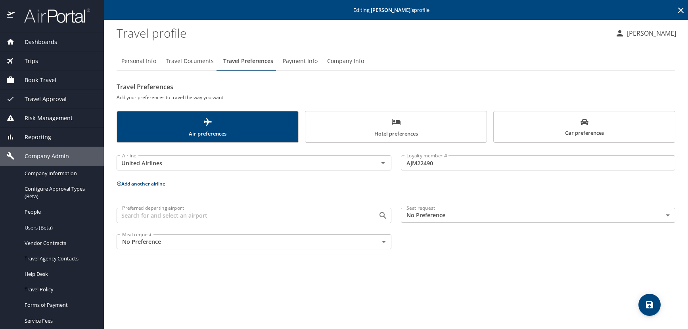
click at [120, 184] on icon at bounding box center [119, 183] width 5 height 5
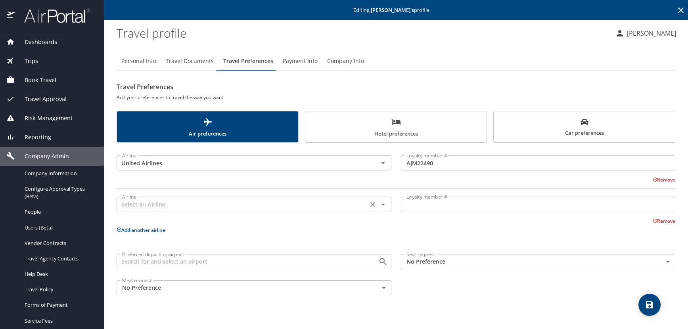
click at [131, 202] on input "text" at bounding box center [242, 204] width 247 height 10
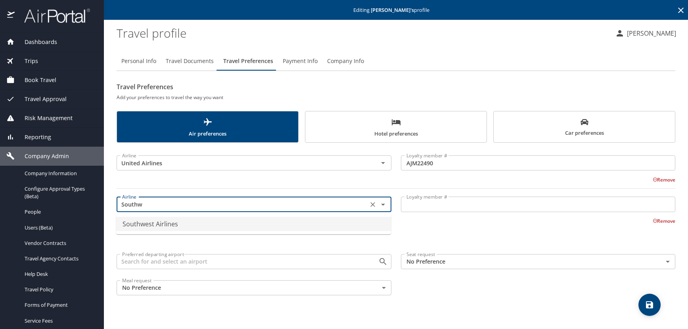
click at [146, 224] on li "Southwest Airlines" at bounding box center [253, 224] width 275 height 14
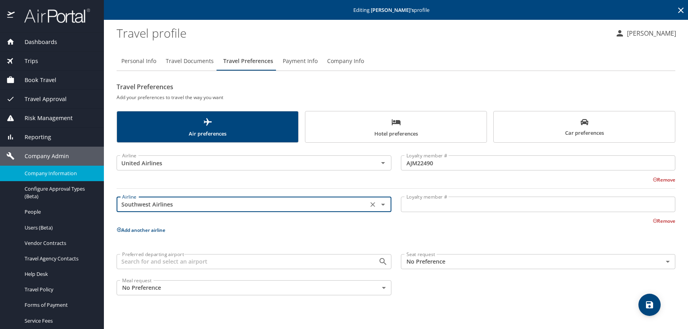
type input "Southwest Airlines"
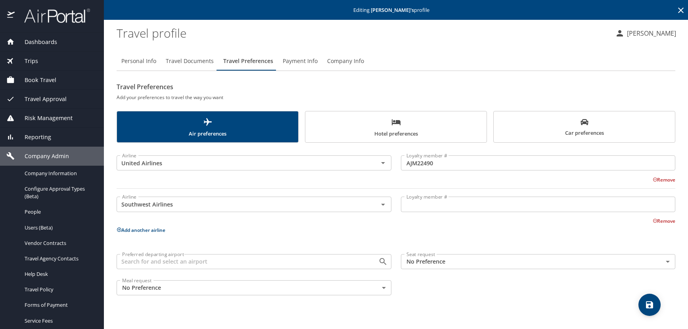
click at [421, 203] on input "Loyalty member #" at bounding box center [538, 204] width 275 height 15
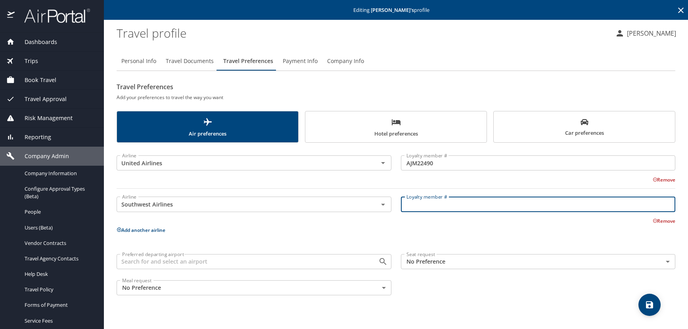
paste input "20095182181"
type input "20095182181"
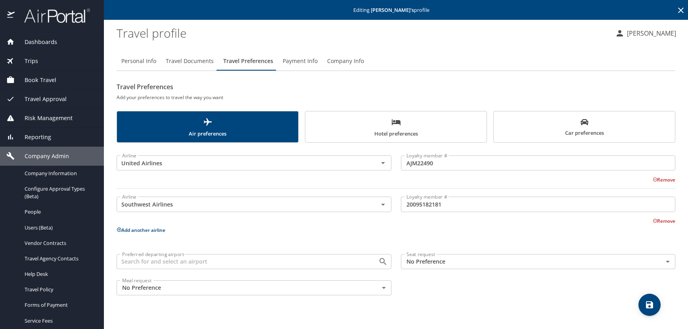
click at [349, 121] on span "Hotel preferences" at bounding box center [396, 127] width 172 height 21
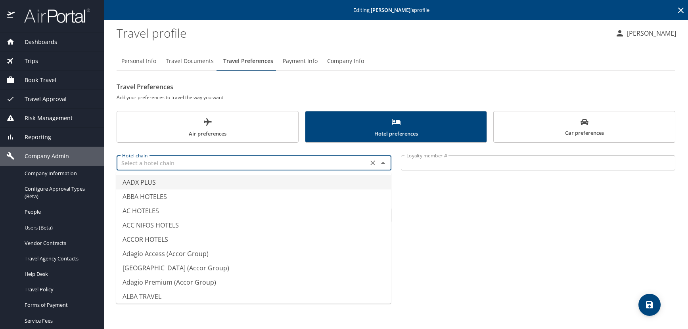
click at [155, 163] on input "text" at bounding box center [242, 163] width 247 height 10
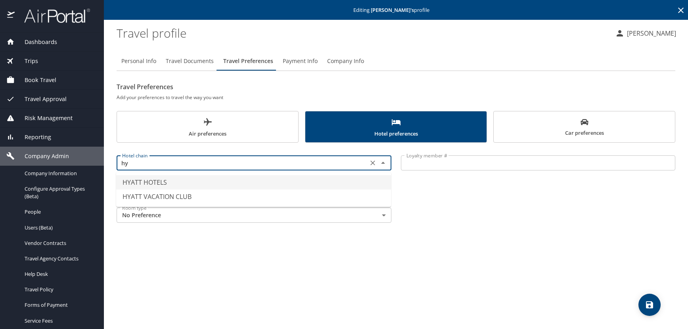
click at [163, 184] on li "HYATT HOTELS" at bounding box center [253, 182] width 275 height 14
type input "HYATT HOTELS"
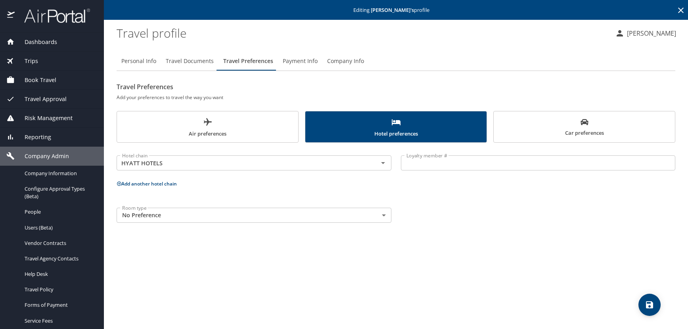
click at [424, 162] on input "Loyalty member #" at bounding box center [538, 162] width 275 height 15
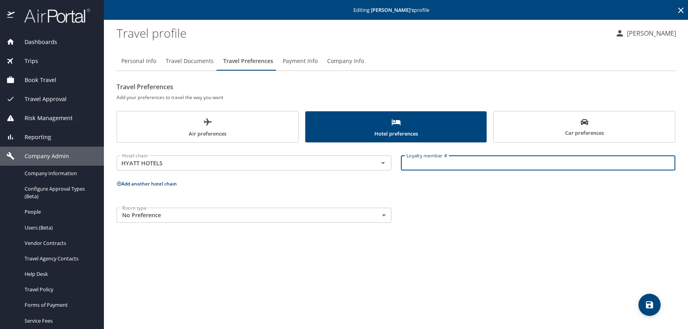
paste input "566144733E"
type input "566144733E"
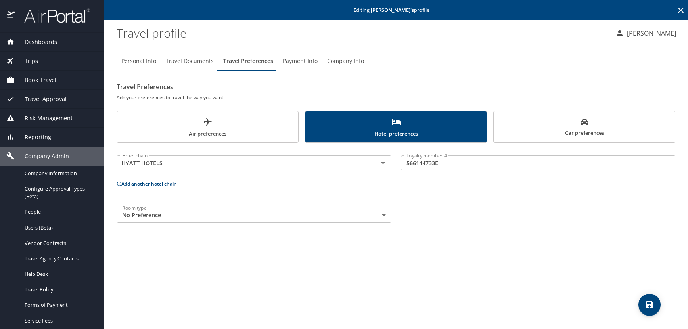
click at [119, 182] on icon at bounding box center [119, 183] width 5 height 5
click at [132, 214] on input "text" at bounding box center [242, 214] width 247 height 10
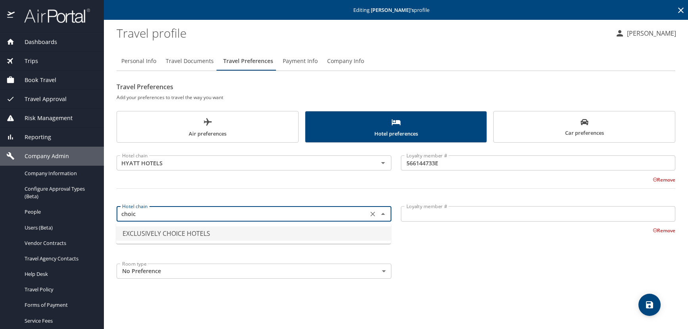
click at [206, 230] on li "EXCLUSIVELY CHOICE HOTELS" at bounding box center [253, 233] width 275 height 14
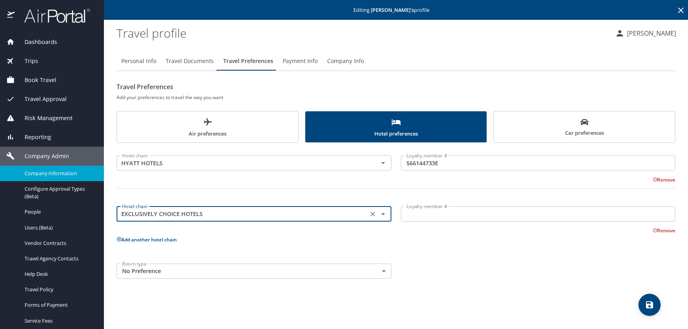
type input "EXCLUSIVELY CHOICE HOTELS"
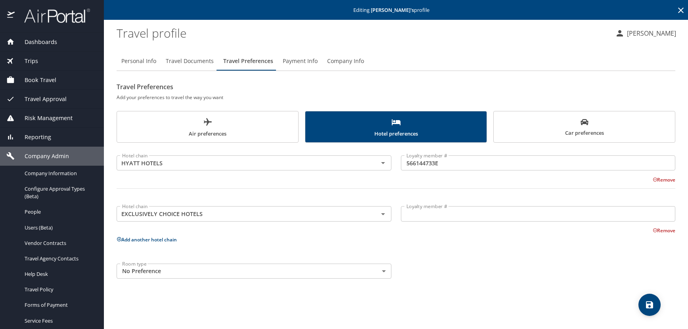
click at [437, 215] on input "Loyalty member #" at bounding box center [538, 213] width 275 height 15
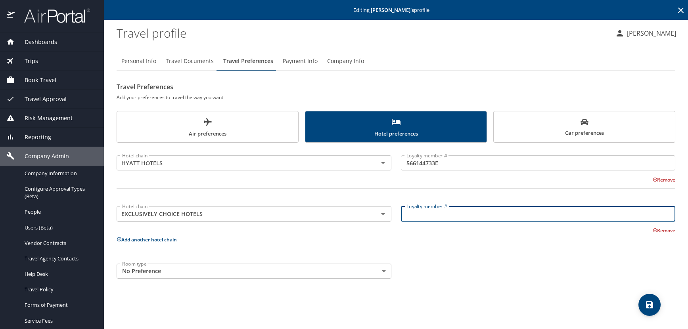
paste input "MXP194711"
type input "MXP194711"
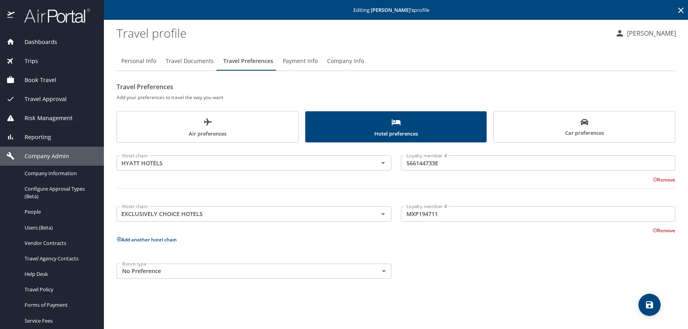
click at [118, 238] on icon at bounding box center [119, 239] width 5 height 5
click at [137, 261] on input "text" at bounding box center [242, 265] width 247 height 10
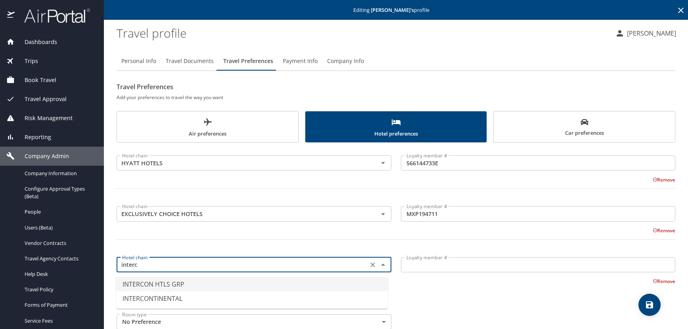
click at [160, 281] on li "INTERCON HTLS GRP" at bounding box center [252, 284] width 272 height 14
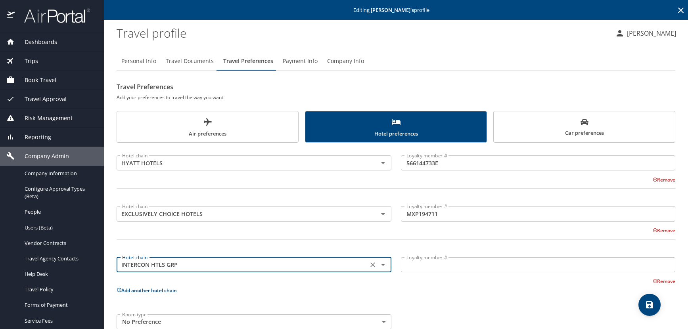
type input "INTERCON HTLS GRP"
click at [406, 268] on input "Loyalty member #" at bounding box center [538, 264] width 275 height 15
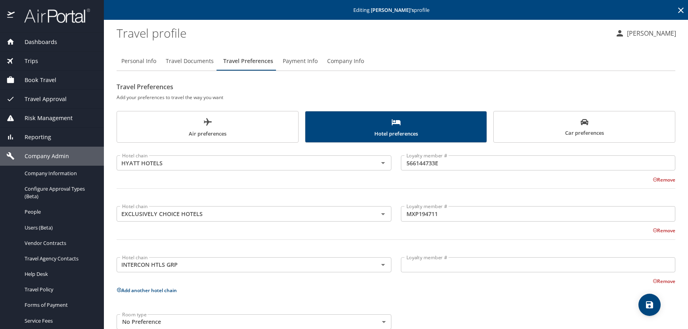
click at [442, 262] on input "Loyalty member #" at bounding box center [538, 264] width 275 height 15
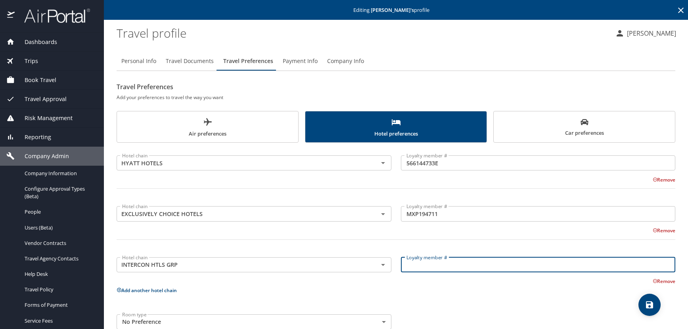
paste input "234710628"
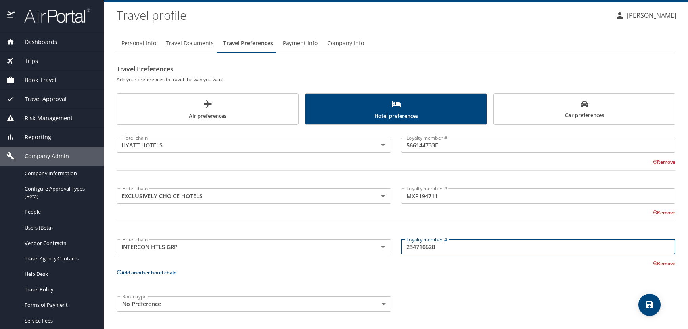
type input "234710628"
click at [119, 272] on icon at bounding box center [119, 272] width 4 height 4
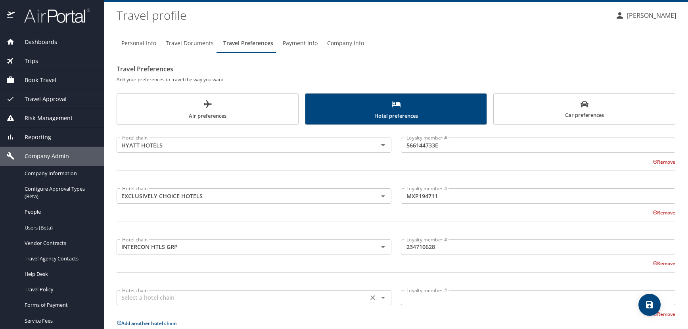
click at [175, 295] on input "text" at bounding box center [242, 298] width 247 height 10
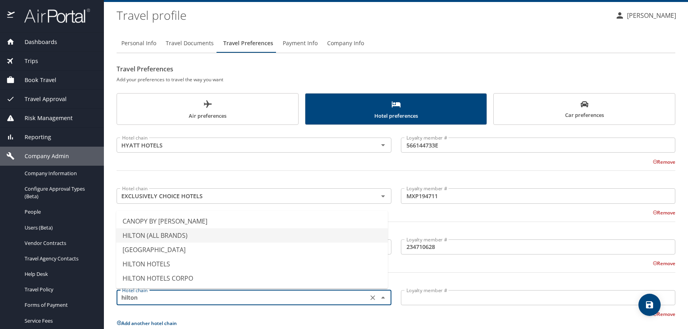
click at [178, 234] on li "HILTON (ALL BRANDS)" at bounding box center [252, 235] width 272 height 14
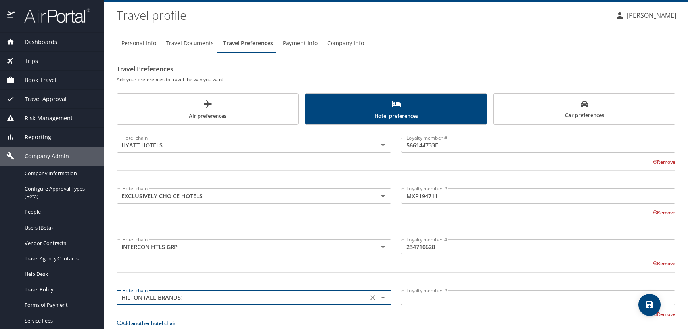
type input "HILTON (ALL BRANDS)"
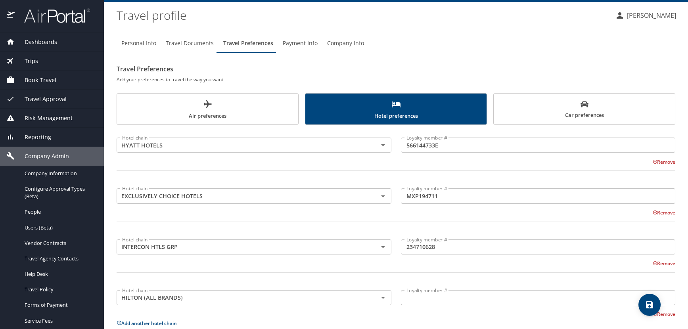
click at [462, 307] on p at bounding box center [538, 306] width 275 height 2
click at [450, 301] on input "Loyalty member #" at bounding box center [538, 297] width 275 height 15
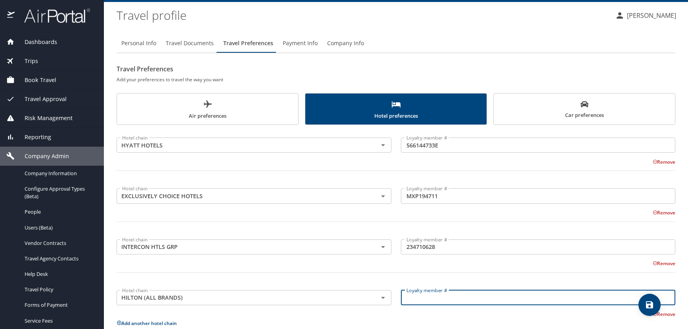
paste input "1911888327"
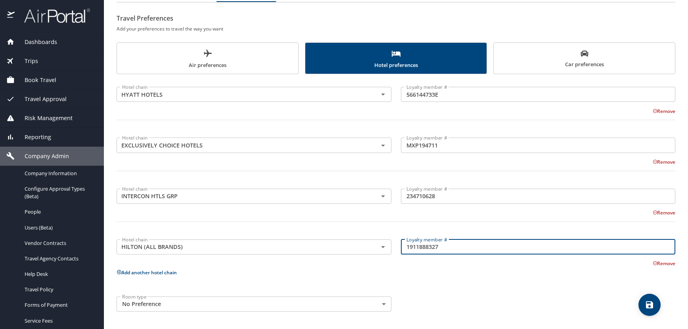
type input "1911888327"
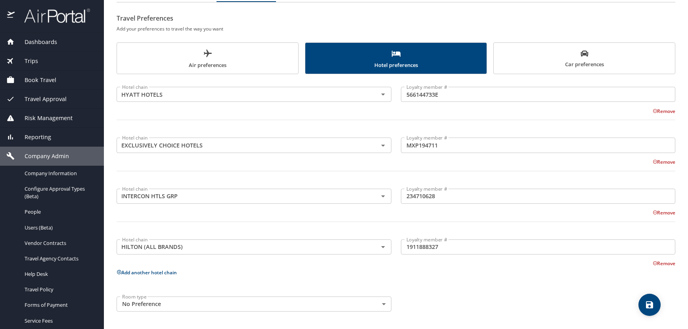
click at [119, 273] on icon at bounding box center [119, 272] width 5 height 5
click at [157, 298] on input "text" at bounding box center [242, 298] width 247 height 10
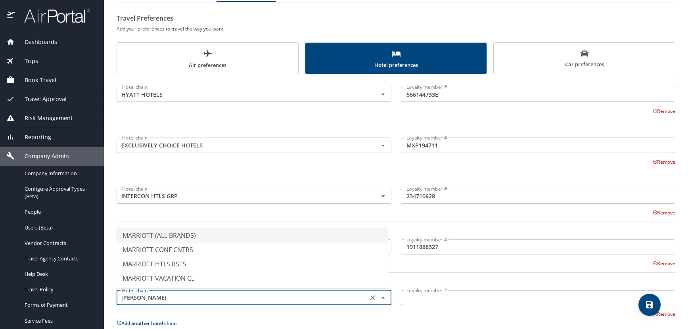
click at [189, 234] on li "MARRIOTT (ALL BRANDS)" at bounding box center [252, 235] width 272 height 14
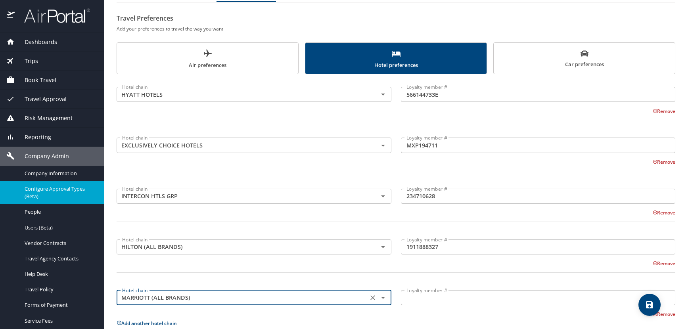
type input "MARRIOTT (ALL BRANDS)"
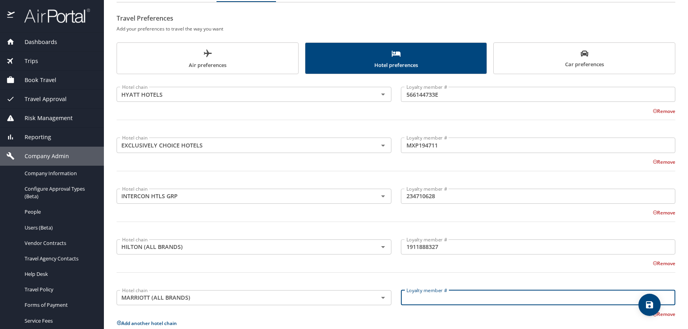
click at [437, 303] on input "Loyalty member #" at bounding box center [538, 297] width 275 height 15
paste input "12754199"
type input "127541991"
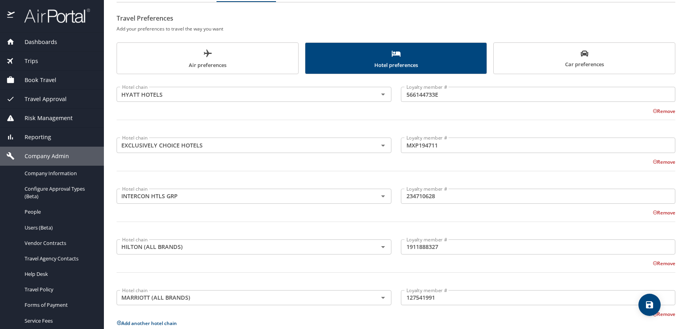
click at [646, 309] on icon "save" at bounding box center [650, 305] width 10 height 10
click at [172, 51] on span "Air preferences" at bounding box center [208, 59] width 172 height 21
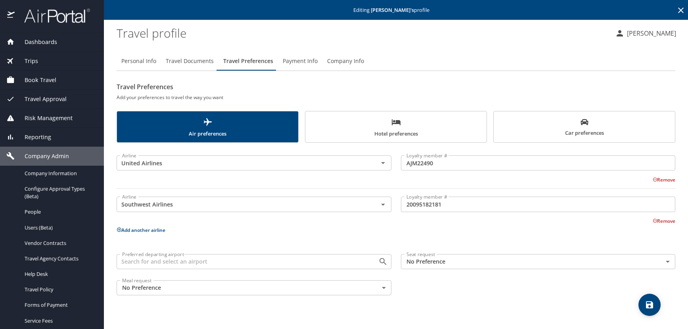
scroll to position [0, 0]
drag, startPoint x: 176, startPoint y: 58, endPoint x: 178, endPoint y: 66, distance: 8.7
click at [176, 58] on span "Travel Documents" at bounding box center [190, 61] width 48 height 10
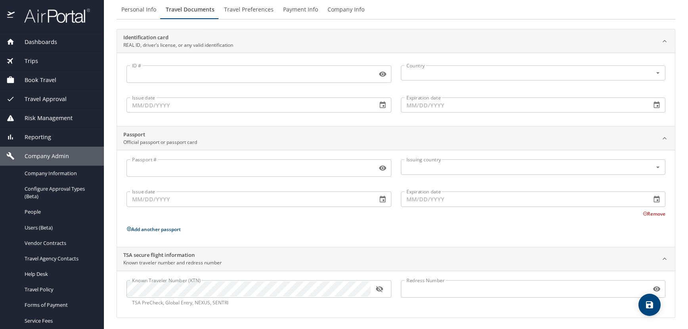
scroll to position [53, 0]
click at [380, 288] on icon "button" at bounding box center [379, 287] width 7 height 6
click at [643, 300] on span "save" at bounding box center [650, 305] width 22 height 10
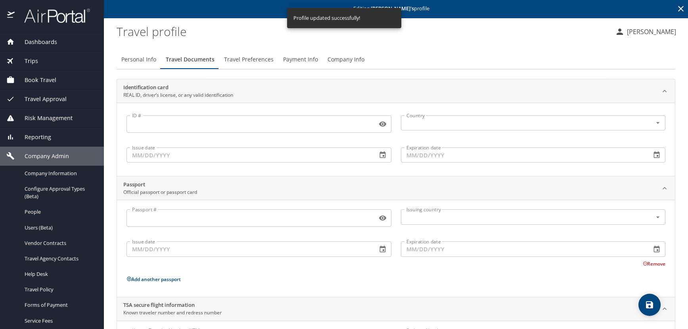
scroll to position [0, 0]
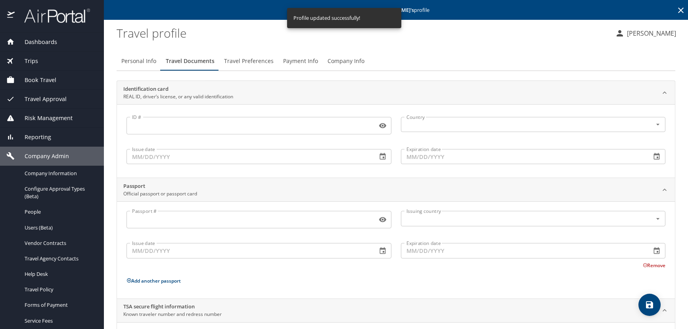
click at [676, 11] on icon at bounding box center [681, 11] width 10 height 10
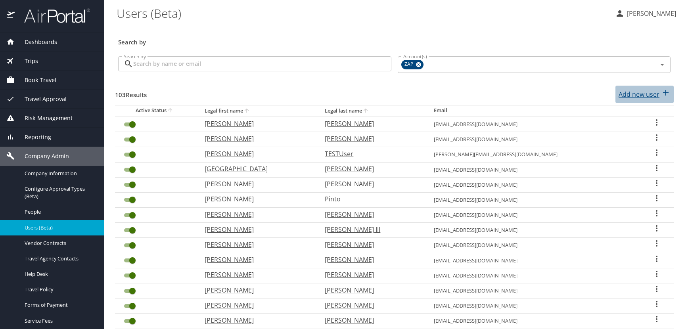
click at [648, 93] on p "Add new user" at bounding box center [639, 95] width 41 height 10
select select "US"
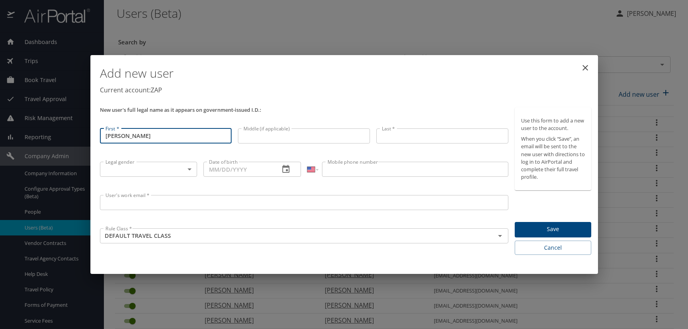
type input "Josue"
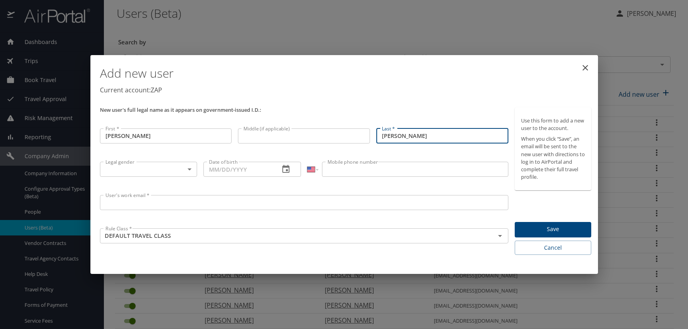
type input "Pizana"
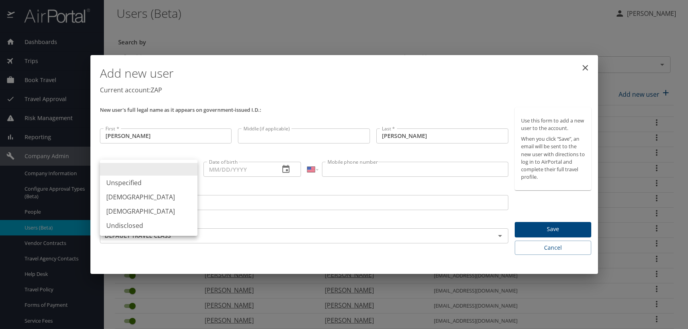
click at [192, 169] on body "Dashboards AirPortal 360™ Manager AirPortal 360™ Agent My Travel Dashboard Trip…" at bounding box center [344, 164] width 688 height 329
click at [137, 197] on li "Male" at bounding box center [149, 197] width 98 height 14
type input "Male"
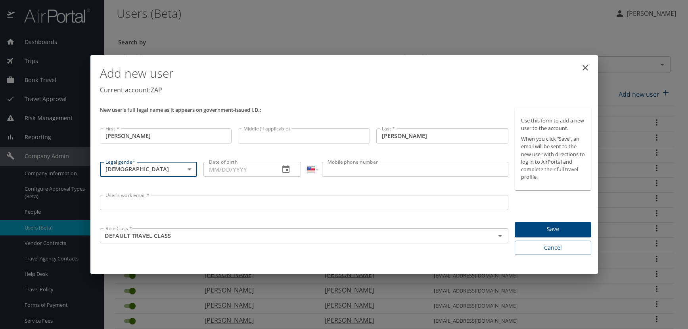
click at [282, 167] on icon "button" at bounding box center [286, 170] width 10 height 10
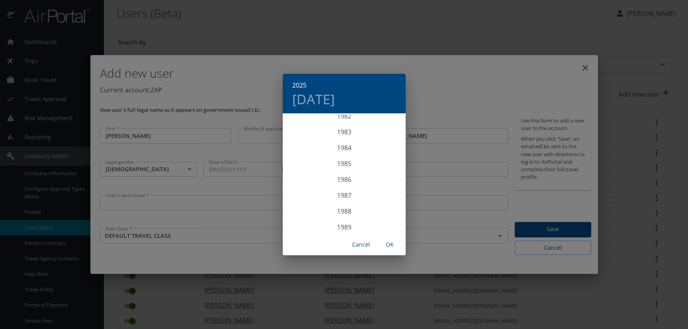
scroll to position [1277, 0]
click at [345, 129] on div "1980" at bounding box center [344, 131] width 123 height 16
click at [346, 129] on div "Feb" at bounding box center [344, 130] width 41 height 30
click at [328, 211] on p "26" at bounding box center [329, 212] width 6 height 5
click at [389, 242] on span "OK" at bounding box center [389, 245] width 19 height 10
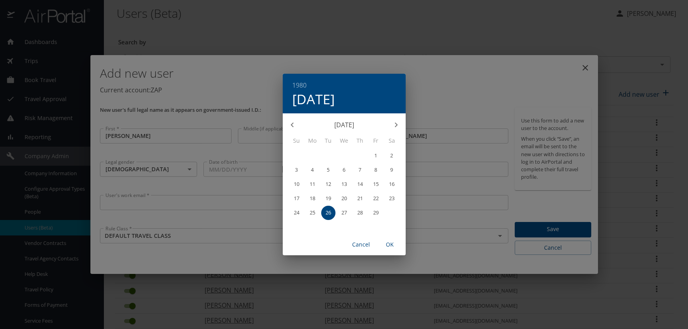
type input "02/26/1980"
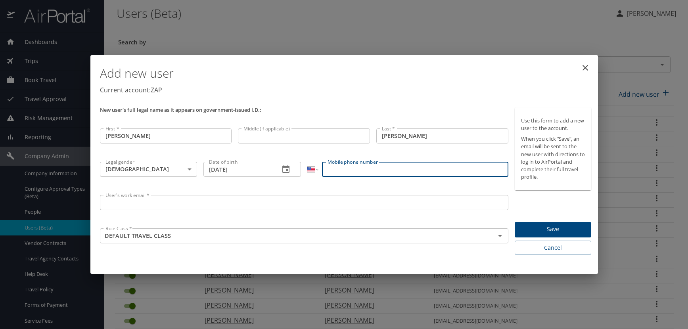
click at [369, 175] on input "Mobile phone number" at bounding box center [415, 169] width 186 height 15
type input "(832) 656-6069"
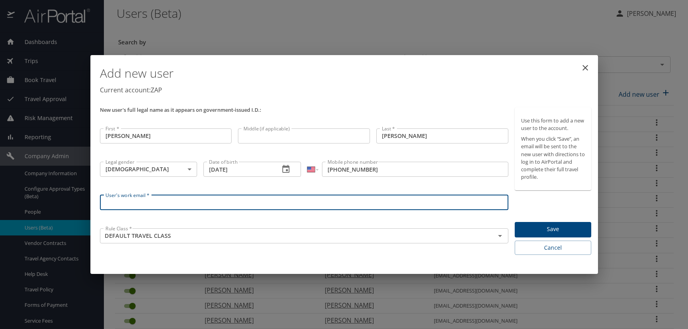
click at [170, 208] on input "User's work email *" at bounding box center [304, 202] width 409 height 15
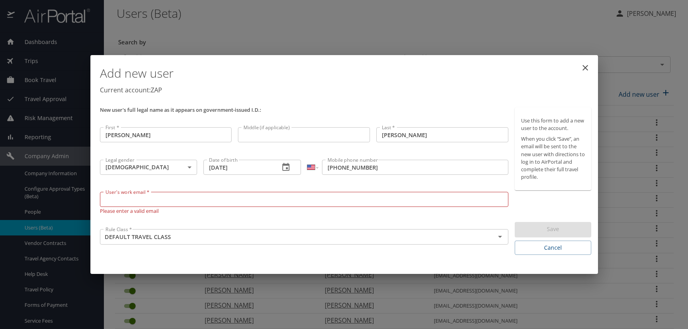
click at [124, 199] on input "User's work email *" at bounding box center [304, 199] width 409 height 15
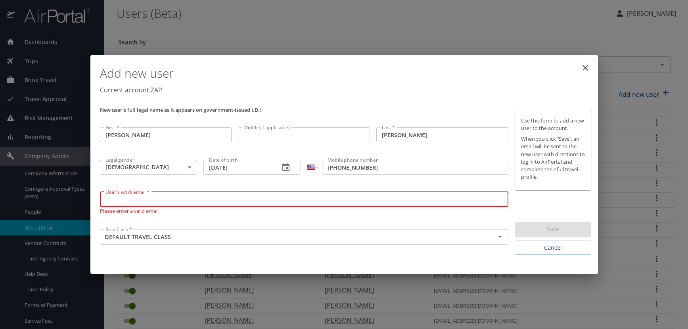
paste input "PIZANAJ.AT.ZAPECS.COM"
type input "PIZANAJ@ZAPECS.COM"
click at [415, 90] on p "Current account: ZAP" at bounding box center [346, 90] width 492 height 10
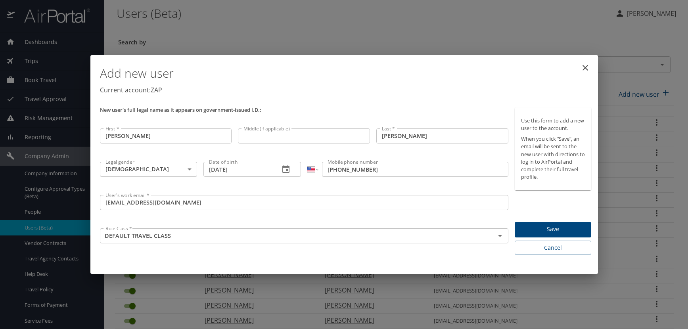
click at [560, 224] on span "Save" at bounding box center [553, 229] width 64 height 10
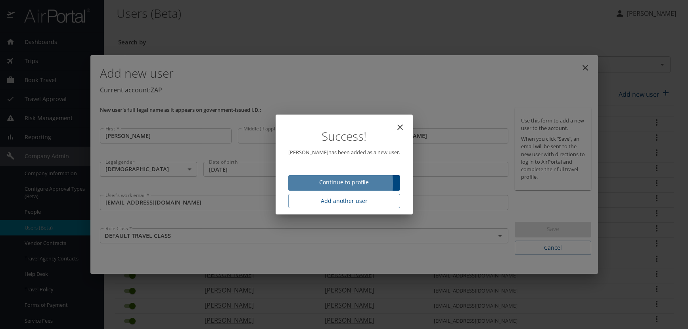
click at [311, 184] on span "Continue to profile" at bounding box center [344, 183] width 99 height 10
select select "US"
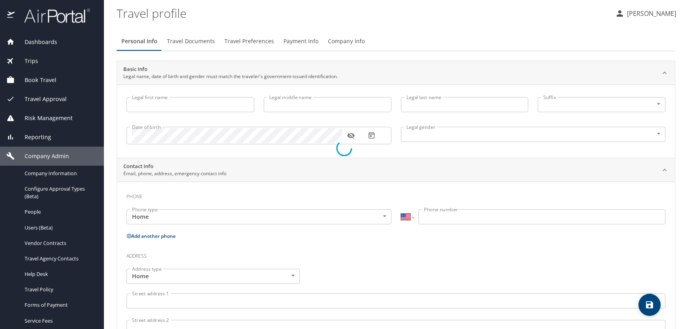
type input "Josue"
type input "Pizana"
type input "Male"
select select "US"
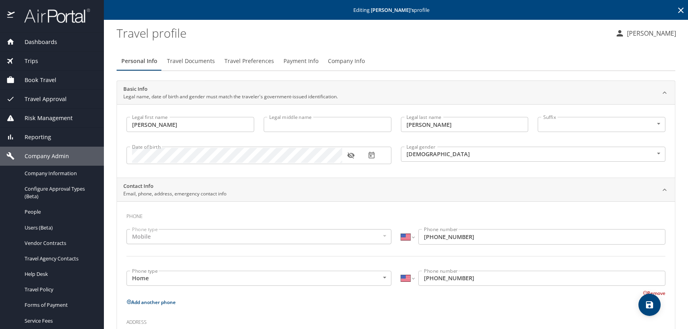
click at [676, 8] on icon at bounding box center [681, 11] width 10 height 10
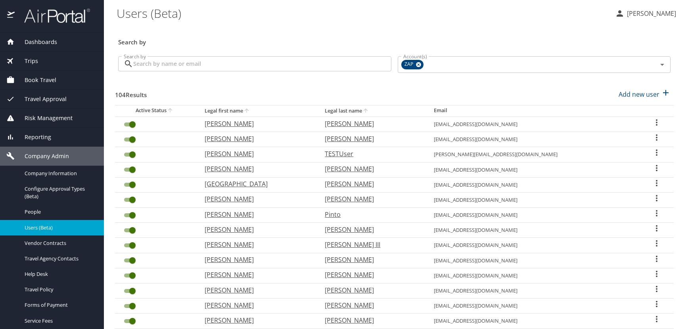
click at [524, 30] on div "Search by" at bounding box center [394, 37] width 559 height 26
click at [11, 311] on link "Forms of Payment" at bounding box center [52, 304] width 104 height 15
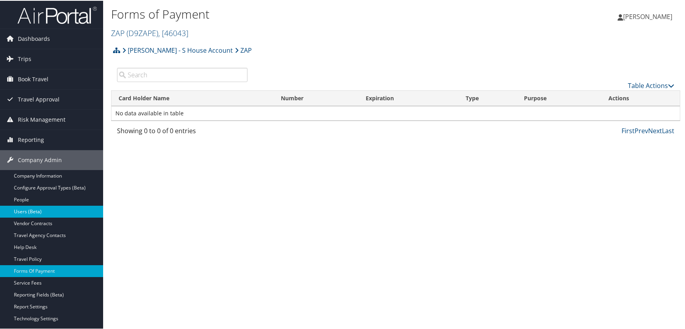
click at [24, 216] on link "Users (Beta)" at bounding box center [51, 211] width 103 height 12
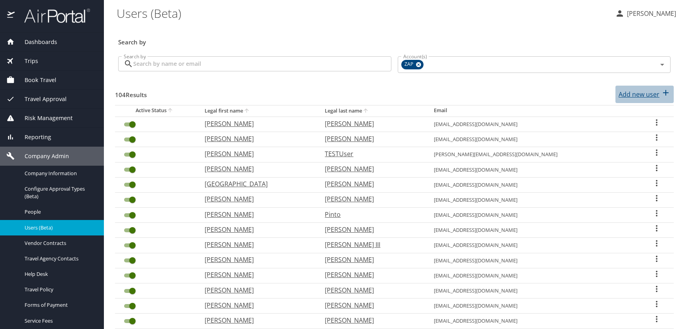
click at [632, 90] on p "Add new user" at bounding box center [639, 95] width 41 height 10
select select "US"
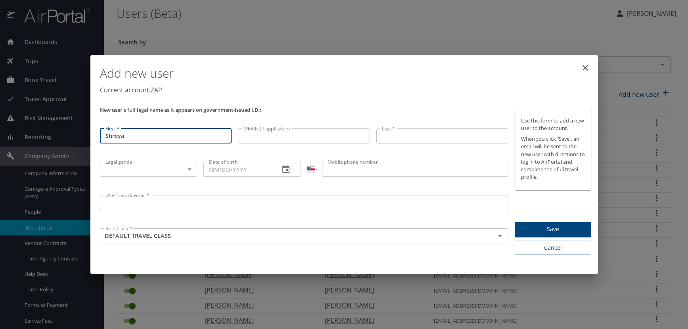
type input "Shreya"
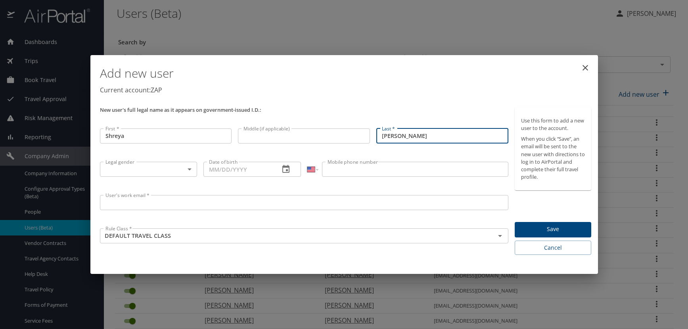
type input "[PERSON_NAME]"
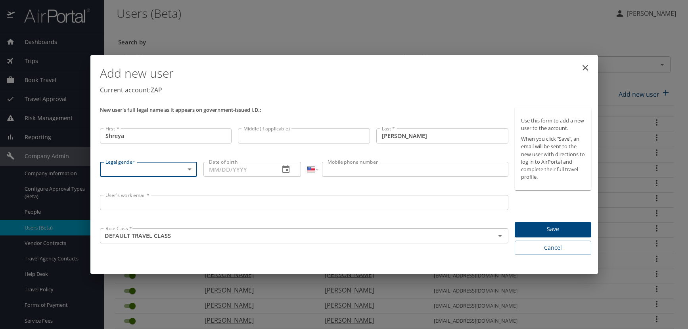
click at [190, 167] on body "Dashboards AirPortal 360™ Manager AirPortal 360™ Agent My Travel Dashboard Trip…" at bounding box center [344, 164] width 688 height 329
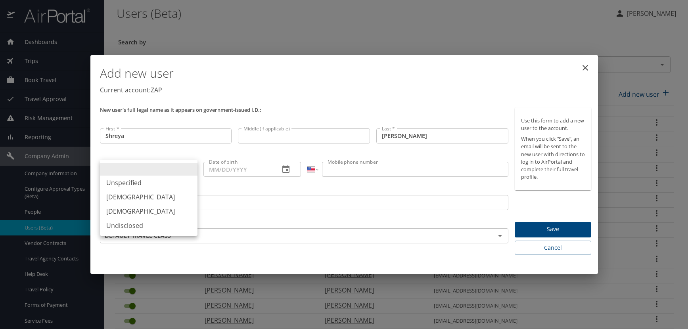
click at [142, 213] on li "[DEMOGRAPHIC_DATA]" at bounding box center [149, 211] width 98 height 14
type input "[DEMOGRAPHIC_DATA]"
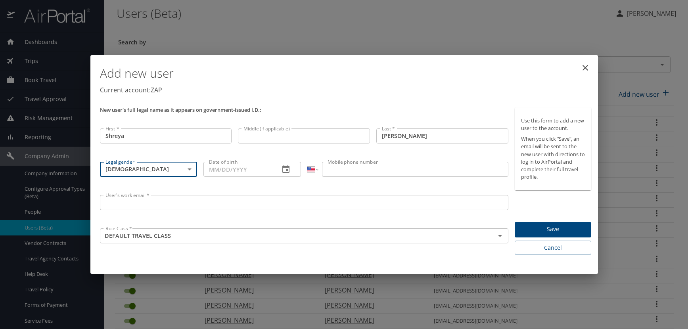
click at [284, 169] on icon "button" at bounding box center [286, 170] width 10 height 10
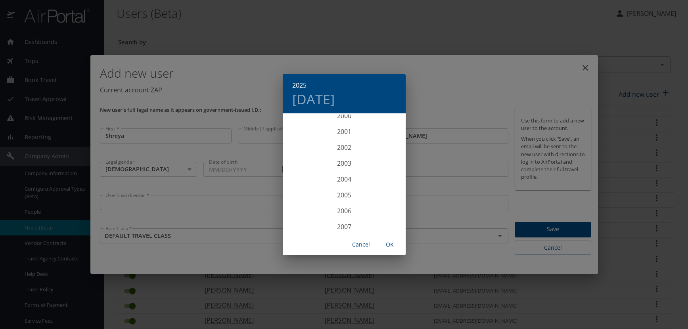
scroll to position [1555, 0]
click at [343, 184] on div "2001" at bounding box center [344, 186] width 123 height 16
click at [379, 187] on div "Sep" at bounding box center [384, 189] width 41 height 30
click at [312, 171] on p "3" at bounding box center [312, 169] width 3 height 5
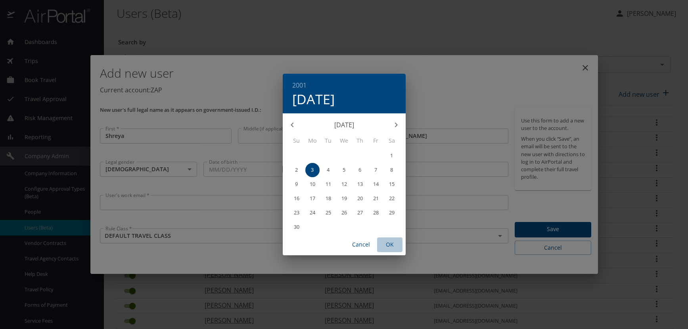
click at [385, 242] on span "OK" at bounding box center [389, 245] width 19 height 10
type input "[DATE]"
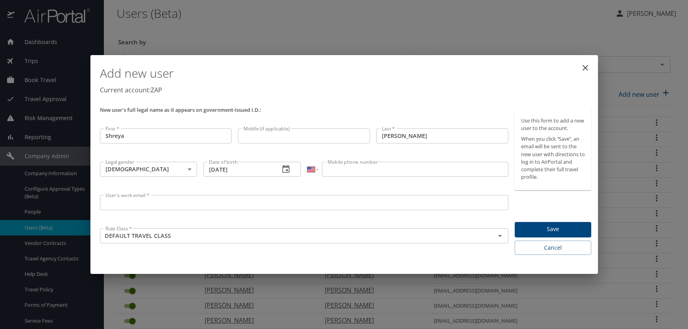
click at [338, 169] on input "Mobile phone number" at bounding box center [415, 169] width 186 height 15
type input "(814) 441-6341"
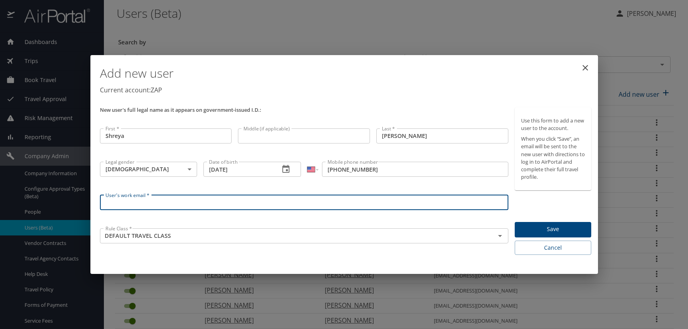
click at [153, 201] on input "User's work email *" at bounding box center [304, 202] width 409 height 15
paste input "PURBIYAS.AT.ZAPECS.COM"
type input "[EMAIL_ADDRESS][DOMAIN_NAME]"
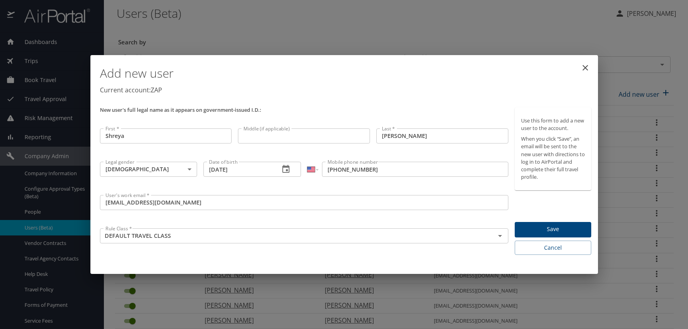
click at [504, 86] on p "Current account: ZAP" at bounding box center [346, 90] width 492 height 10
click at [563, 228] on span "Save" at bounding box center [553, 229] width 64 height 10
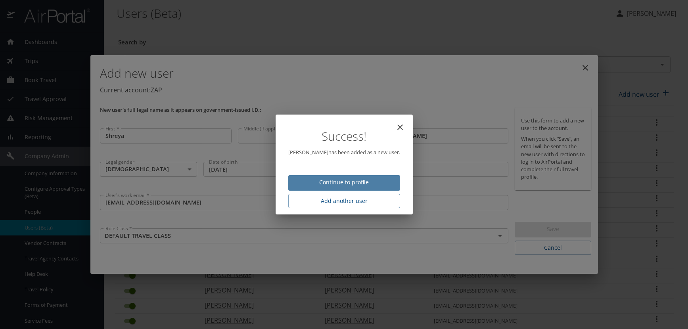
click at [353, 184] on span "Continue to profile" at bounding box center [344, 183] width 99 height 10
select select "US"
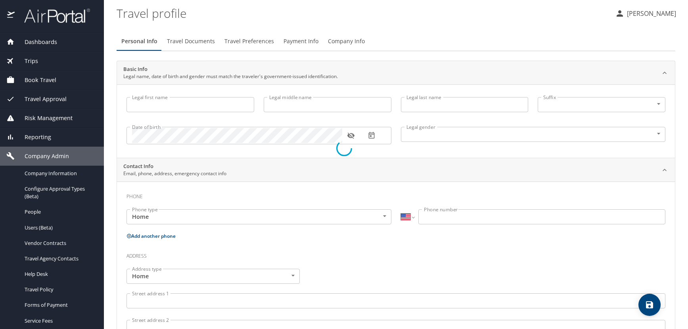
type input "Shreya"
type input "[PERSON_NAME]"
type input "[DEMOGRAPHIC_DATA]"
select select "US"
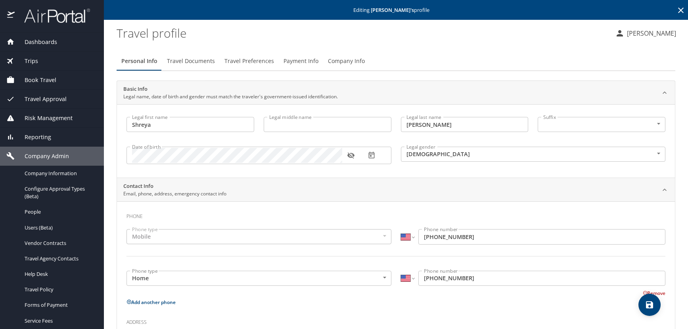
click at [347, 155] on icon "button" at bounding box center [351, 156] width 8 height 8
click at [676, 12] on icon at bounding box center [681, 11] width 10 height 10
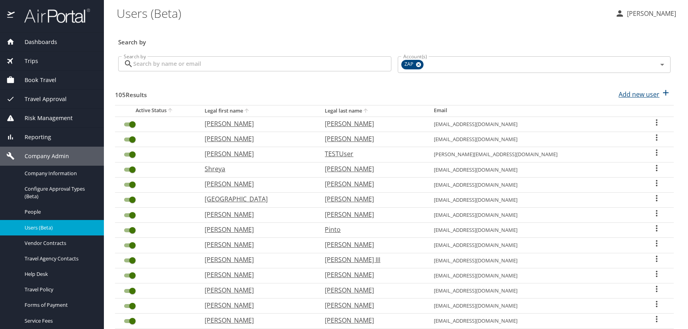
click at [620, 95] on p "Add new user" at bounding box center [639, 95] width 41 height 10
select select "US"
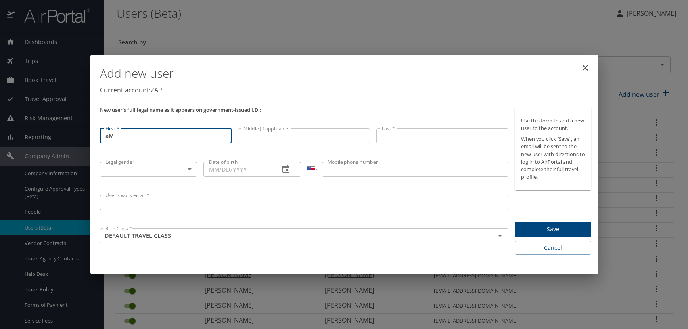
type input "a"
type input "Ahmed"
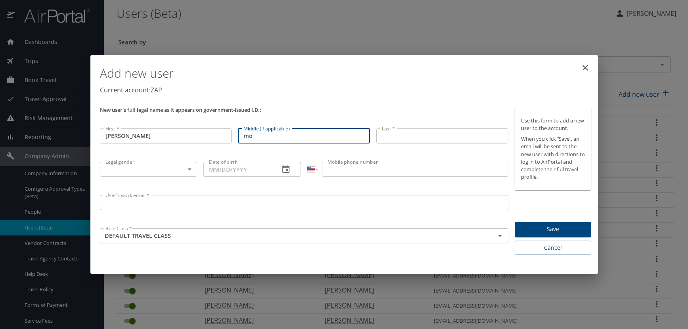
type input "m"
type input "Mohamed Rashad"
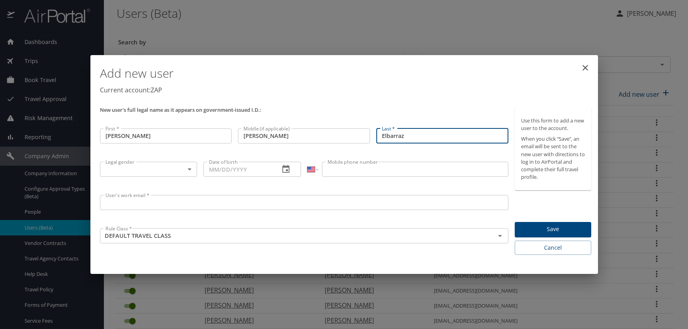
type input "Elbarraz"
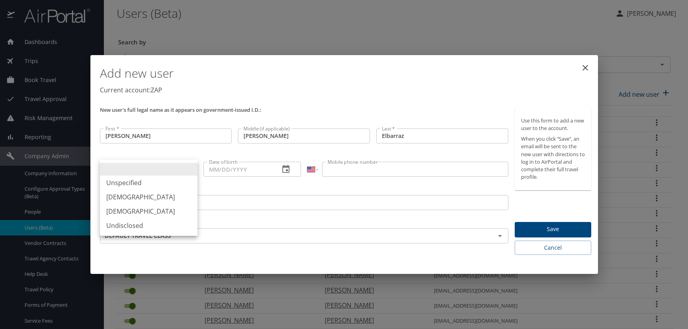
click at [188, 168] on body "Dashboards AirPortal 360™ Manager AirPortal 360™ Agent My Travel Dashboard Trip…" at bounding box center [344, 164] width 688 height 329
click at [140, 197] on li "[DEMOGRAPHIC_DATA]" at bounding box center [149, 197] width 98 height 14
type input "[DEMOGRAPHIC_DATA]"
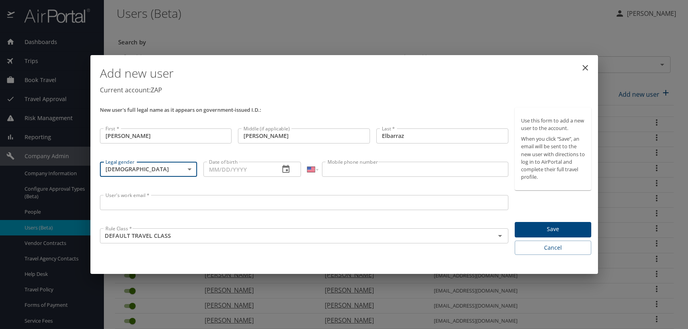
click at [287, 170] on icon "button" at bounding box center [285, 169] width 7 height 8
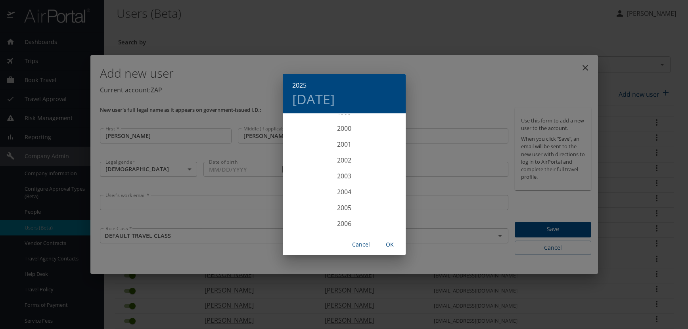
scroll to position [1594, 0]
click at [345, 148] on div "2001" at bounding box center [344, 146] width 123 height 16
click at [307, 217] on div "Oct" at bounding box center [303, 219] width 41 height 30
drag, startPoint x: 391, startPoint y: 184, endPoint x: 395, endPoint y: 209, distance: 25.2
click at [391, 184] on p "20" at bounding box center [392, 184] width 6 height 5
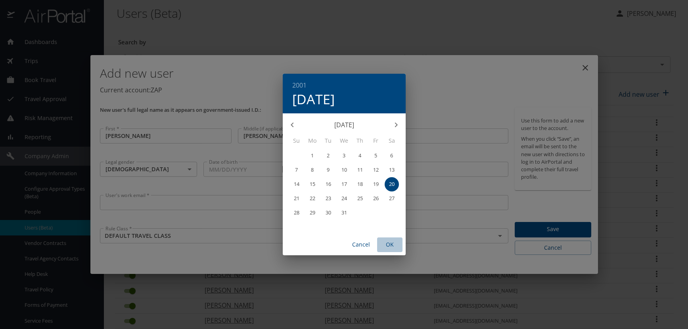
click at [388, 245] on span "OK" at bounding box center [389, 245] width 19 height 10
type input "10/20/2001"
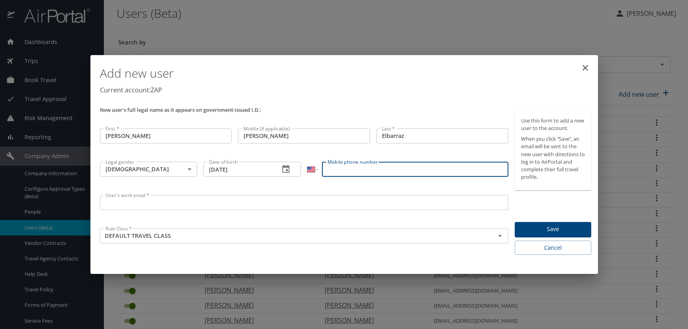
click at [327, 169] on input "Mobile phone number" at bounding box center [415, 169] width 186 height 15
type input "(814) 996-8799"
click at [107, 206] on input "User's work email *" at bounding box center [304, 202] width 409 height 15
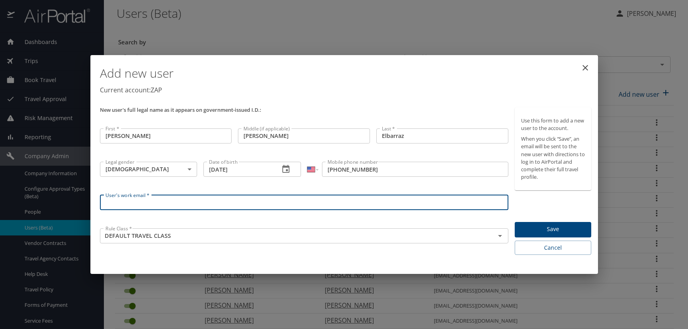
paste input "PURBIYA.AT.OUTLOOK.COM"
type input "P"
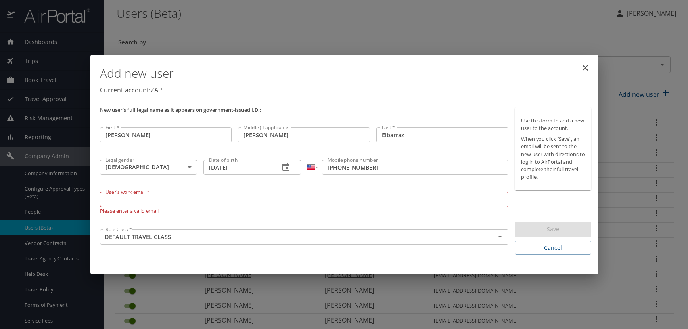
click at [128, 202] on input "User's work email *" at bounding box center [304, 199] width 409 height 15
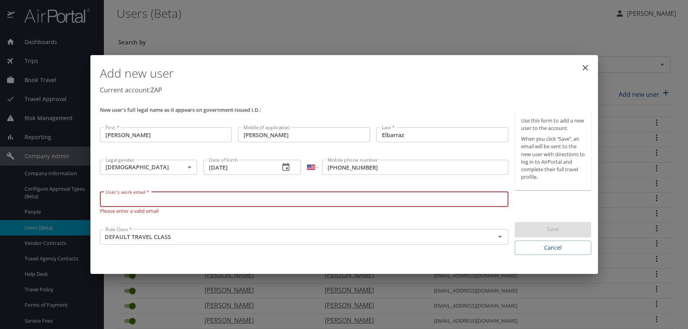
paste input "RASHADA.AT.ZAPECS.COM"
click at [141, 197] on input "RASHADA.AT.ZAPECS.COM" at bounding box center [304, 199] width 409 height 15
click at [144, 199] on input "RASHADA.AT.ZAPECS.COM" at bounding box center [304, 199] width 409 height 15
type input "RASHADA@ZAPECS.COM"
click at [330, 99] on div "Add new user Current account: ZAP" at bounding box center [346, 81] width 498 height 46
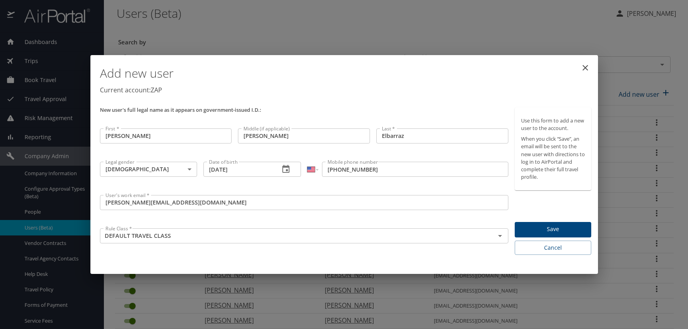
click at [555, 228] on span "Save" at bounding box center [553, 229] width 64 height 10
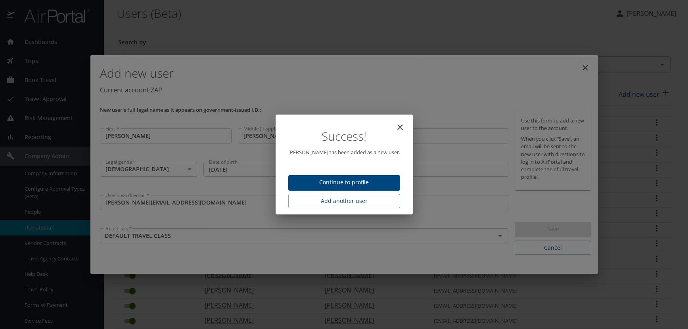
click at [384, 189] on button "Continue to profile" at bounding box center [344, 182] width 112 height 15
select select "US"
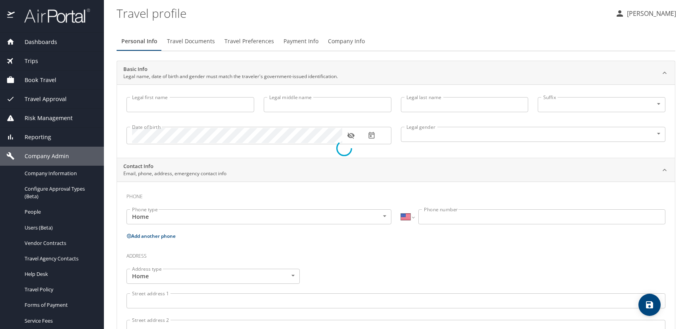
type input "Ahmed"
type input "Mohamed Rashad"
type input "Elbarraz"
type input "[DEMOGRAPHIC_DATA]"
select select "US"
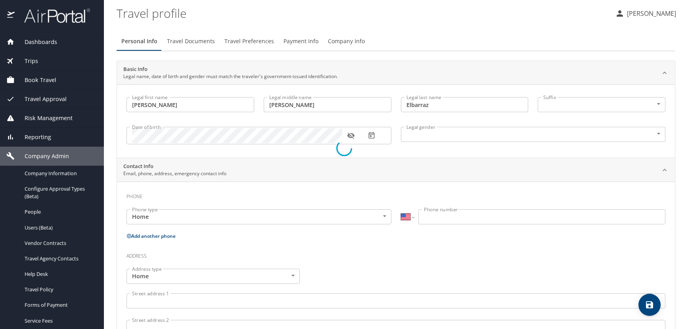
select select "US"
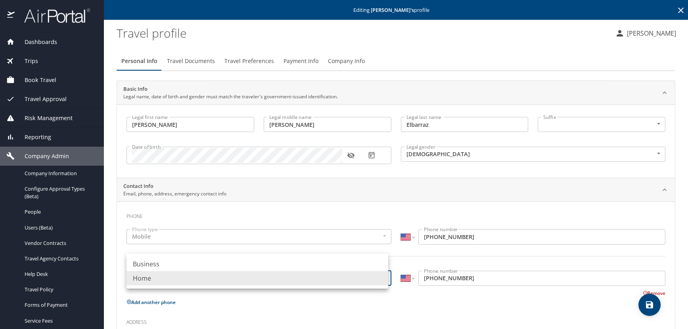
click at [382, 280] on body "Dashboards AirPortal 360™ Manager AirPortal 360™ Agent My Travel Dashboard Trip…" at bounding box center [344, 164] width 688 height 329
click at [208, 264] on li "Business" at bounding box center [258, 264] width 262 height 14
type input "Business"
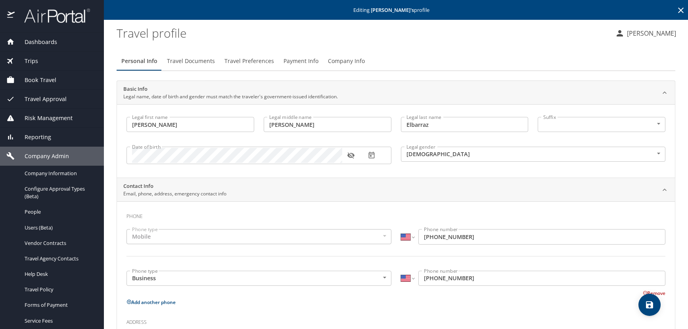
click at [526, 52] on div "Personal Info Travel Documents Travel Preferences Payment Info Company Info" at bounding box center [396, 61] width 559 height 19
click at [352, 153] on icon "button" at bounding box center [351, 156] width 8 height 8
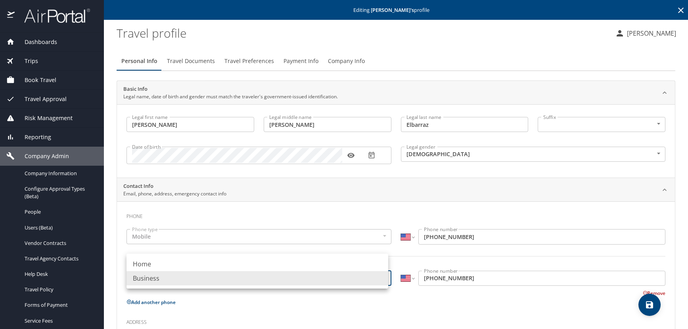
click at [382, 278] on body "Dashboards AirPortal 360™ Manager AirPortal 360™ Agent My Travel Dashboard Trip…" at bounding box center [344, 164] width 688 height 329
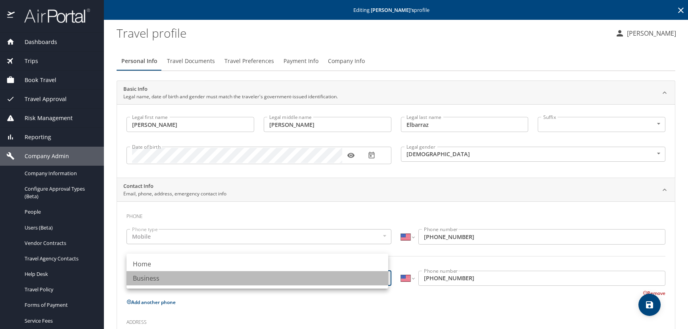
drag, startPoint x: 217, startPoint y: 279, endPoint x: 389, endPoint y: 290, distance: 172.9
click at [219, 279] on li "Business" at bounding box center [258, 278] width 262 height 14
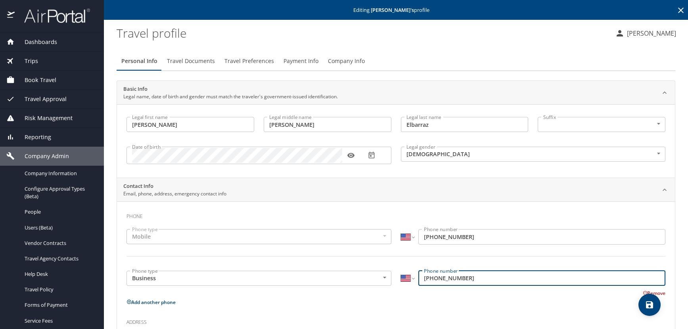
drag, startPoint x: 474, startPoint y: 284, endPoint x: 478, endPoint y: 280, distance: 4.8
click at [474, 284] on input "(814) 996-8799" at bounding box center [541, 278] width 247 height 15
type input "8"
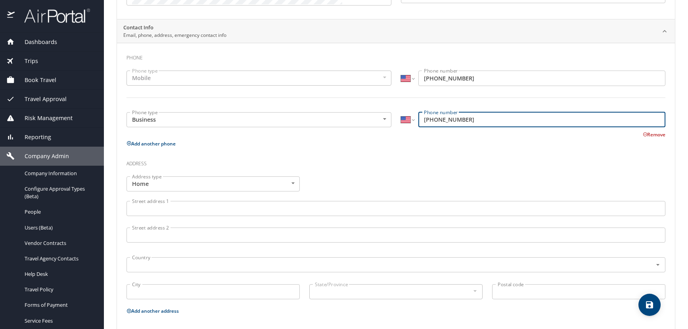
scroll to position [119, 0]
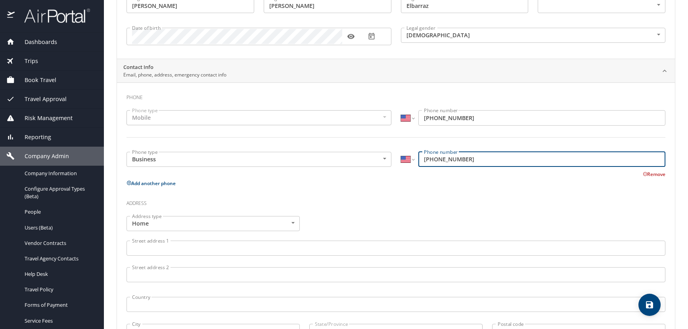
type input "(303) 656-5795"
click at [648, 303] on icon "save" at bounding box center [650, 305] width 10 height 10
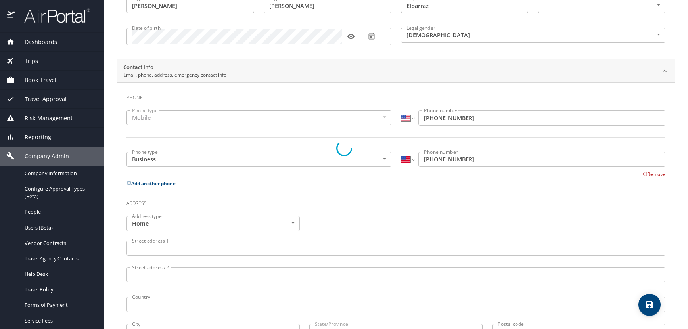
select select "US"
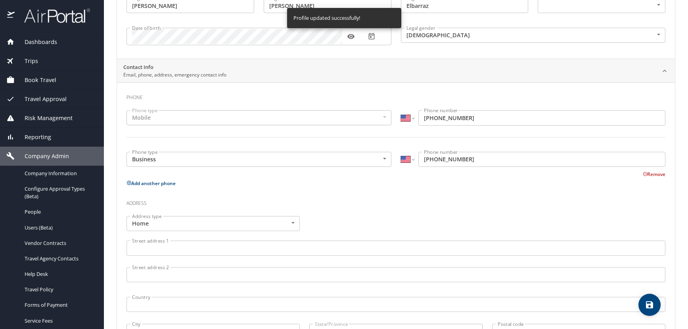
select select "US"
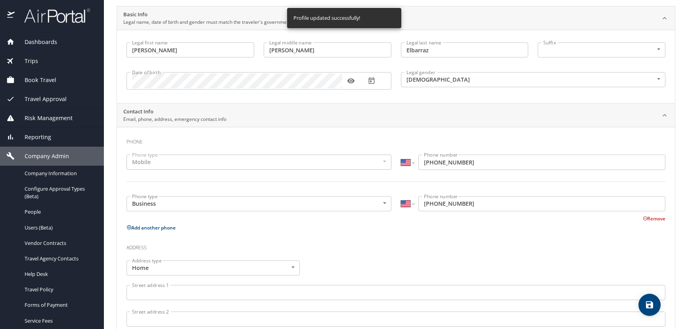
scroll to position [0, 0]
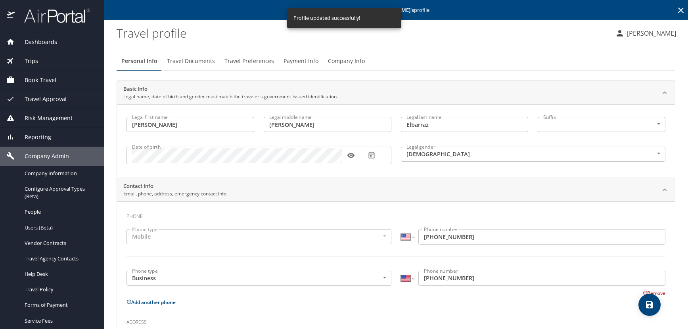
click at [251, 60] on span "Travel Preferences" at bounding box center [249, 61] width 50 height 10
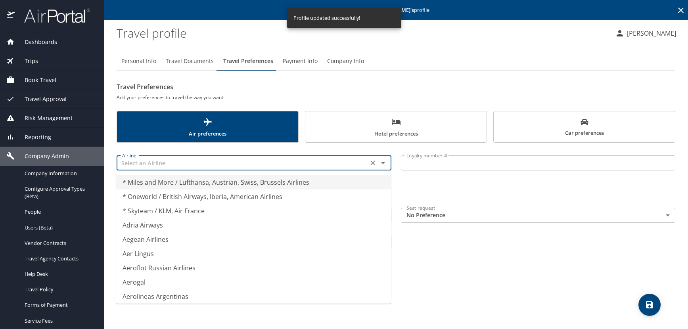
drag, startPoint x: 178, startPoint y: 162, endPoint x: 190, endPoint y: 167, distance: 13.6
click at [181, 165] on input "text" at bounding box center [242, 163] width 247 height 10
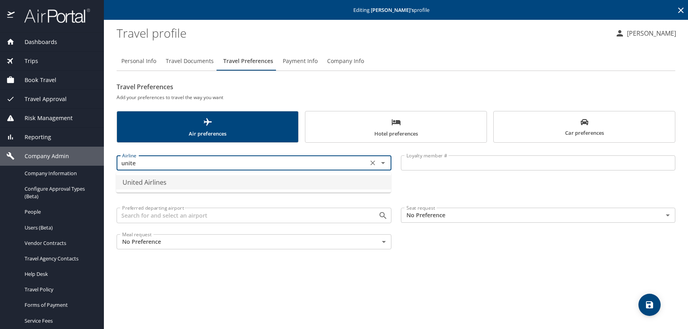
click at [168, 184] on li "United Airlines" at bounding box center [253, 182] width 275 height 14
type input "United Airlines"
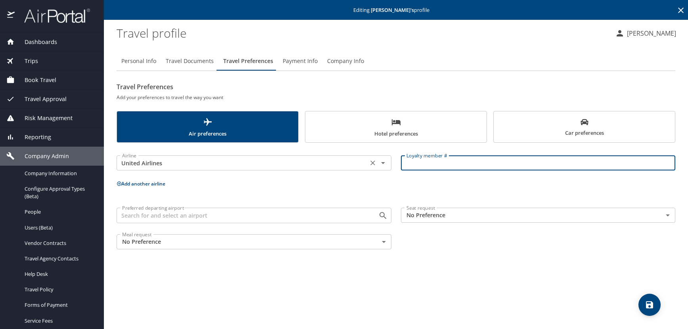
drag, startPoint x: 409, startPoint y: 158, endPoint x: 133, endPoint y: 161, distance: 276.0
click at [410, 161] on input "Loyalty member #" at bounding box center [538, 162] width 275 height 15
click at [422, 166] on input "Loyalty member #" at bounding box center [538, 162] width 275 height 15
paste input "YFJ21088"
type input "YFJ21088"
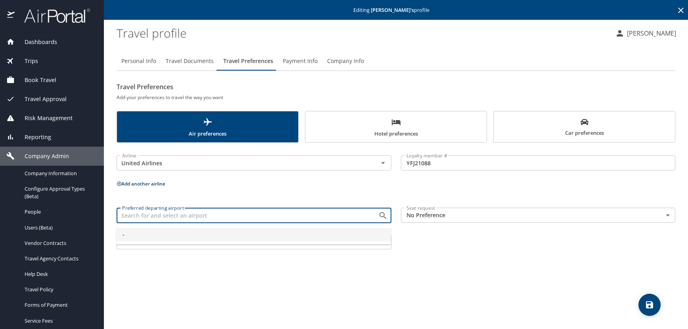
click at [134, 213] on input "Preferred departing airport" at bounding box center [242, 215] width 247 height 10
type input "s"
type input "-"
click at [119, 184] on icon at bounding box center [119, 184] width 4 height 4
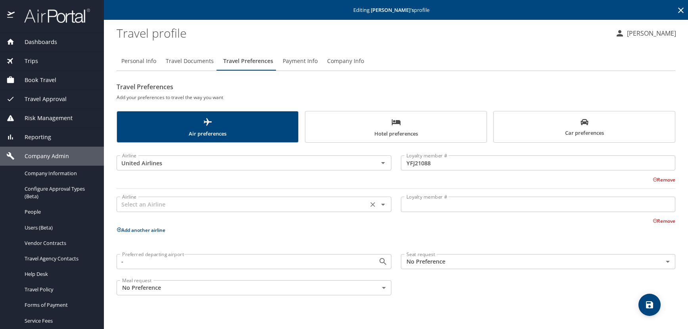
click at [134, 207] on input "text" at bounding box center [242, 204] width 247 height 10
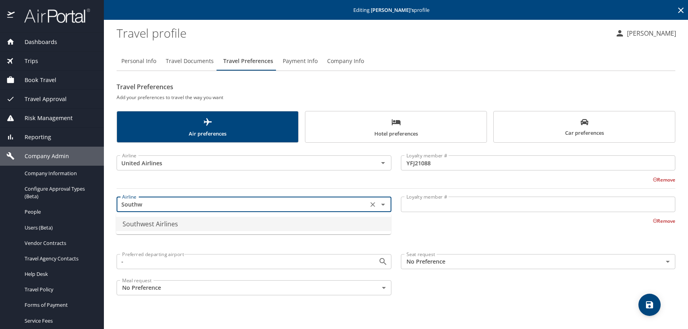
click at [167, 219] on li "Southwest Airlines" at bounding box center [253, 224] width 275 height 14
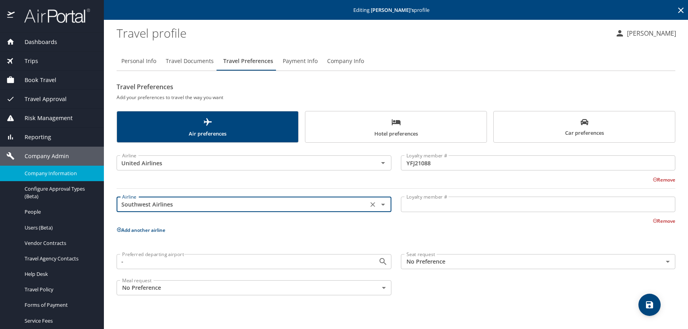
type input "Southwest Airlines"
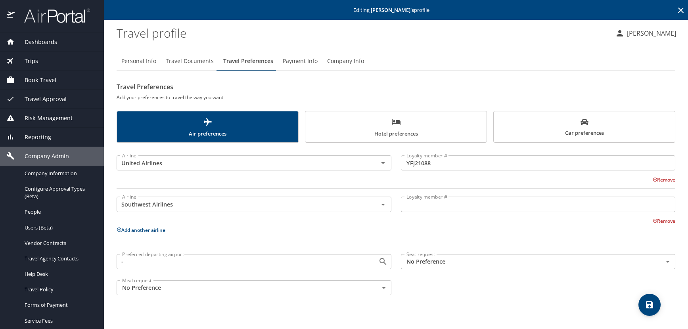
click at [425, 201] on input "Loyalty member #" at bounding box center [538, 204] width 275 height 15
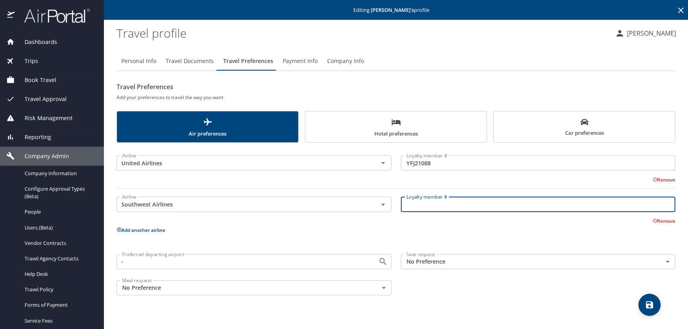
paste input "22815225823"
type input "22815225823"
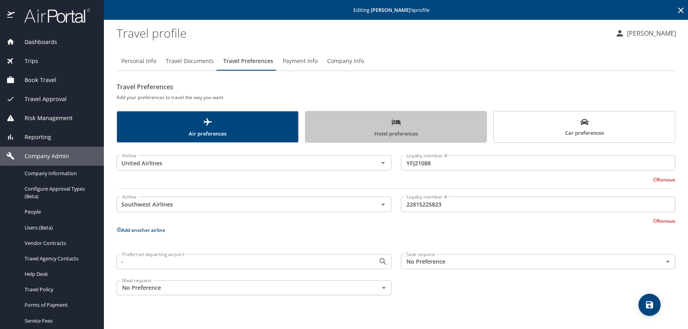
click at [409, 120] on span "Hotel preferences" at bounding box center [396, 127] width 172 height 21
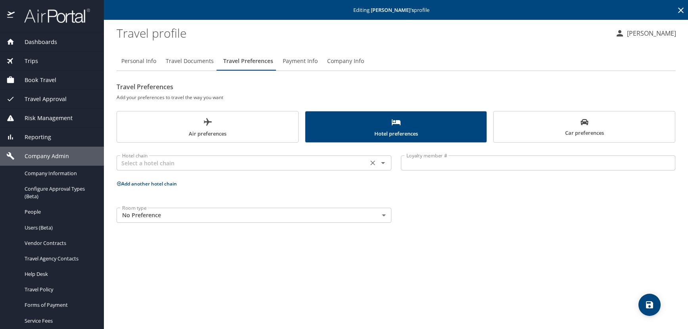
click at [138, 167] on input "text" at bounding box center [242, 163] width 247 height 10
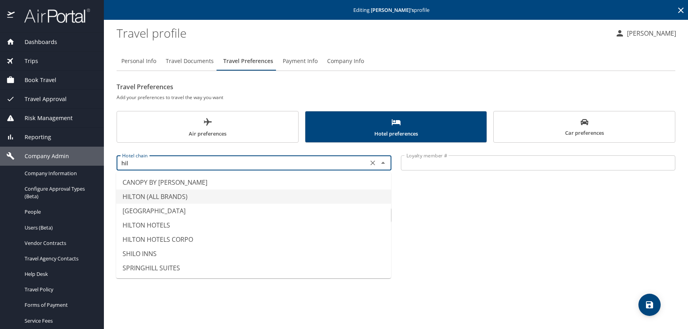
drag, startPoint x: 172, startPoint y: 197, endPoint x: 282, endPoint y: 186, distance: 110.4
click at [174, 197] on li "HILTON (ALL BRANDS)" at bounding box center [253, 197] width 275 height 14
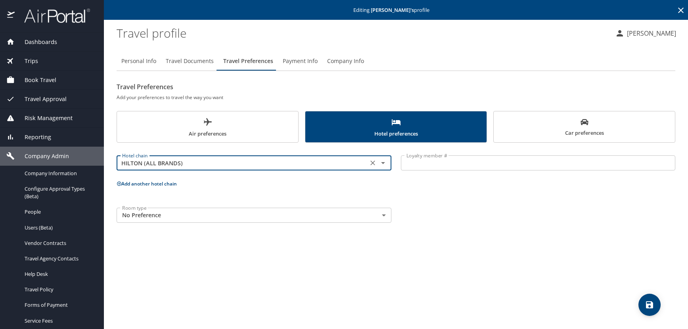
type input "HILTON (ALL BRANDS)"
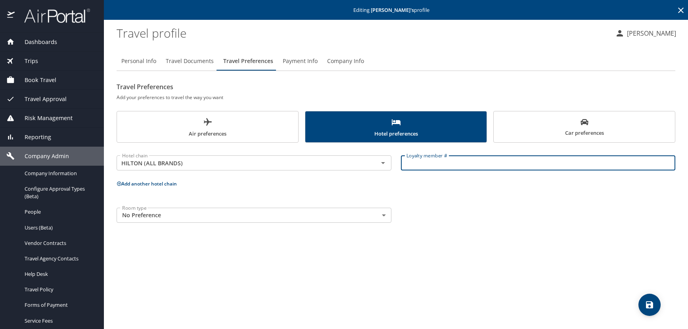
click at [470, 162] on input "Loyalty member #" at bounding box center [538, 162] width 275 height 15
paste input "2004187239"
type input "2004187239"
click at [120, 182] on icon at bounding box center [119, 183] width 5 height 5
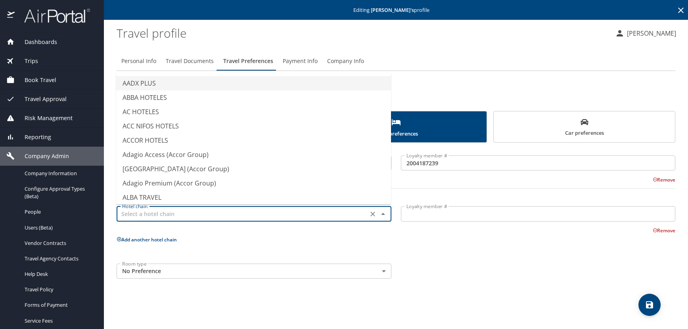
click at [134, 218] on input "text" at bounding box center [242, 214] width 247 height 10
paste input "575032752Y"
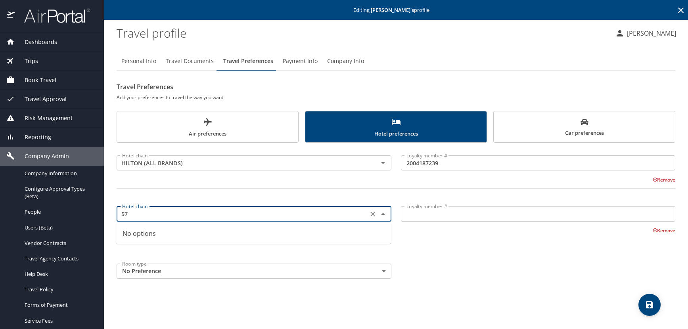
type input "5"
click at [152, 228] on li "HYATT HOTELS" at bounding box center [253, 233] width 275 height 14
type input "HYATT HOTELS"
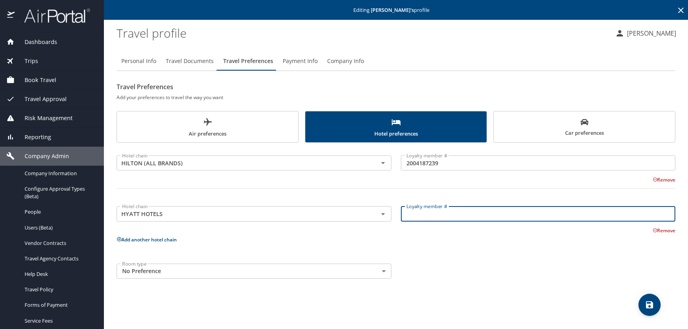
click at [409, 217] on input "Loyalty member #" at bounding box center [538, 213] width 275 height 15
paste input "575032752Y"
type input "575032752Y"
click at [648, 304] on icon "save" at bounding box center [649, 304] width 7 height 7
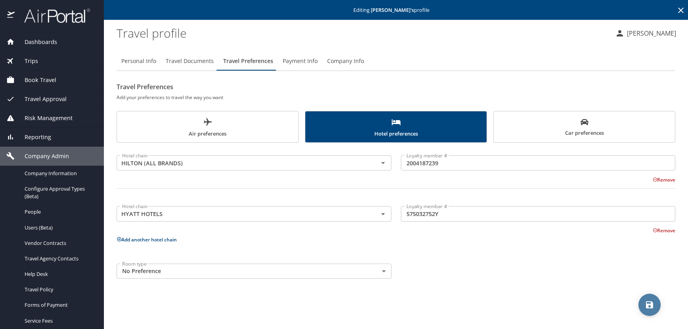
click at [654, 305] on span "save" at bounding box center [650, 305] width 22 height 10
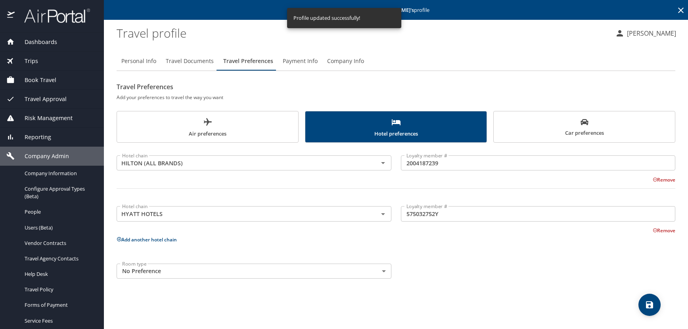
click at [681, 10] on icon at bounding box center [681, 11] width 10 height 10
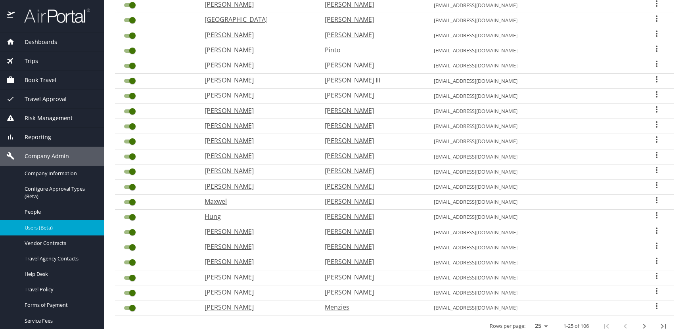
scroll to position [207, 0]
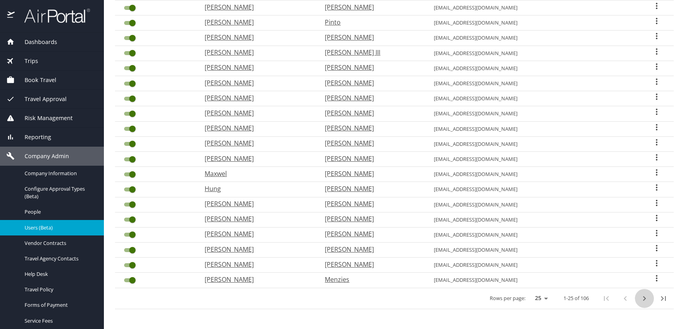
click at [640, 298] on icon "next page" at bounding box center [645, 299] width 10 height 10
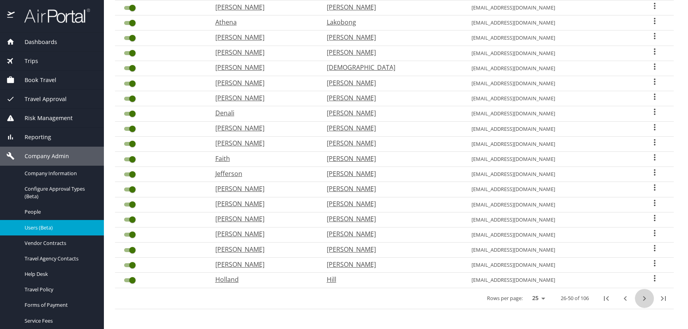
click at [640, 298] on icon "next page" at bounding box center [645, 299] width 10 height 10
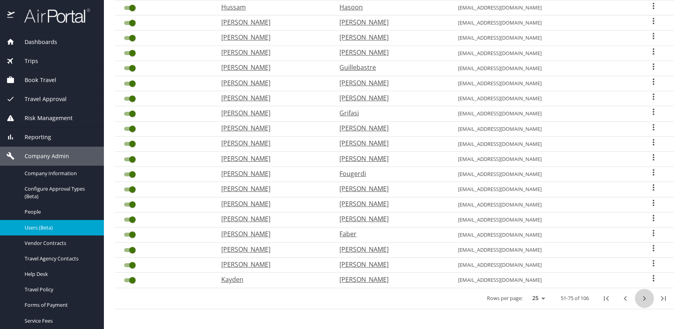
click at [640, 298] on icon "next page" at bounding box center [645, 299] width 10 height 10
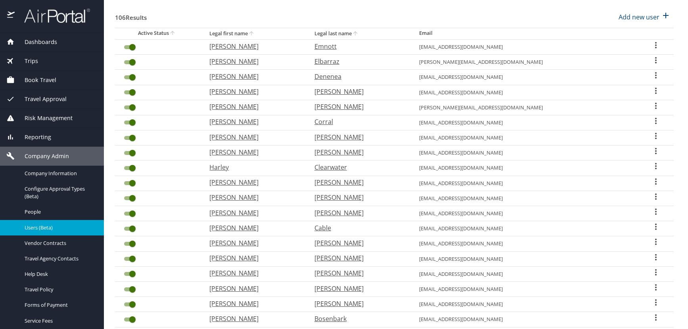
scroll to position [49, 0]
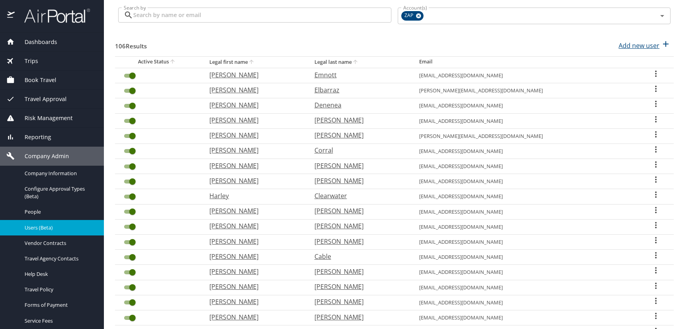
click at [624, 46] on p "Add new user" at bounding box center [639, 46] width 41 height 10
select select "US"
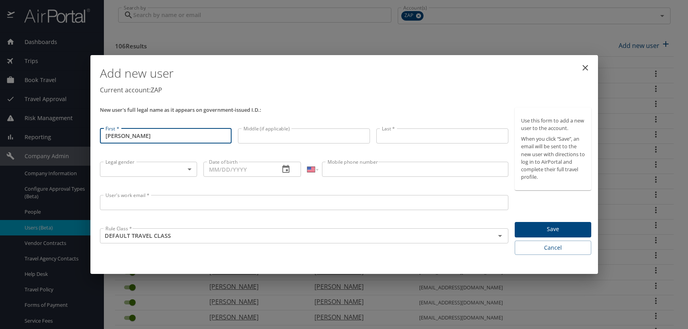
type input "[PERSON_NAME]"
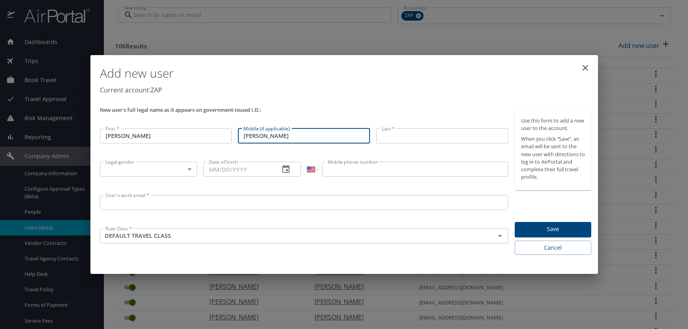
type input "Anne"
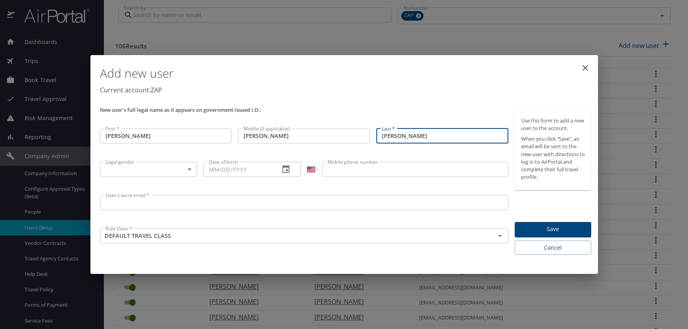
type input "[PERSON_NAME]"
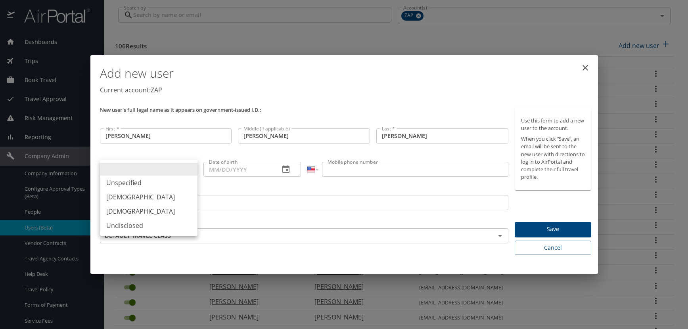
click at [190, 167] on body "Dashboards AirPortal 360™ Manager AirPortal 360™ Agent My Travel Dashboard Trip…" at bounding box center [344, 164] width 688 height 329
click at [138, 212] on li "[DEMOGRAPHIC_DATA]" at bounding box center [149, 211] width 98 height 14
type input "[DEMOGRAPHIC_DATA]"
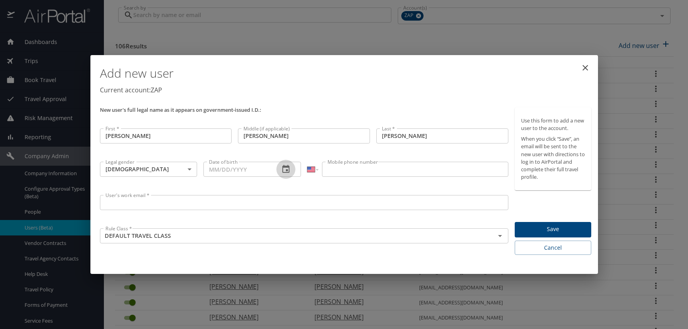
click at [285, 169] on icon "button" at bounding box center [286, 170] width 10 height 10
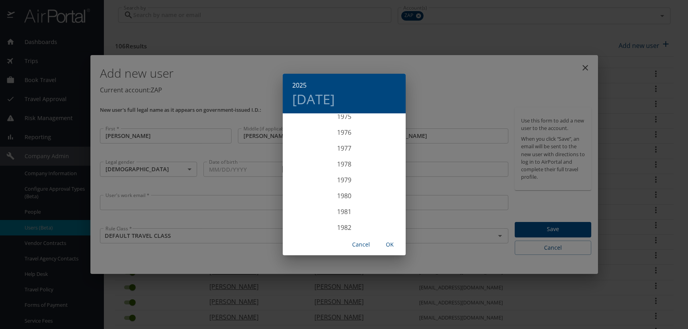
scroll to position [1198, 0]
click at [342, 146] on div "1976" at bounding box center [344, 146] width 123 height 16
click at [302, 160] on div "Apr" at bounding box center [303, 159] width 41 height 30
drag, startPoint x: 343, startPoint y: 213, endPoint x: 376, endPoint y: 226, distance: 35.0
click at [344, 213] on p "28" at bounding box center [344, 212] width 6 height 5
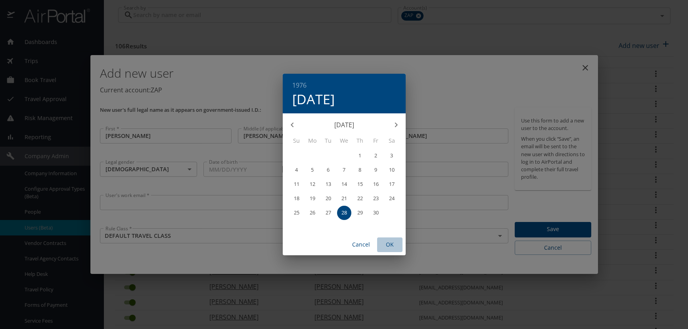
click at [390, 245] on span "OK" at bounding box center [389, 245] width 19 height 10
type input "04/28/1976"
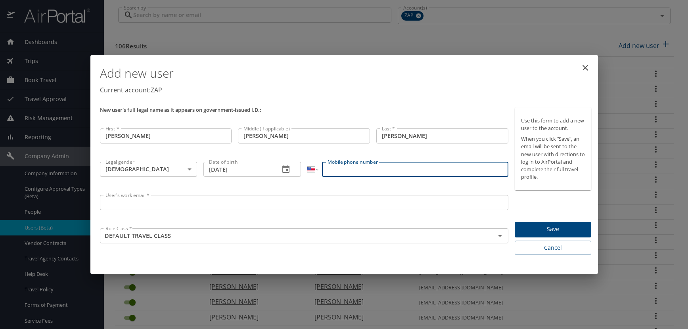
click at [353, 170] on input "Mobile phone number" at bounding box center [415, 169] width 186 height 15
type input "(720) 936-3423"
click at [130, 203] on input "User's work email *" at bounding box center [304, 202] width 409 height 15
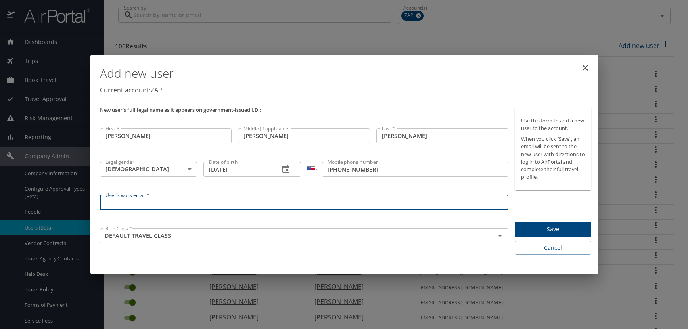
paste input "RATHSJ.AT.ZAPECS.COM"
type input "[EMAIL_ADDRESS][DOMAIN_NAME]"
click at [308, 96] on div "Add new user Current account: ZAP" at bounding box center [346, 81] width 498 height 46
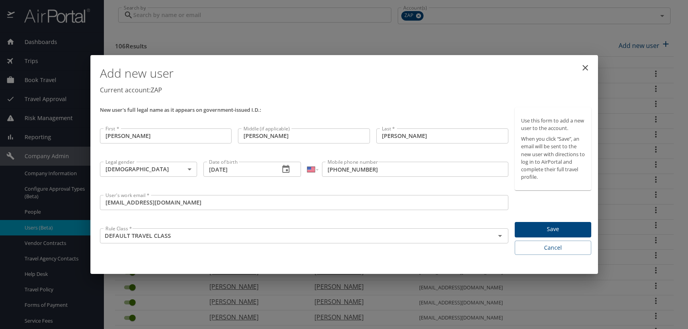
click at [540, 228] on span "Save" at bounding box center [553, 229] width 64 height 10
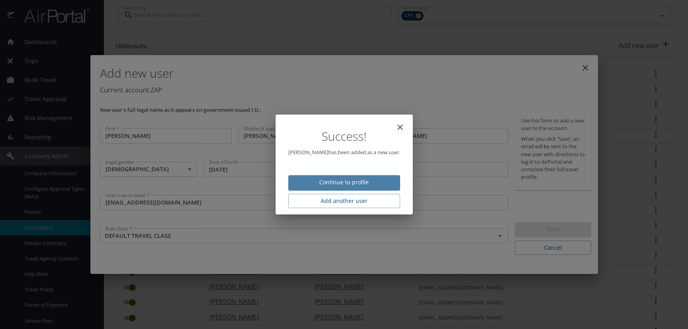
click at [353, 179] on span "Continue to profile" at bounding box center [344, 183] width 99 height 10
select select "US"
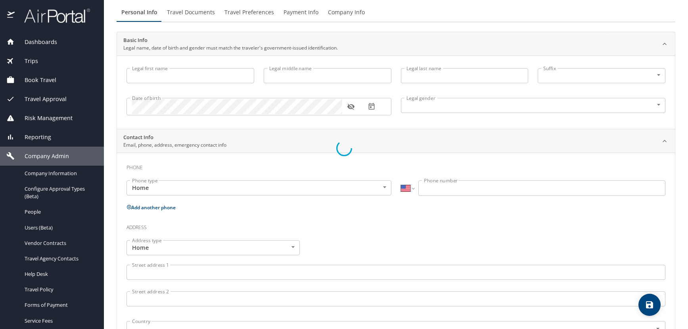
type input "[PERSON_NAME]"
type input "Anne"
type input "[PERSON_NAME]"
type input "[DEMOGRAPHIC_DATA]"
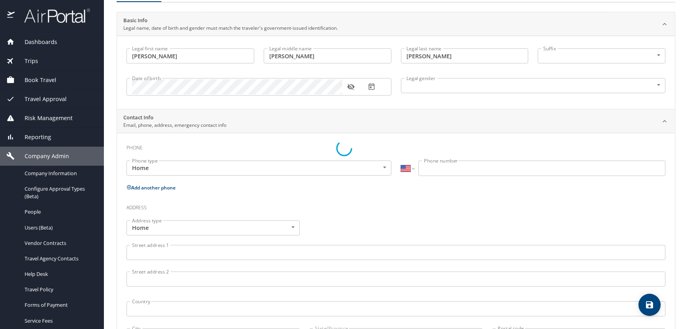
select select "US"
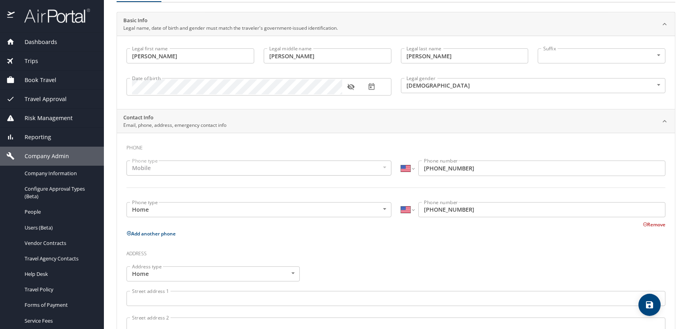
click at [351, 89] on icon "button" at bounding box center [350, 87] width 7 height 6
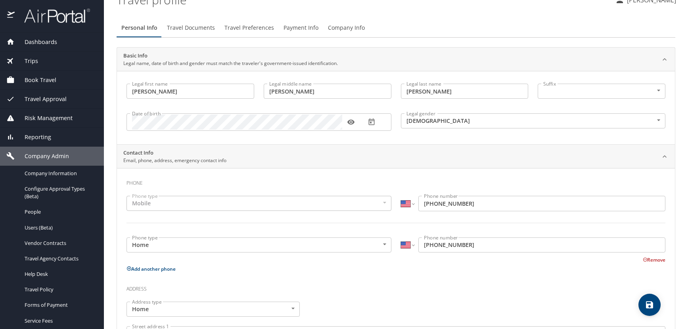
scroll to position [0, 0]
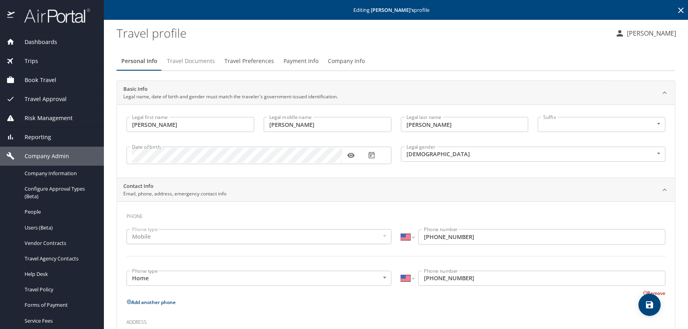
click at [203, 60] on span "Travel Documents" at bounding box center [191, 61] width 48 height 10
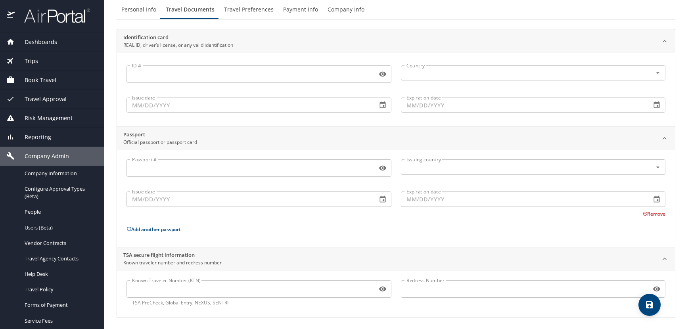
scroll to position [53, 0]
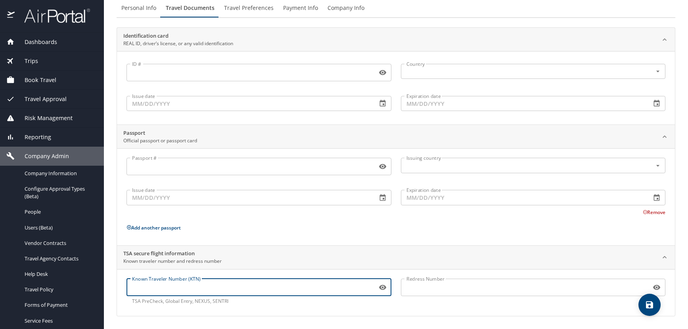
click at [187, 290] on input "Known Traveler Number (KTN)" at bounding box center [250, 287] width 247 height 15
paste input "TT133TXQT"
type input "TT133TXQT"
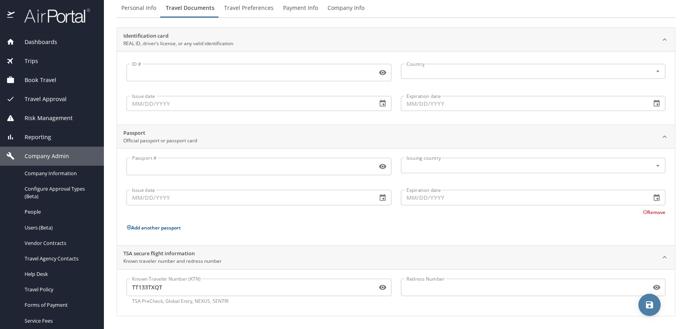
click at [654, 304] on icon "save" at bounding box center [650, 305] width 10 height 10
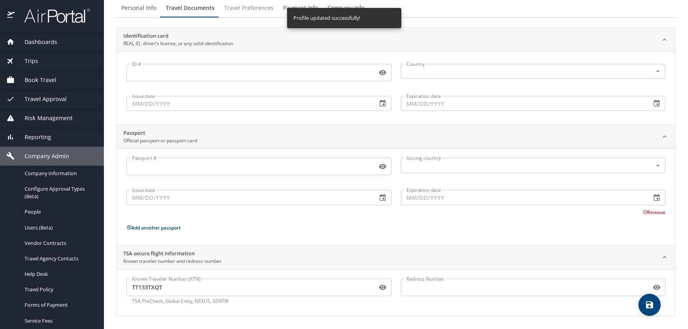
click at [231, 8] on span "Travel Preferences" at bounding box center [249, 8] width 50 height 10
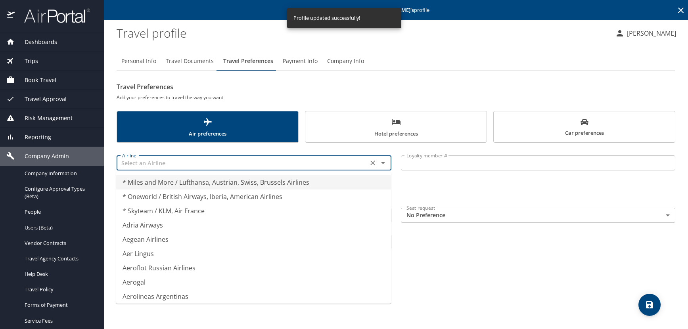
click at [171, 166] on input "text" at bounding box center [242, 163] width 247 height 10
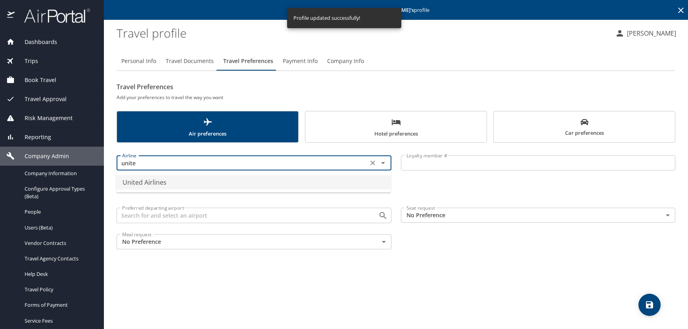
click at [173, 184] on li "United Airlines" at bounding box center [253, 182] width 275 height 14
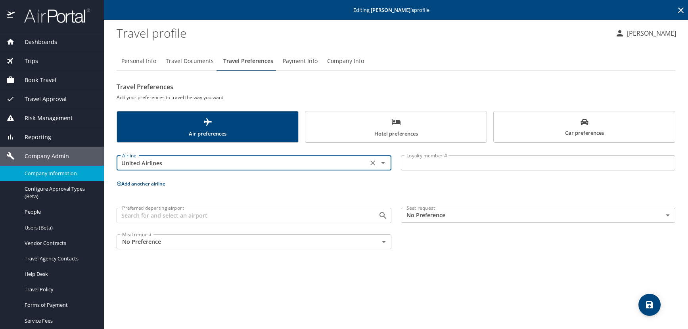
type input "United Airlines"
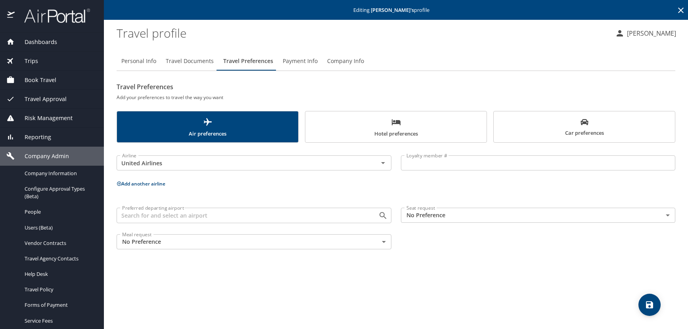
click at [422, 163] on input "Loyalty member #" at bounding box center [538, 162] width 275 height 15
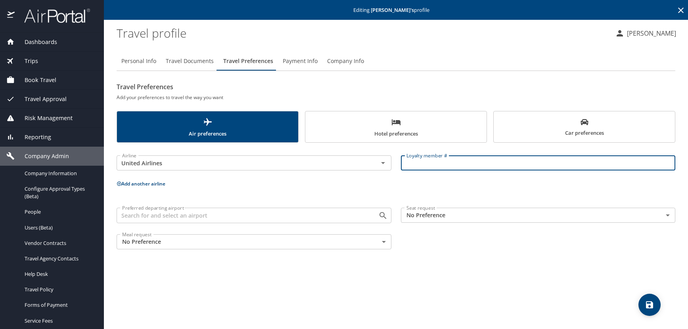
paste input "TJM95906"
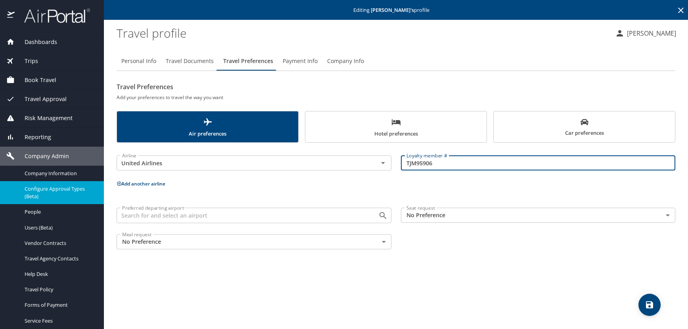
type input "TJM95906"
click at [397, 122] on icon "scrollable force tabs example" at bounding box center [396, 122] width 9 height 6
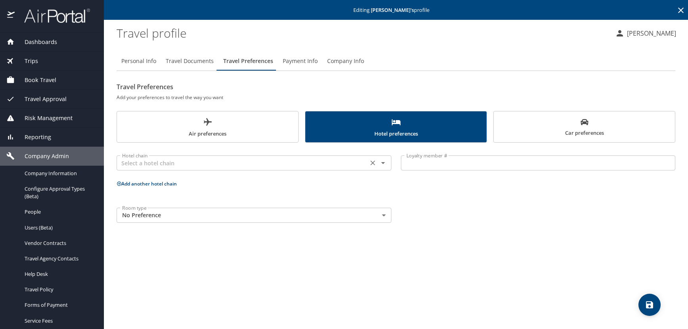
click at [195, 158] on input "text" at bounding box center [242, 163] width 247 height 10
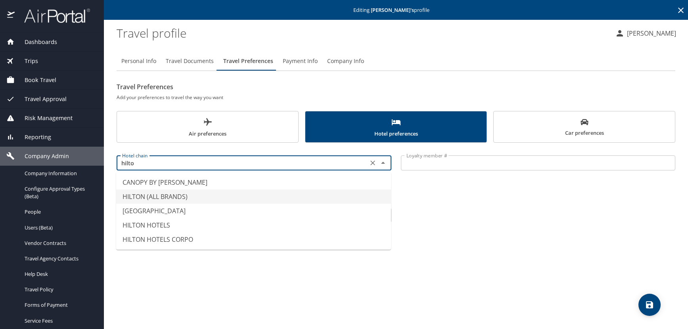
click at [178, 193] on li "HILTON (ALL BRANDS)" at bounding box center [253, 197] width 275 height 14
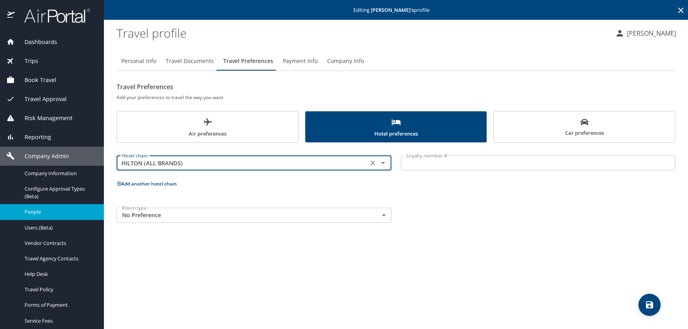
type input "HILTON (ALL BRANDS)"
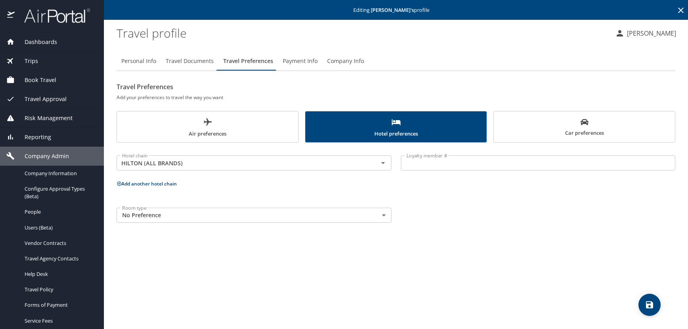
click at [413, 165] on input "Loyalty member #" at bounding box center [538, 162] width 275 height 15
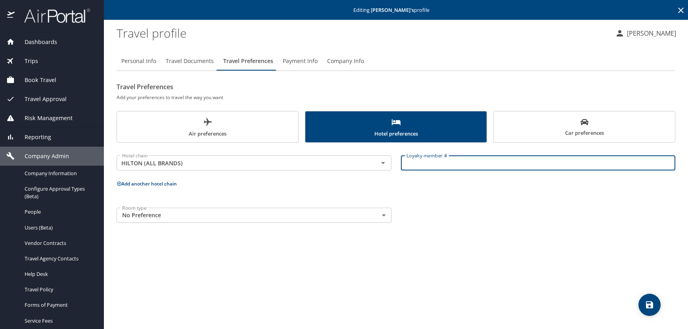
paste input "218660459"
type input "218660459"
click at [119, 182] on icon at bounding box center [119, 183] width 5 height 5
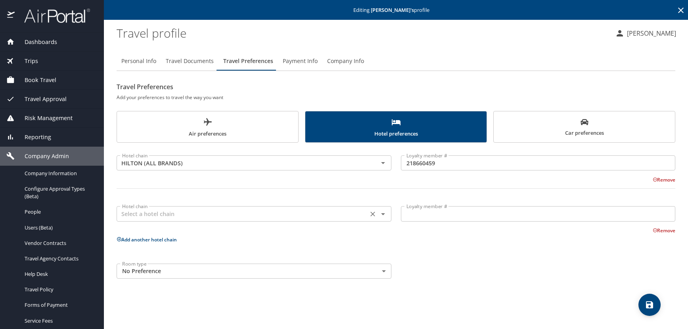
click at [138, 211] on input "text" at bounding box center [242, 214] width 247 height 10
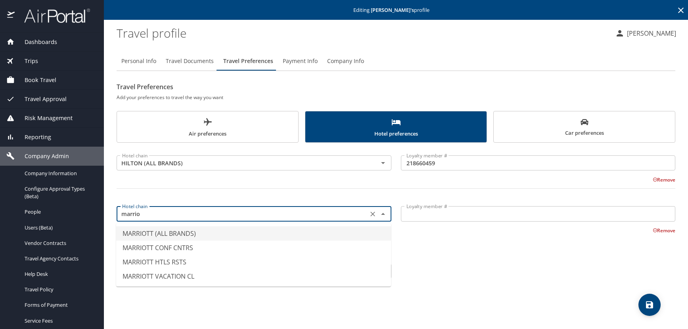
click at [171, 235] on li "MARRIOTT (ALL BRANDS)" at bounding box center [253, 233] width 275 height 14
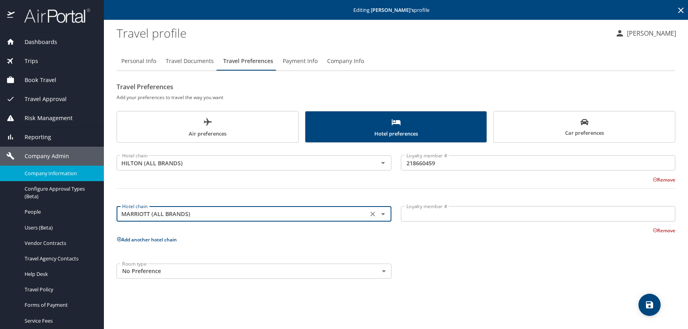
type input "MARRIOTT (ALL BRANDS)"
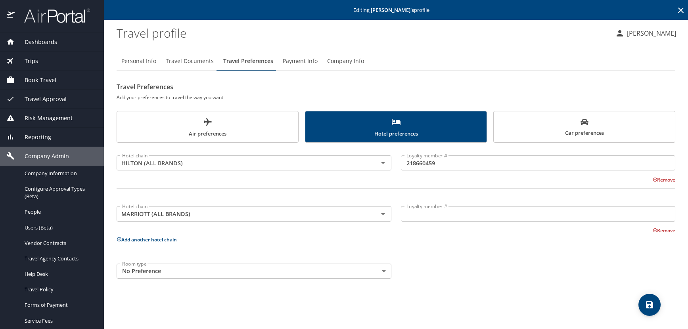
click at [417, 214] on input "Loyalty member #" at bounding box center [538, 213] width 275 height 15
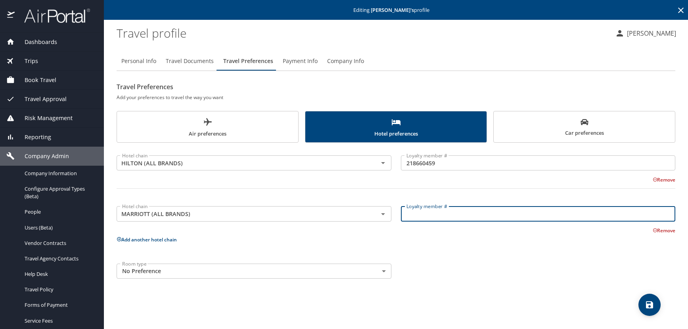
paste input "158797665"
type input "158797665"
click at [651, 305] on icon "save" at bounding box center [649, 304] width 7 height 7
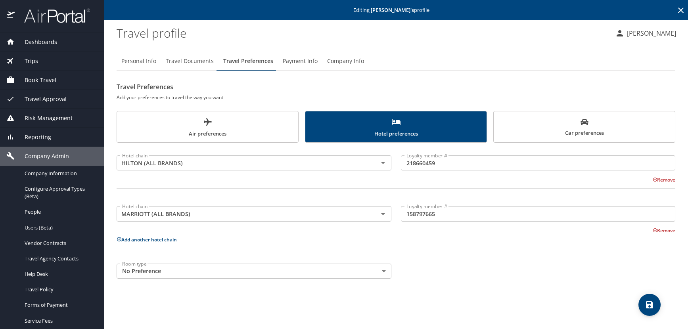
click at [185, 65] on span "Travel Documents" at bounding box center [190, 61] width 48 height 10
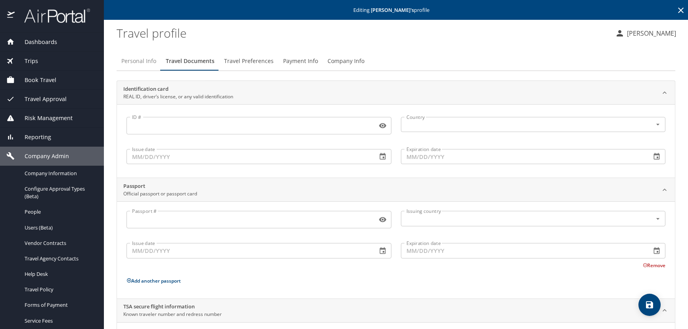
click at [142, 61] on span "Personal Info" at bounding box center [138, 61] width 35 height 10
select select "US"
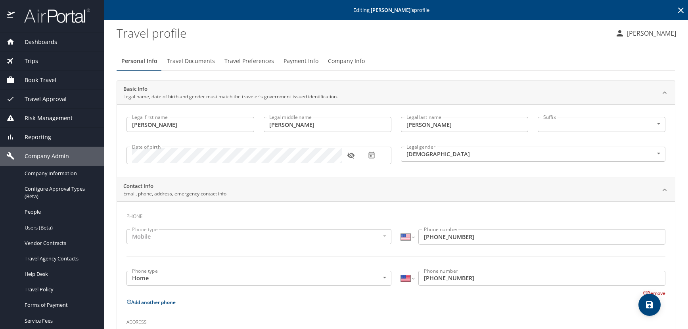
click at [353, 156] on icon "button" at bounding box center [350, 156] width 7 height 6
click at [677, 10] on icon at bounding box center [681, 11] width 10 height 10
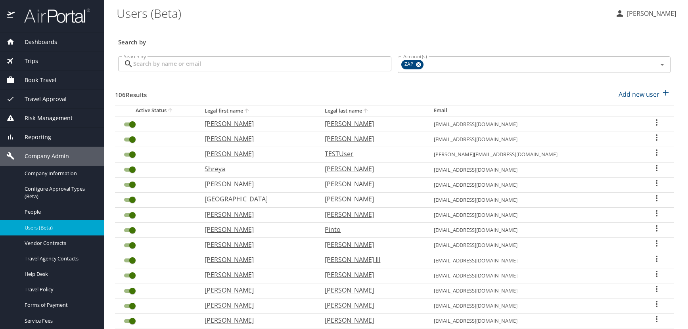
click at [284, 20] on \(Beta\) "Users (Beta)" at bounding box center [363, 13] width 492 height 25
click at [307, 26] on div "Search by" at bounding box center [394, 37] width 559 height 26
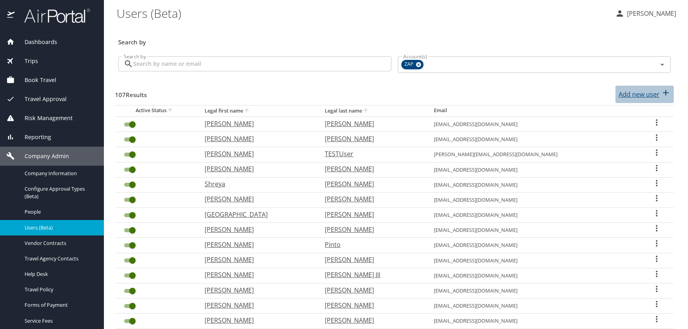
click at [639, 96] on p "Add new user" at bounding box center [639, 95] width 41 height 10
select select "US"
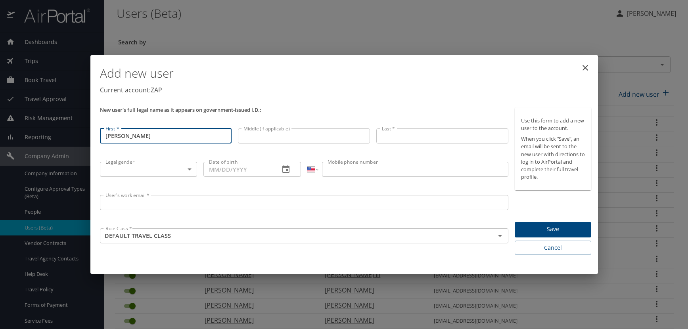
type input "[PERSON_NAME]"
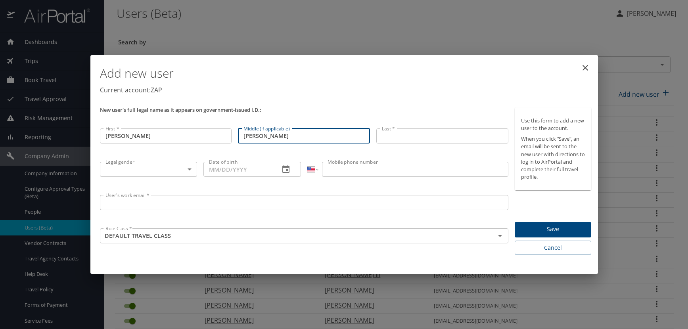
type input "[PERSON_NAME]"
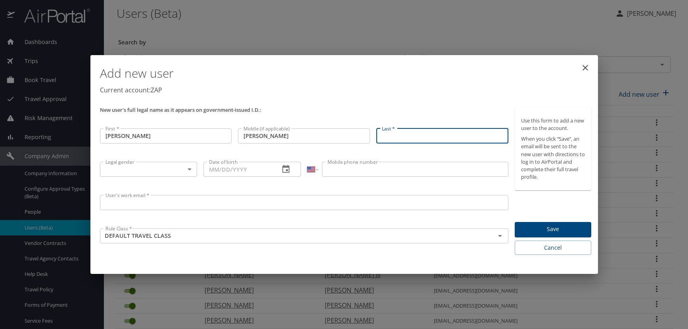
type input "E"
type input "[PERSON_NAME]"
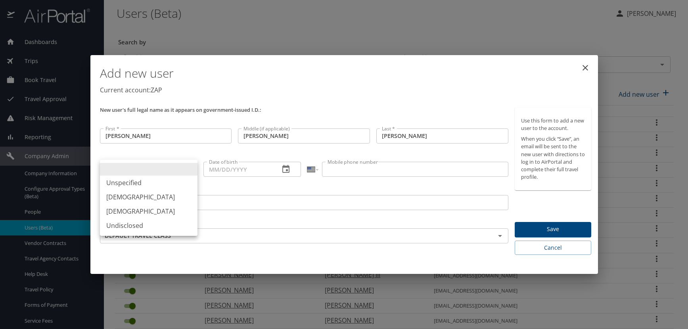
click at [190, 167] on body "Dashboards AirPortal 360™ Manager AirPortal 360™ Agent My Travel Dashboard Trip…" at bounding box center [344, 164] width 688 height 329
click at [131, 198] on li "[DEMOGRAPHIC_DATA]" at bounding box center [149, 197] width 98 height 14
type input "[DEMOGRAPHIC_DATA]"
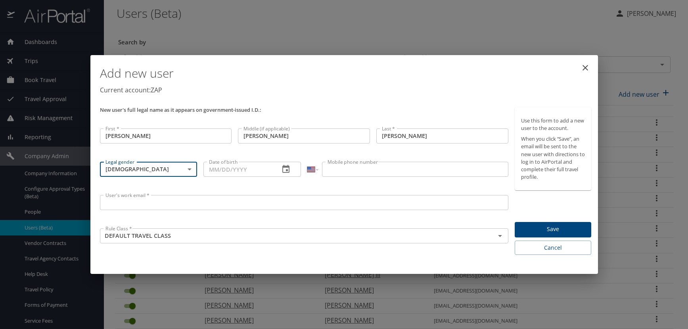
click at [289, 169] on icon "button" at bounding box center [285, 169] width 7 height 8
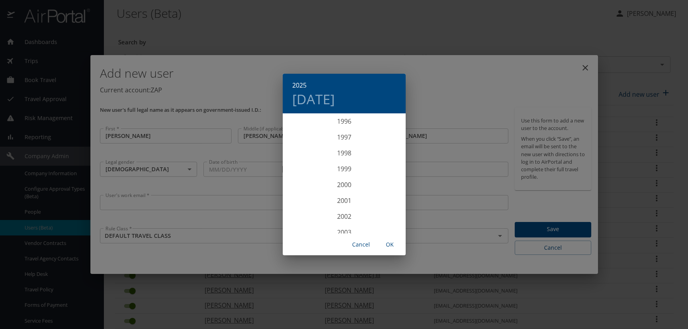
scroll to position [1515, 0]
click at [345, 160] on div "1997" at bounding box center [344, 162] width 123 height 16
click at [387, 217] on div "Dec" at bounding box center [384, 219] width 41 height 30
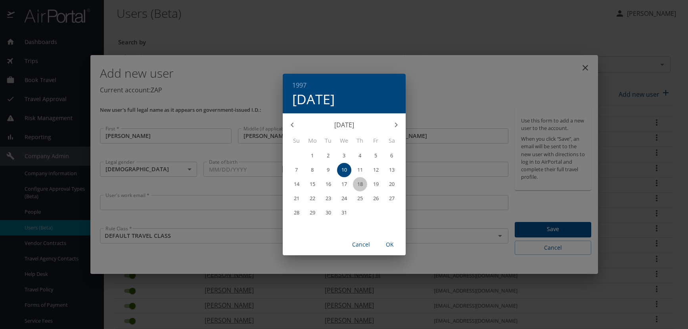
click at [358, 183] on p "18" at bounding box center [360, 184] width 6 height 5
click at [391, 244] on span "OK" at bounding box center [389, 245] width 19 height 10
type input "[DATE]"
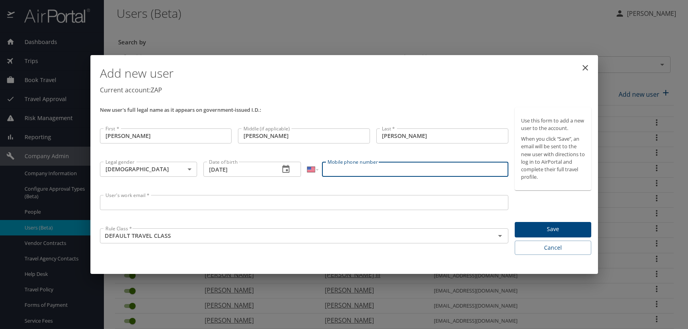
click at [353, 170] on input "Mobile phone number" at bounding box center [415, 169] width 186 height 15
type input "[PHONE_NUMBER]"
click at [130, 205] on input "User's work email *" at bounding box center [304, 202] width 409 height 15
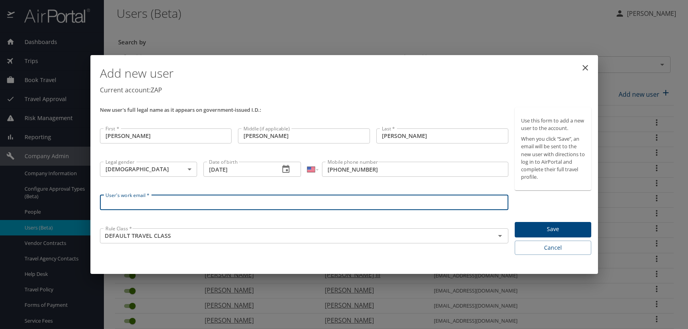
paste input "[DOMAIN_NAME]"
type input "[EMAIL_ADDRESS][DOMAIN_NAME]"
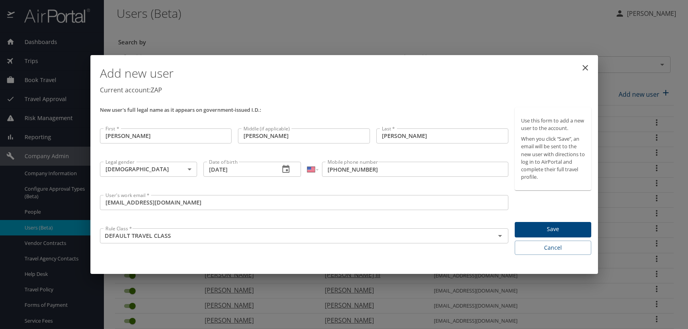
click at [325, 98] on div "Add new user Current account: ZAP" at bounding box center [346, 81] width 498 height 46
click at [576, 228] on span "Save" at bounding box center [553, 229] width 64 height 10
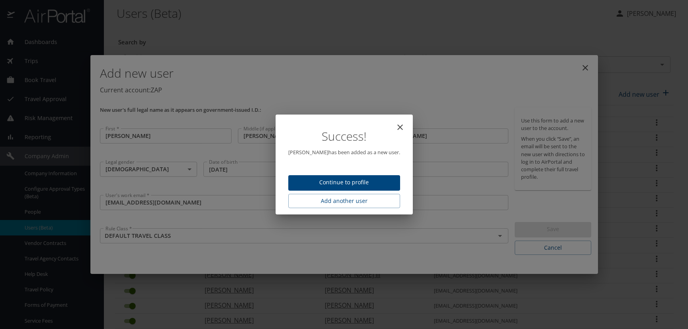
click at [315, 178] on span "Continue to profile" at bounding box center [344, 183] width 99 height 10
select select "US"
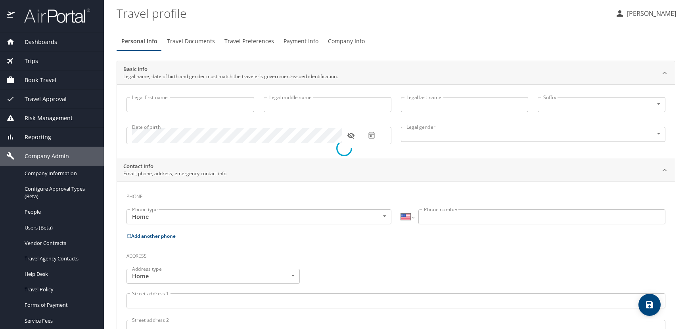
type input "[PERSON_NAME]"
type input "[DEMOGRAPHIC_DATA]"
select select "US"
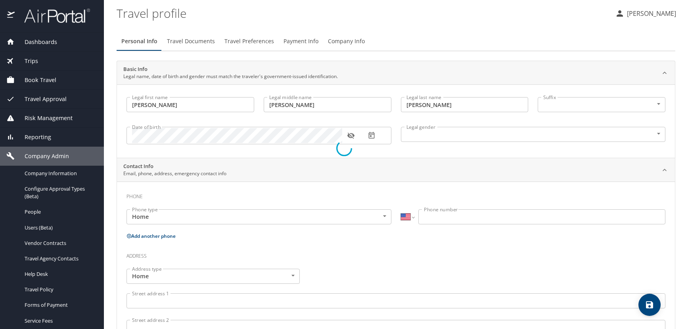
select select "US"
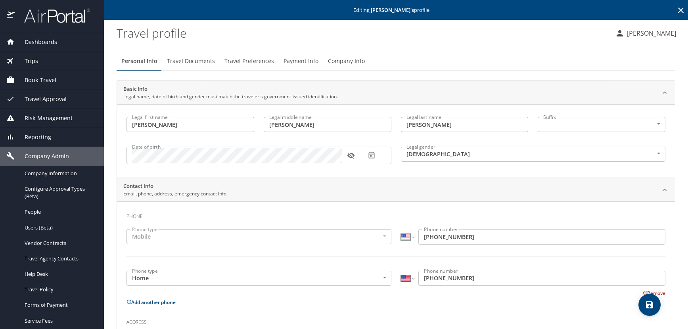
click at [351, 155] on icon "button" at bounding box center [350, 156] width 7 height 6
click at [204, 61] on span "Travel Documents" at bounding box center [191, 61] width 48 height 10
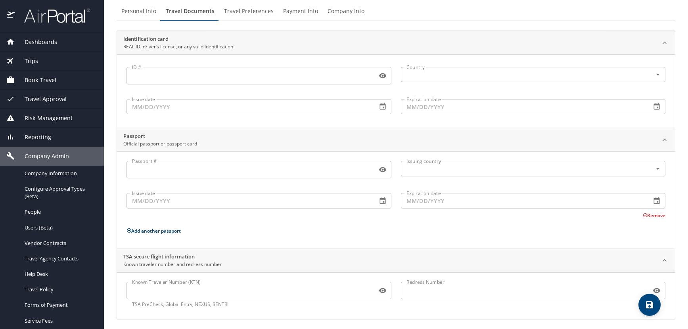
scroll to position [53, 0]
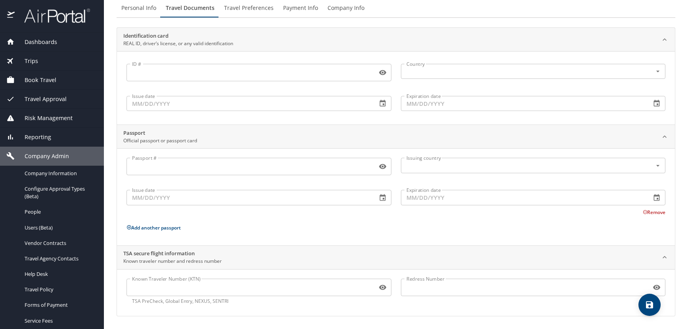
click at [175, 287] on input "Known Traveler Number (KTN)" at bounding box center [250, 287] width 247 height 15
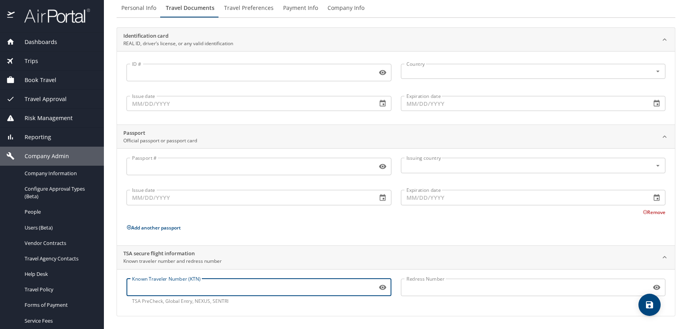
paste input "TT11Z3HFG"
type input "TT11Z3HFG"
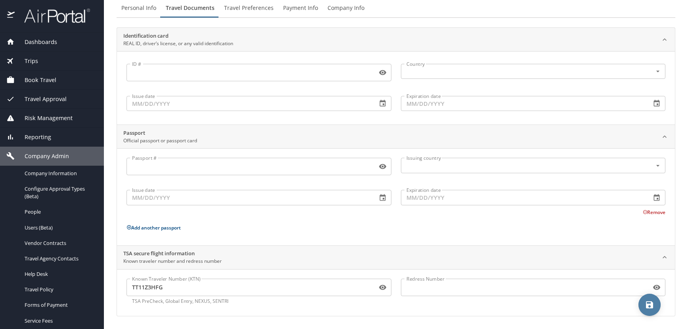
click at [646, 307] on icon "save" at bounding box center [649, 304] width 7 height 7
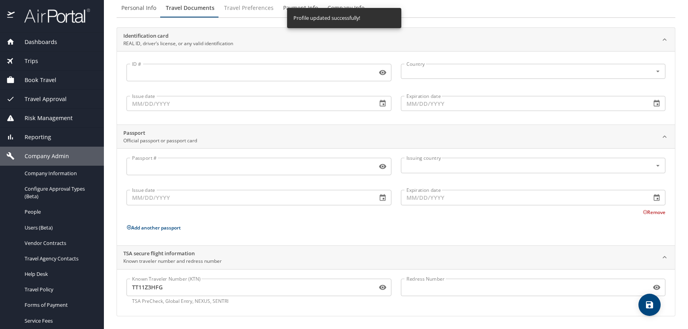
click at [243, 6] on span "Travel Preferences" at bounding box center [249, 8] width 50 height 10
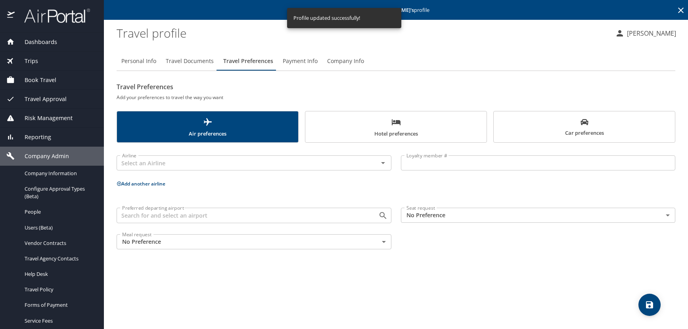
scroll to position [0, 0]
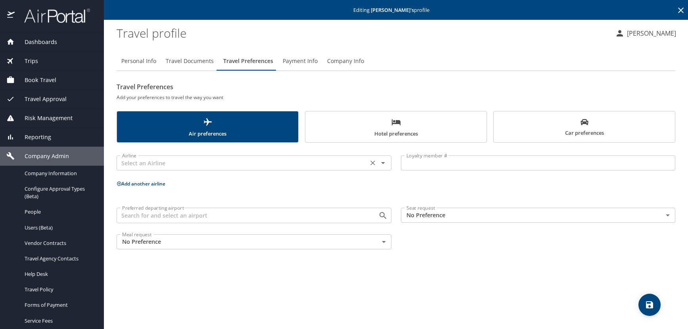
click at [140, 164] on input "text" at bounding box center [242, 163] width 247 height 10
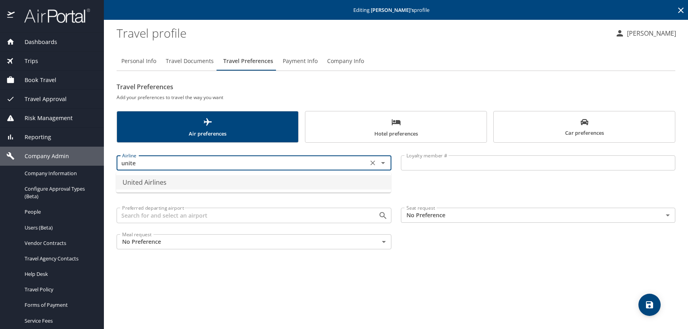
click at [142, 179] on li "United Airlines" at bounding box center [253, 182] width 275 height 14
type input "United Airlines"
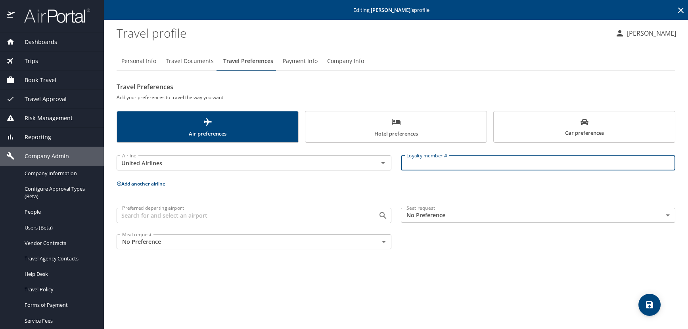
click at [431, 165] on input "Loyalty member #" at bounding box center [538, 162] width 275 height 15
paste input "RMH08995"
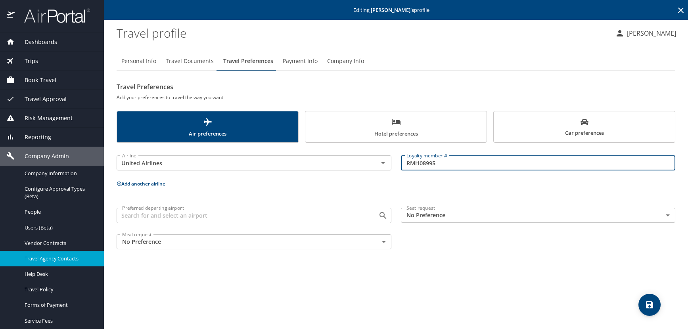
type input "RMH08995"
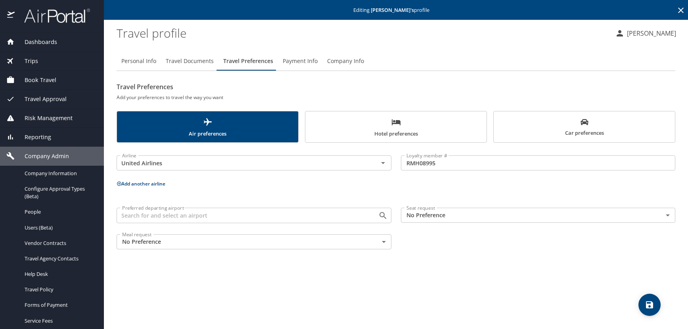
click at [648, 303] on icon "save" at bounding box center [650, 305] width 10 height 10
click at [679, 6] on icon at bounding box center [681, 11] width 10 height 10
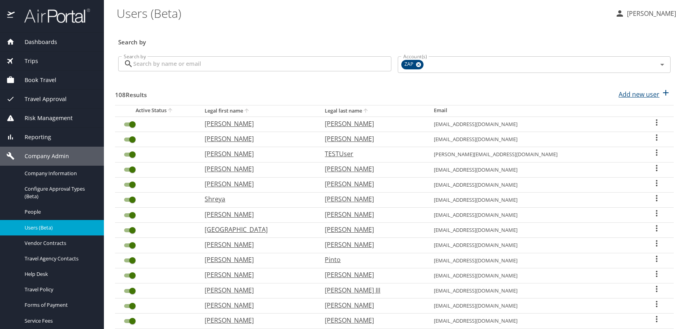
click at [632, 94] on p "Add new user" at bounding box center [639, 95] width 41 height 10
select select "US"
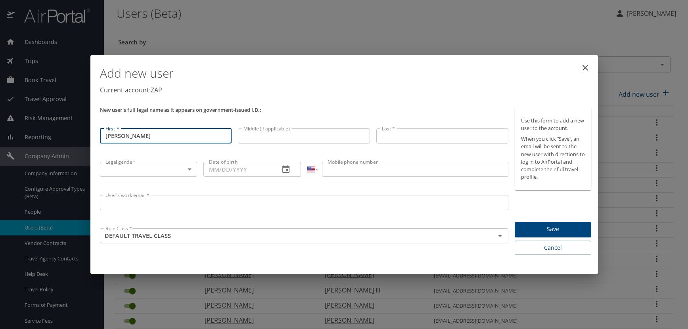
type input "[PERSON_NAME]"
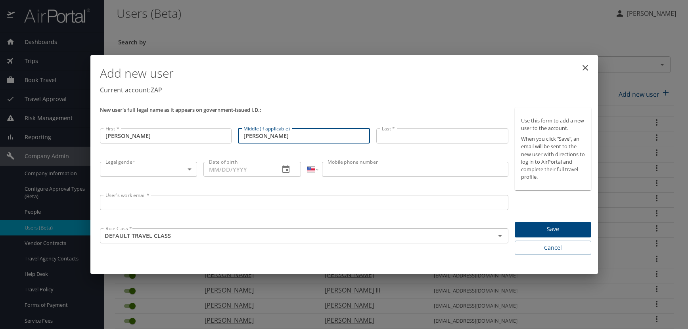
type input "[PERSON_NAME]"
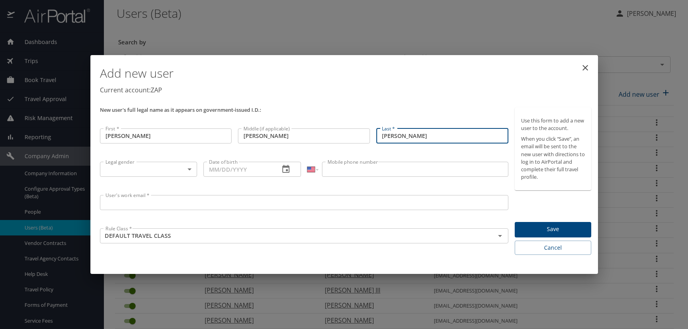
type input "[PERSON_NAME]"
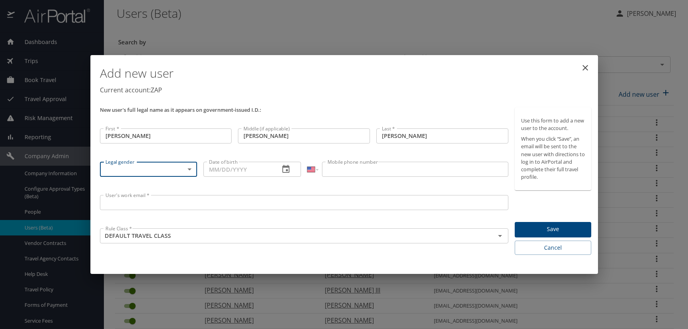
click at [188, 169] on body "Dashboards AirPortal 360™ Manager AirPortal 360™ Agent My Travel Dashboard Trip…" at bounding box center [344, 164] width 688 height 329
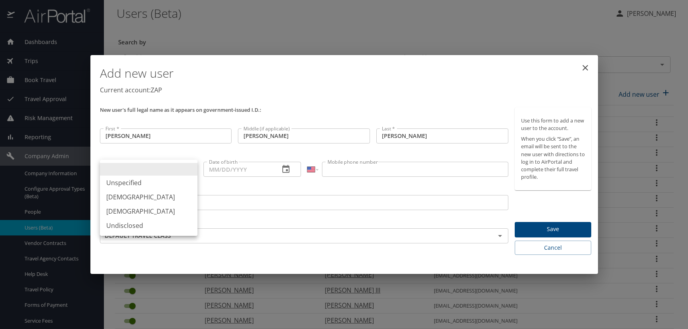
click at [124, 199] on li "[DEMOGRAPHIC_DATA]" at bounding box center [149, 197] width 98 height 14
type input "[DEMOGRAPHIC_DATA]"
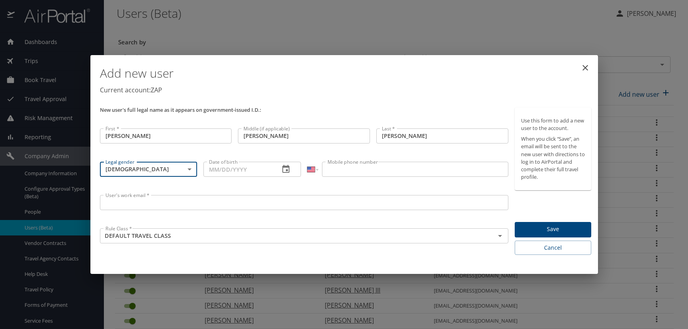
click at [288, 171] on icon "button" at bounding box center [285, 169] width 7 height 8
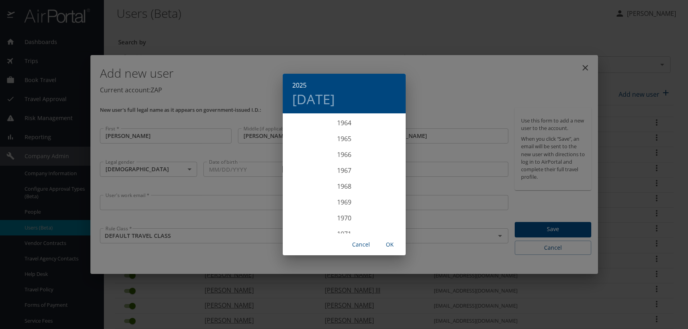
scroll to position [1039, 0]
click at [342, 226] on div "1971" at bounding box center [344, 226] width 123 height 16
click at [389, 128] on div "Mar" at bounding box center [384, 130] width 41 height 30
click at [311, 183] on p "15" at bounding box center [313, 184] width 6 height 5
click at [388, 245] on span "OK" at bounding box center [389, 245] width 19 height 10
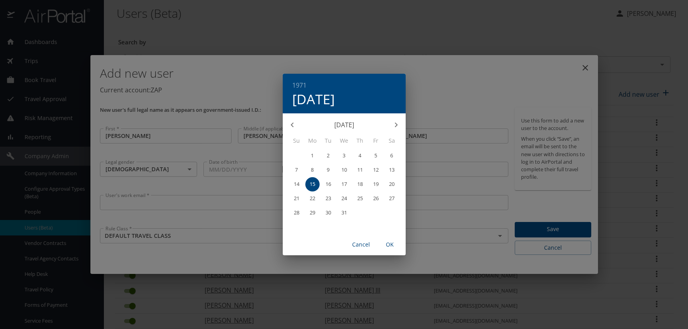
type input "[DATE]"
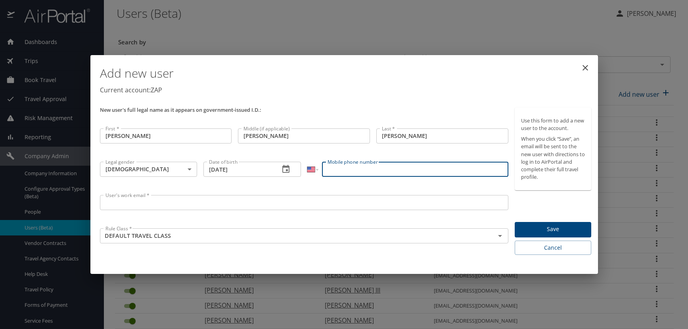
click at [338, 170] on input "Mobile phone number" at bounding box center [415, 169] width 186 height 15
type input "[PHONE_NUMBER]"
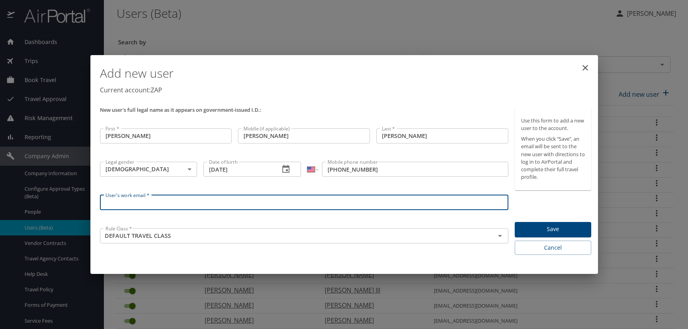
click at [133, 201] on input "User's work email *" at bounding box center [304, 202] width 409 height 15
paste input "[DOMAIN_NAME]"
type input "[EMAIL_ADDRESS][DOMAIN_NAME]"
drag, startPoint x: 317, startPoint y: 96, endPoint x: 323, endPoint y: 97, distance: 6.2
click at [317, 96] on div "Add new user Current account: ZAP" at bounding box center [346, 81] width 498 height 46
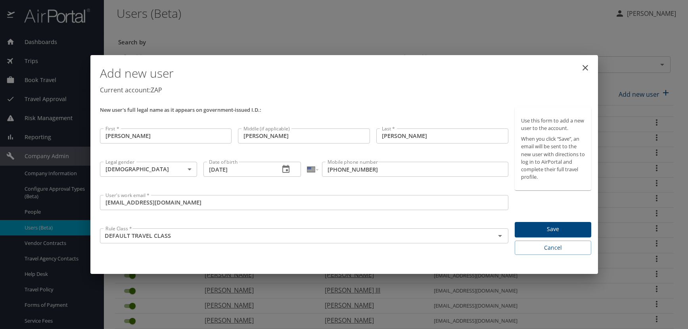
click at [572, 228] on span "Save" at bounding box center [553, 229] width 64 height 10
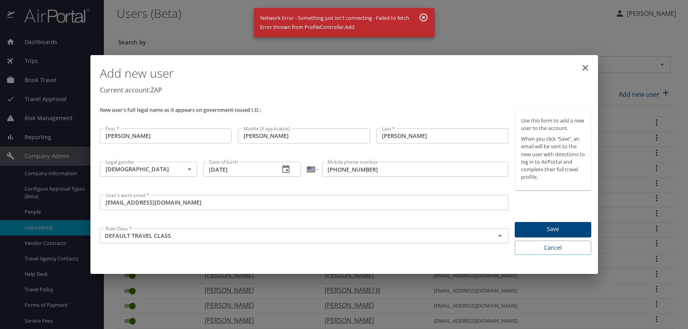
click at [422, 17] on icon "button" at bounding box center [424, 17] width 8 height 8
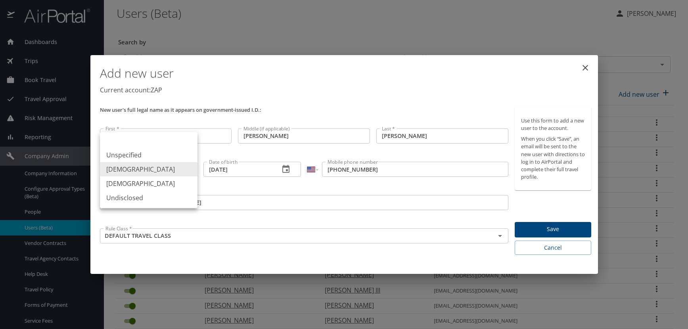
click at [188, 170] on body "Dashboards AirPortal 360™ Manager AirPortal 360™ Agent My Travel Dashboard Trip…" at bounding box center [344, 164] width 688 height 329
click at [129, 172] on li "[DEMOGRAPHIC_DATA]" at bounding box center [149, 169] width 98 height 14
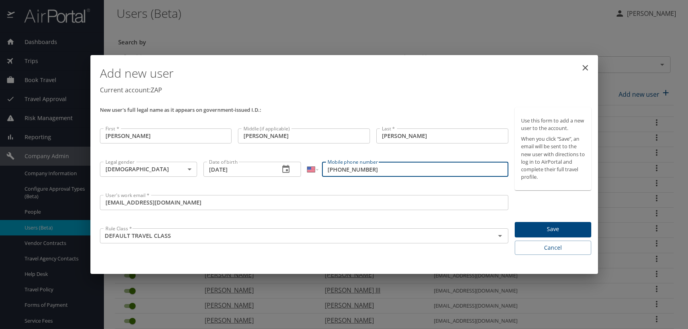
click at [375, 171] on input "[PHONE_NUMBER]" at bounding box center [415, 169] width 186 height 15
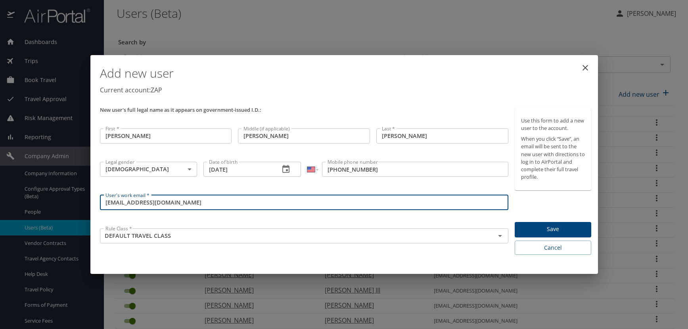
click at [190, 202] on input "[EMAIL_ADDRESS][DOMAIN_NAME]" at bounding box center [304, 202] width 409 height 15
click at [316, 139] on input "[PERSON_NAME]" at bounding box center [304, 135] width 132 height 15
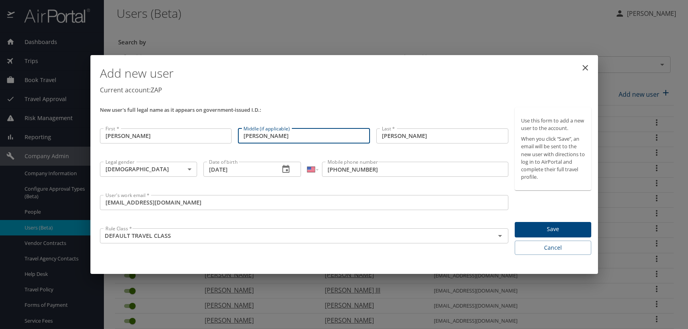
click at [527, 228] on span "Save" at bounding box center [553, 229] width 64 height 10
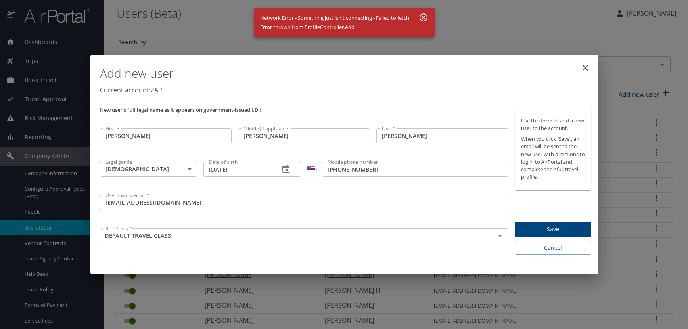
click at [181, 25] on div "Add new user Current account: ZAP New user's full legal name as it appears on g…" at bounding box center [344, 164] width 688 height 329
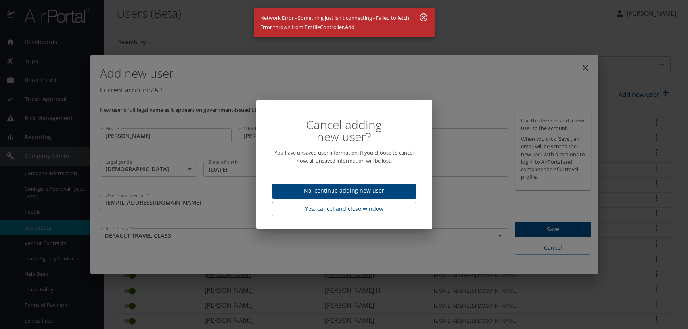
click at [384, 192] on span "No, continue adding new user" at bounding box center [344, 191] width 132 height 10
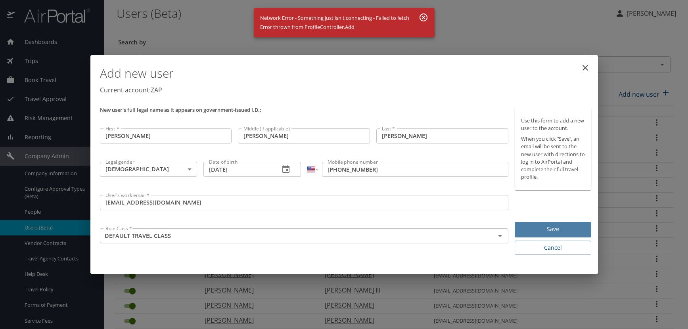
click at [545, 225] on span "Save" at bounding box center [553, 229] width 64 height 10
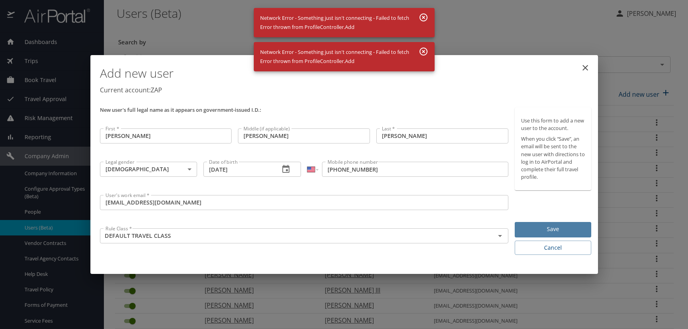
click at [545, 225] on span "Save" at bounding box center [553, 229] width 64 height 10
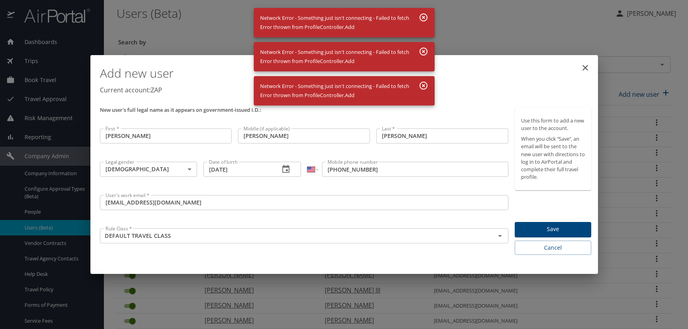
drag, startPoint x: 423, startPoint y: 82, endPoint x: 421, endPoint y: 57, distance: 25.1
click at [423, 81] on icon "button" at bounding box center [424, 86] width 10 height 10
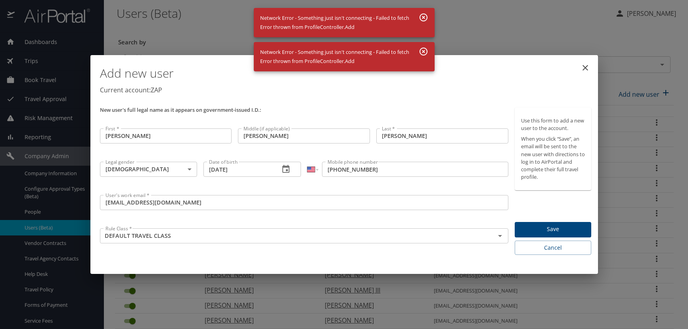
click at [421, 51] on icon "button" at bounding box center [424, 52] width 10 height 10
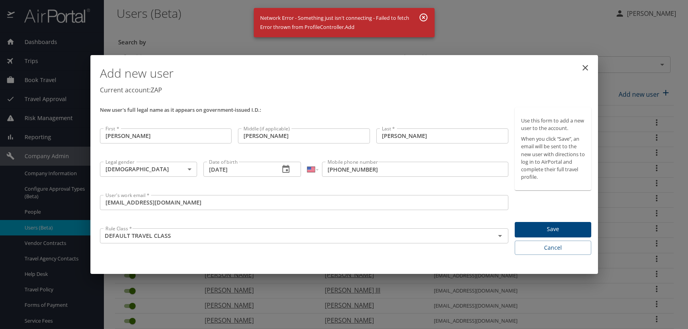
click at [424, 18] on icon "button" at bounding box center [424, 17] width 8 height 8
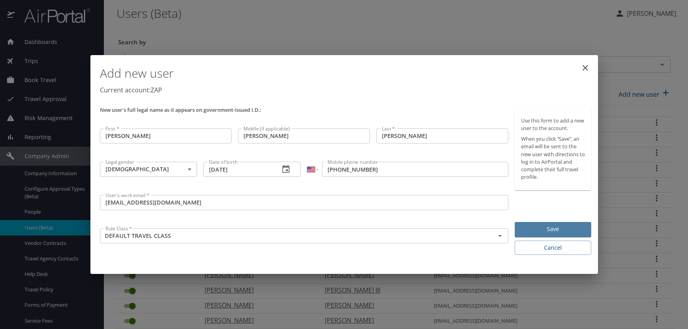
click at [539, 225] on span "Save" at bounding box center [553, 229] width 64 height 10
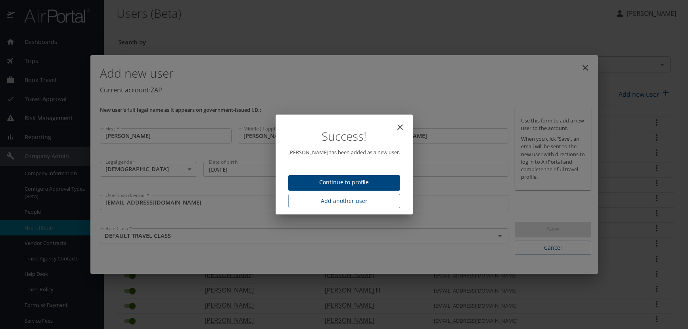
click at [374, 179] on span "Continue to profile" at bounding box center [344, 183] width 99 height 10
select select "US"
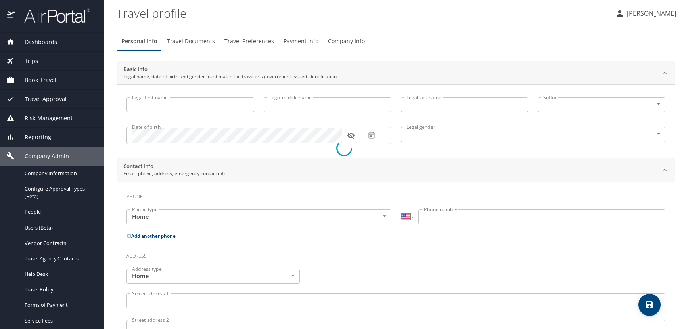
type input "[PERSON_NAME]"
type input "[DEMOGRAPHIC_DATA]"
select select "US"
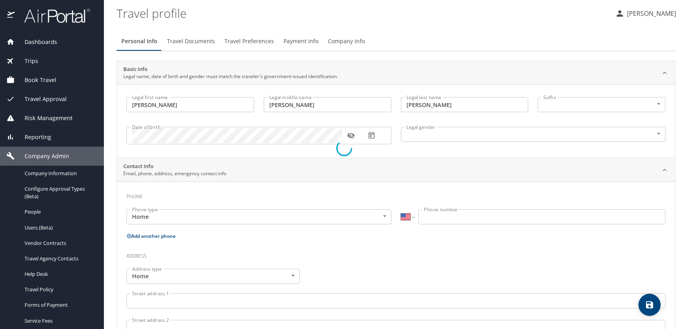
select select "US"
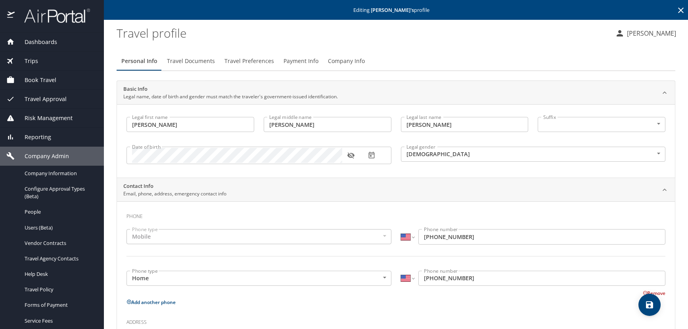
click at [351, 154] on icon "button" at bounding box center [351, 156] width 8 height 8
click at [179, 60] on span "Travel Documents" at bounding box center [191, 61] width 48 height 10
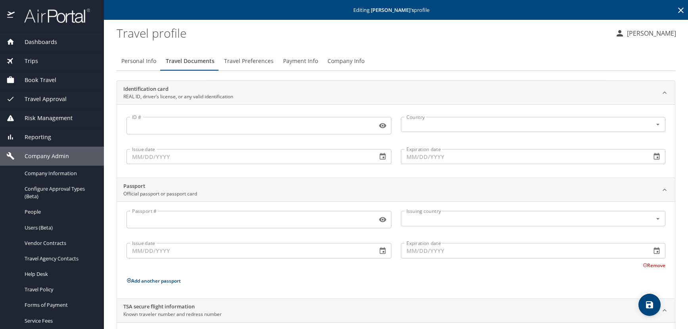
scroll to position [53, 0]
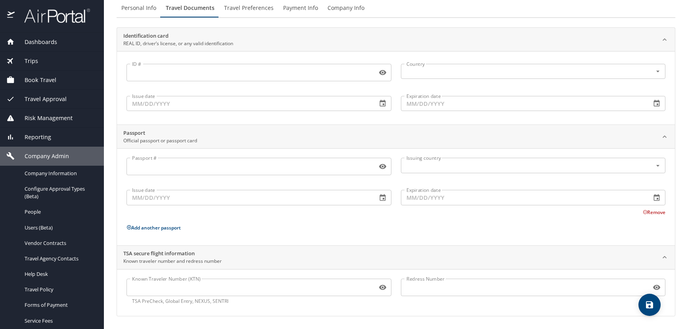
click at [170, 289] on input "Known Traveler Number (KTN)" at bounding box center [250, 287] width 247 height 15
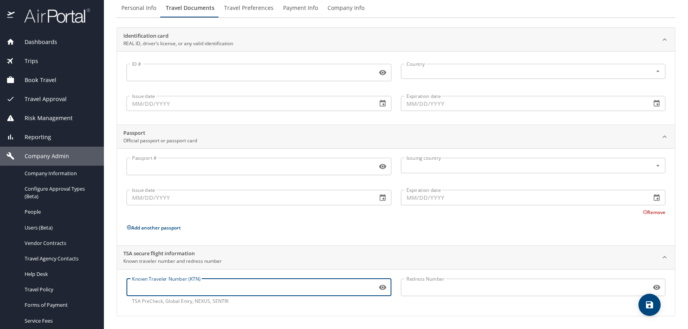
paste input "TT122ZQ65"
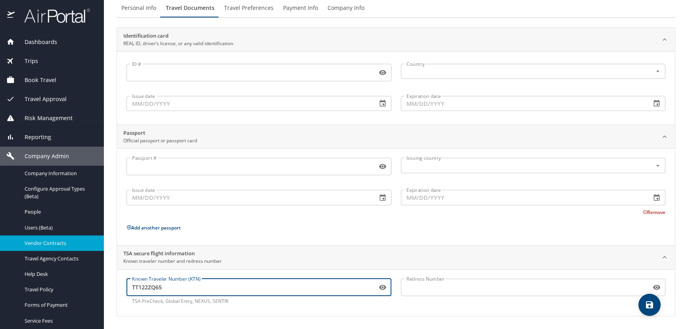
type input "TT122ZQ65"
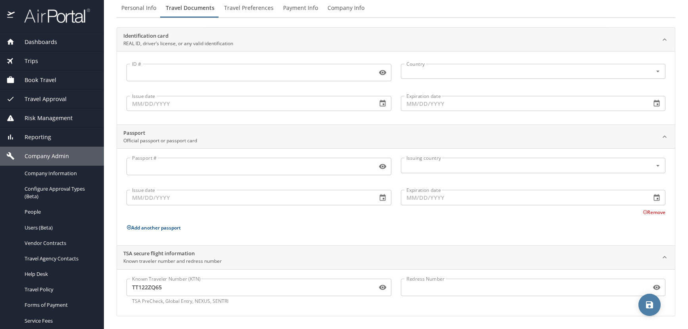
click at [654, 306] on icon "save" at bounding box center [650, 305] width 10 height 10
click at [241, 10] on span "Travel Preferences" at bounding box center [249, 8] width 50 height 10
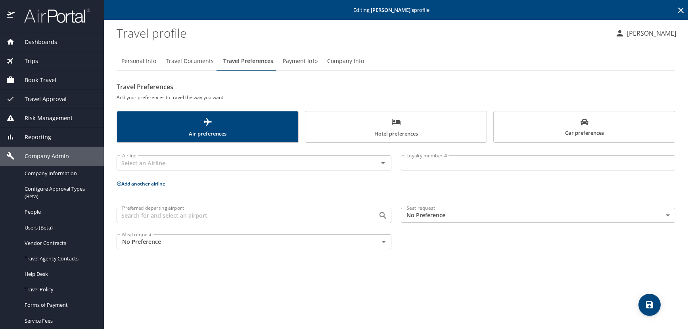
click at [137, 64] on span "Personal Info" at bounding box center [138, 61] width 35 height 10
select select "US"
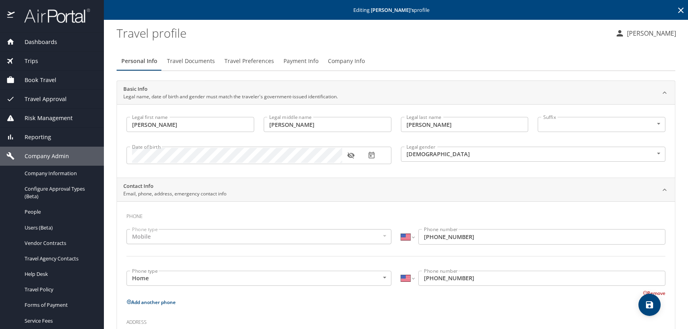
click at [678, 8] on icon at bounding box center [681, 11] width 6 height 6
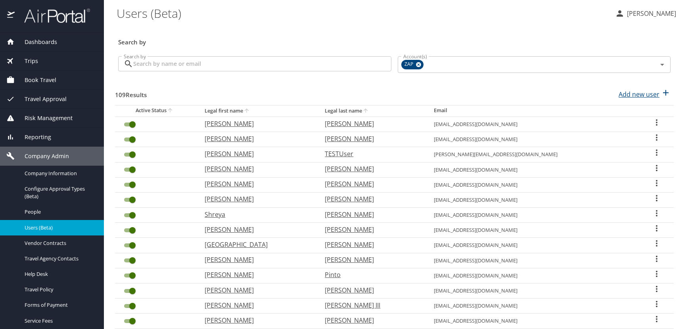
click at [636, 94] on p "Add new user" at bounding box center [639, 95] width 41 height 10
select select "US"
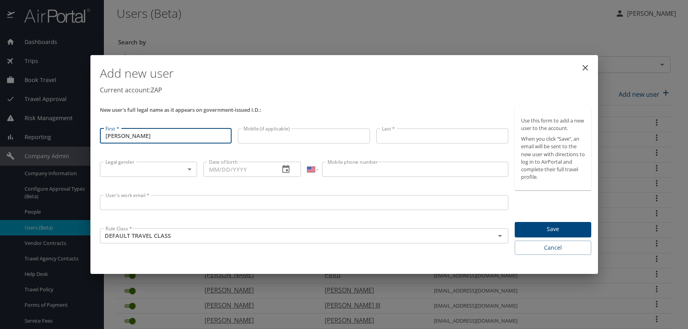
type input "[PERSON_NAME]"
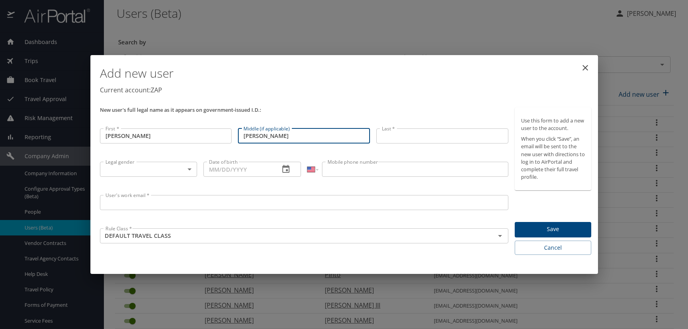
type input "[PERSON_NAME]"
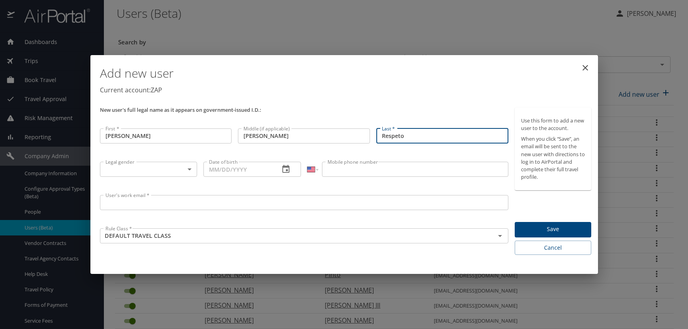
type input "Respeto"
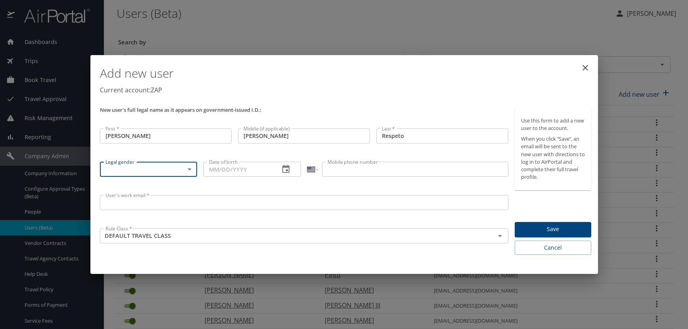
click at [188, 168] on body "Dashboards AirPortal 360™ Manager AirPortal 360™ Agent My Travel Dashboard Trip…" at bounding box center [344, 164] width 688 height 329
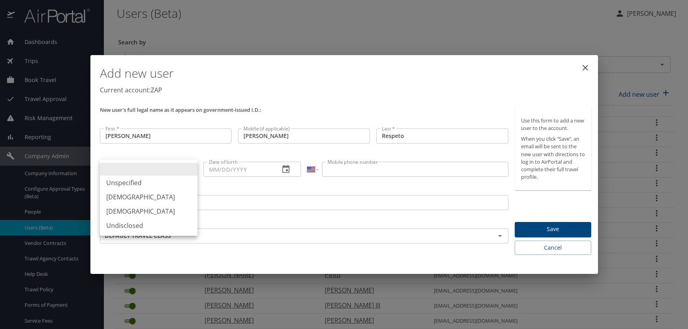
click at [138, 196] on li "[DEMOGRAPHIC_DATA]" at bounding box center [149, 197] width 98 height 14
type input "[DEMOGRAPHIC_DATA]"
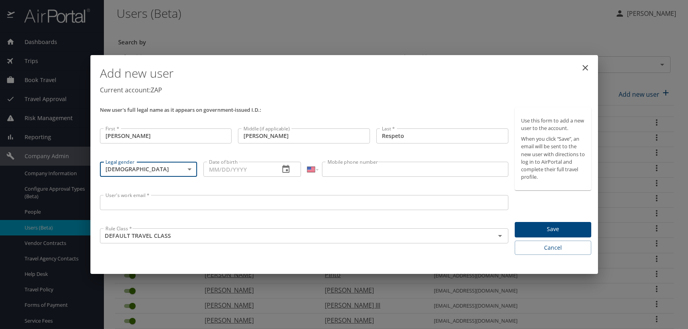
click at [288, 167] on icon "button" at bounding box center [285, 169] width 7 height 8
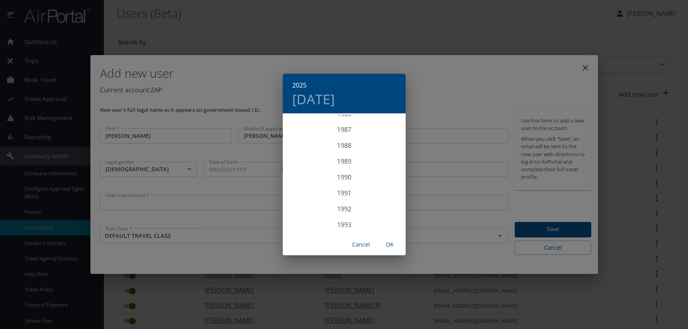
scroll to position [1317, 0]
click at [343, 140] on div "1983" at bounding box center [344, 138] width 123 height 16
click at [343, 129] on div "Feb" at bounding box center [344, 130] width 41 height 30
click at [312, 184] on p "14" at bounding box center [313, 184] width 6 height 5
click at [390, 245] on span "OK" at bounding box center [389, 245] width 19 height 10
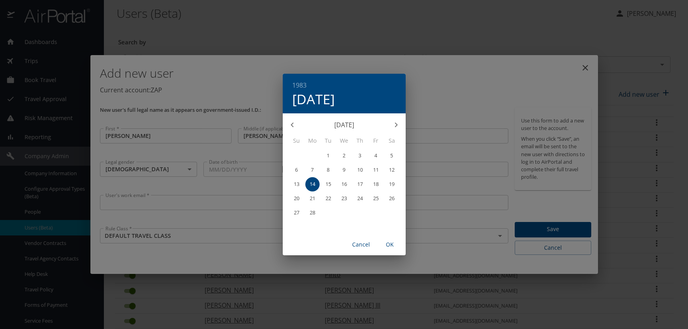
type input "[DATE]"
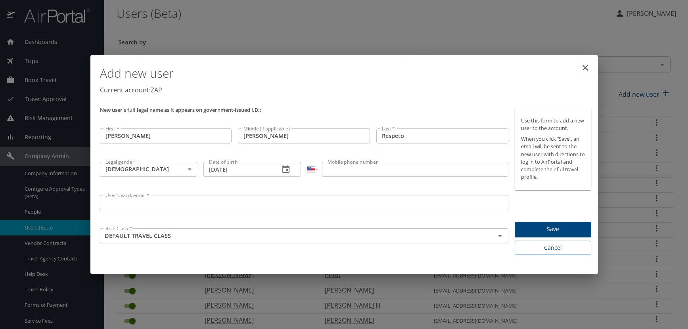
click at [351, 168] on input "Mobile phone number" at bounding box center [415, 169] width 186 height 15
type input "[PHONE_NUMBER]"
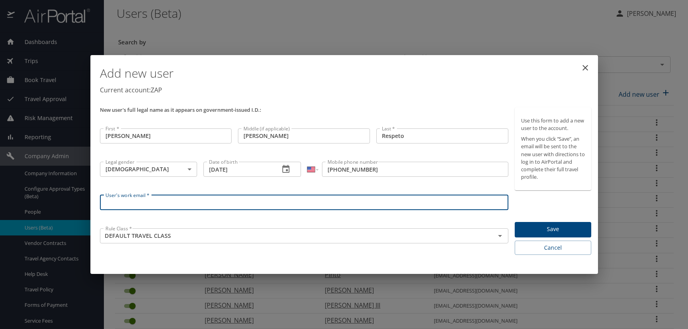
click at [119, 201] on input "User's work email *" at bounding box center [304, 202] width 409 height 15
paste input "RESPETOS.AT.ZAPECS.COM"
type input "[EMAIL_ADDRESS][DOMAIN_NAME]"
click at [293, 97] on div "Add new user Current account: ZAP" at bounding box center [346, 81] width 498 height 46
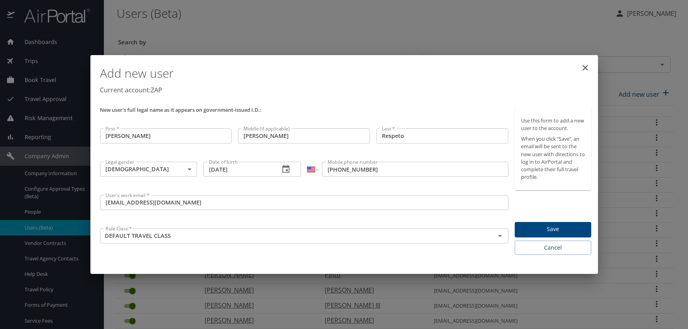
click at [564, 227] on span "Save" at bounding box center [553, 229] width 64 height 10
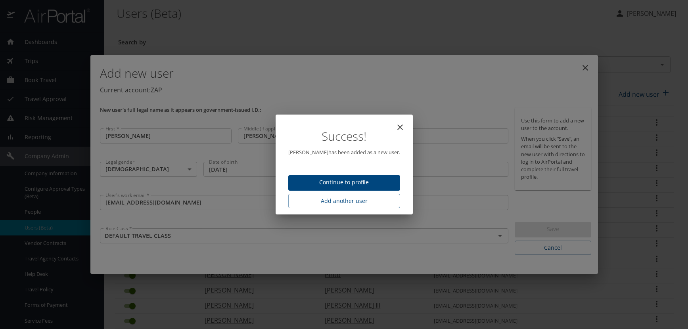
click at [364, 180] on span "Continue to profile" at bounding box center [344, 183] width 99 height 10
select select "US"
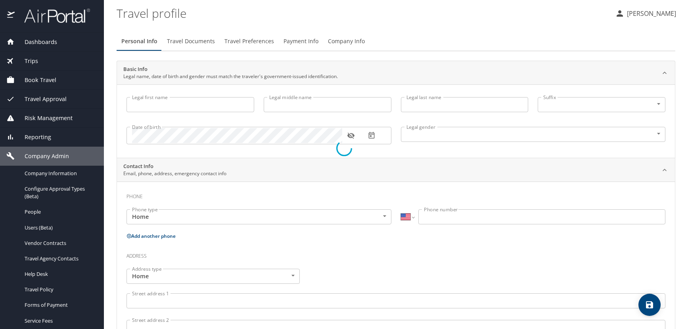
type input "[PERSON_NAME]"
type input "Louis"
type input "Respeto"
type input "[DEMOGRAPHIC_DATA]"
select select "US"
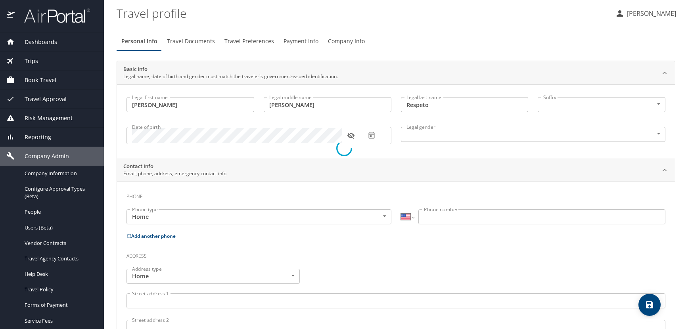
select select "US"
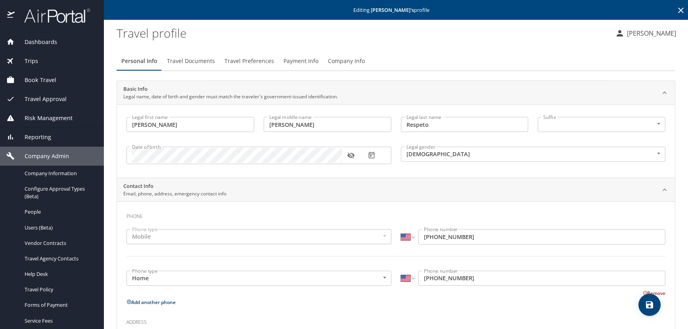
click at [348, 157] on icon "button" at bounding box center [351, 156] width 8 height 8
click at [238, 60] on span "Travel Preferences" at bounding box center [249, 61] width 50 height 10
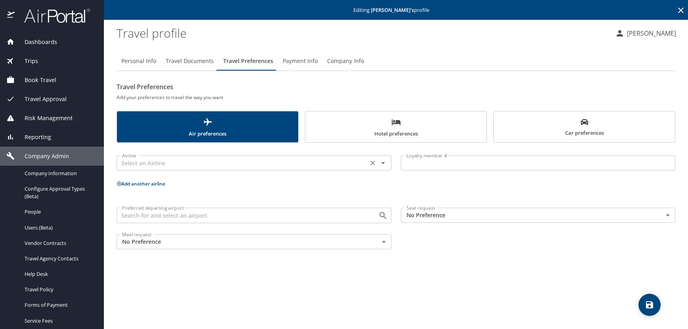
drag, startPoint x: 145, startPoint y: 159, endPoint x: 142, endPoint y: 165, distance: 6.7
click at [142, 165] on input "text" at bounding box center [242, 163] width 247 height 10
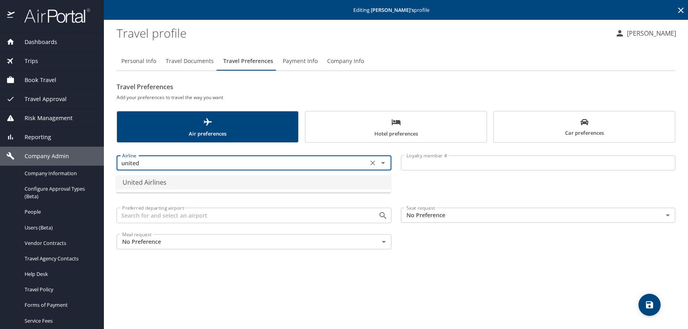
drag, startPoint x: 145, startPoint y: 180, endPoint x: 290, endPoint y: 184, distance: 145.2
click at [147, 181] on li "United Airlines" at bounding box center [253, 182] width 275 height 14
type input "United Airlines"
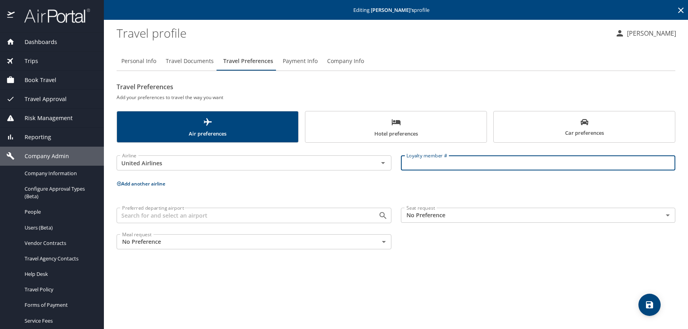
click at [424, 170] on input "Loyalty member #" at bounding box center [538, 162] width 275 height 15
paste input "YPC44743"
type input "YPC44743"
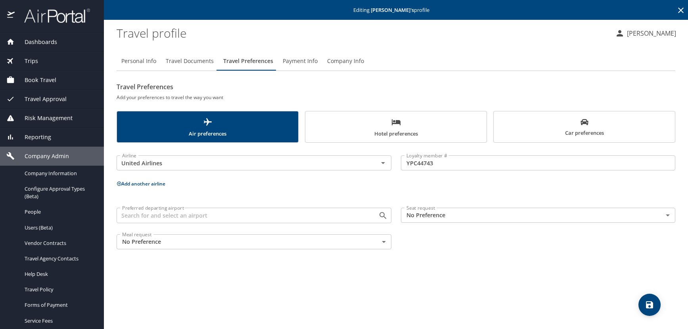
click at [364, 125] on span "Hotel preferences" at bounding box center [396, 127] width 172 height 21
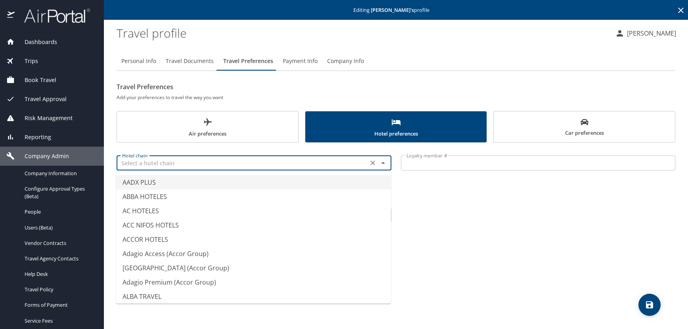
click at [177, 161] on input "text" at bounding box center [242, 163] width 247 height 10
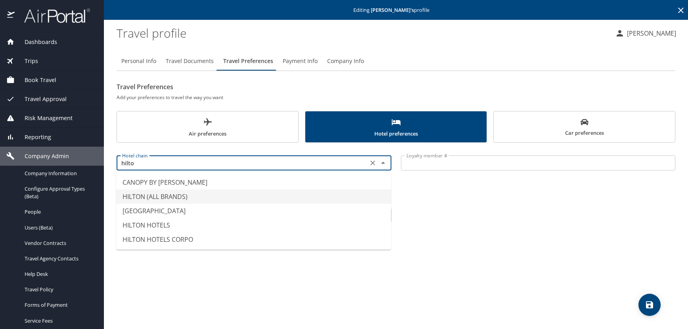
click at [144, 195] on li "HILTON (ALL BRANDS)" at bounding box center [253, 197] width 275 height 14
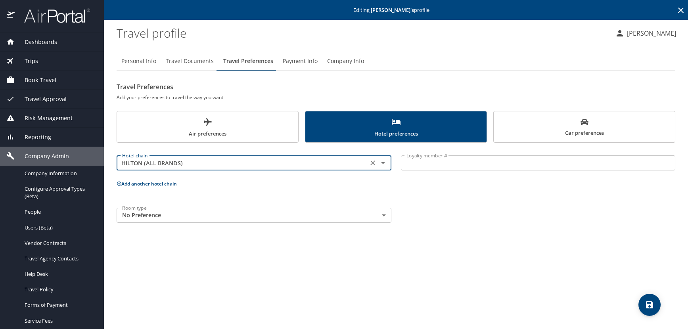
type input "HILTON (ALL BRANDS)"
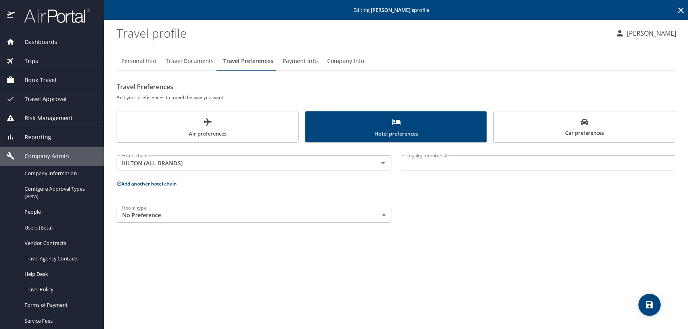
click at [458, 163] on input "Loyalty member #" at bounding box center [538, 162] width 275 height 15
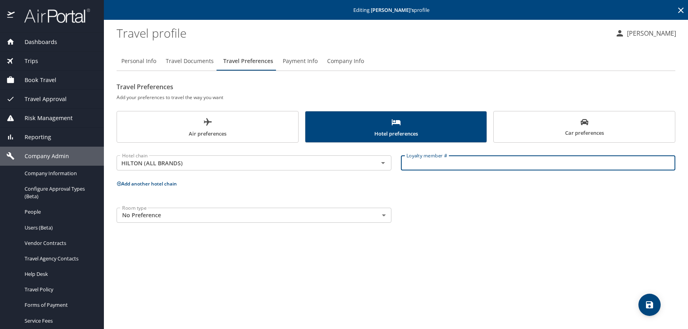
paste input "1599634795"
type input "1599634795"
click at [646, 303] on icon "save" at bounding box center [650, 305] width 10 height 10
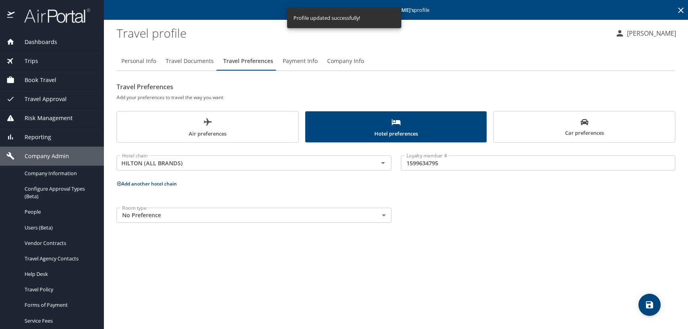
click at [221, 130] on span "Air preferences" at bounding box center [208, 127] width 172 height 21
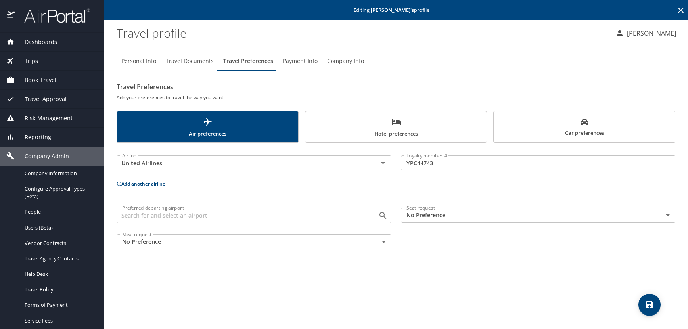
click at [681, 9] on icon at bounding box center [681, 11] width 10 height 10
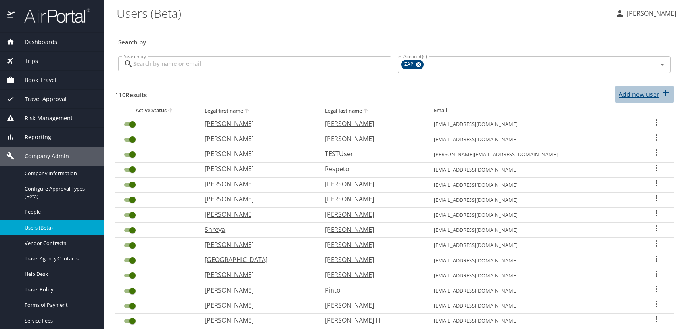
click at [635, 94] on p "Add new user" at bounding box center [639, 95] width 41 height 10
select select "US"
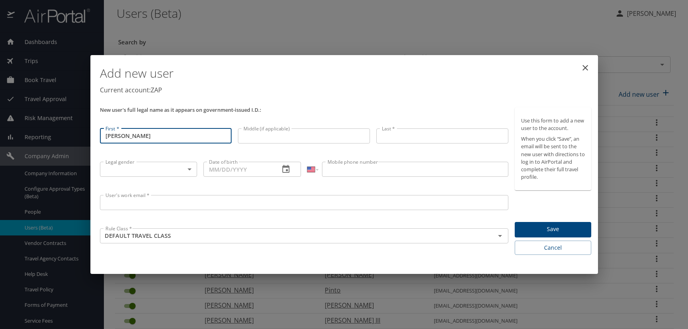
type input "Samuel"
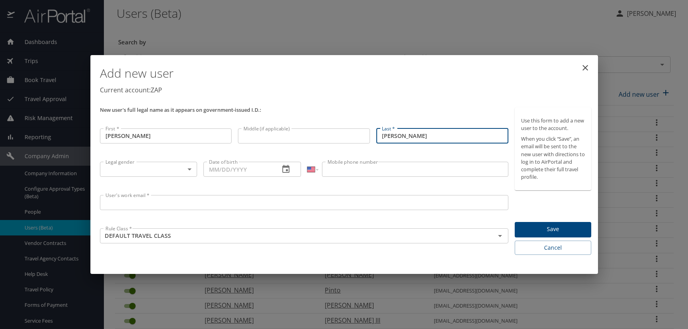
type input "Sanchez"
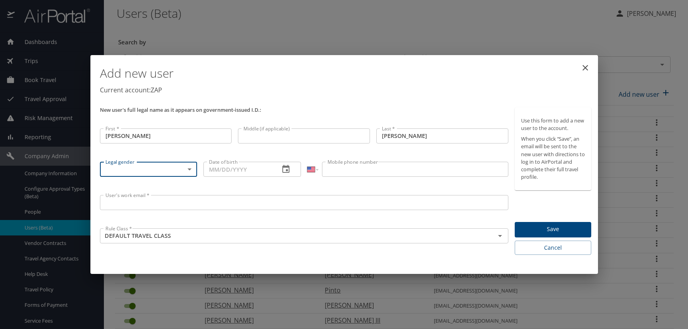
click at [190, 168] on body "Dashboards AirPortal 360™ Manager AirPortal 360™ Agent My Travel Dashboard Trip…" at bounding box center [344, 164] width 688 height 329
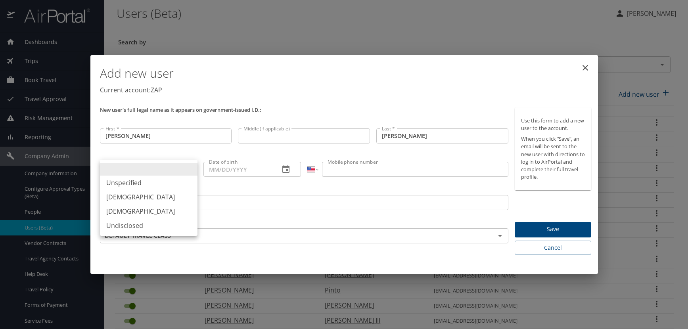
click at [143, 199] on li "[DEMOGRAPHIC_DATA]" at bounding box center [149, 197] width 98 height 14
type input "[DEMOGRAPHIC_DATA]"
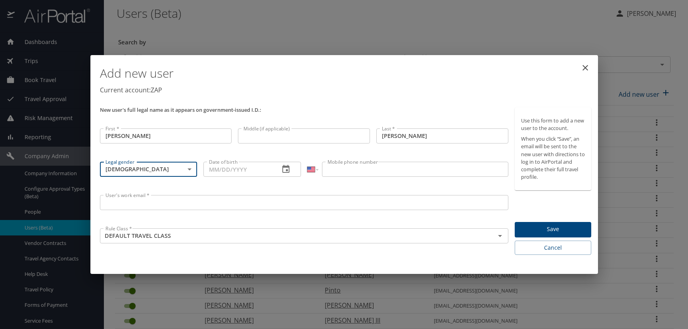
click at [287, 168] on icon "button" at bounding box center [286, 170] width 10 height 10
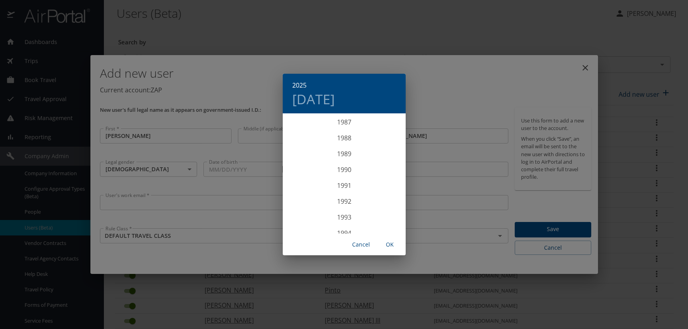
scroll to position [1396, 0]
click at [345, 171] on div "1990" at bounding box center [344, 170] width 123 height 16
click at [341, 189] on div "Aug" at bounding box center [344, 189] width 41 height 30
click at [344, 212] on p "29" at bounding box center [344, 212] width 6 height 5
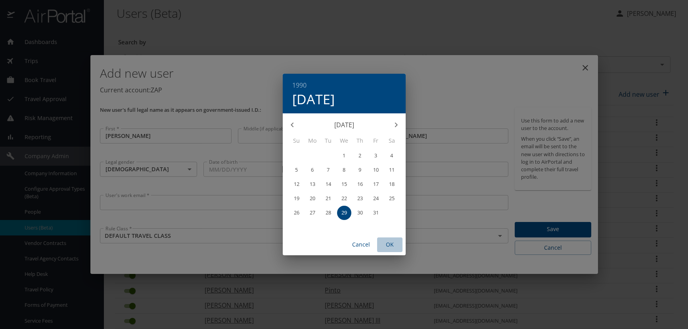
click at [386, 247] on span "OK" at bounding box center [389, 245] width 19 height 10
type input "08/29/1990"
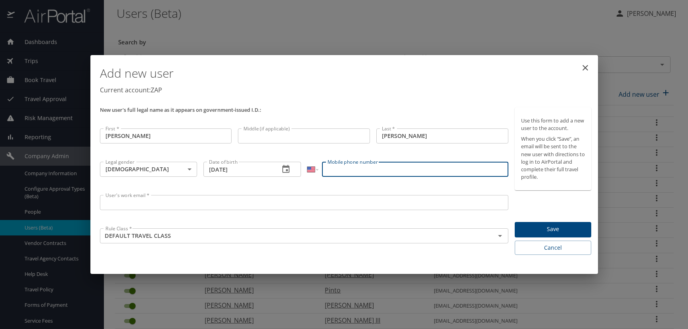
click at [334, 175] on input "Mobile phone number" at bounding box center [415, 169] width 186 height 15
type input "(915) 412-9591"
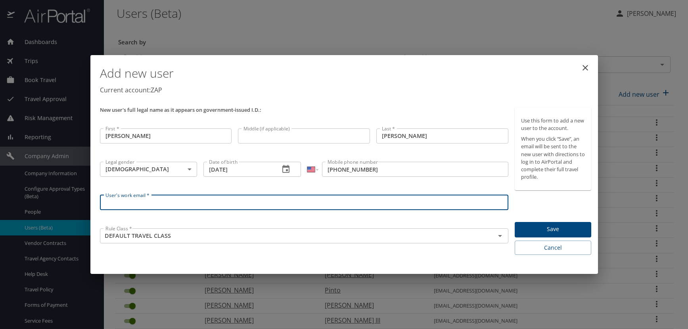
click at [117, 202] on input "User's work email *" at bounding box center [304, 202] width 409 height 15
paste input "SANCHEZS.AT.ZAPECS.COM"
type input "[PERSON_NAME][EMAIL_ADDRESS][DOMAIN_NAME]"
click at [266, 81] on h1 "Add new user" at bounding box center [346, 73] width 492 height 24
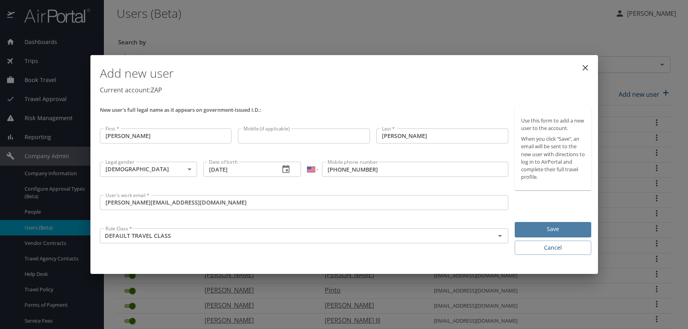
click at [521, 229] on button "Save" at bounding box center [553, 229] width 77 height 15
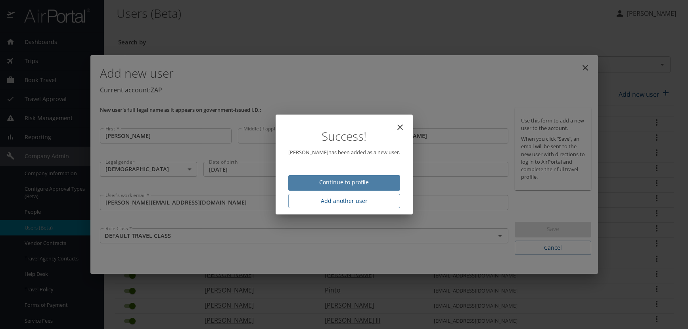
click at [346, 179] on span "Continue to profile" at bounding box center [344, 183] width 99 height 10
select select "US"
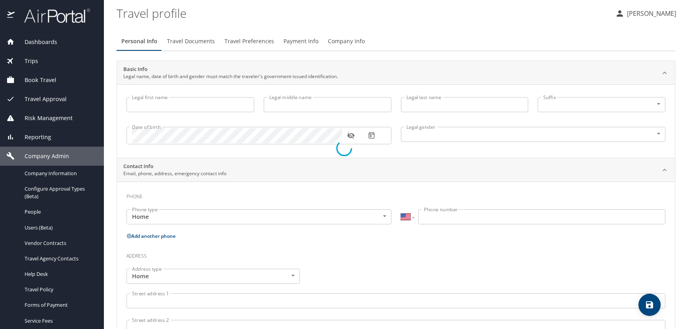
type input "[PERSON_NAME]"
type input "[DEMOGRAPHIC_DATA]"
select select "US"
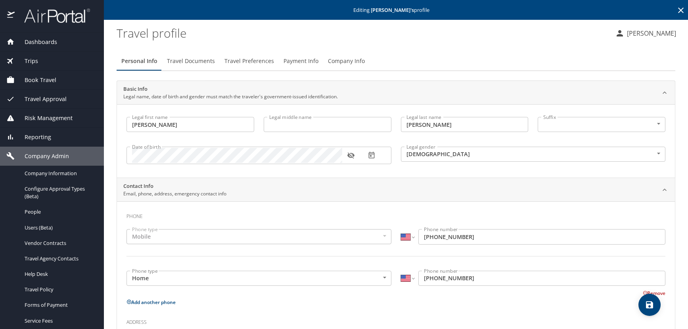
click at [353, 155] on icon "button" at bounding box center [350, 156] width 7 height 6
click at [678, 10] on icon at bounding box center [681, 11] width 6 height 6
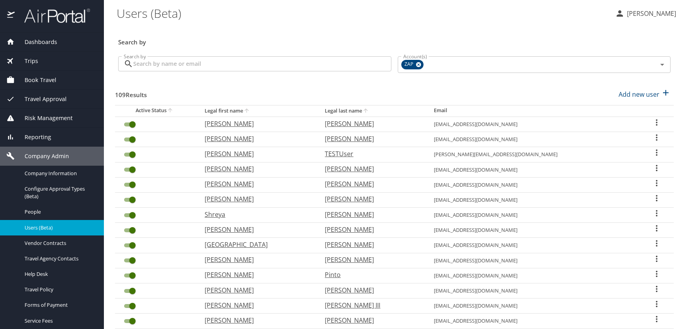
click at [285, 31] on div "Search by" at bounding box center [394, 37] width 559 height 26
click at [642, 97] on p "Add new user" at bounding box center [639, 95] width 41 height 10
select select "US"
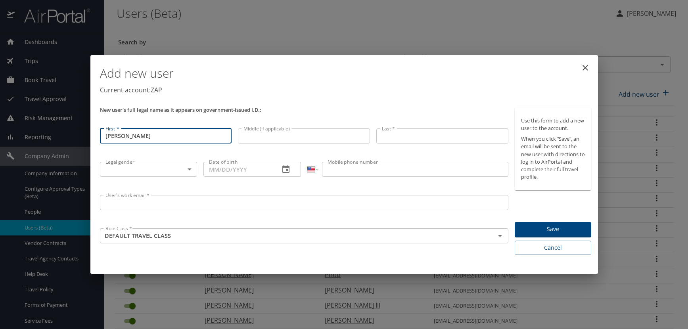
type input "[PERSON_NAME]"
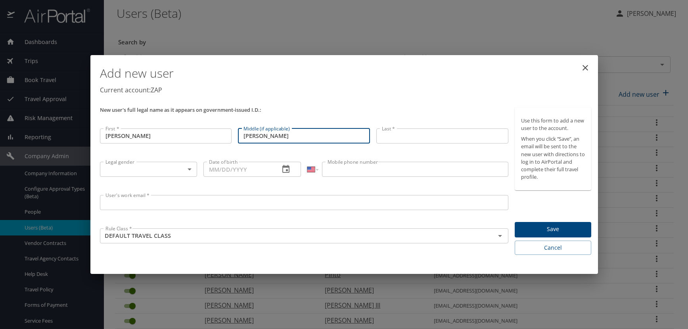
type input "[PERSON_NAME]"
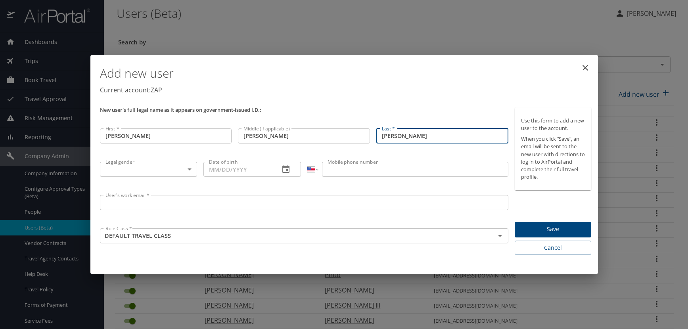
type input "[PERSON_NAME]"
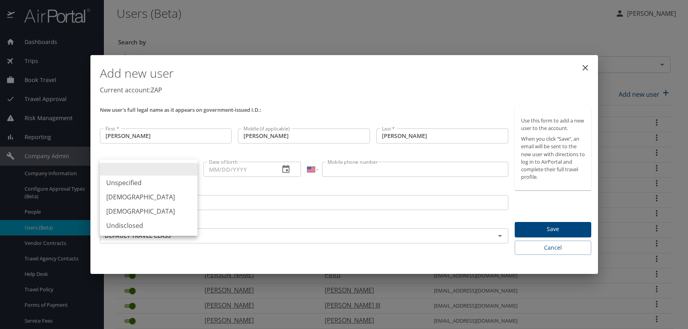
click at [189, 168] on body "Dashboards AirPortal 360™ Manager AirPortal 360™ Agent My Travel Dashboard Trip…" at bounding box center [344, 164] width 688 height 329
click at [133, 198] on li "[DEMOGRAPHIC_DATA]" at bounding box center [149, 197] width 98 height 14
type input "[DEMOGRAPHIC_DATA]"
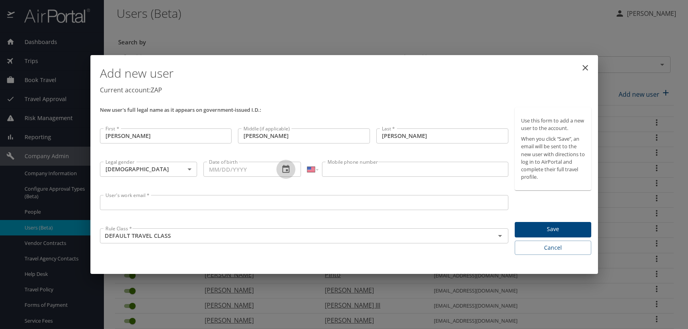
click at [286, 167] on icon "button" at bounding box center [285, 169] width 7 height 8
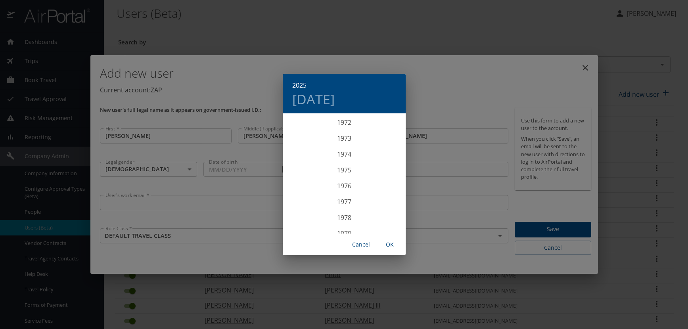
scroll to position [1118, 0]
click at [345, 129] on div "1970" at bounding box center [344, 131] width 123 height 16
click at [343, 186] on div "Aug" at bounding box center [344, 189] width 41 height 30
click at [390, 211] on p "29" at bounding box center [392, 212] width 6 height 5
click at [390, 245] on span "OK" at bounding box center [389, 245] width 19 height 10
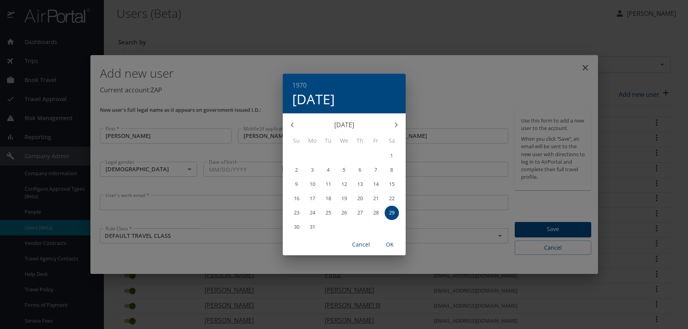
type input "[DATE]"
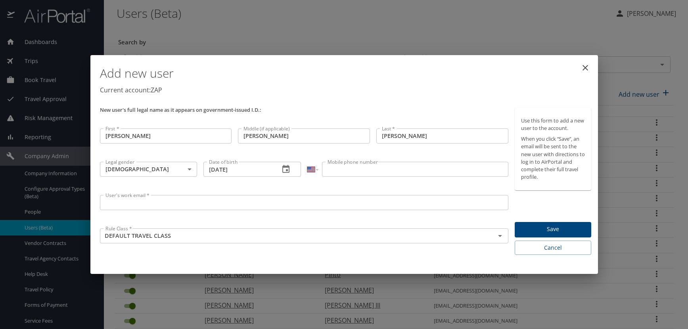
click at [338, 167] on input "Mobile phone number" at bounding box center [415, 169] width 186 height 15
type input "[PHONE_NUMBER]"
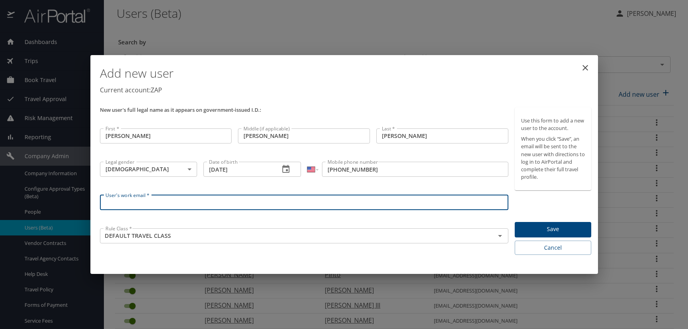
click at [155, 201] on input "User's work email *" at bounding box center [304, 202] width 409 height 15
paste input "[DOMAIN_NAME]"
type input "[EMAIL_ADDRESS][DOMAIN_NAME]"
click at [342, 88] on p "Current account: ZAP" at bounding box center [346, 90] width 492 height 10
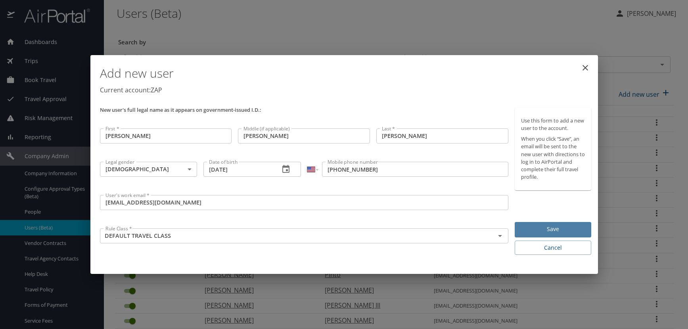
click at [553, 230] on span "Save" at bounding box center [553, 229] width 64 height 10
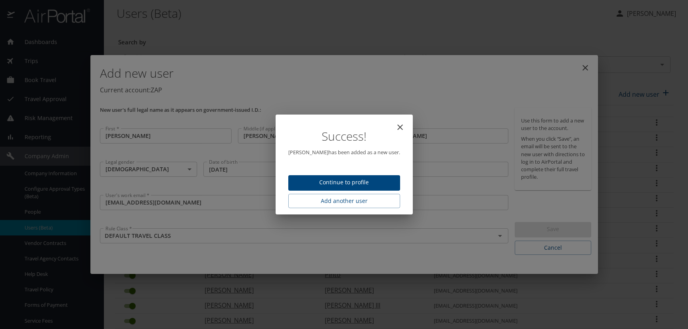
click at [352, 182] on span "Continue to profile" at bounding box center [344, 183] width 99 height 10
select select "US"
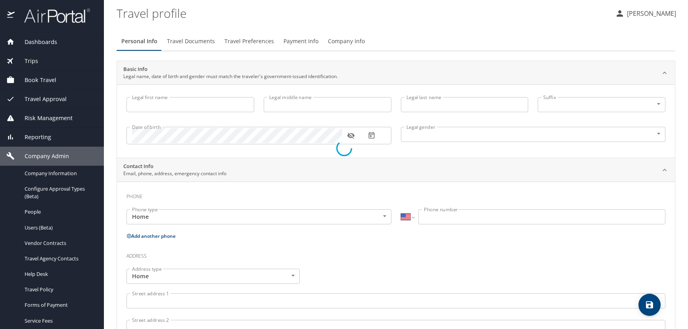
select select "US"
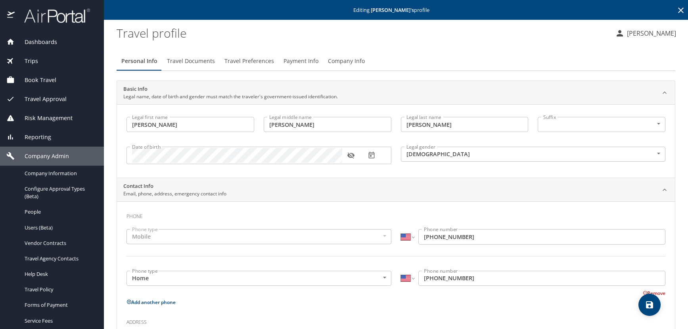
type input "[PERSON_NAME]"
type input "[DEMOGRAPHIC_DATA]"
click at [350, 155] on icon "button" at bounding box center [350, 156] width 7 height 6
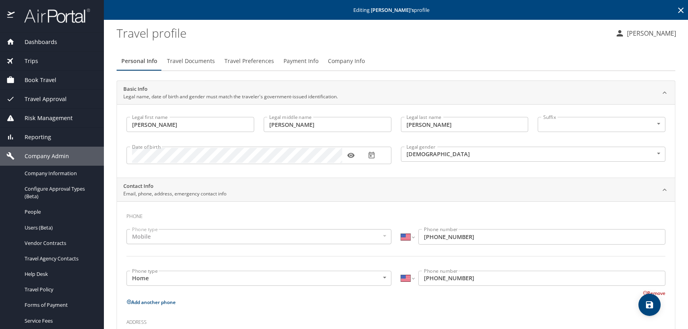
click at [241, 61] on span "Travel Preferences" at bounding box center [249, 61] width 50 height 10
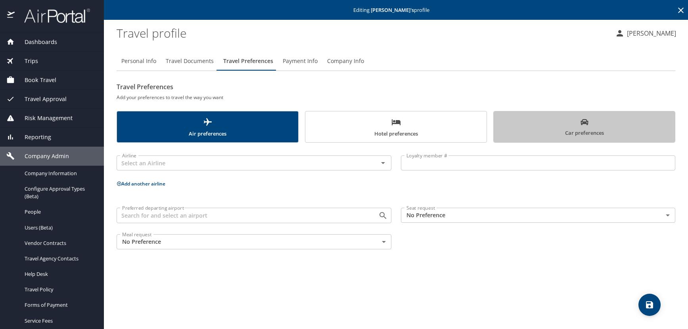
click at [540, 132] on span "Car preferences" at bounding box center [585, 127] width 172 height 19
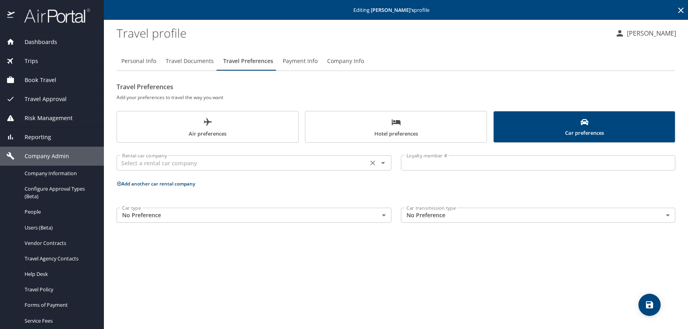
click at [192, 161] on input "text" at bounding box center [242, 163] width 247 height 10
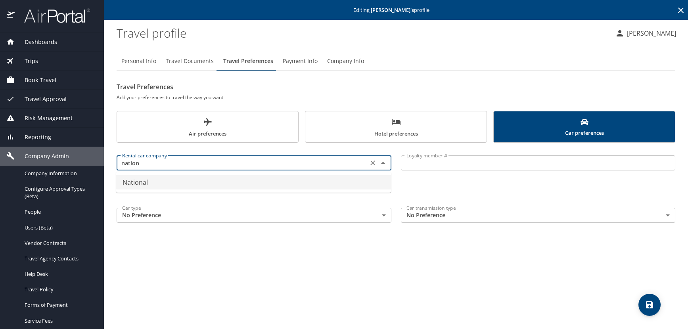
click at [135, 183] on li "National" at bounding box center [253, 182] width 275 height 14
type input "National"
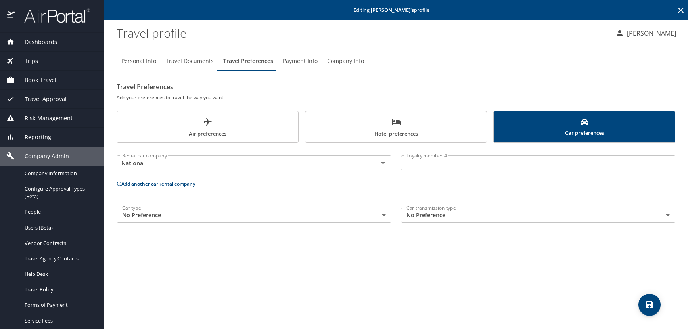
click at [441, 165] on input "Loyalty member #" at bounding box center [538, 162] width 275 height 15
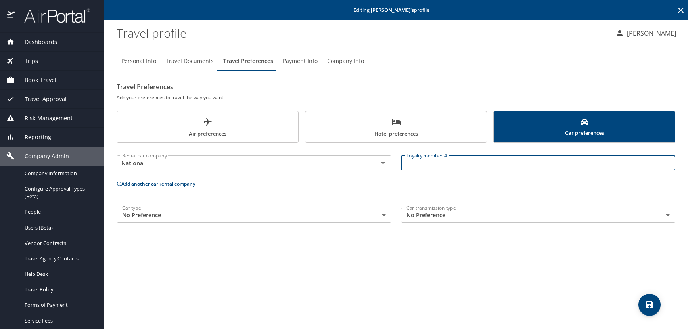
paste input "655332381"
type input "655332381"
click at [119, 184] on icon at bounding box center [119, 184] width 4 height 4
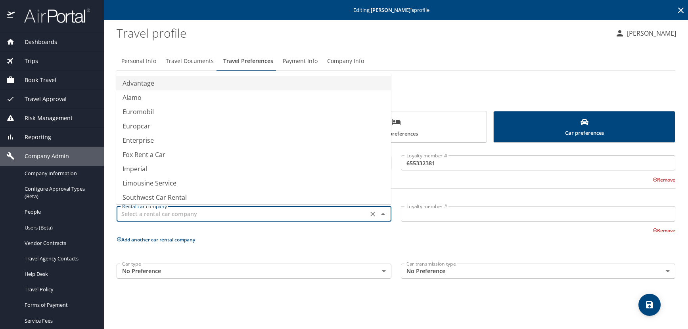
click at [128, 212] on input "text" at bounding box center [242, 214] width 247 height 10
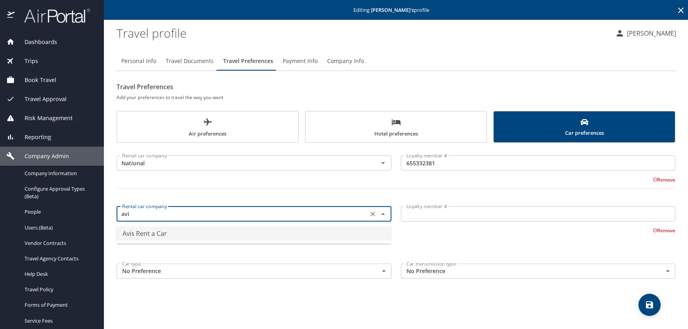
click at [145, 232] on li "Avis Rent a Car" at bounding box center [253, 233] width 275 height 14
type input "Avis Rent a Car"
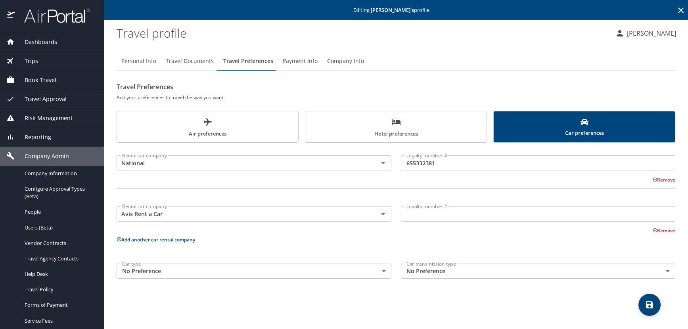
click at [417, 211] on input "Loyalty member #" at bounding box center [538, 213] width 275 height 15
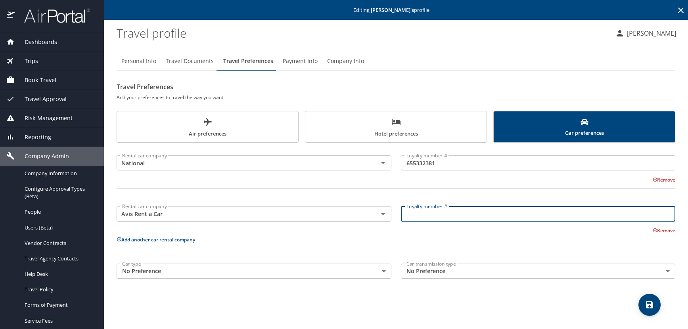
paste input "7EU63K"
type input "7EU63K"
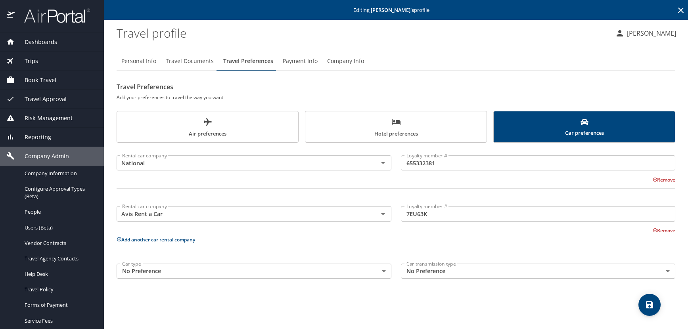
click at [119, 239] on icon at bounding box center [119, 239] width 4 height 4
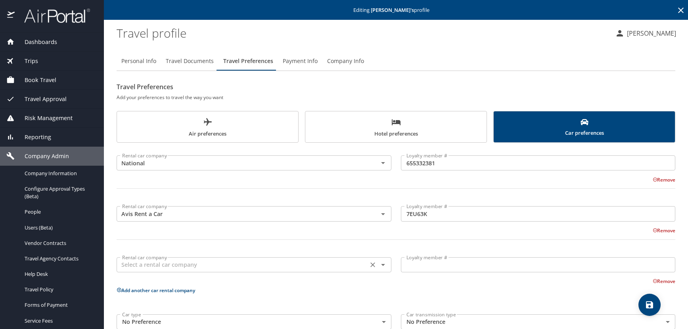
click at [138, 263] on input "text" at bounding box center [242, 265] width 247 height 10
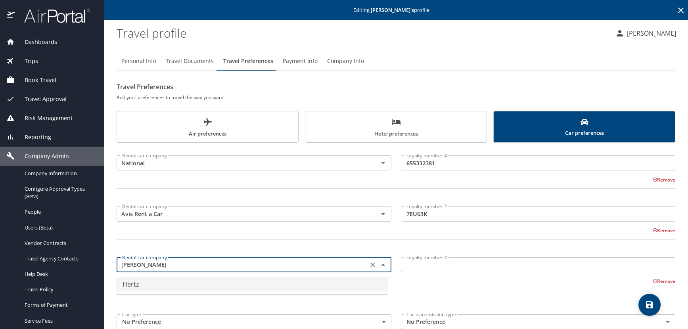
click at [135, 286] on li "Hertz" at bounding box center [252, 284] width 272 height 14
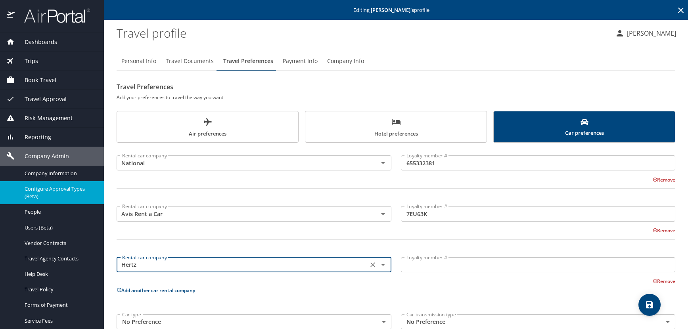
type input "Hertz"
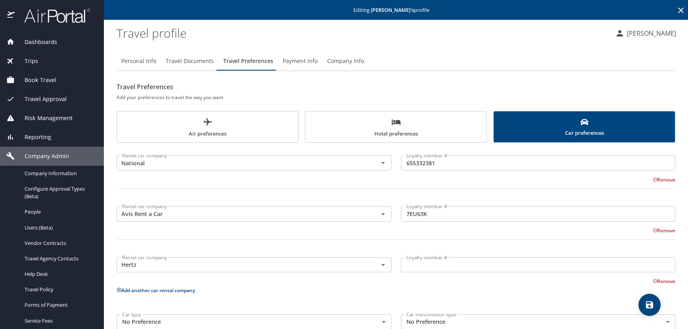
click at [425, 269] on input "Loyalty member #" at bounding box center [538, 264] width 275 height 15
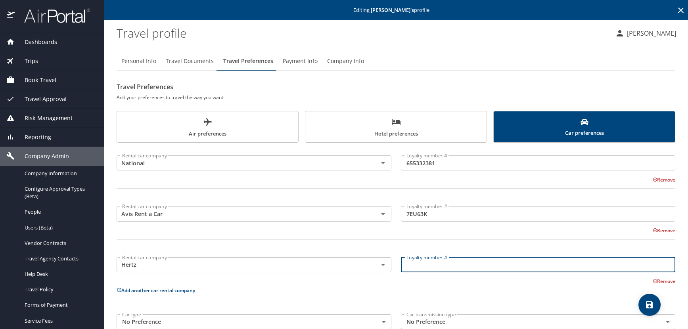
paste input "3543586"
type input "3543586"
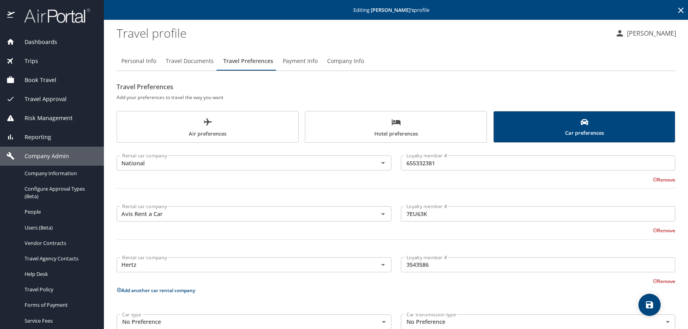
drag, startPoint x: 385, startPoint y: 121, endPoint x: 375, endPoint y: 127, distance: 11.9
click at [385, 121] on span "Hotel preferences" at bounding box center [396, 127] width 172 height 21
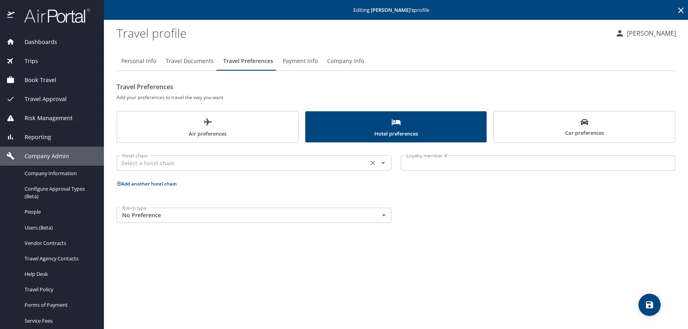
click at [138, 162] on input "text" at bounding box center [242, 163] width 247 height 10
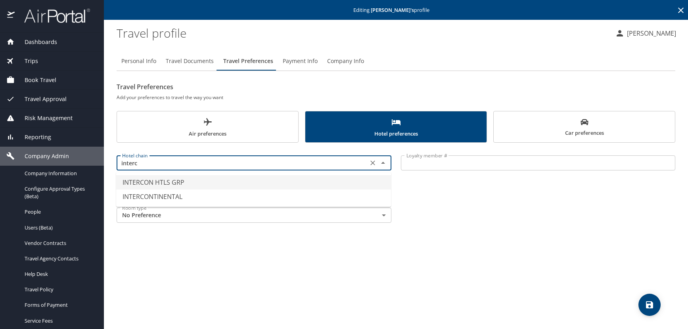
click at [159, 180] on li "INTERCON HTLS GRP" at bounding box center [253, 182] width 275 height 14
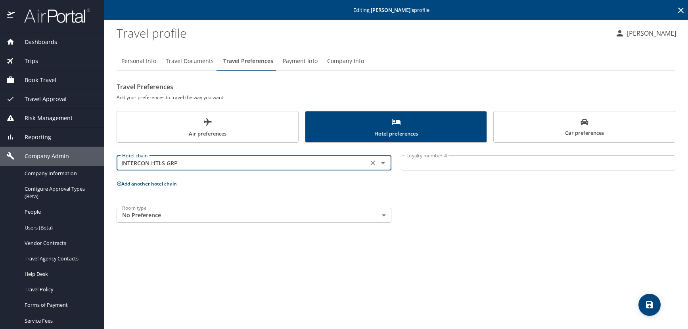
type input "INTERCON HTLS GRP"
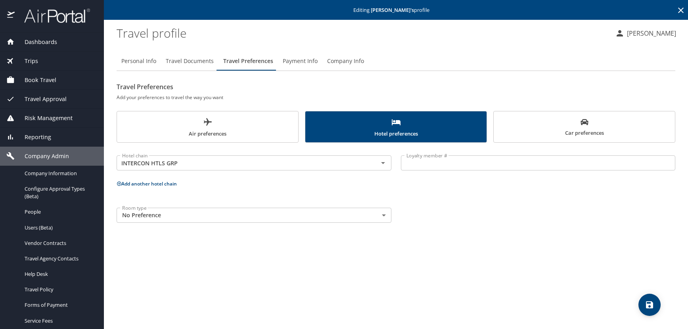
click at [455, 159] on input "Loyalty member #" at bounding box center [538, 162] width 275 height 15
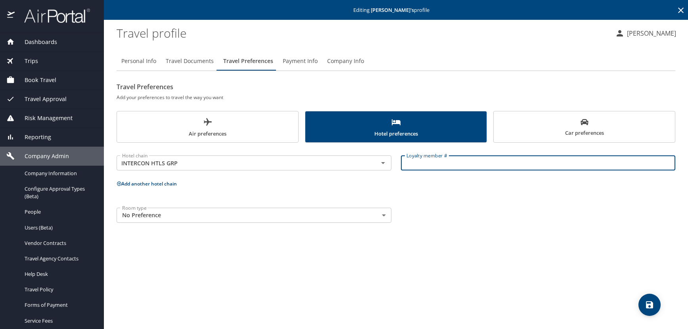
paste input "204356359"
type input "204356359"
click at [119, 181] on icon at bounding box center [119, 183] width 5 height 5
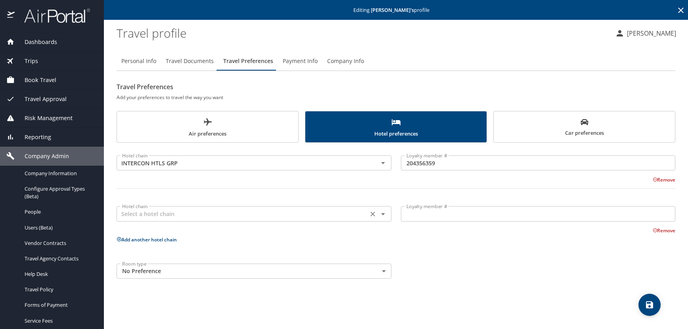
click at [140, 216] on input "text" at bounding box center [242, 214] width 247 height 10
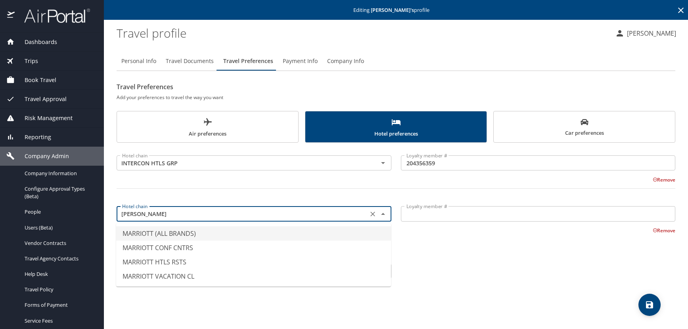
click at [159, 240] on li "MARRIOTT (ALL BRANDS)" at bounding box center [253, 233] width 275 height 14
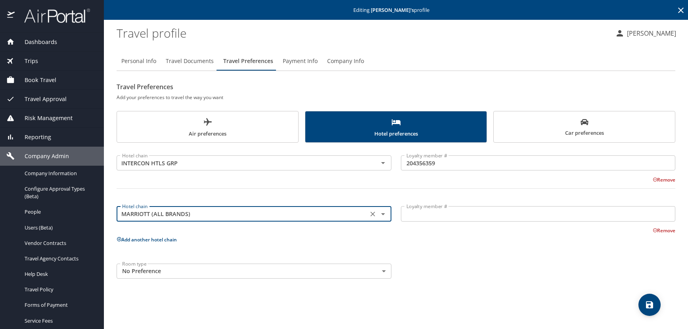
type input "MARRIOTT (ALL BRANDS)"
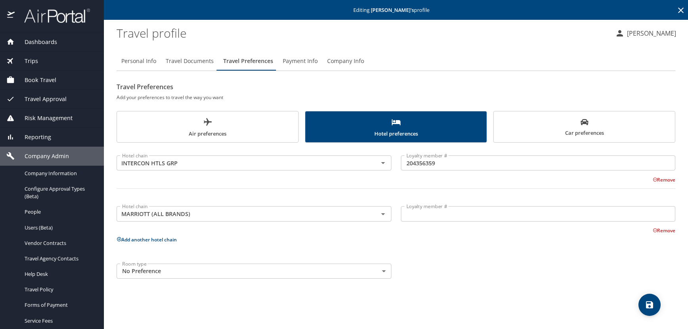
click at [415, 216] on input "Loyalty member #" at bounding box center [538, 213] width 275 height 15
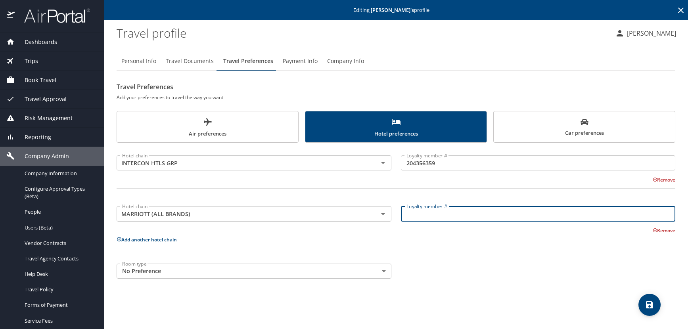
paste input "148352547"
type input "148352547"
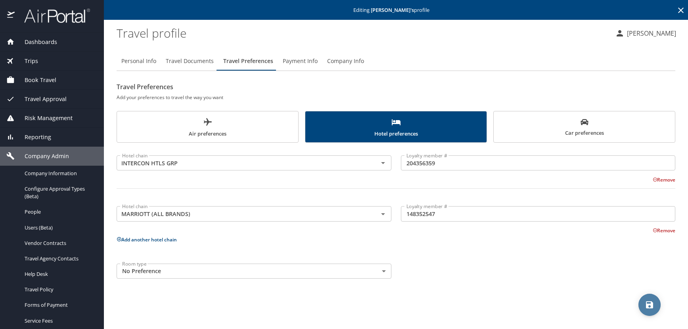
click at [646, 302] on icon "save" at bounding box center [649, 304] width 7 height 7
click at [583, 127] on span "Car preferences" at bounding box center [585, 127] width 172 height 19
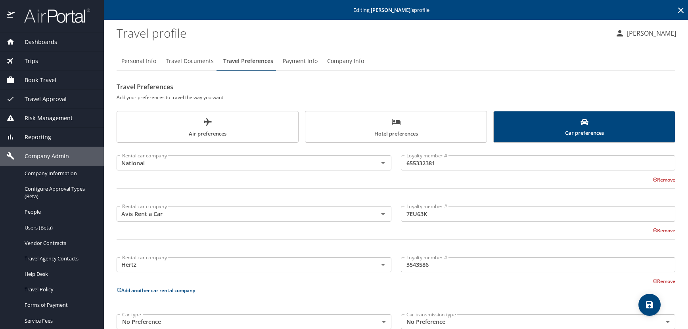
click at [357, 123] on span "Hotel preferences" at bounding box center [396, 127] width 172 height 21
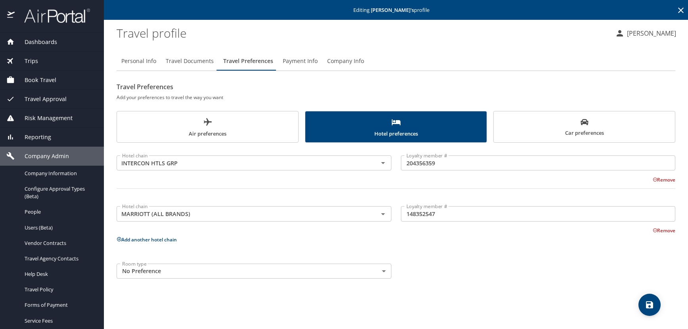
click at [680, 12] on icon at bounding box center [681, 11] width 6 height 6
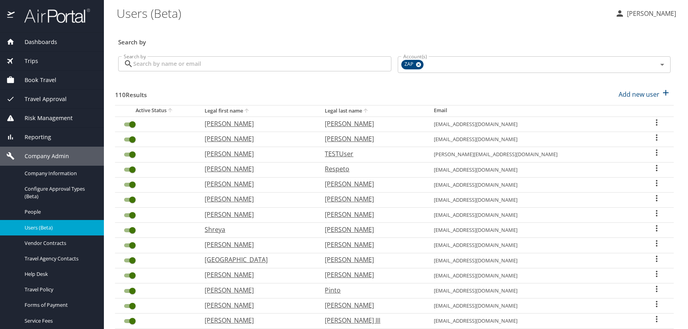
click at [242, 35] on h3 "Search by" at bounding box center [394, 40] width 552 height 14
click at [627, 97] on p "Add new user" at bounding box center [639, 95] width 41 height 10
select select "US"
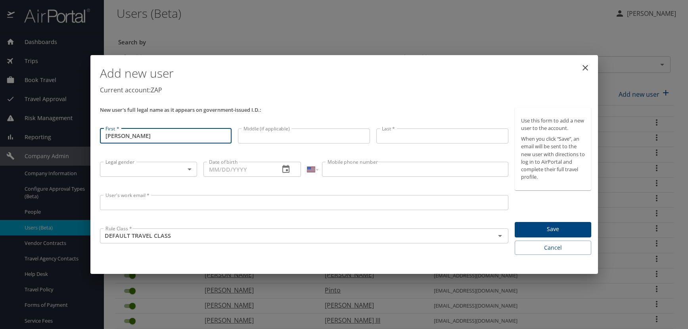
type input "[PERSON_NAME]"
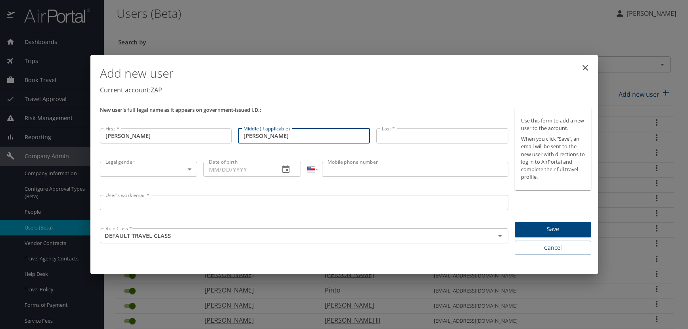
type input "[PERSON_NAME]"
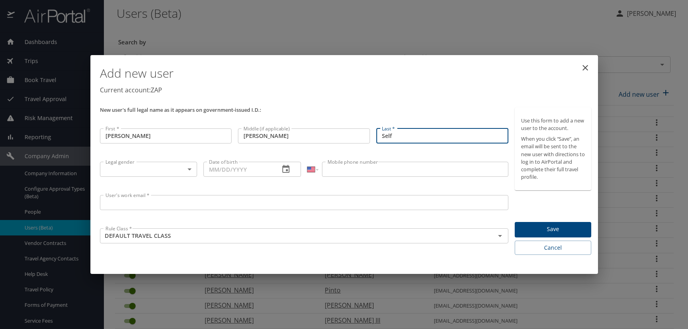
type input "Self"
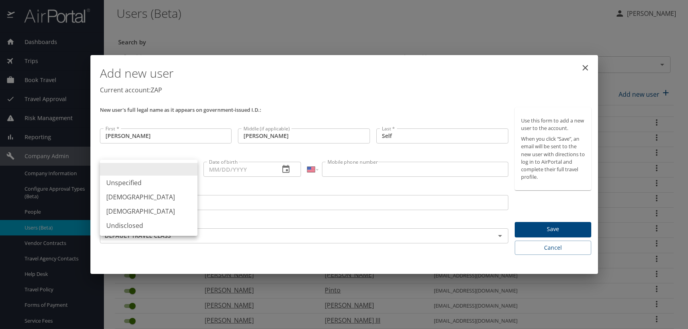
click at [188, 166] on body "Dashboards AirPortal 360™ Manager AirPortal 360™ Agent My Travel Dashboard Trip…" at bounding box center [344, 164] width 688 height 329
click at [128, 199] on li "[DEMOGRAPHIC_DATA]" at bounding box center [149, 197] width 98 height 14
type input "[DEMOGRAPHIC_DATA]"
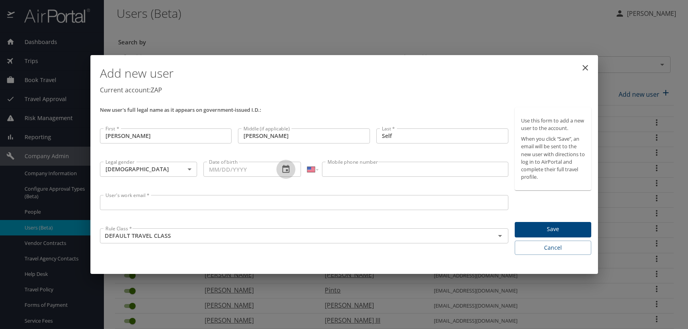
click at [284, 167] on icon "button" at bounding box center [285, 169] width 7 height 8
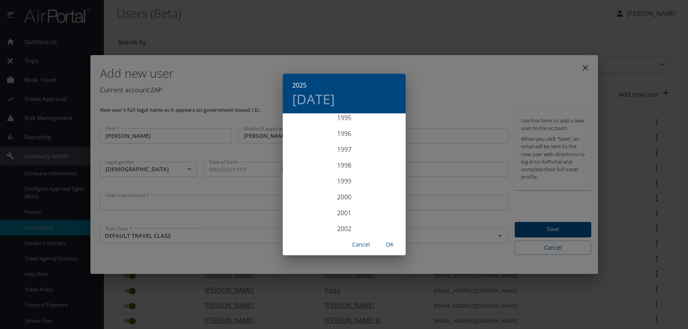
scroll to position [1515, 0]
click at [340, 145] on div "1996" at bounding box center [344, 146] width 123 height 16
click at [339, 181] on div "Aug" at bounding box center [344, 189] width 41 height 30
click at [297, 212] on p "25" at bounding box center [297, 212] width 6 height 5
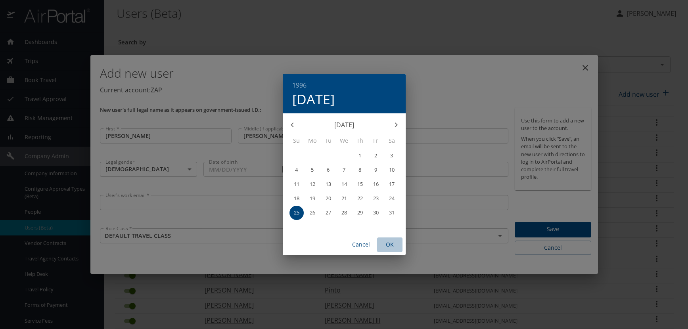
click at [390, 246] on span "OK" at bounding box center [389, 245] width 19 height 10
type input "[DATE]"
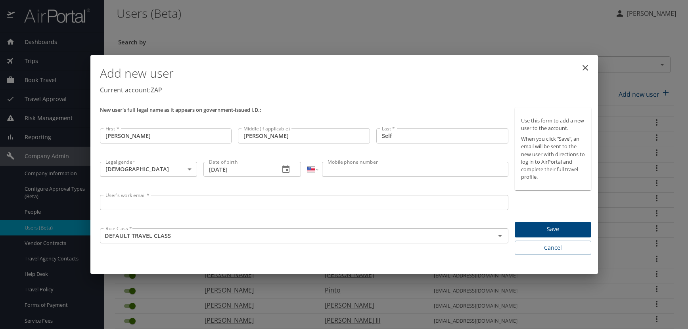
click at [345, 167] on input "Mobile phone number" at bounding box center [415, 169] width 186 height 15
type input "[PHONE_NUMBER]"
click at [113, 205] on input "User's work email *" at bounding box center [304, 202] width 409 height 15
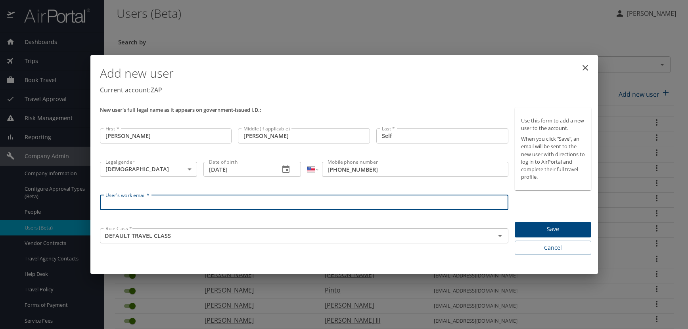
paste input "[DOMAIN_NAME]"
type input "[EMAIL_ADDRESS][DOMAIN_NAME]"
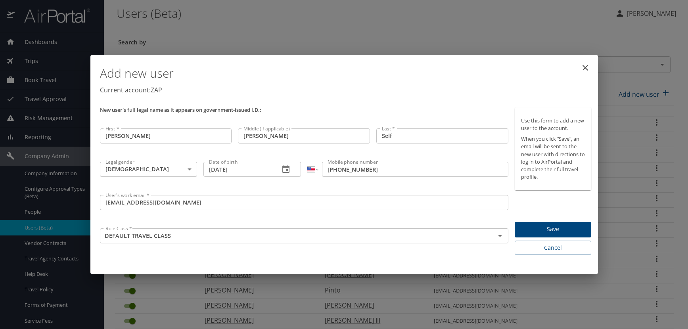
click at [362, 102] on div "Add new user Current account: ZAP" at bounding box center [346, 81] width 498 height 46
click at [524, 229] on span "Save" at bounding box center [553, 229] width 64 height 10
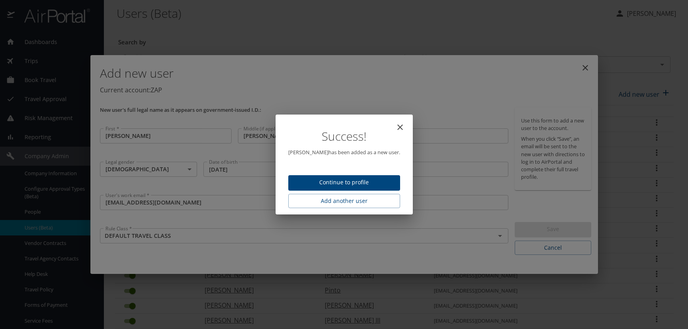
click at [316, 184] on span "Continue to profile" at bounding box center [344, 183] width 99 height 10
select select "US"
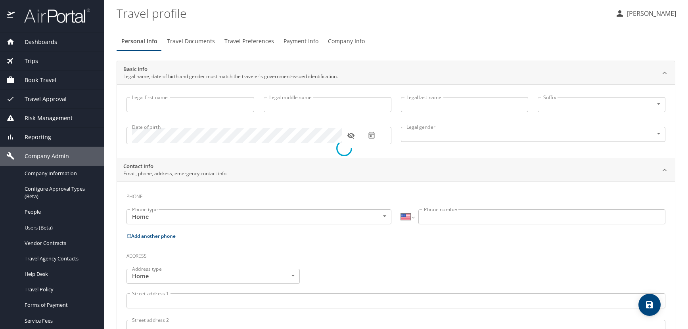
type input "[PERSON_NAME]"
type input "Self"
type input "[DEMOGRAPHIC_DATA]"
select select "US"
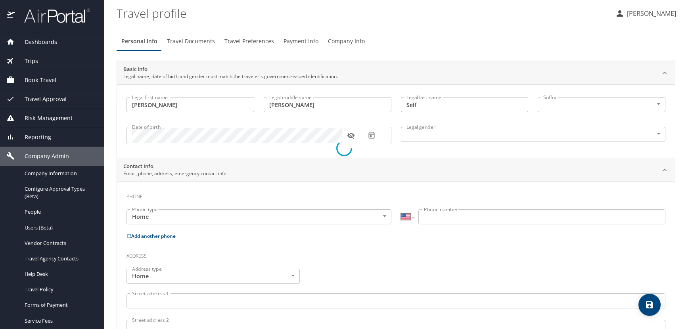
select select "US"
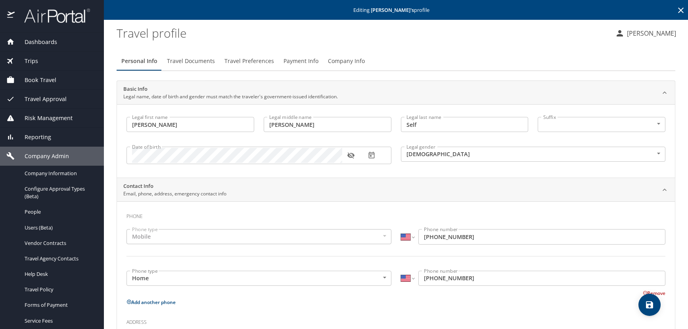
click at [347, 154] on button "button" at bounding box center [350, 155] width 17 height 17
click at [198, 61] on span "Travel Documents" at bounding box center [191, 61] width 48 height 10
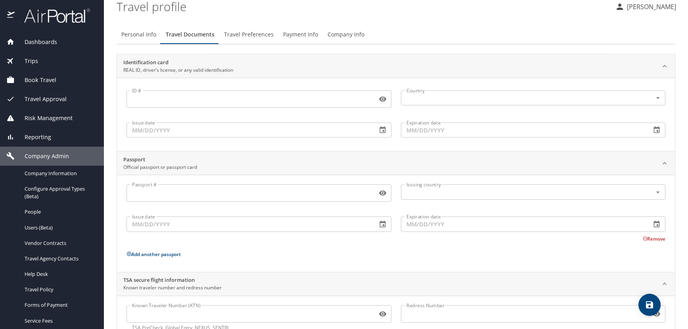
scroll to position [53, 0]
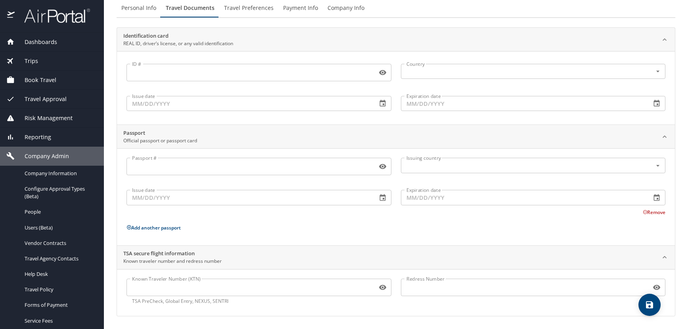
click at [188, 290] on input "Known Traveler Number (KTN)" at bounding box center [250, 287] width 247 height 15
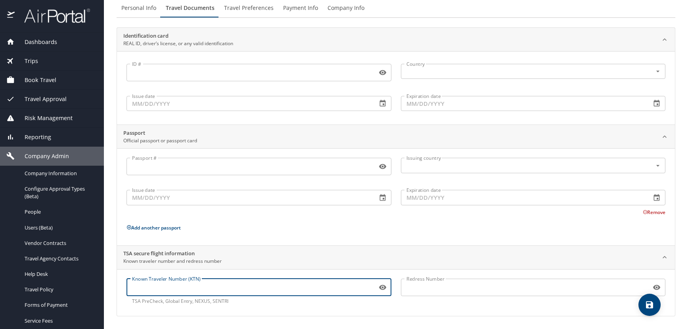
paste input "TT12K7X9R"
type input "TT12K7X9R"
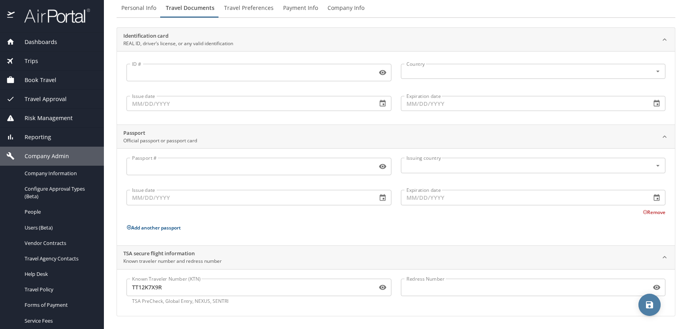
click at [645, 309] on icon "save" at bounding box center [650, 305] width 10 height 10
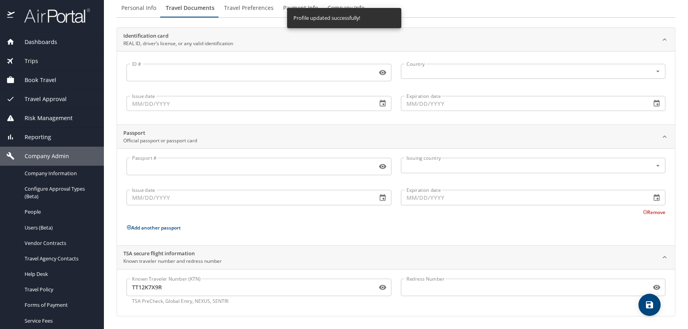
click at [232, 8] on span "Travel Preferences" at bounding box center [249, 8] width 50 height 10
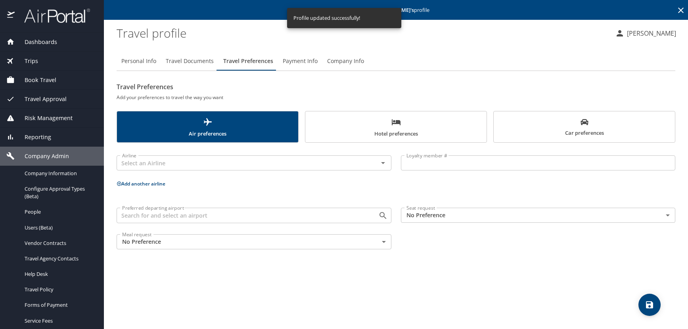
scroll to position [0, 0]
click at [144, 169] on div "Airline" at bounding box center [254, 162] width 275 height 15
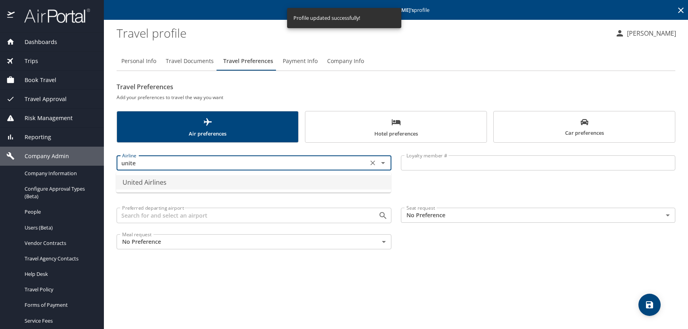
click at [162, 173] on ul "United Airlines" at bounding box center [253, 182] width 275 height 21
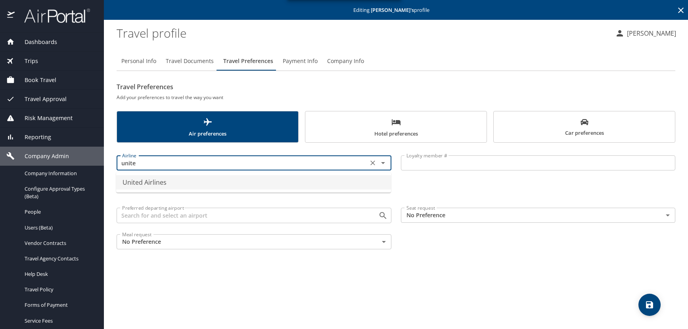
click at [163, 183] on li "United Airlines" at bounding box center [253, 182] width 275 height 14
type input "United Airlines"
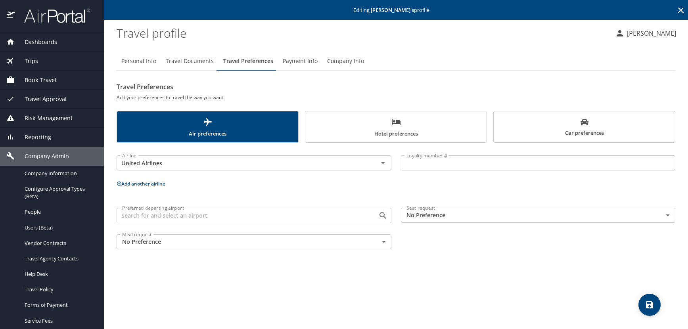
click at [437, 167] on input "Loyalty member #" at bounding box center [538, 162] width 275 height 15
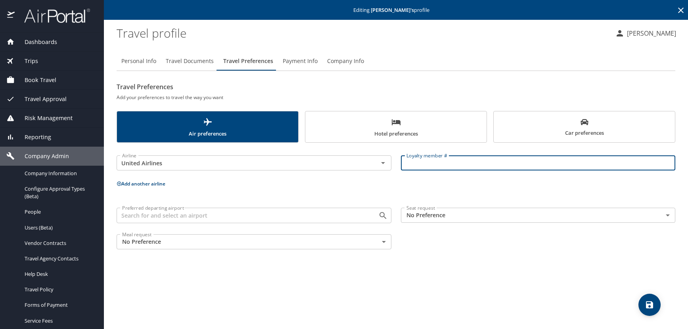
paste input "ANN33607"
type input "ANN33607"
click at [121, 184] on icon at bounding box center [119, 183] width 5 height 5
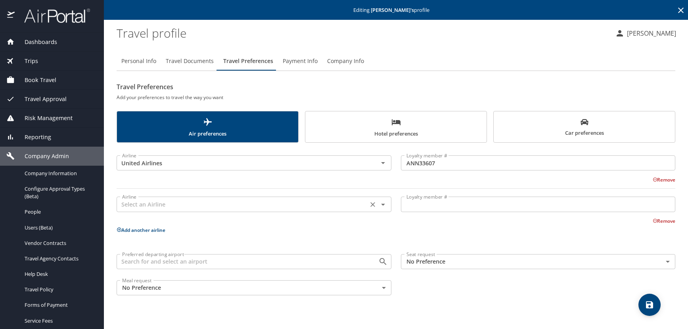
click at [136, 201] on input "text" at bounding box center [242, 204] width 247 height 10
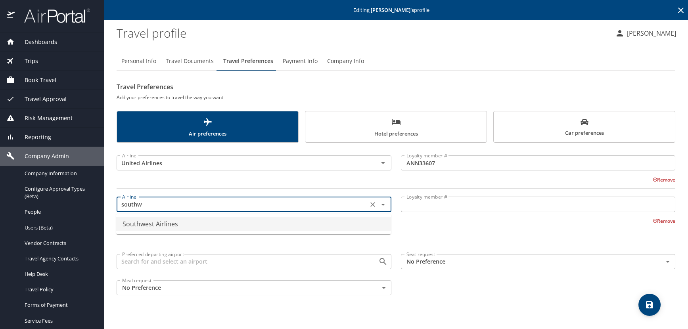
drag, startPoint x: 140, startPoint y: 221, endPoint x: 123, endPoint y: 222, distance: 17.2
click at [139, 222] on li "Southwest Airlines" at bounding box center [253, 224] width 275 height 14
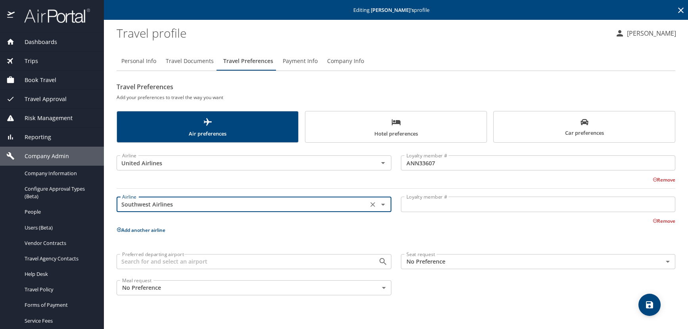
type input "Southwest Airlines"
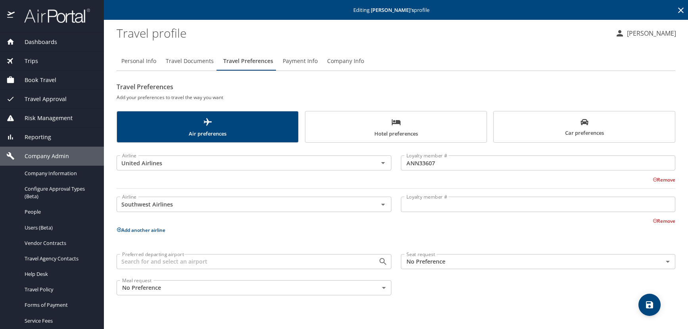
click at [452, 206] on input "Loyalty member #" at bounding box center [538, 204] width 275 height 15
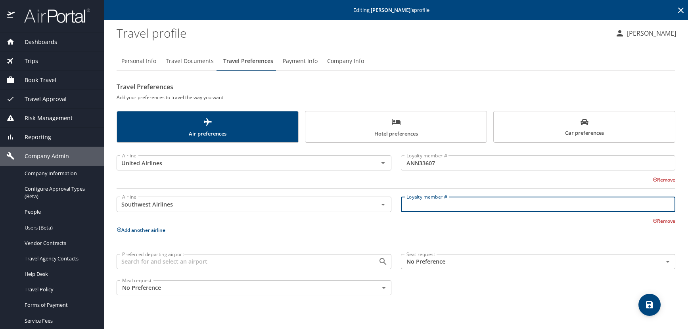
paste input "22352803314"
type input "22352803314"
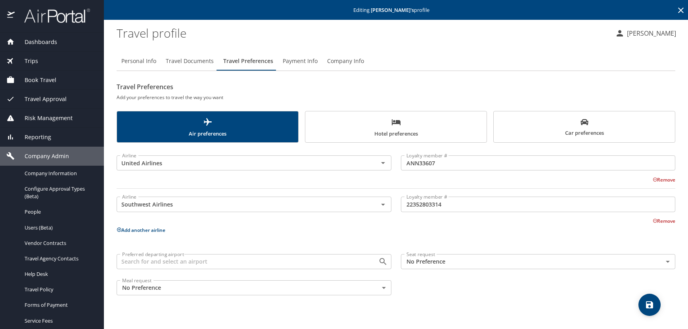
click at [119, 230] on icon at bounding box center [119, 230] width 4 height 4
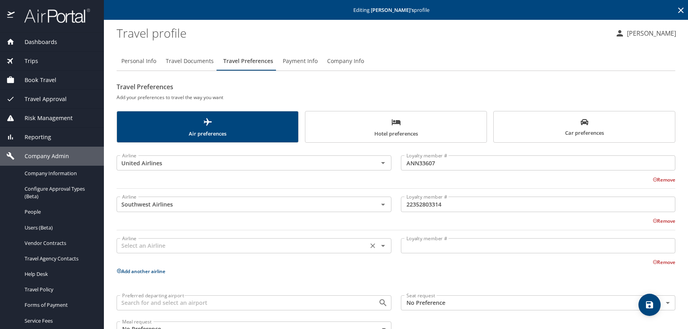
click at [127, 250] on input "text" at bounding box center [242, 246] width 247 height 10
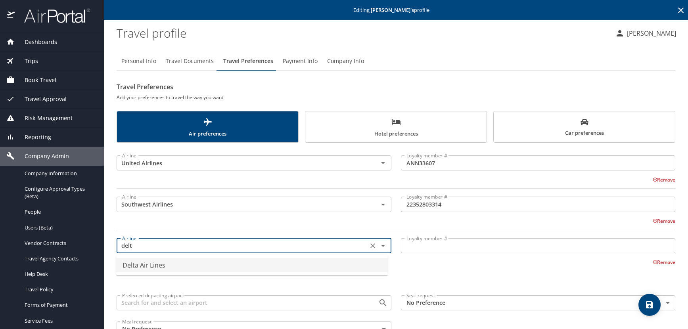
click at [157, 263] on li "Delta Air Lines" at bounding box center [252, 265] width 272 height 14
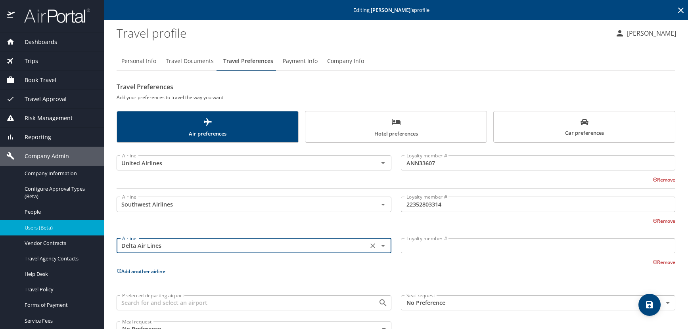
type input "Delta Air Lines"
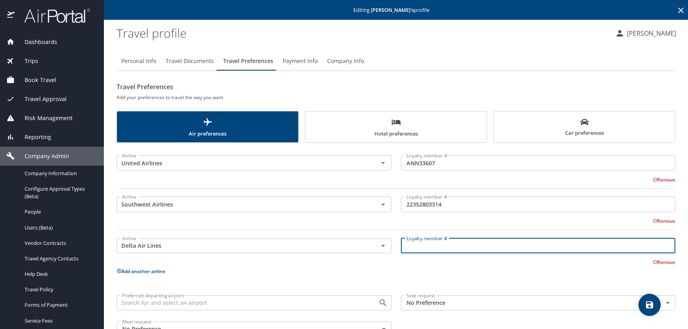
click at [436, 247] on input "Loyalty member #" at bounding box center [538, 245] width 275 height 15
paste input "9528564991"
type input "9528564991"
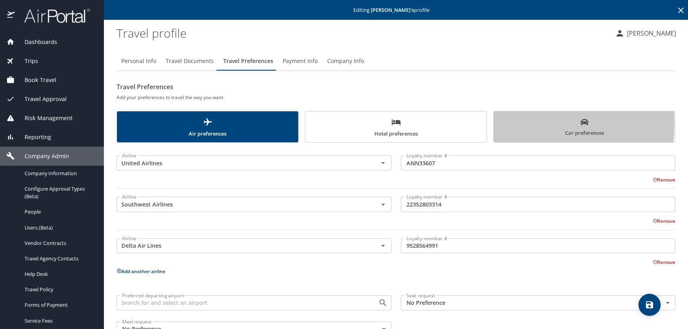
click at [508, 123] on span "Car preferences" at bounding box center [585, 127] width 172 height 19
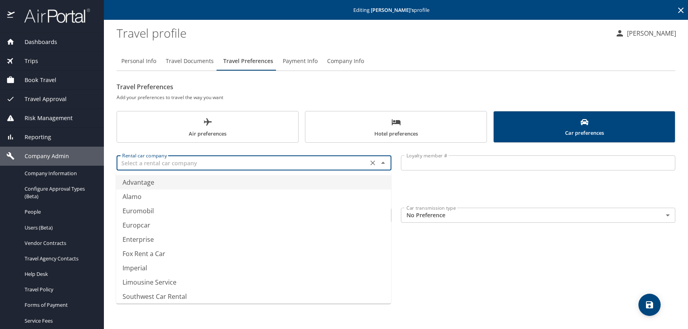
click at [150, 163] on input "text" at bounding box center [242, 163] width 247 height 10
click at [153, 192] on ul "National" at bounding box center [253, 182] width 275 height 21
click at [145, 186] on li "National" at bounding box center [253, 182] width 275 height 14
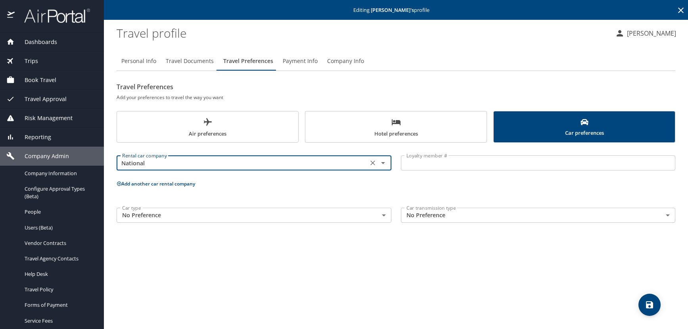
type input "National"
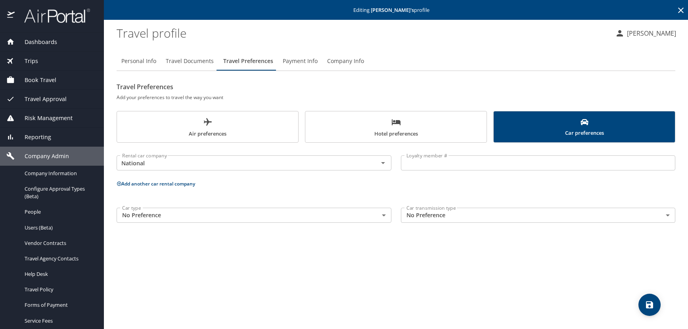
click at [430, 160] on input "Loyalty member #" at bounding box center [538, 162] width 275 height 15
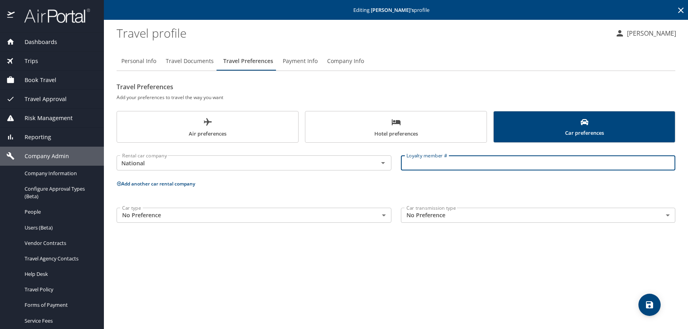
paste input "908626390"
type input "908626390"
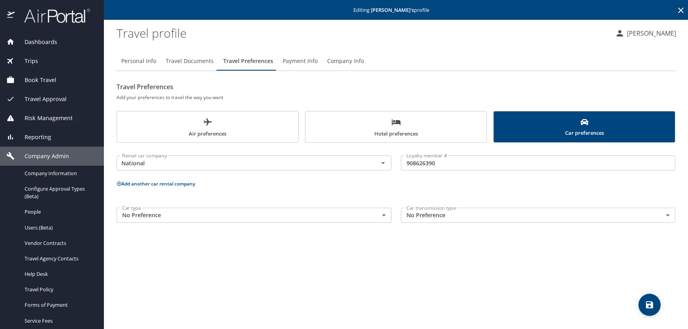
click at [382, 123] on span "Hotel preferences" at bounding box center [396, 127] width 172 height 21
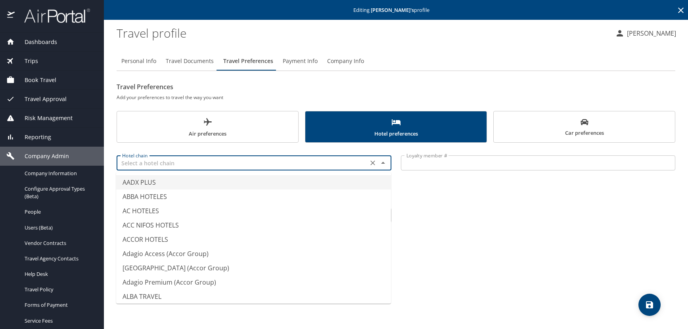
click at [141, 166] on input "text" at bounding box center [242, 163] width 247 height 10
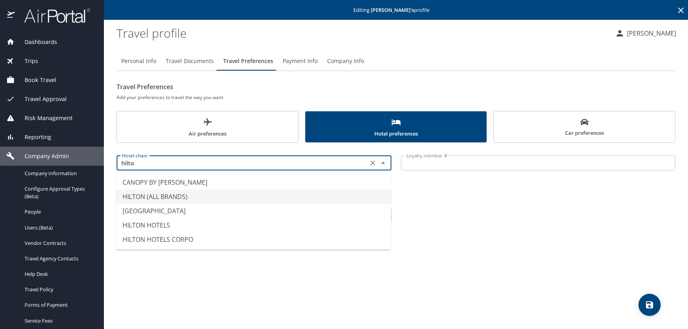
click at [152, 199] on li "HILTON (ALL BRANDS)" at bounding box center [253, 197] width 275 height 14
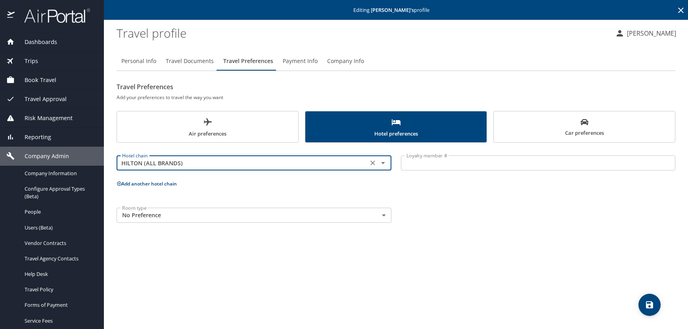
type input "HILTON (ALL BRANDS)"
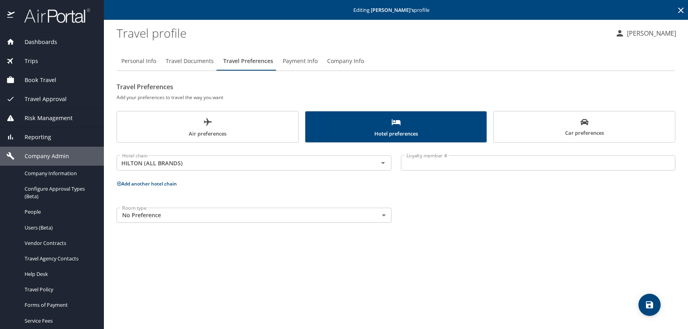
click at [445, 164] on input "Loyalty member #" at bounding box center [538, 162] width 275 height 15
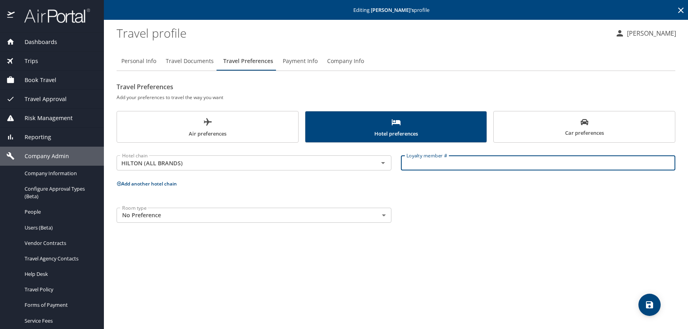
paste input "908626390"
type input "908626390"
click at [119, 185] on icon at bounding box center [119, 183] width 5 height 5
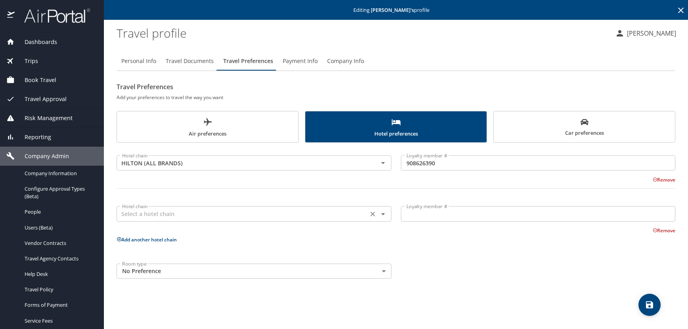
click at [139, 213] on input "text" at bounding box center [242, 214] width 247 height 10
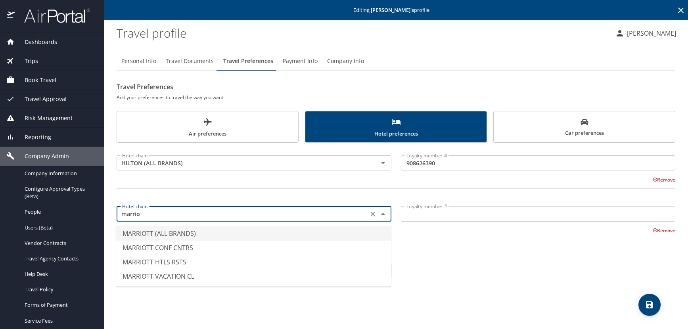
click at [189, 233] on li "MARRIOTT (ALL BRANDS)" at bounding box center [253, 233] width 275 height 14
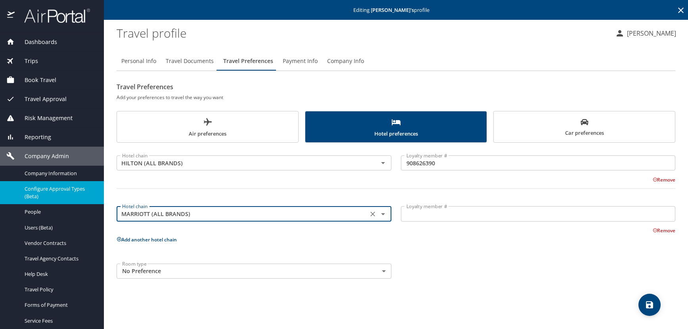
type input "MARRIOTT (ALL BRANDS)"
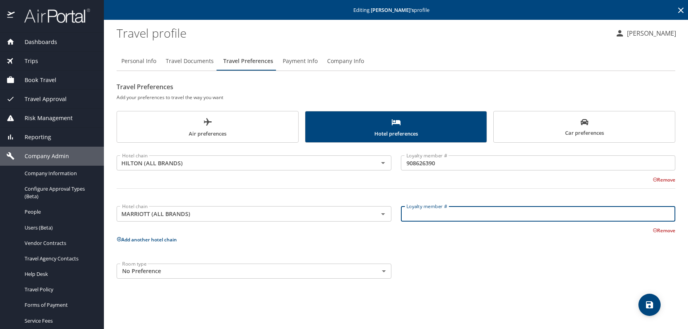
click at [432, 216] on input "Loyalty member #" at bounding box center [538, 213] width 275 height 15
paste input "216989562"
type input "216989562"
click at [119, 239] on icon at bounding box center [119, 239] width 5 height 5
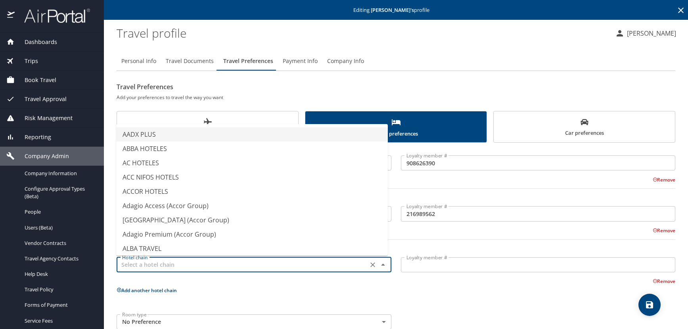
click at [139, 265] on input "text" at bounding box center [242, 265] width 247 height 10
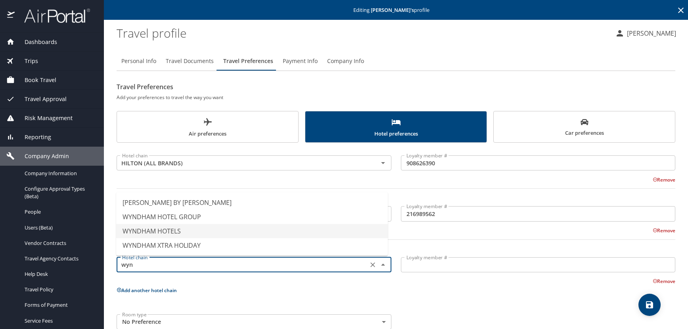
click at [171, 231] on li "WYNDHAM HOTELS" at bounding box center [252, 231] width 272 height 14
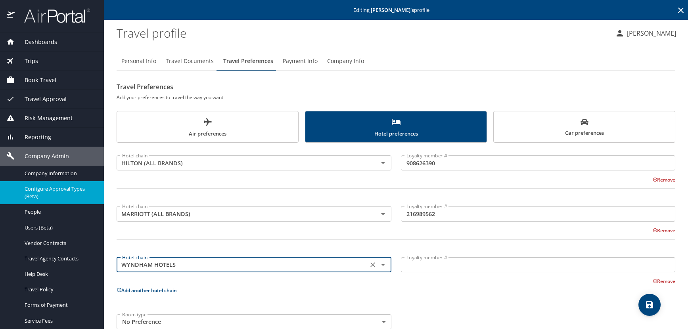
type input "WYNDHAM HOTELS"
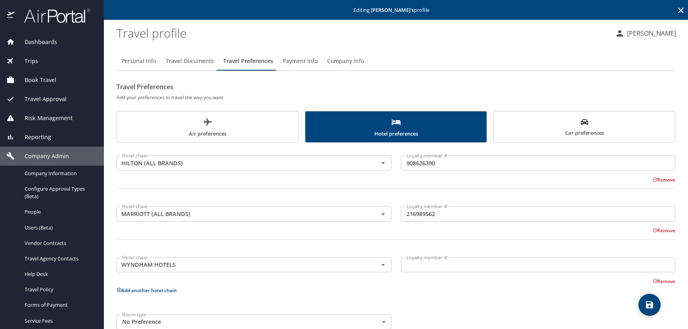
click at [414, 267] on input "Loyalty member #" at bounding box center [538, 264] width 275 height 15
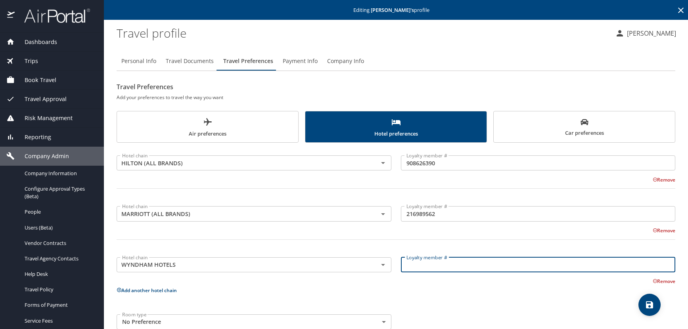
paste input "211221613G"
type input "211221613G"
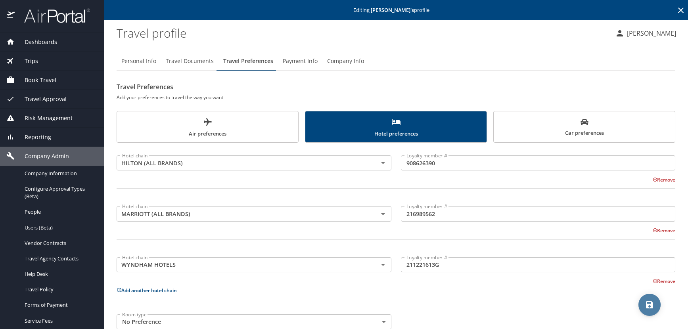
click at [653, 301] on icon "save" at bounding box center [650, 305] width 10 height 10
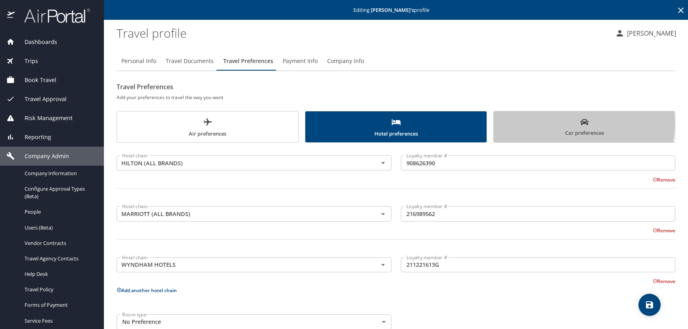
click at [517, 122] on span "Car preferences" at bounding box center [585, 127] width 172 height 19
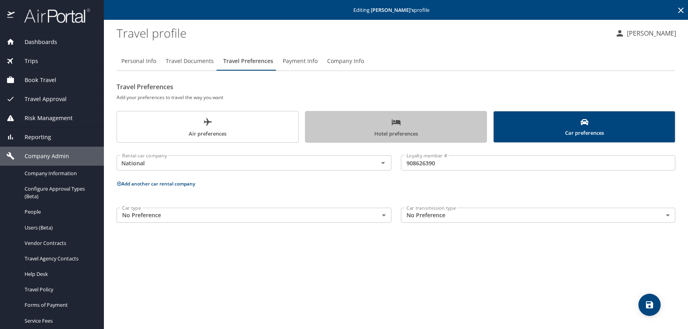
click at [357, 127] on span "Hotel preferences" at bounding box center [396, 127] width 172 height 21
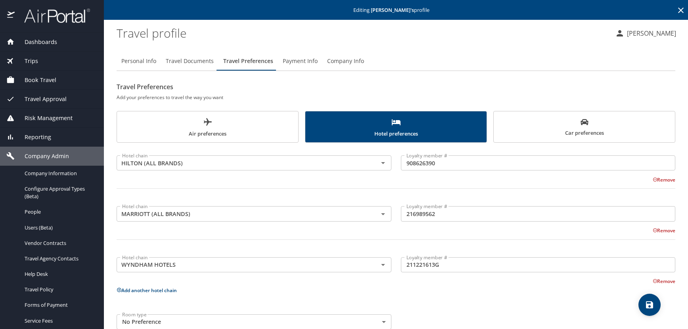
drag, startPoint x: 187, startPoint y: 63, endPoint x: 193, endPoint y: 69, distance: 8.7
click at [187, 63] on span "Travel Documents" at bounding box center [190, 61] width 48 height 10
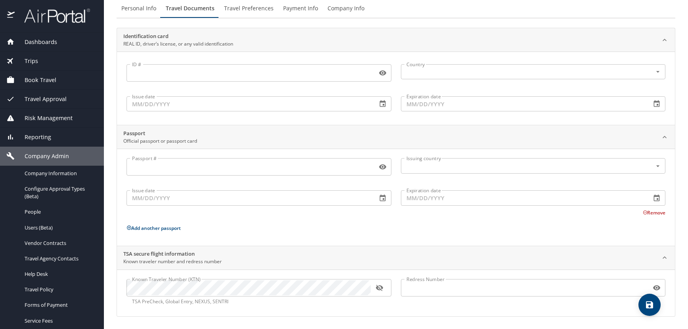
scroll to position [53, 0]
click at [378, 289] on icon "button" at bounding box center [379, 287] width 7 height 6
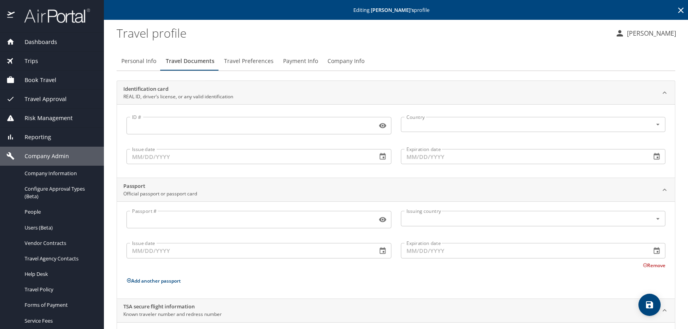
click at [253, 60] on span "Travel Preferences" at bounding box center [249, 61] width 50 height 10
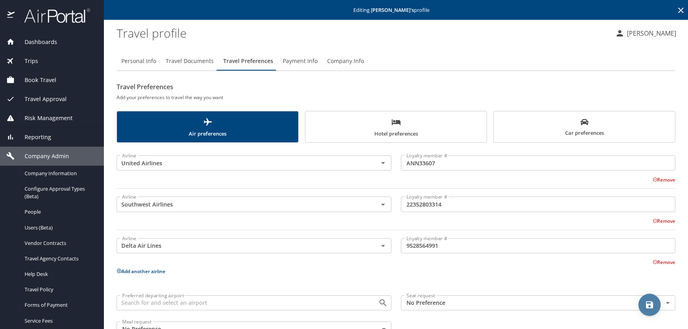
click at [646, 305] on icon "save" at bounding box center [649, 304] width 7 height 7
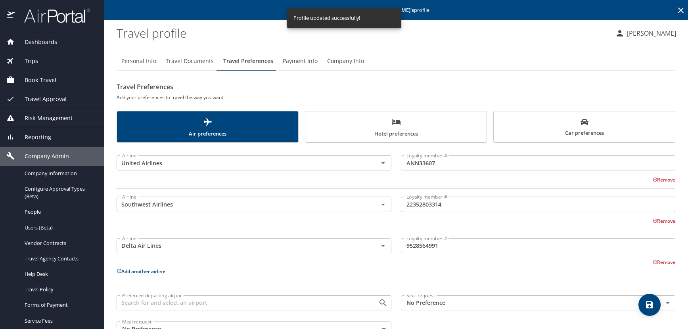
click at [676, 8] on icon at bounding box center [681, 11] width 10 height 10
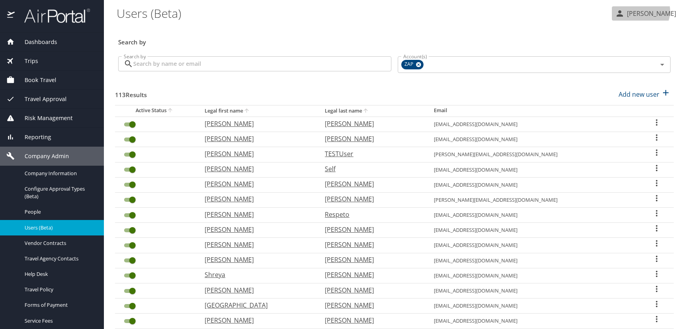
click at [649, 12] on p "Kelly Heinz" at bounding box center [651, 14] width 52 height 10
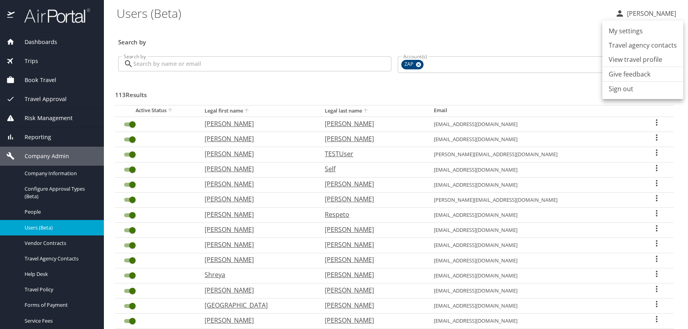
click at [622, 92] on li "Sign out" at bounding box center [642, 89] width 81 height 14
